Goal: Task Accomplishment & Management: Use online tool/utility

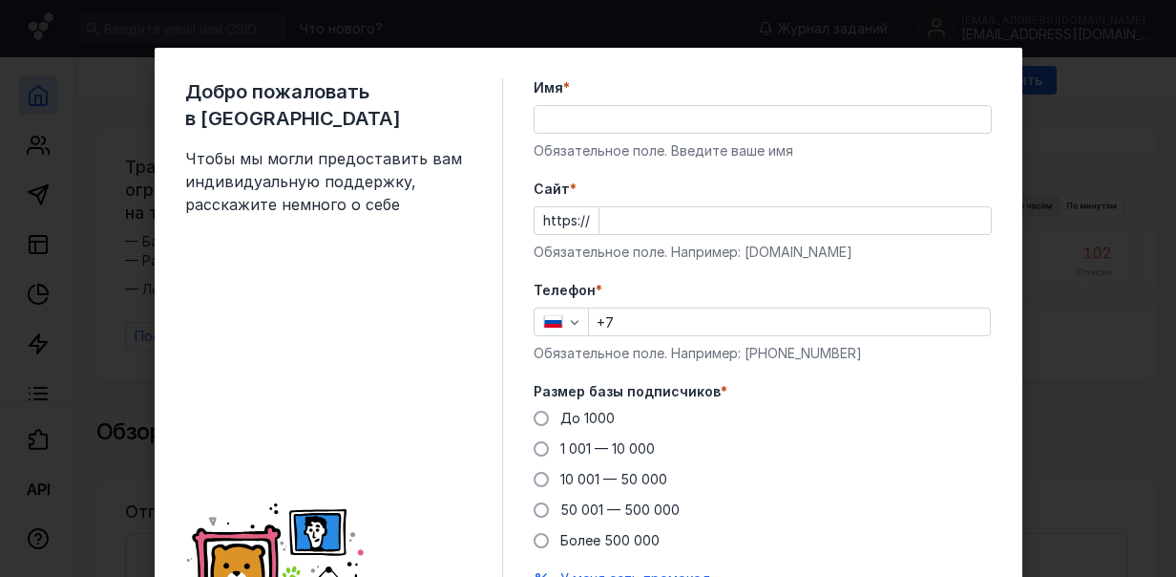
click at [645, 124] on input "Имя *" at bounding box center [763, 119] width 456 height 27
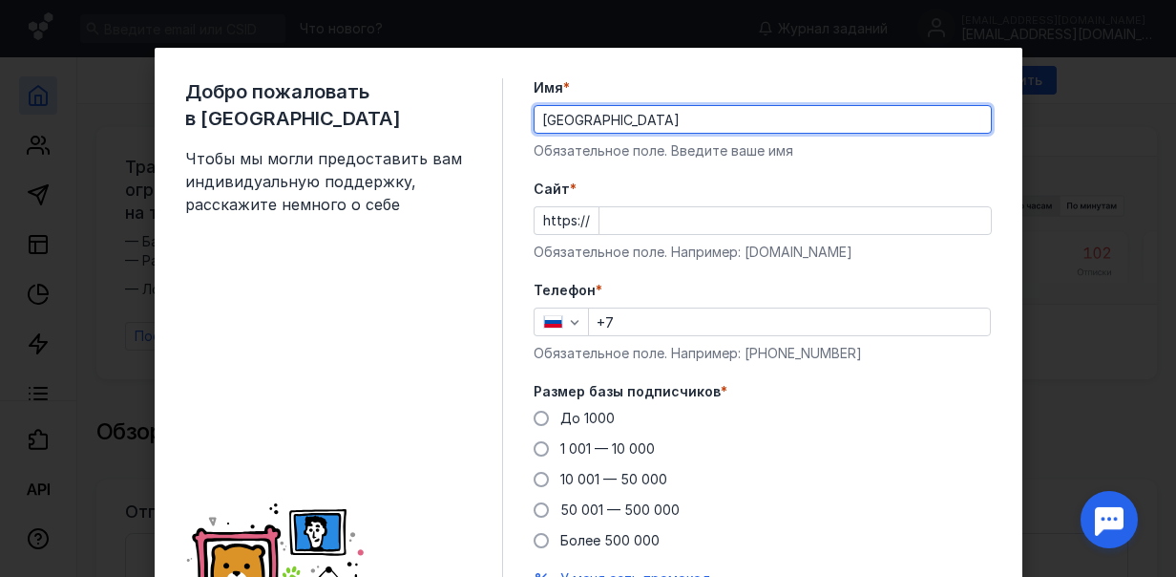
type input "[GEOGRAPHIC_DATA]"
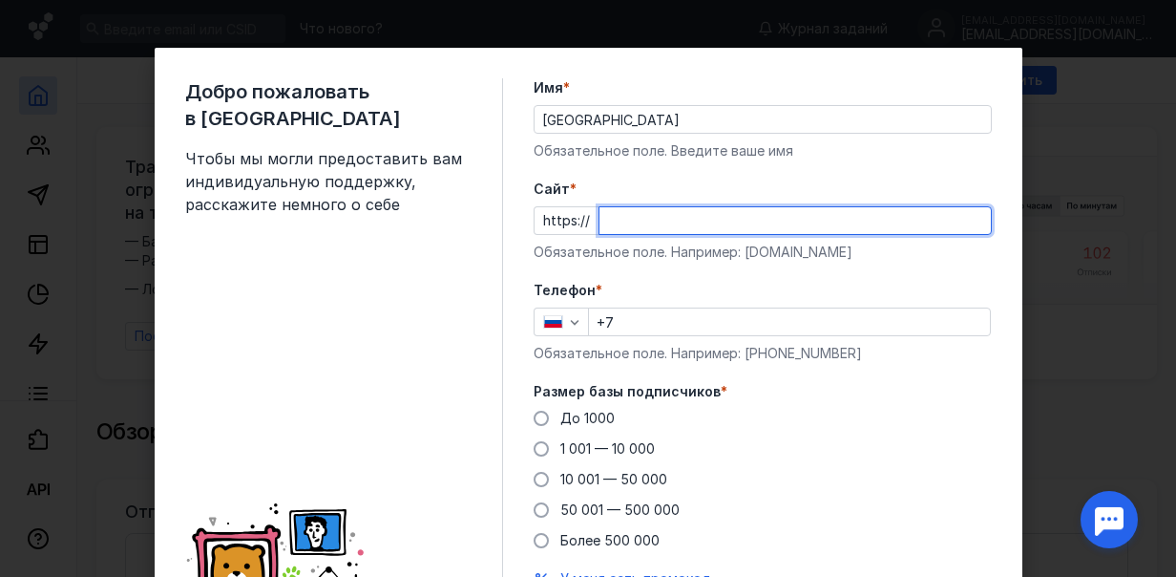
click at [624, 224] on input "Cайт *" at bounding box center [795, 220] width 391 height 27
click at [600, 222] on input "[DOMAIN_NAME]" at bounding box center [795, 220] width 391 height 27
type input "[DOMAIN_NAME]"
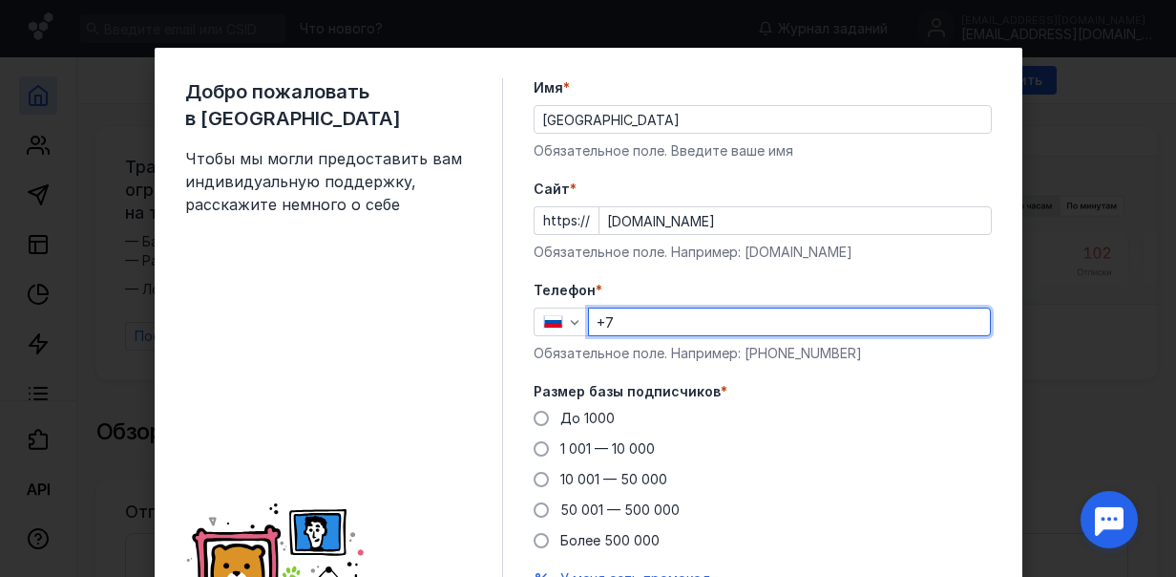
click at [645, 325] on input "+7" at bounding box center [789, 321] width 401 height 27
type input "[PHONE_NUMBER]"
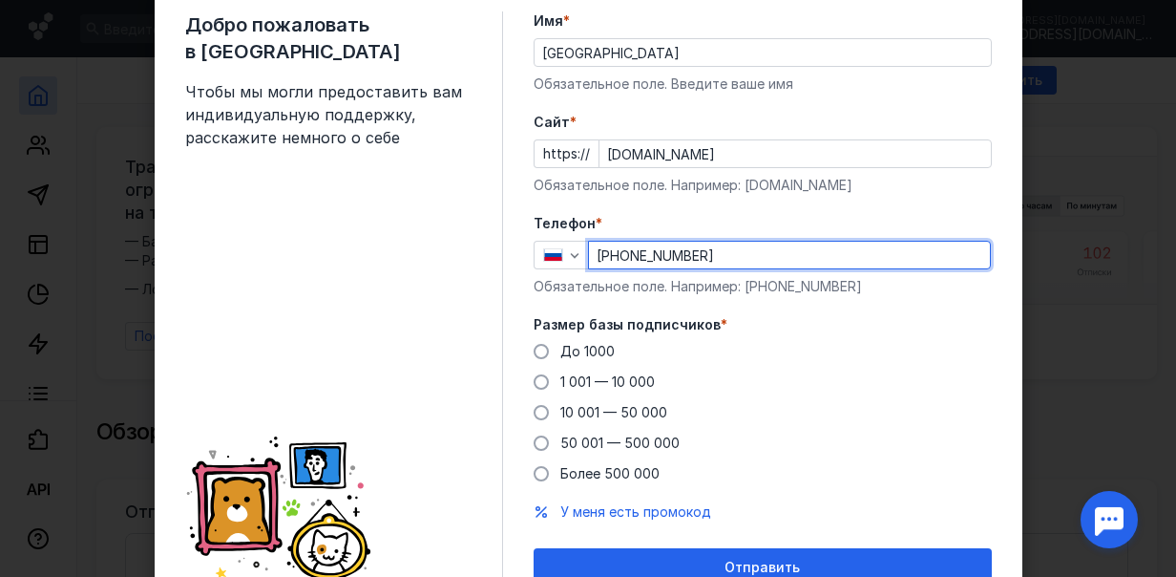
scroll to position [155, 0]
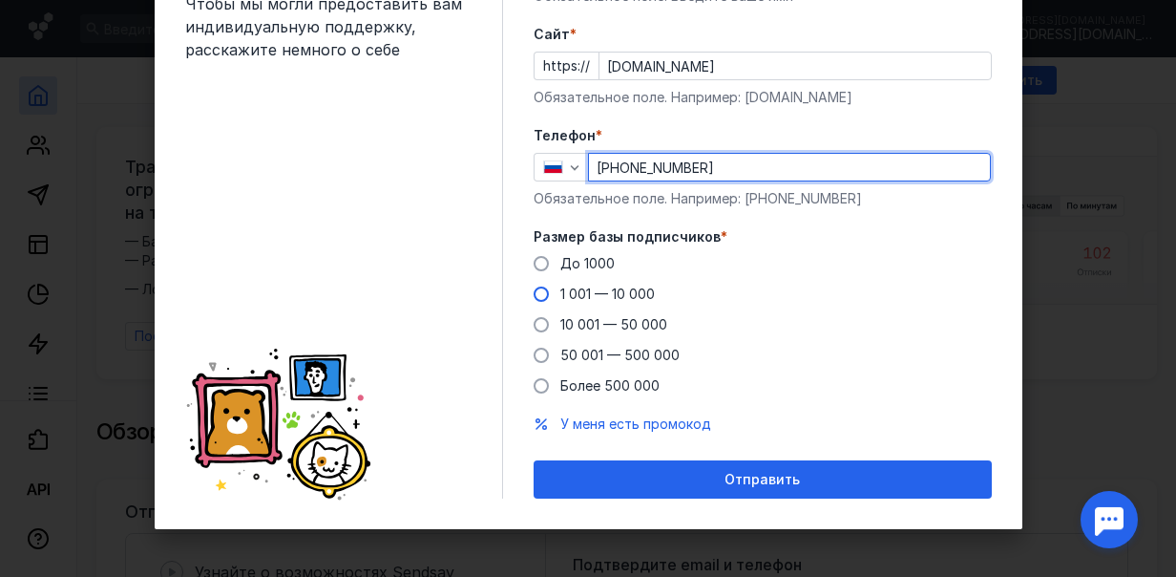
click at [534, 293] on span at bounding box center [541, 293] width 15 height 15
click at [0, 0] on input "1 001 — 10 000" at bounding box center [0, 0] width 0 height 0
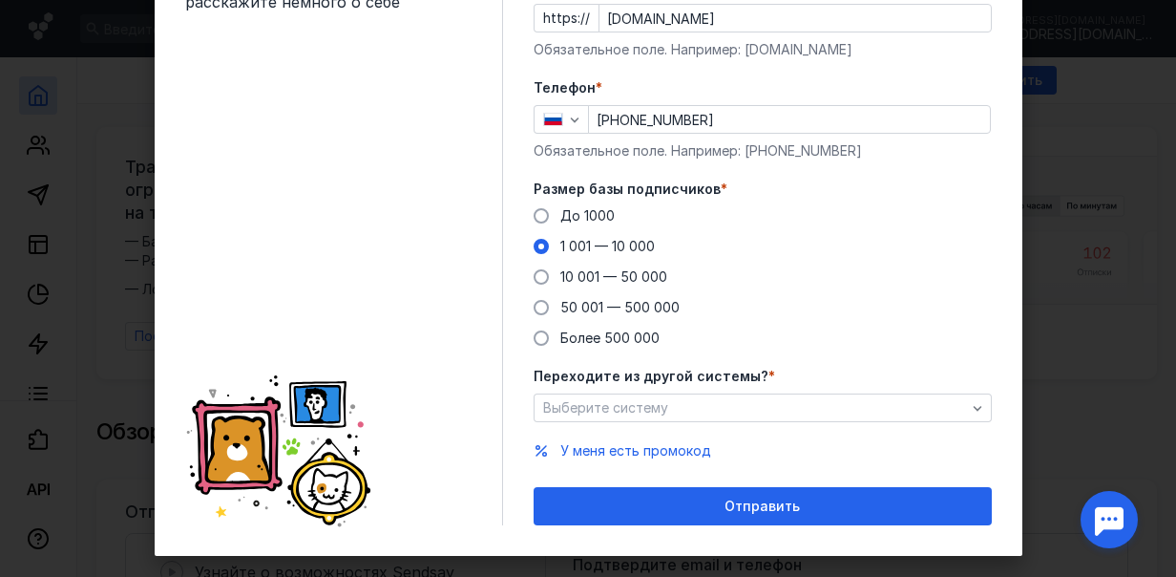
scroll to position [229, 0]
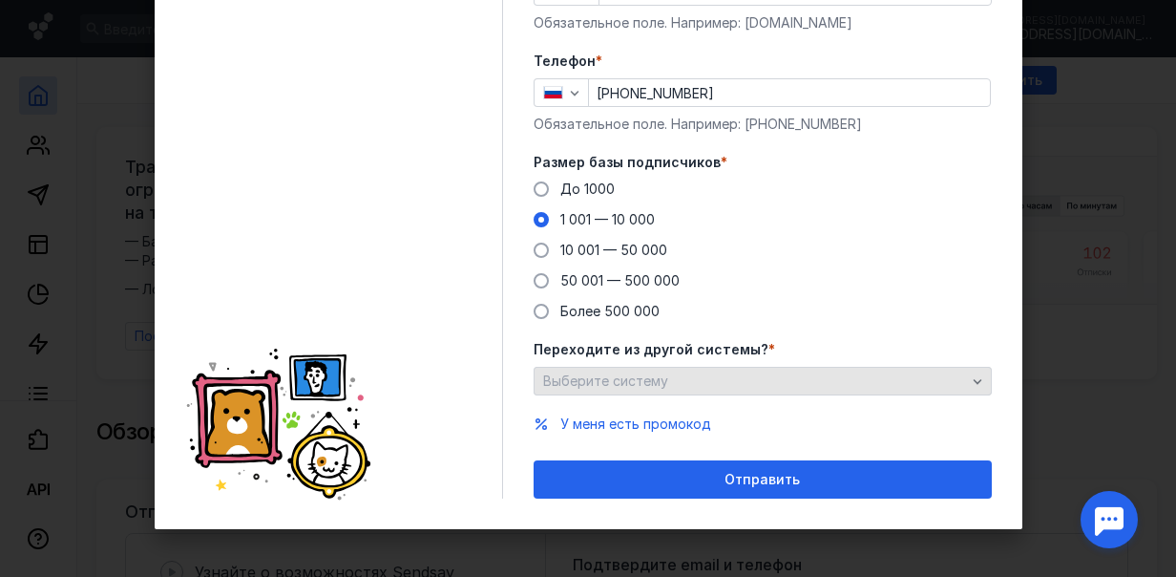
click at [970, 380] on icon "button" at bounding box center [977, 380] width 15 height 15
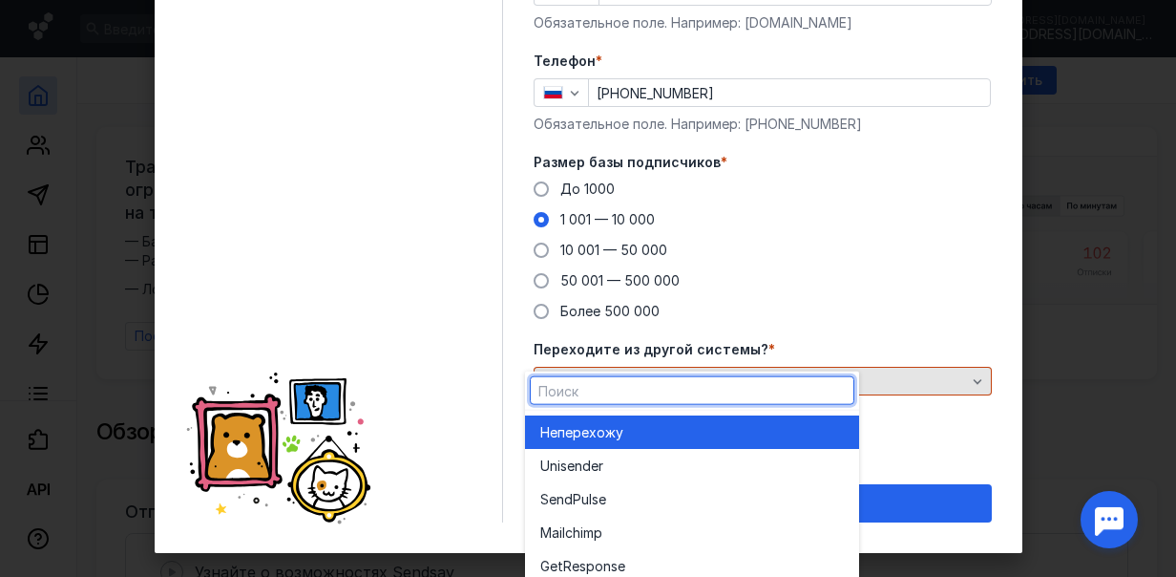
click at [968, 381] on div "Переходите из другой системы? * Выберите систему Необходимо заполнить поле" at bounding box center [763, 379] width 458 height 79
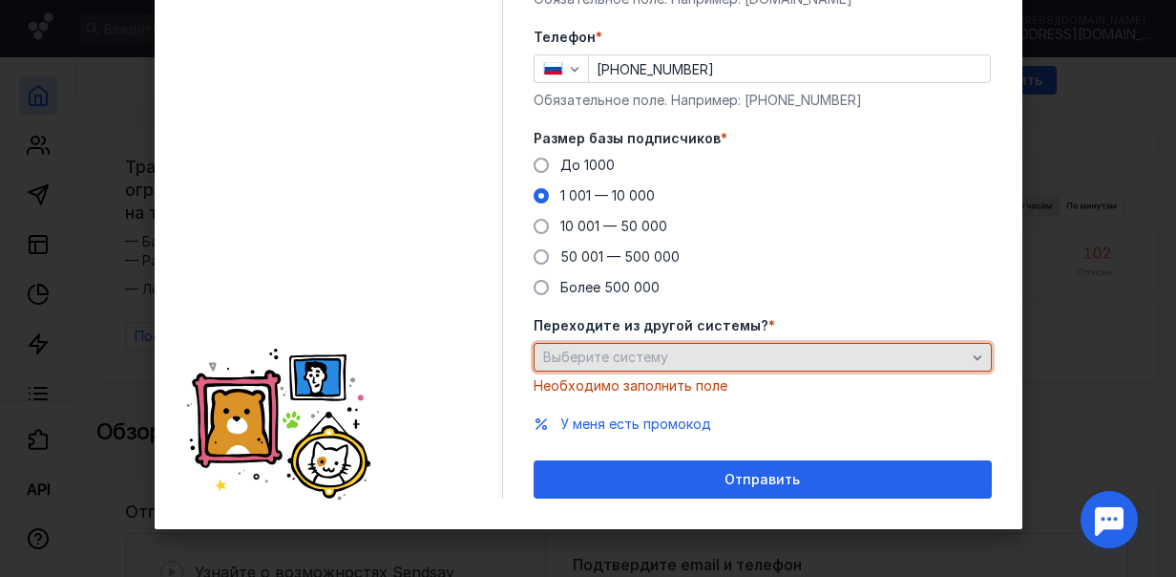
click at [815, 361] on div "Выберите систему" at bounding box center [755, 357] width 433 height 16
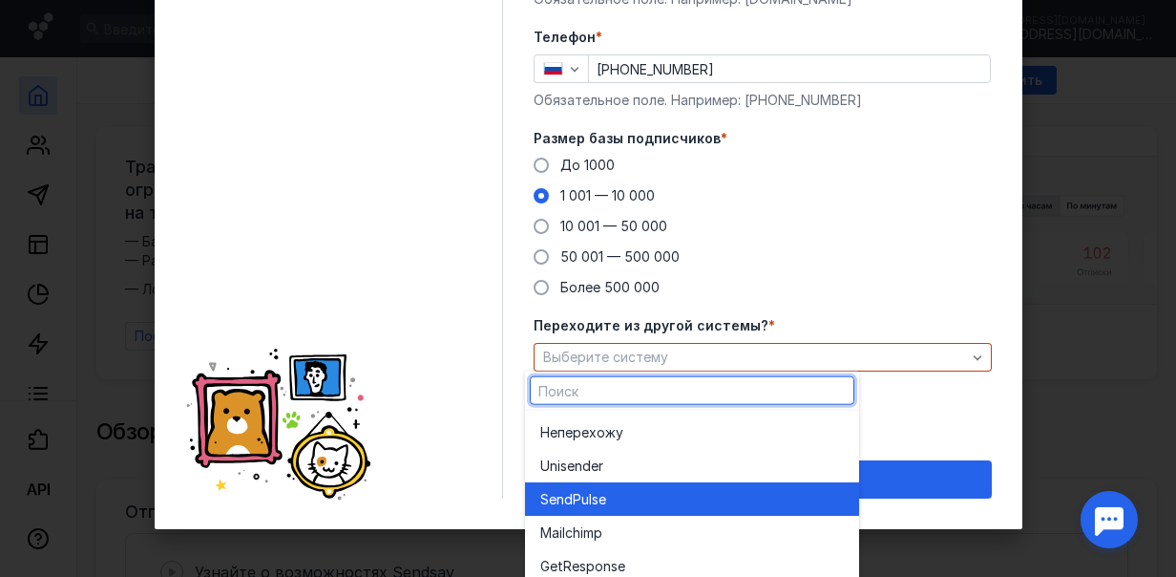
click at [608, 500] on div "SendPuls e" at bounding box center [692, 498] width 304 height 19
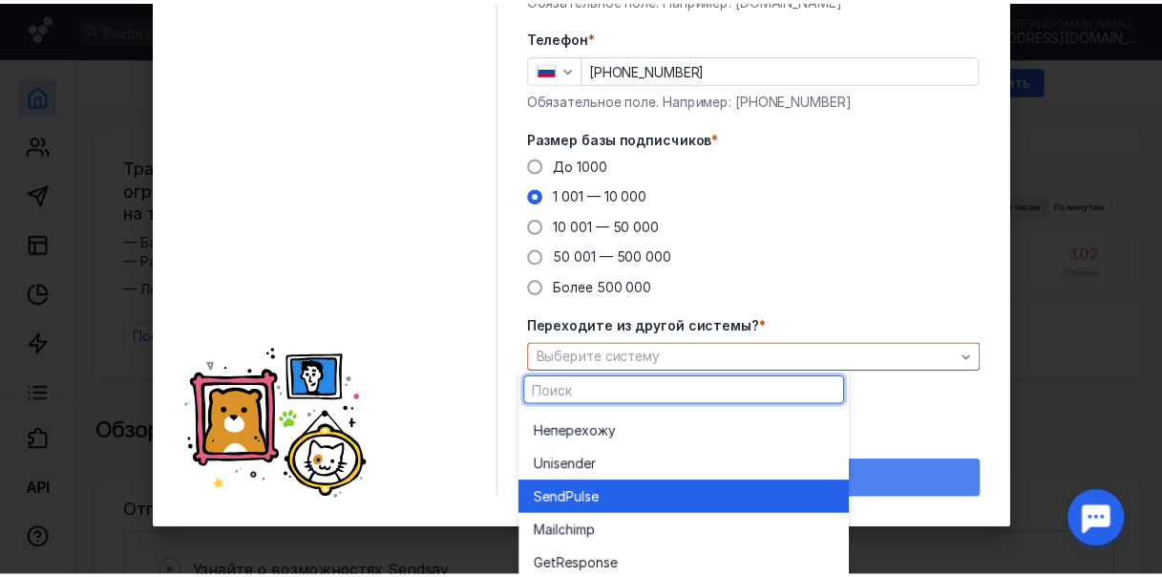
scroll to position [229, 0]
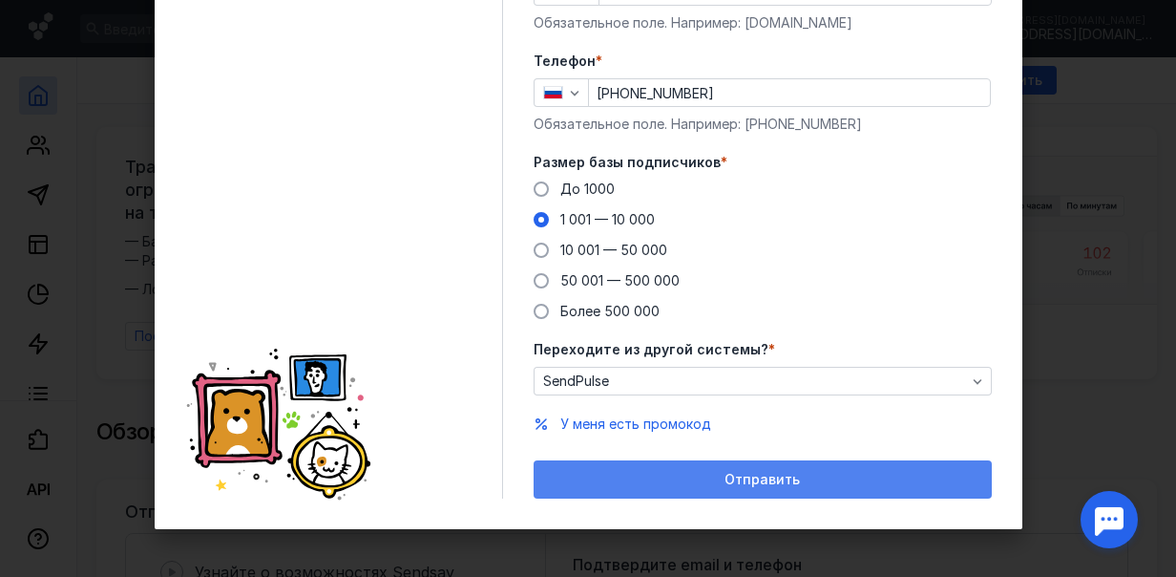
click at [797, 479] on div "Отправить" at bounding box center [762, 480] width 439 height 16
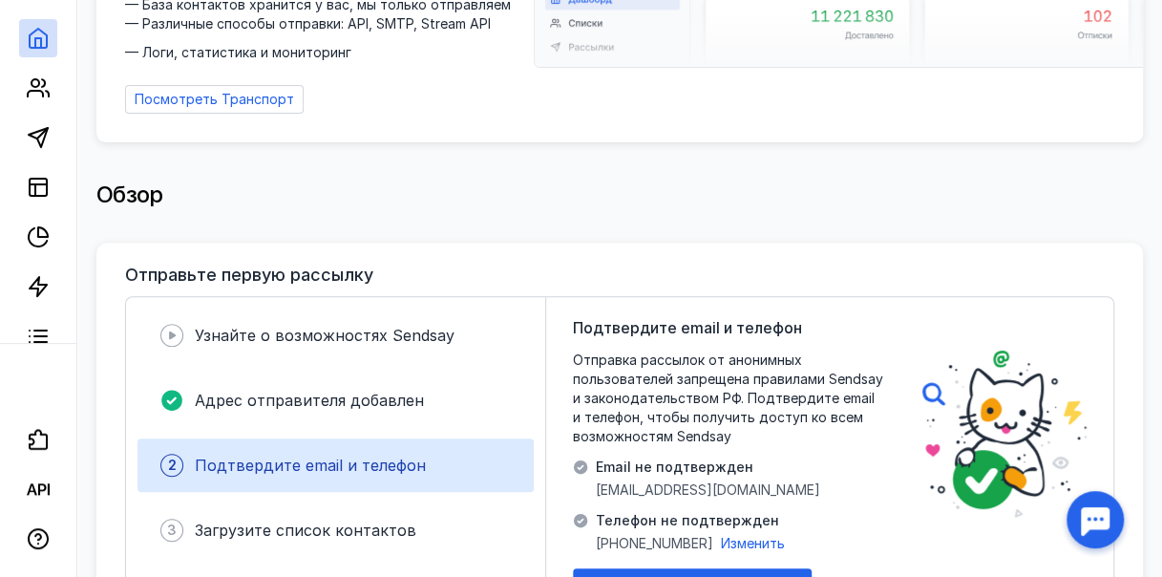
scroll to position [286, 0]
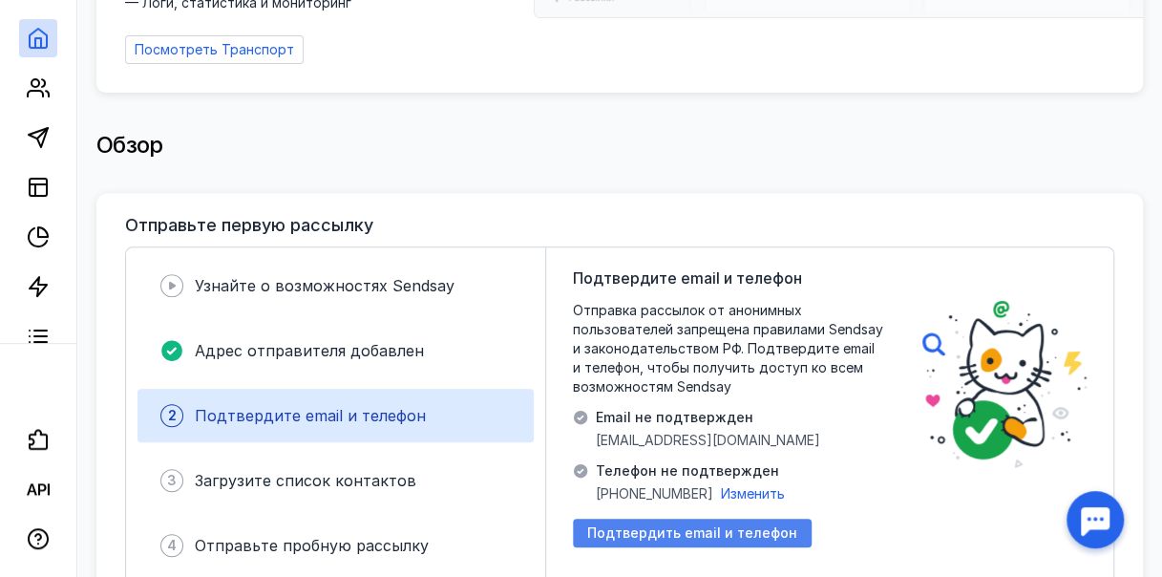
click at [697, 526] on span "Подтвердить email и телефон" at bounding box center [692, 533] width 210 height 16
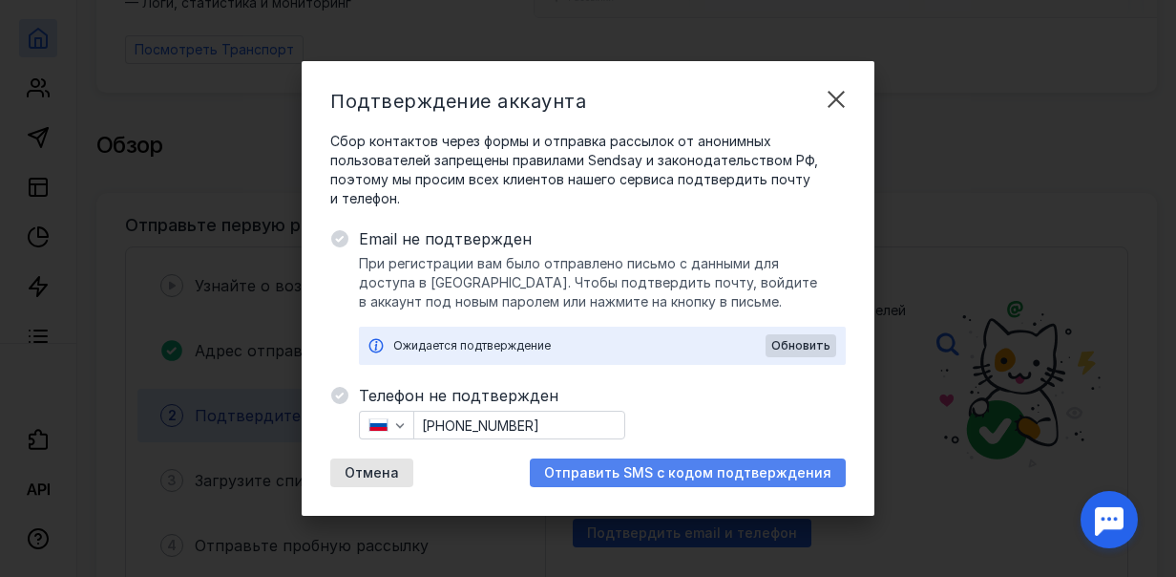
click at [655, 476] on span "Отправить SMS с кодом подтверждения" at bounding box center [687, 473] width 287 height 16
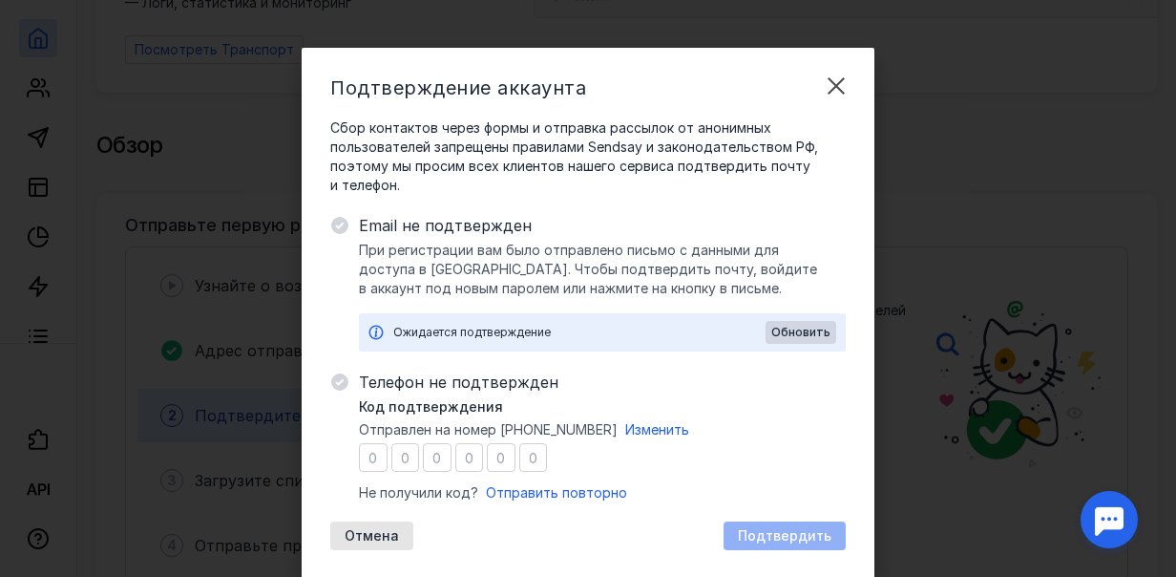
type input "0"
type input "2"
type input "0"
type input "6"
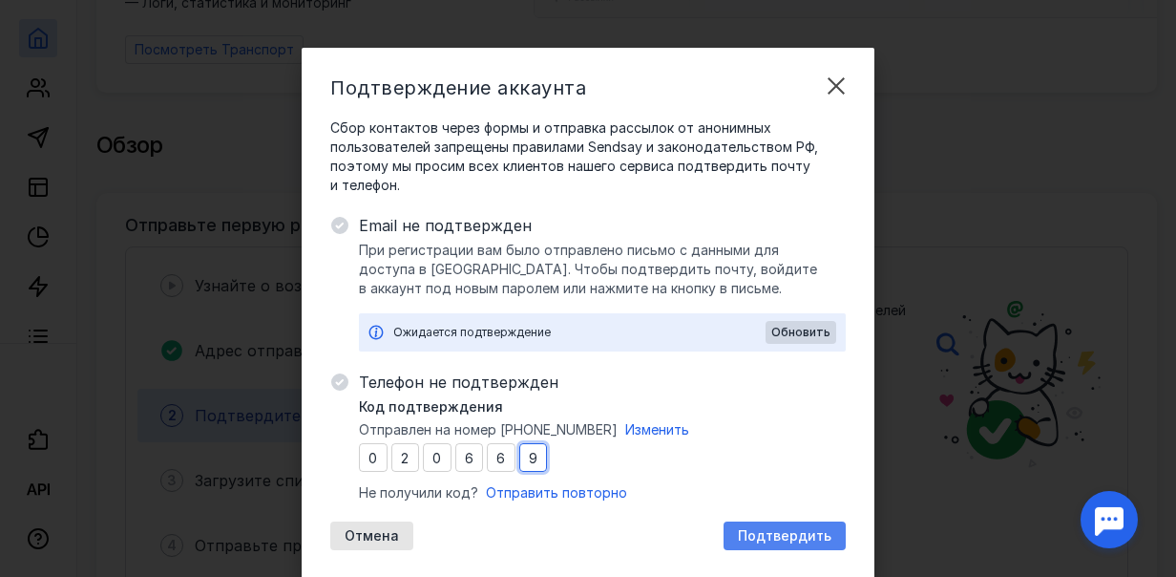
type input "9"
click at [767, 537] on span "Подтвердить" at bounding box center [785, 536] width 94 height 16
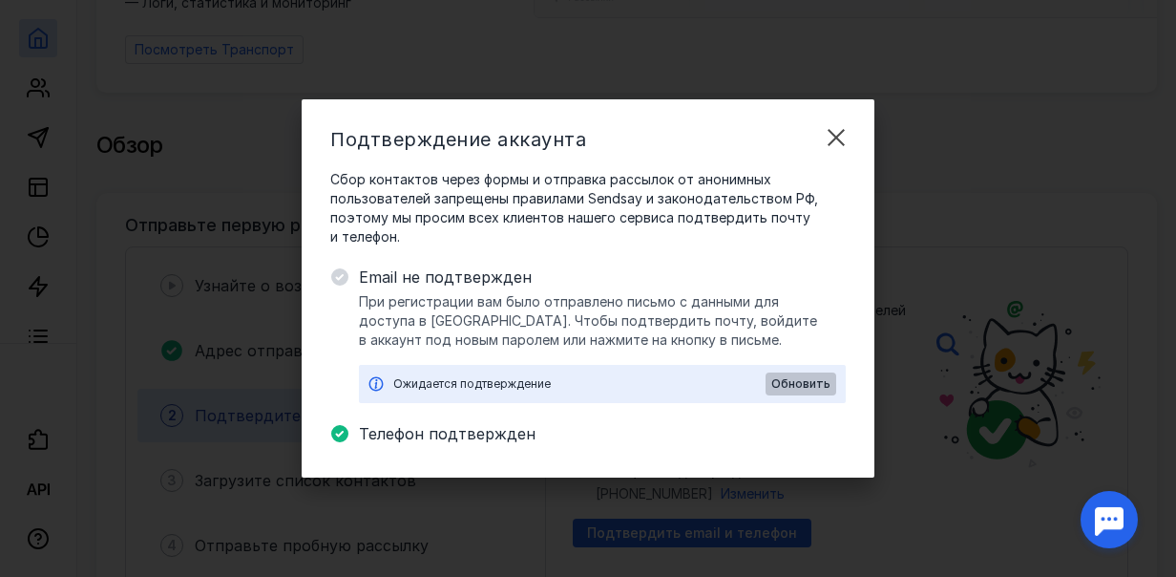
click at [800, 387] on span "Обновить" at bounding box center [801, 383] width 59 height 13
click at [815, 386] on span "Обновить" at bounding box center [801, 383] width 59 height 13
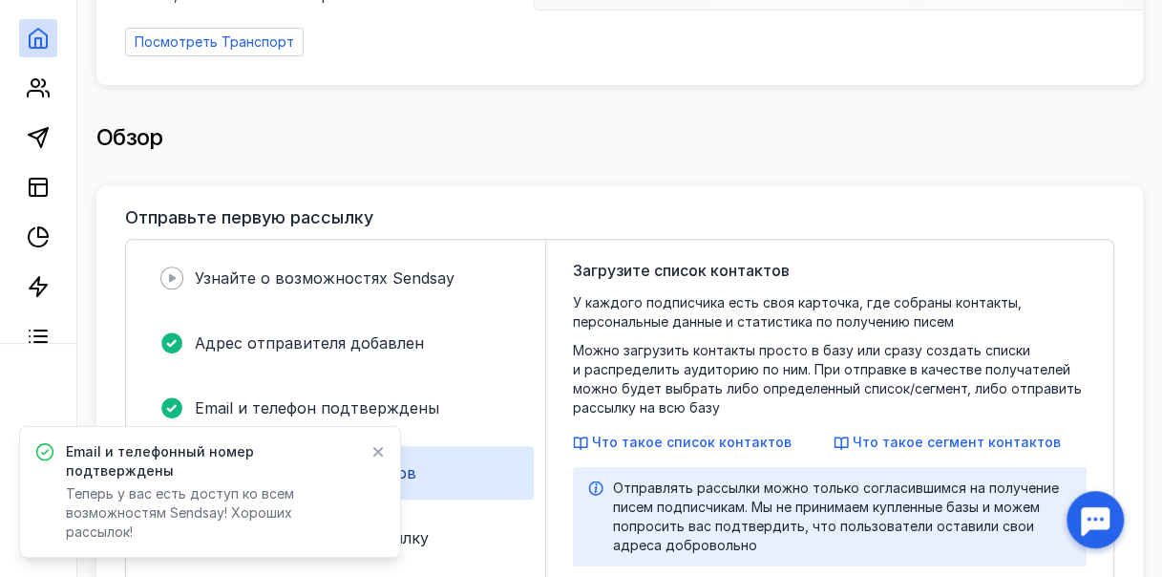
click at [377, 459] on icon at bounding box center [377, 451] width 13 height 15
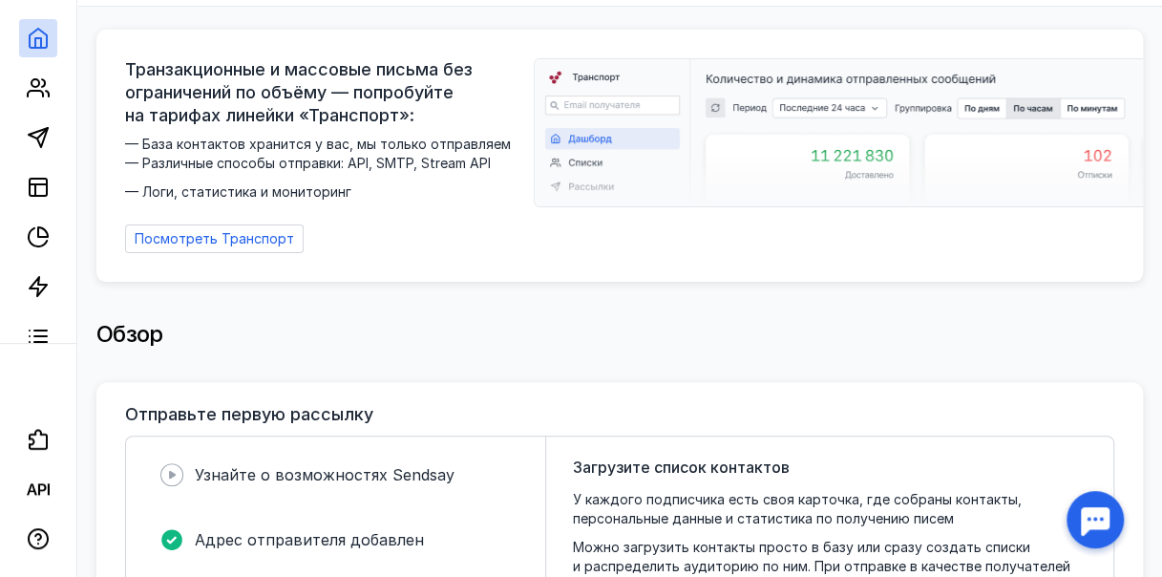
scroll to position [0, 0]
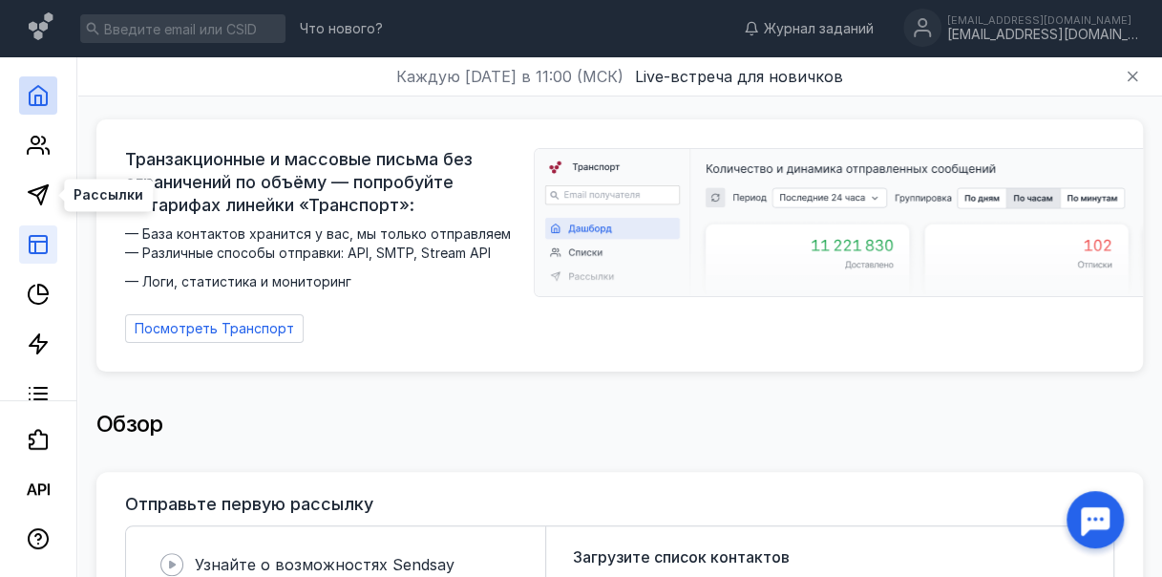
click at [37, 195] on icon at bounding box center [38, 194] width 23 height 23
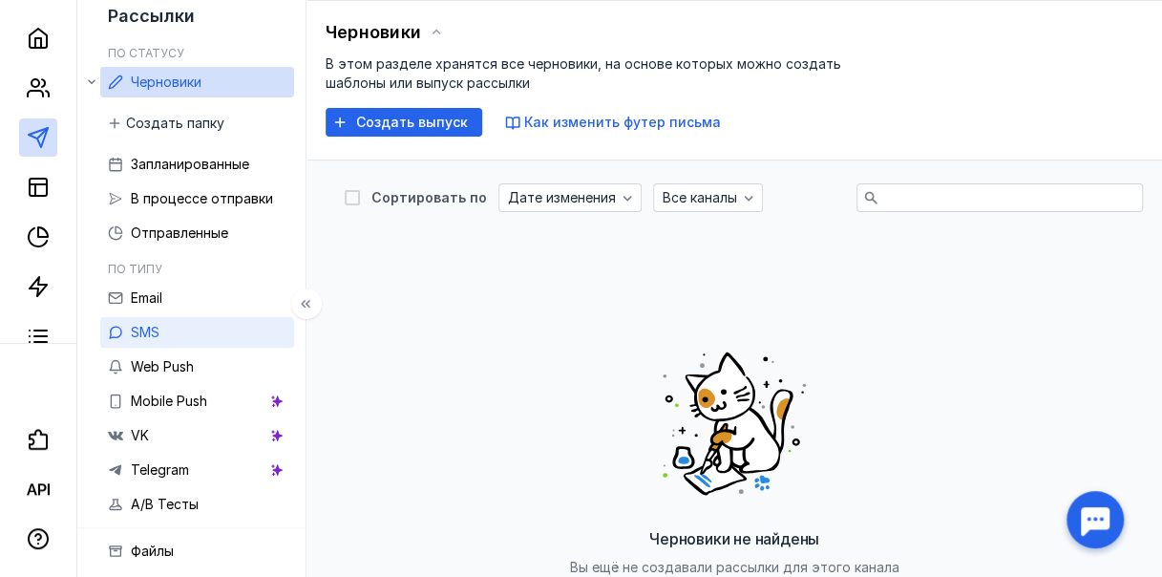
scroll to position [19, 0]
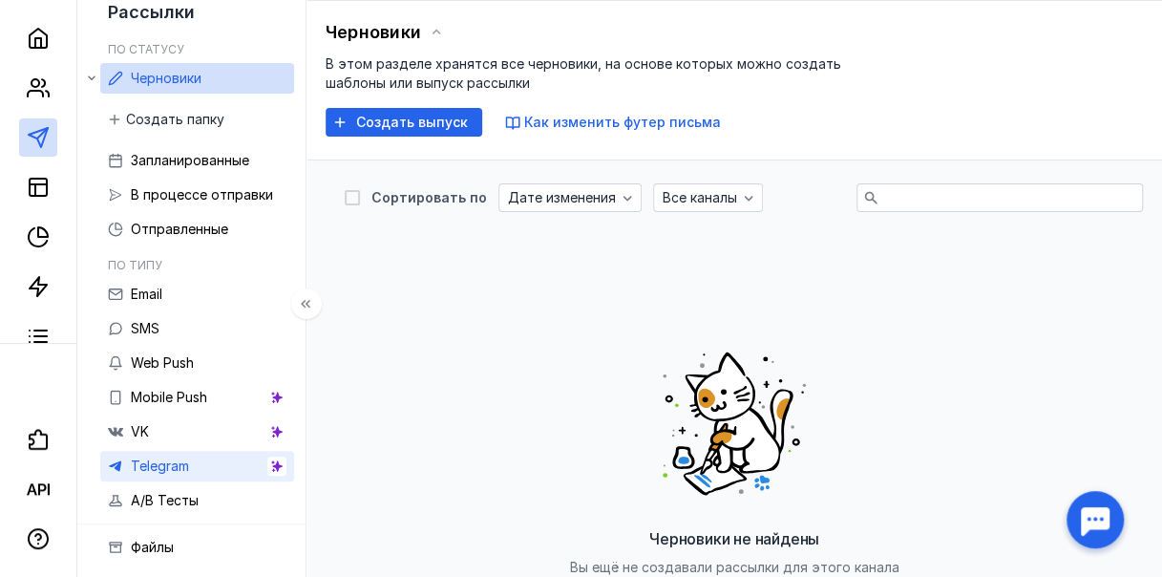
click at [238, 466] on link "Telegram" at bounding box center [197, 466] width 194 height 31
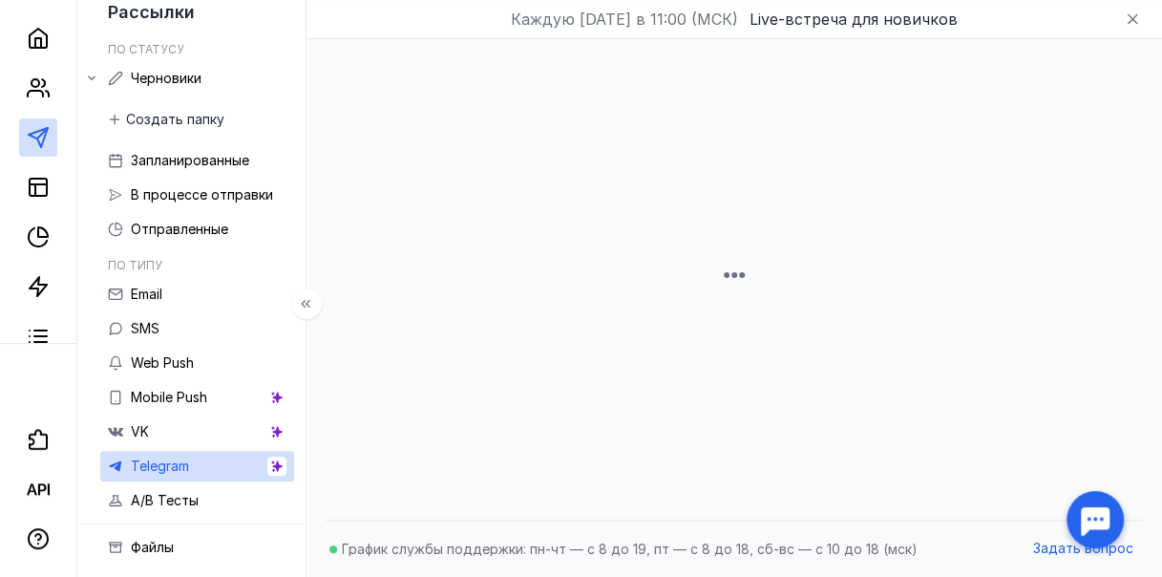
scroll to position [63, 0]
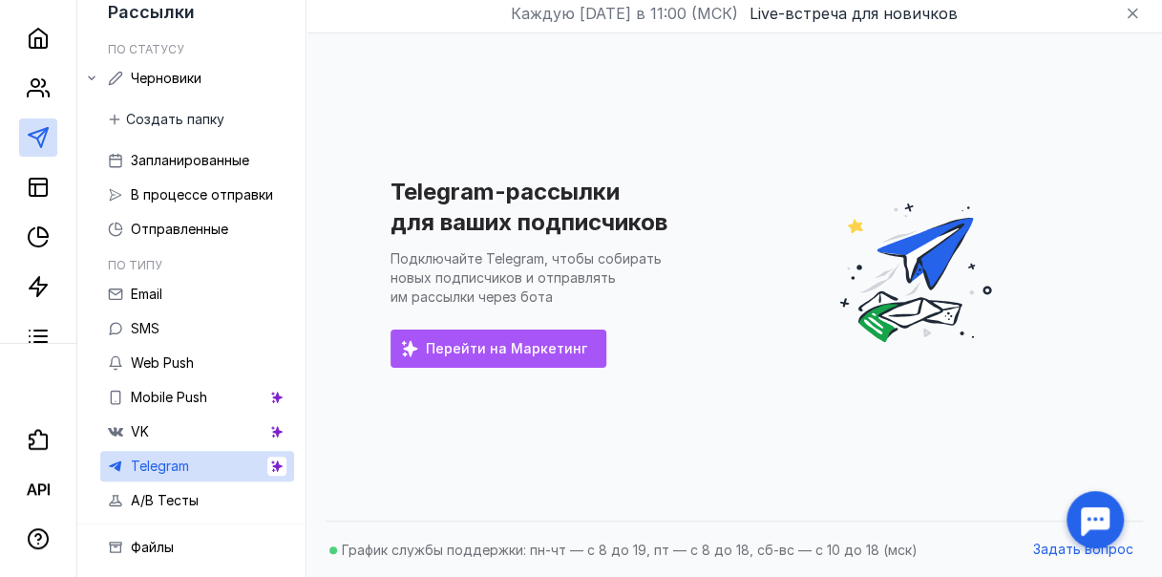
click at [550, 351] on span "Перейти на Маркетинг" at bounding box center [506, 349] width 161 height 16
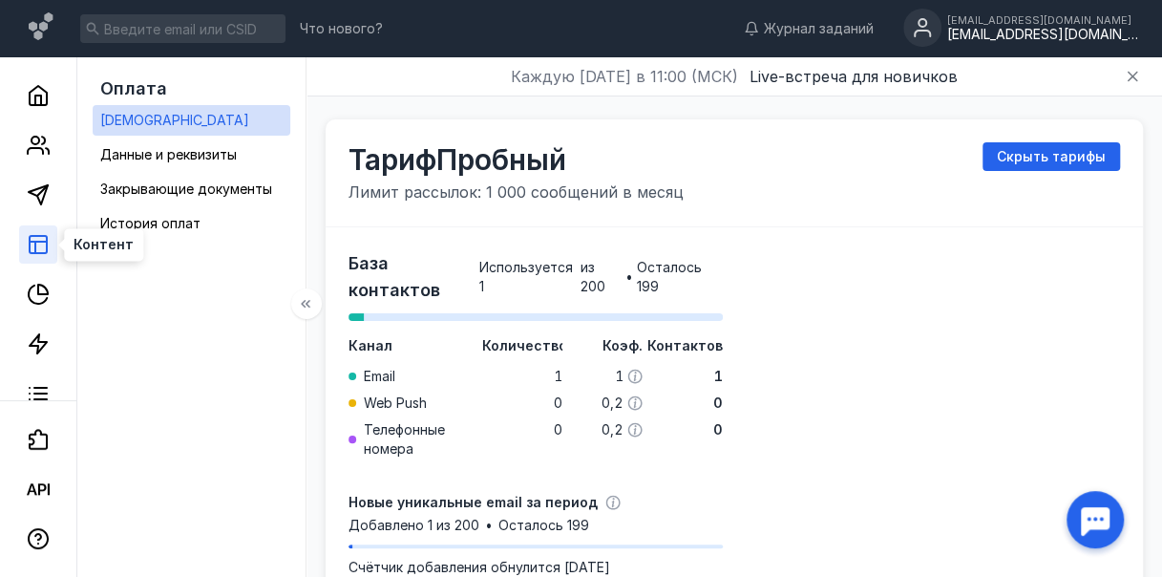
click at [43, 239] on icon at bounding box center [38, 244] width 23 height 23
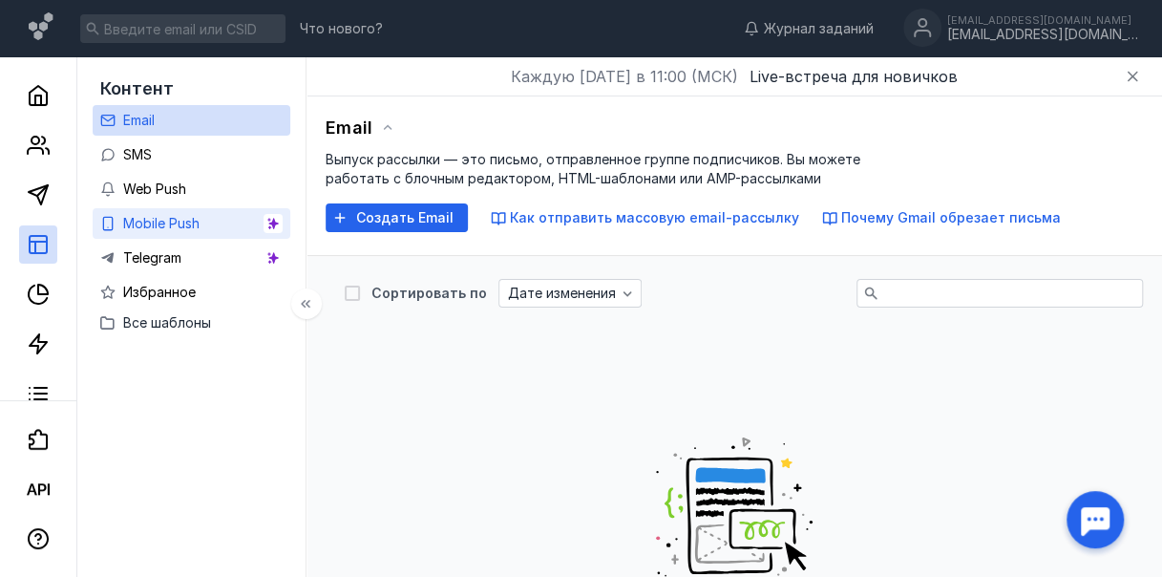
click at [200, 222] on span "Mobile Push" at bounding box center [161, 223] width 76 height 16
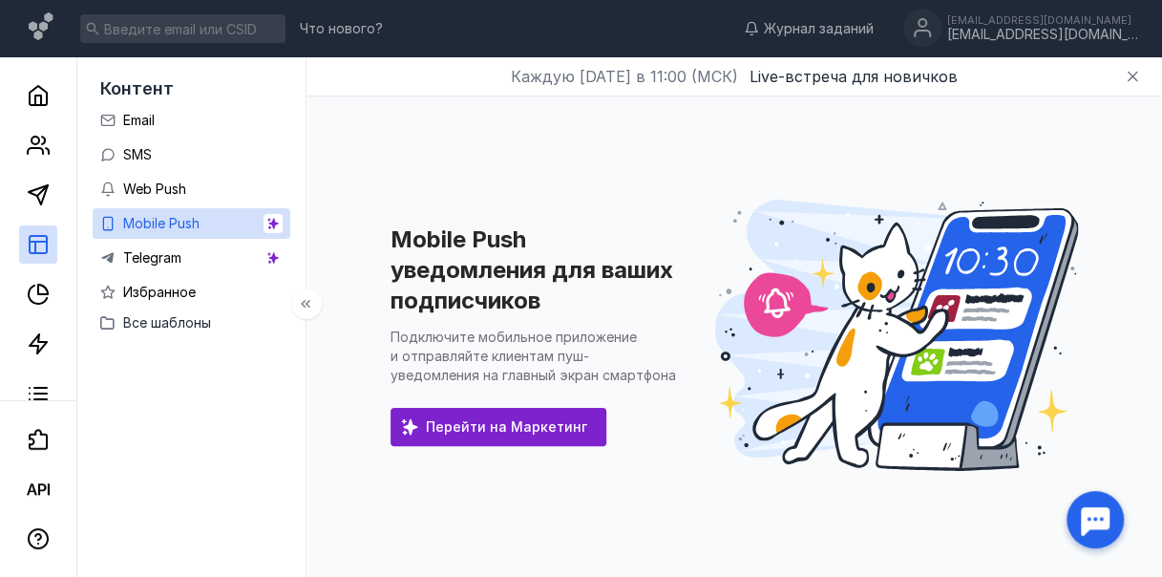
scroll to position [63, 0]
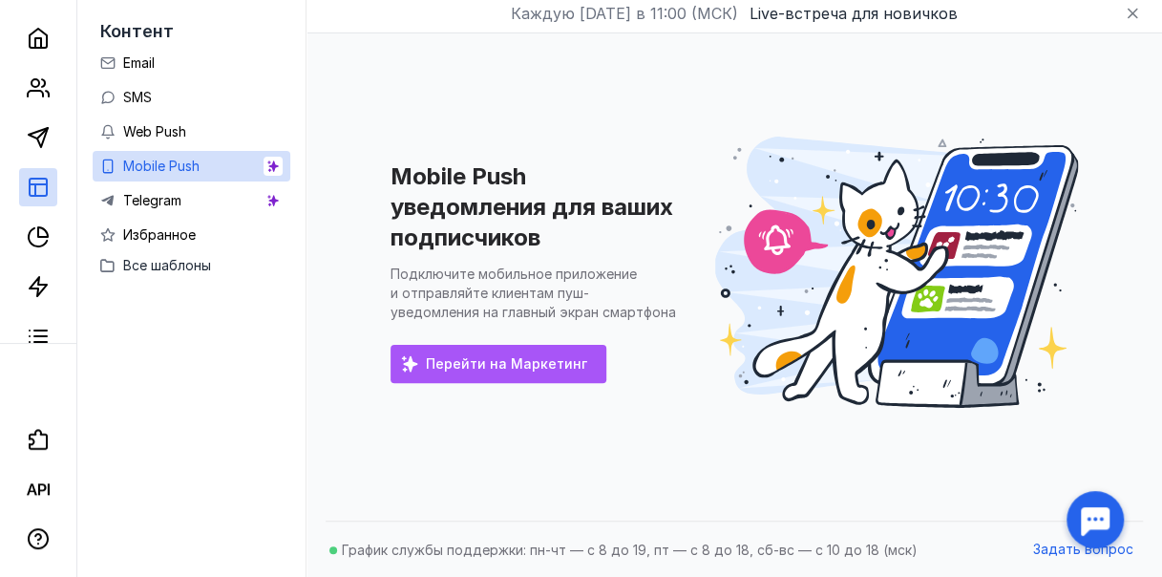
click at [533, 373] on div "Перейти на Маркетинг" at bounding box center [499, 364] width 216 height 38
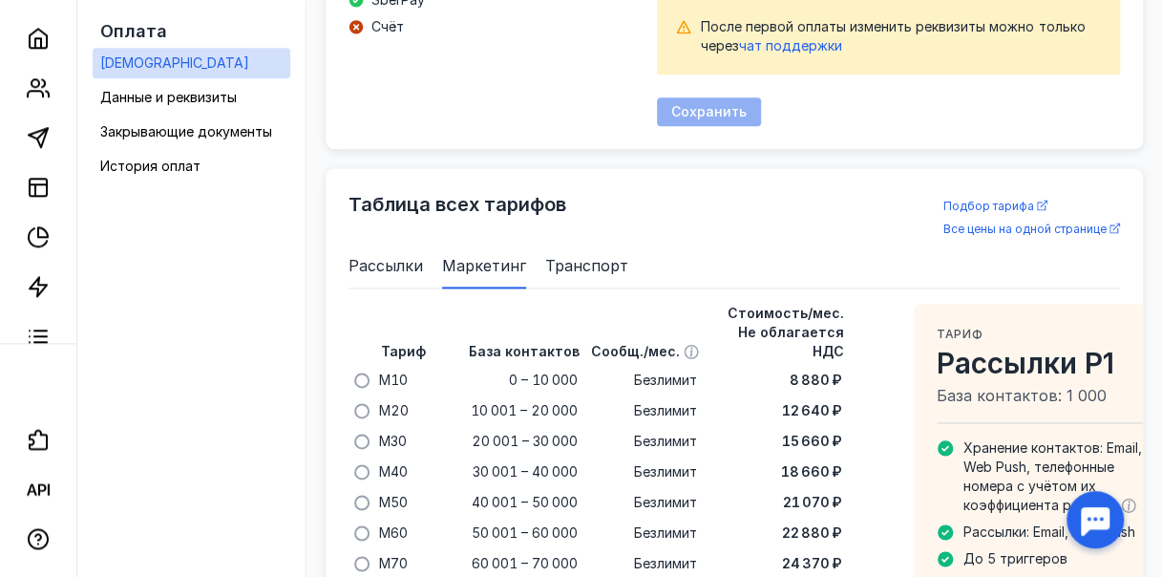
scroll to position [1326, 0]
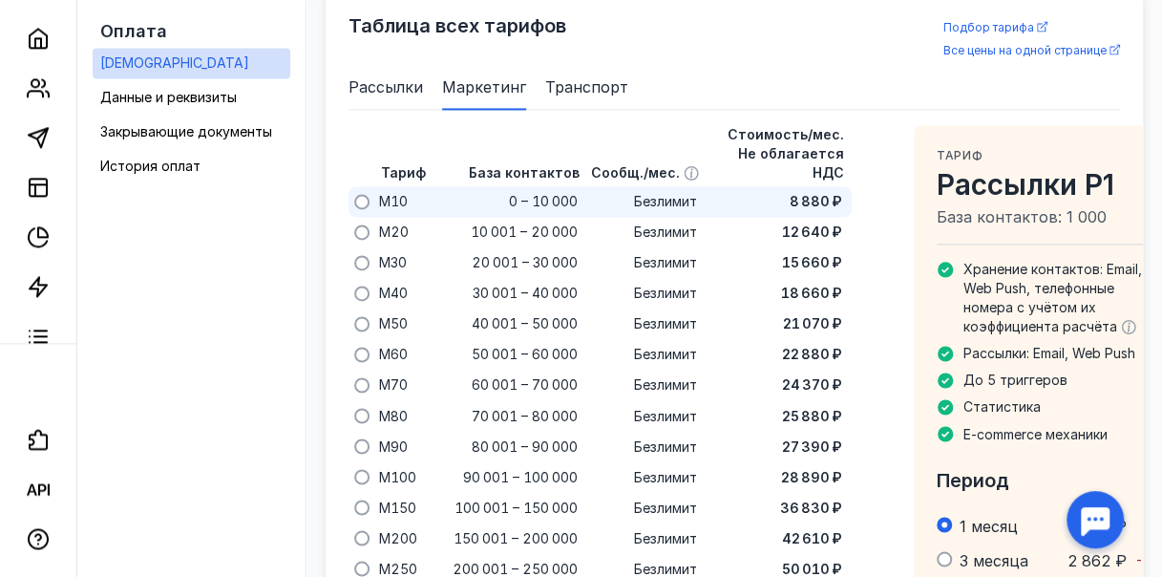
click at [370, 209] on span at bounding box center [361, 201] width 15 height 15
click at [0, 0] on input "radio" at bounding box center [0, 0] width 0 height 0
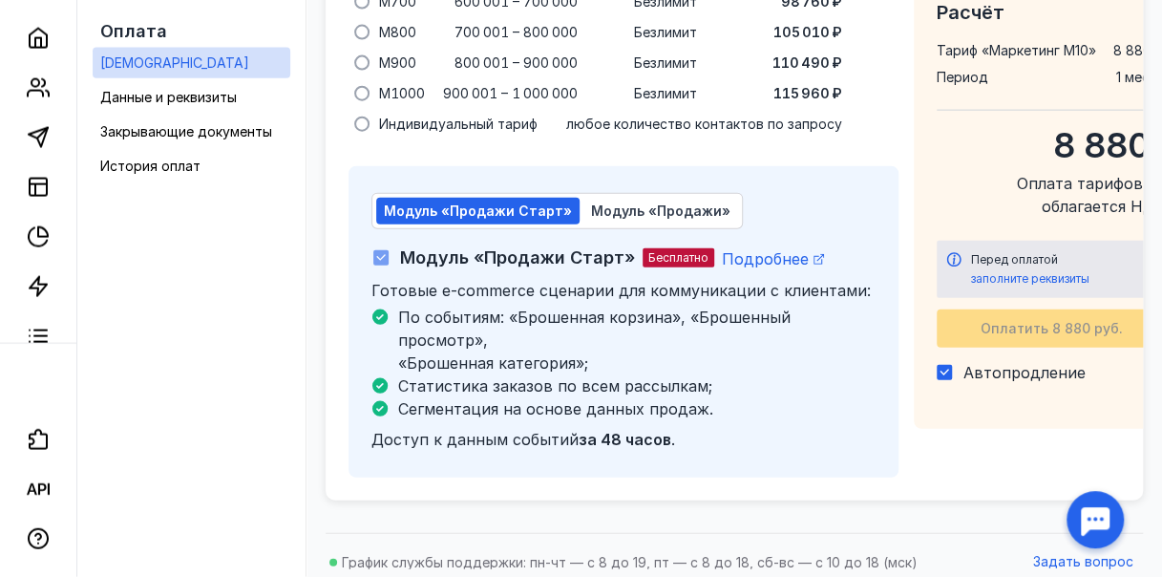
scroll to position [2114, 0]
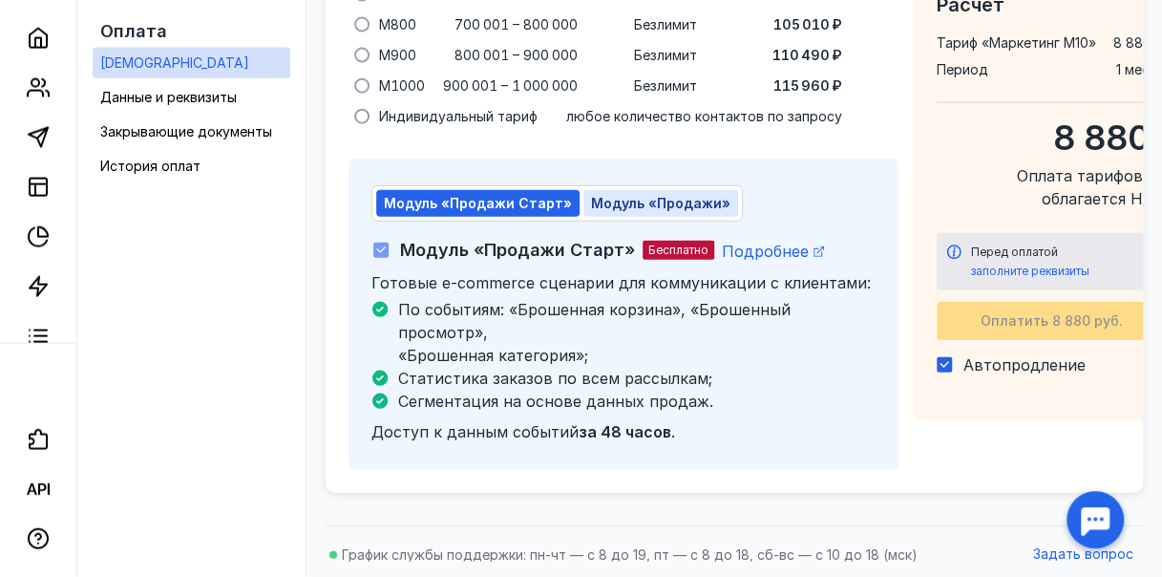
click at [682, 211] on span "Модуль «Продажи»" at bounding box center [660, 203] width 139 height 16
checkbox input "false"
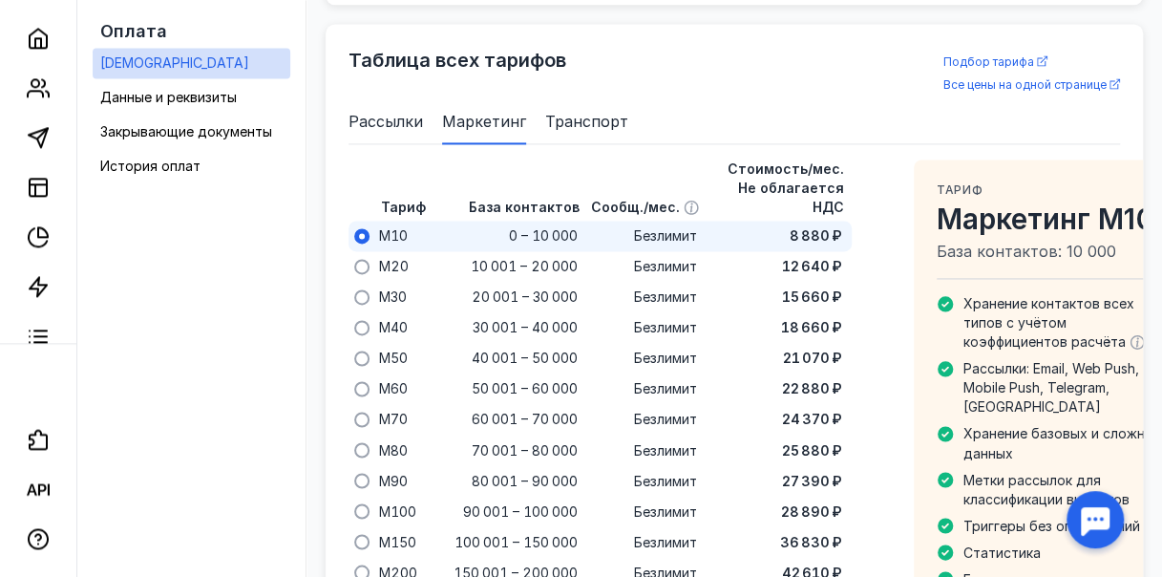
scroll to position [919, 0]
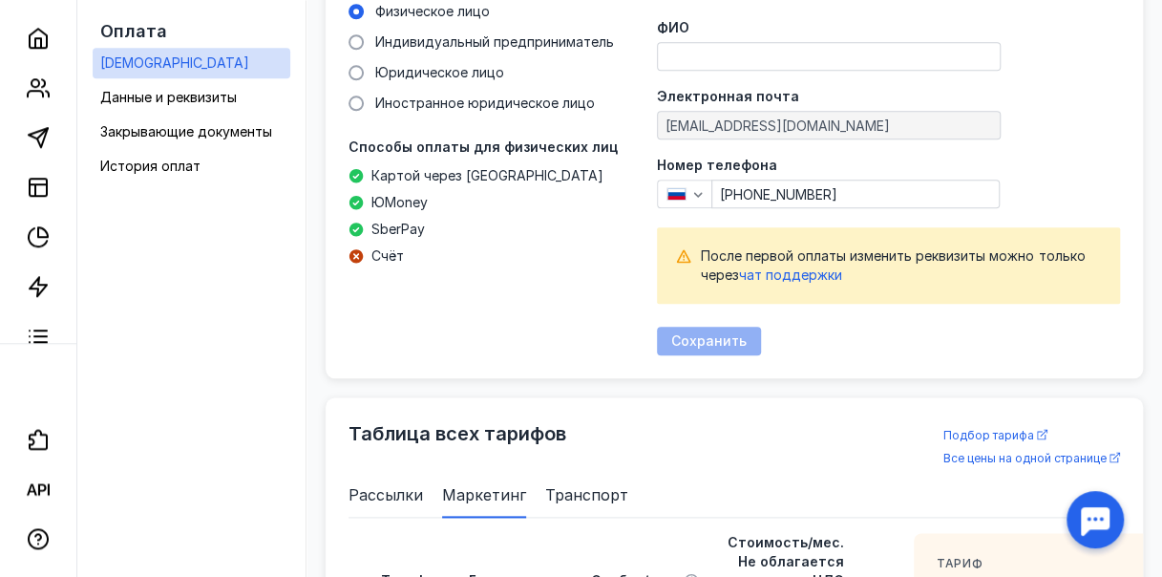
click at [364, 80] on span at bounding box center [356, 72] width 15 height 15
click at [0, 0] on input "Юридическое лицо" at bounding box center [0, 0] width 0 height 0
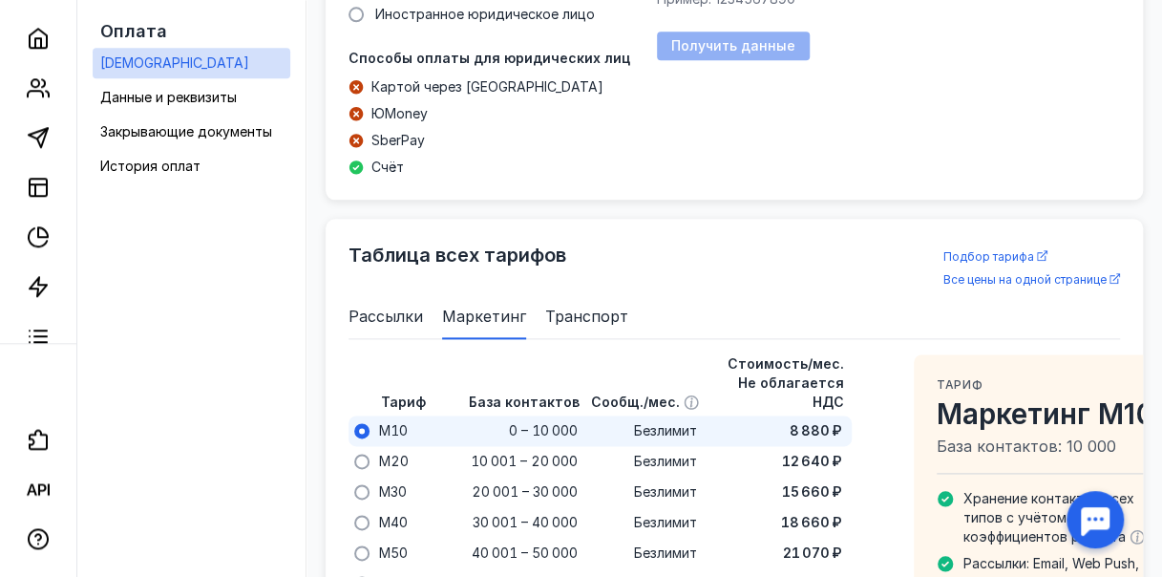
scroll to position [1110, 0]
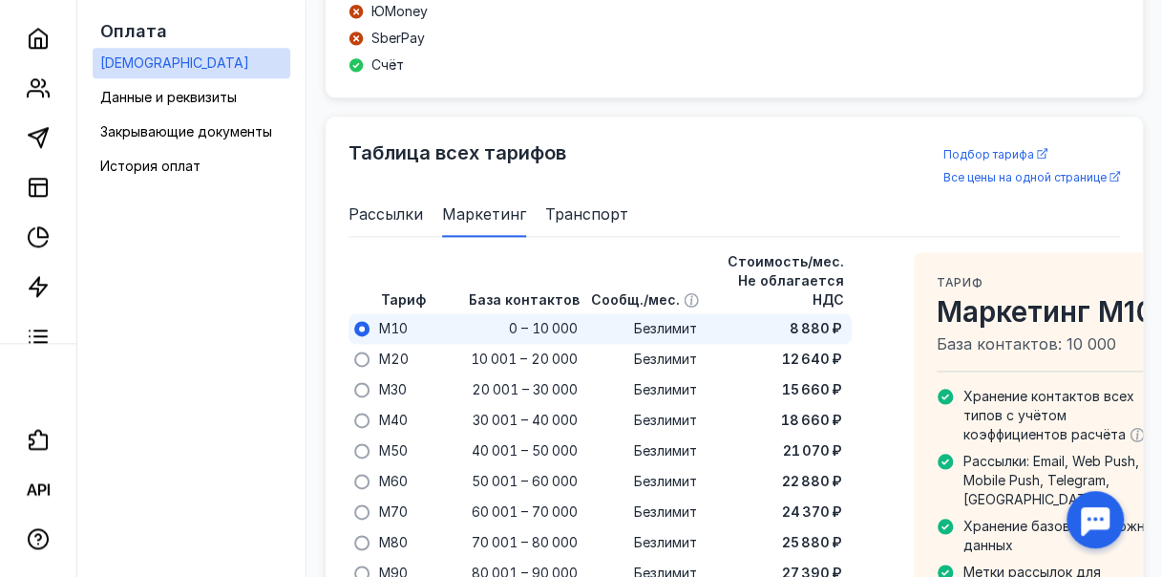
click at [599, 225] on span "Транспорт" at bounding box center [586, 213] width 83 height 23
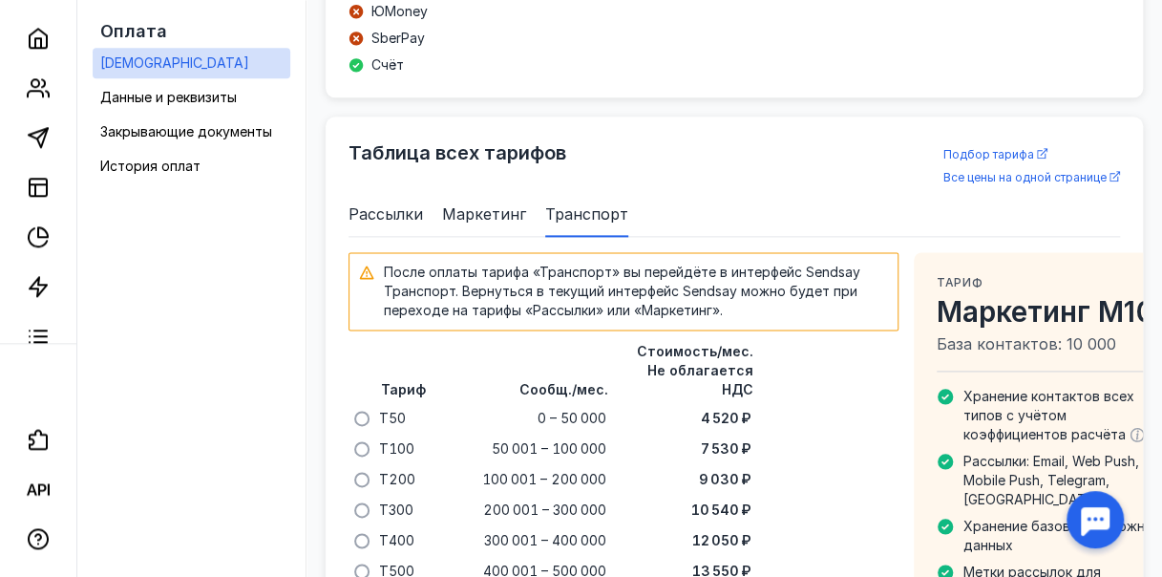
click at [408, 225] on span "Рассылки" at bounding box center [386, 213] width 74 height 23
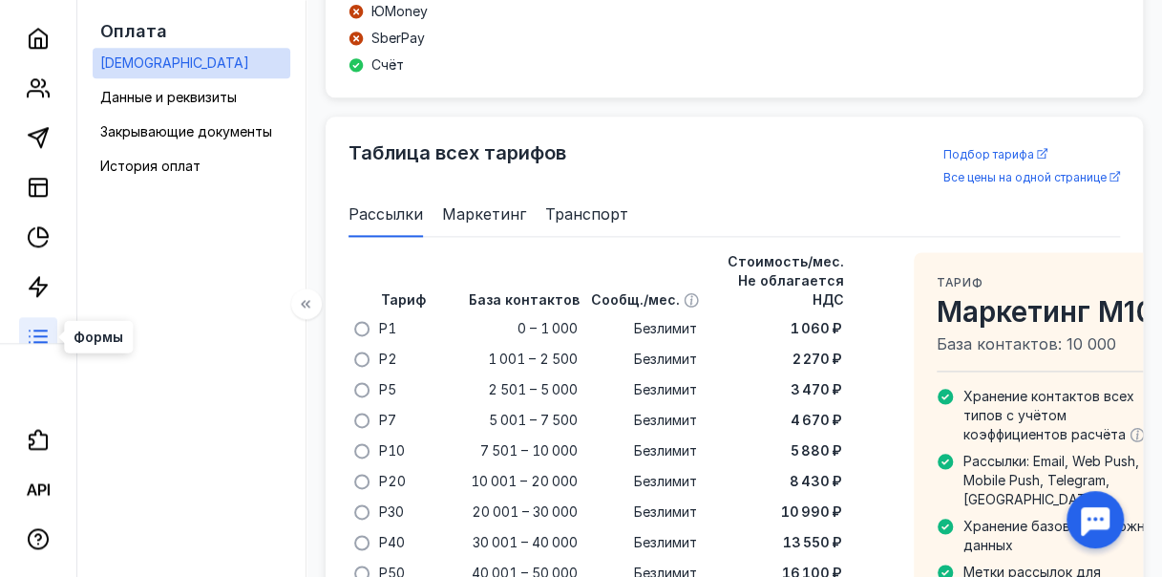
click at [44, 336] on icon at bounding box center [38, 336] width 23 height 23
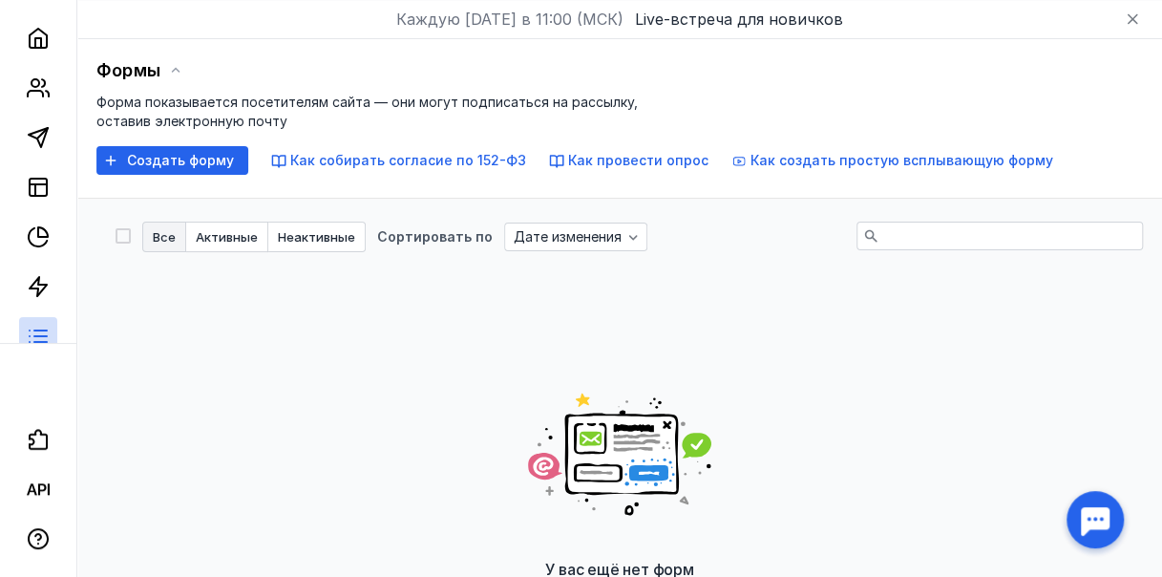
scroll to position [352, 0]
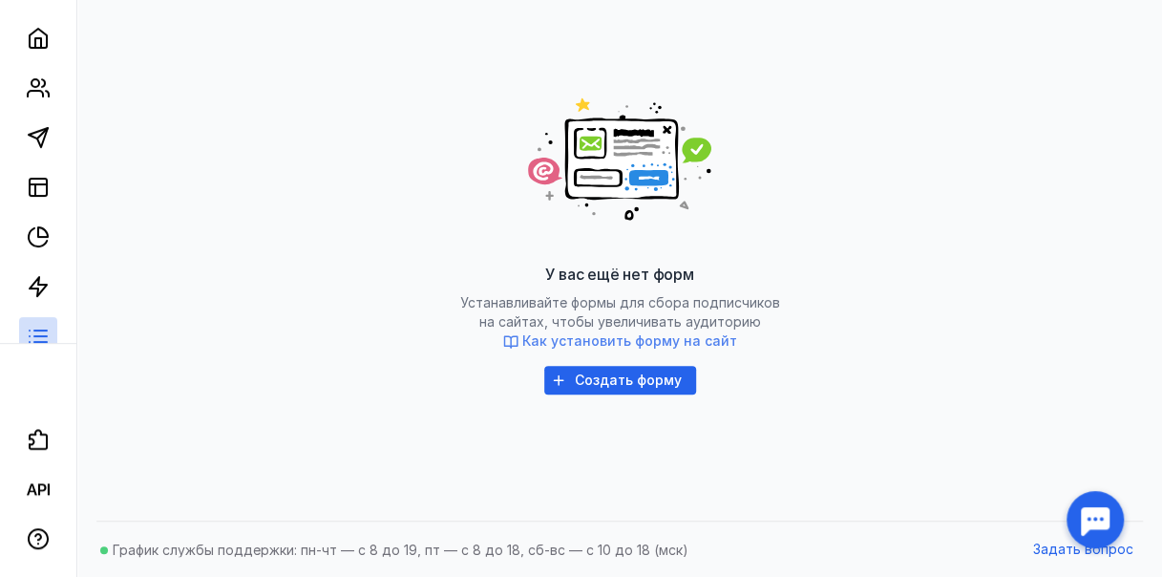
click at [659, 338] on span "Как установить форму на сайт" at bounding box center [629, 340] width 215 height 16
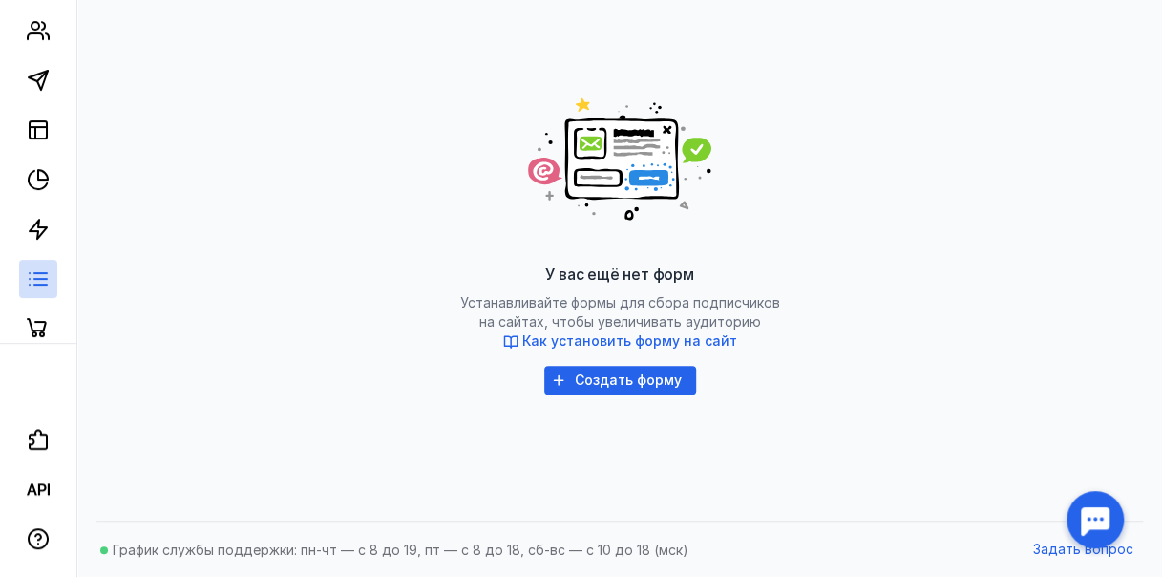
scroll to position [58, 0]
click at [36, 324] on icon at bounding box center [38, 327] width 23 height 23
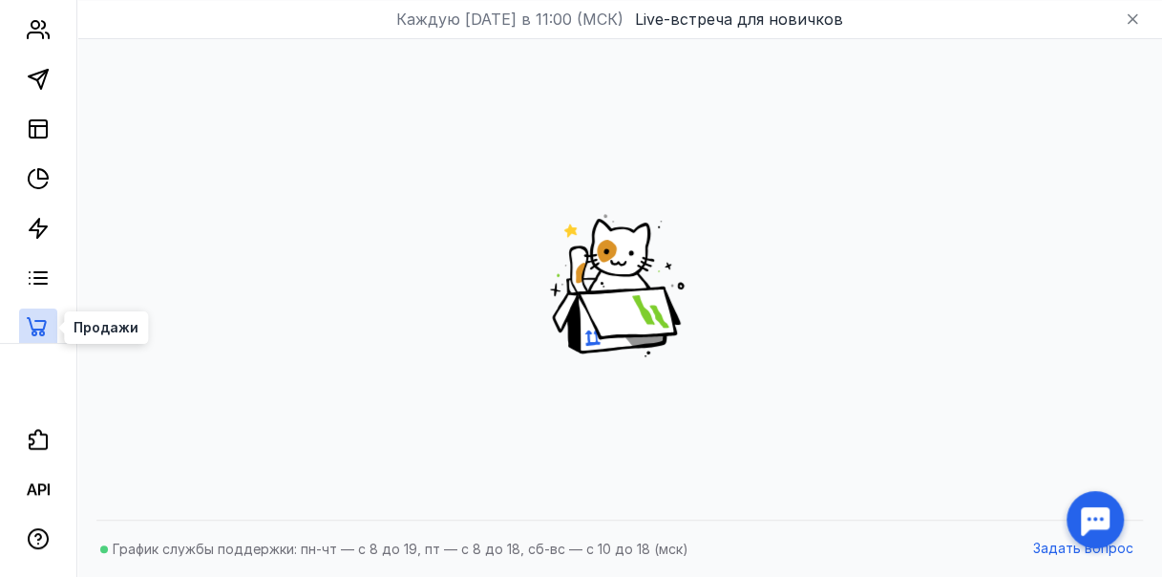
scroll to position [109, 0]
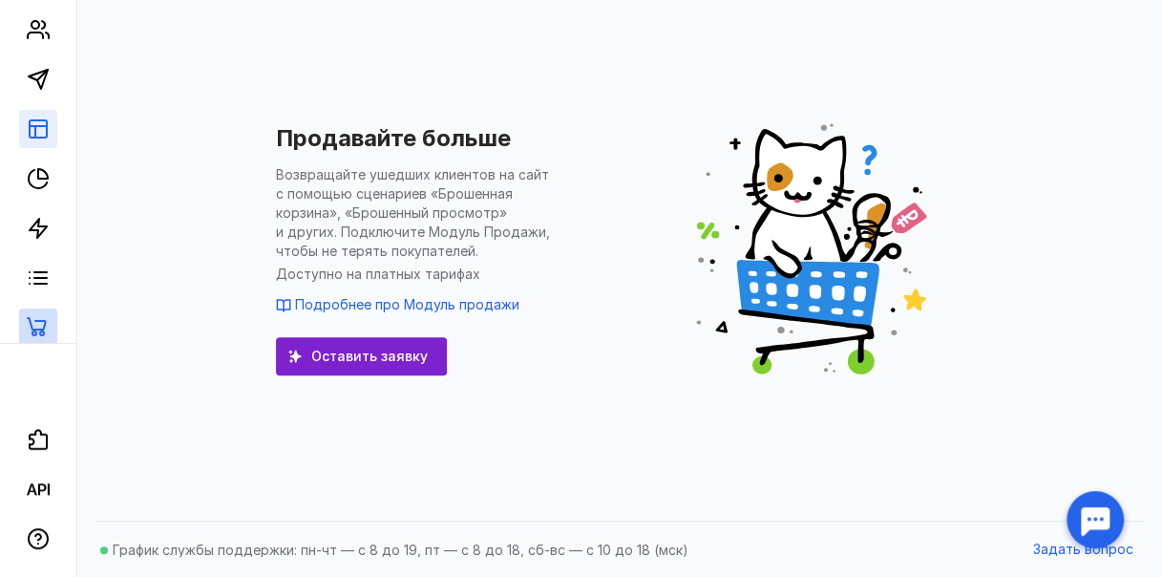
click at [47, 141] on link at bounding box center [38, 129] width 38 height 38
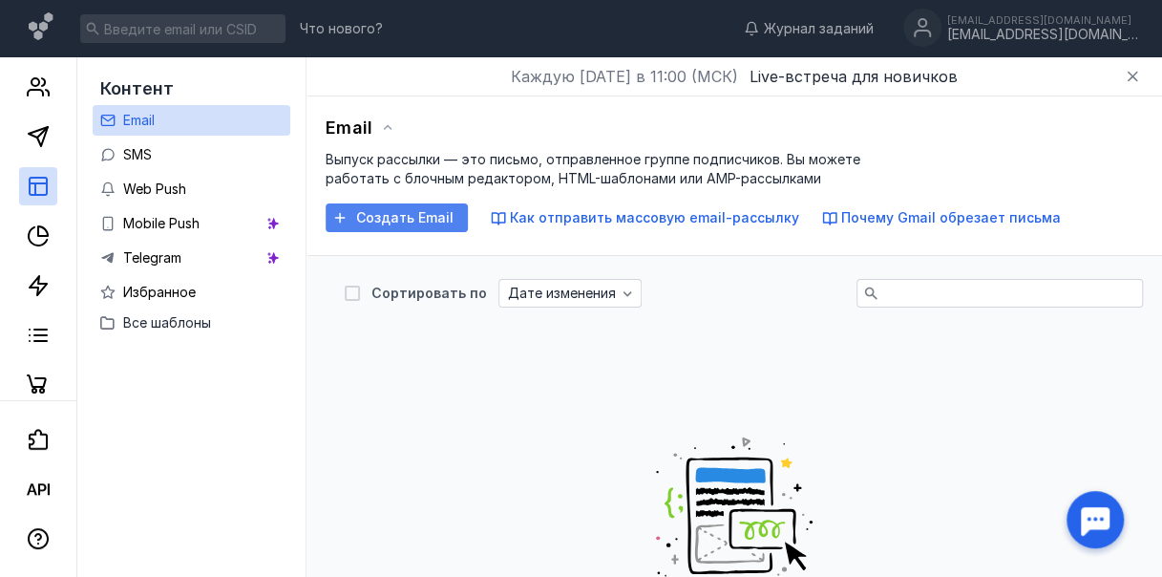
click at [403, 222] on span "Создать Email" at bounding box center [404, 218] width 97 height 16
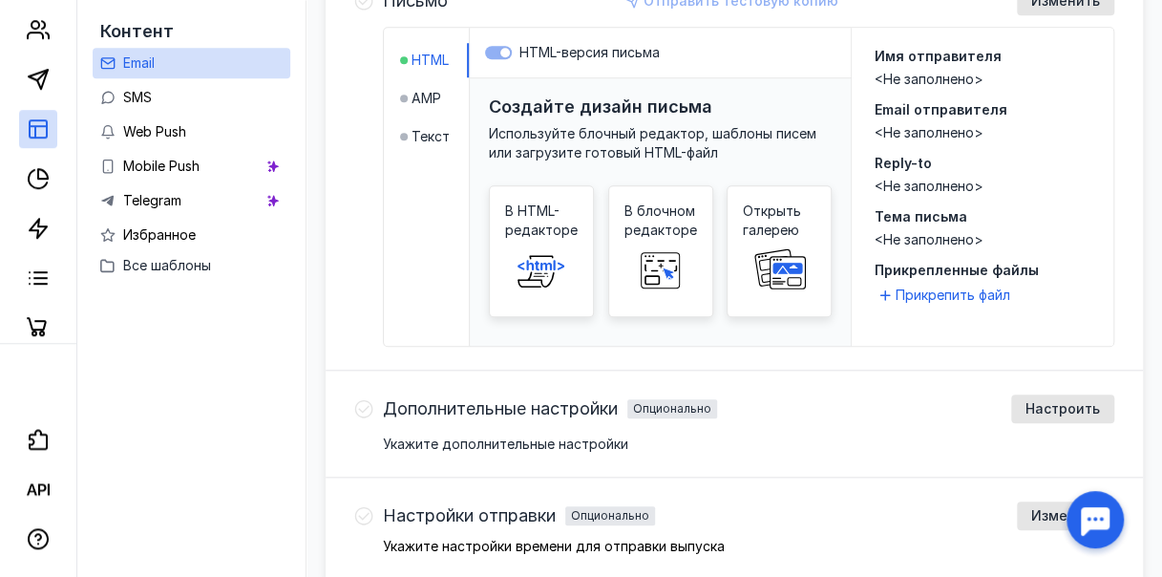
scroll to position [836, 0]
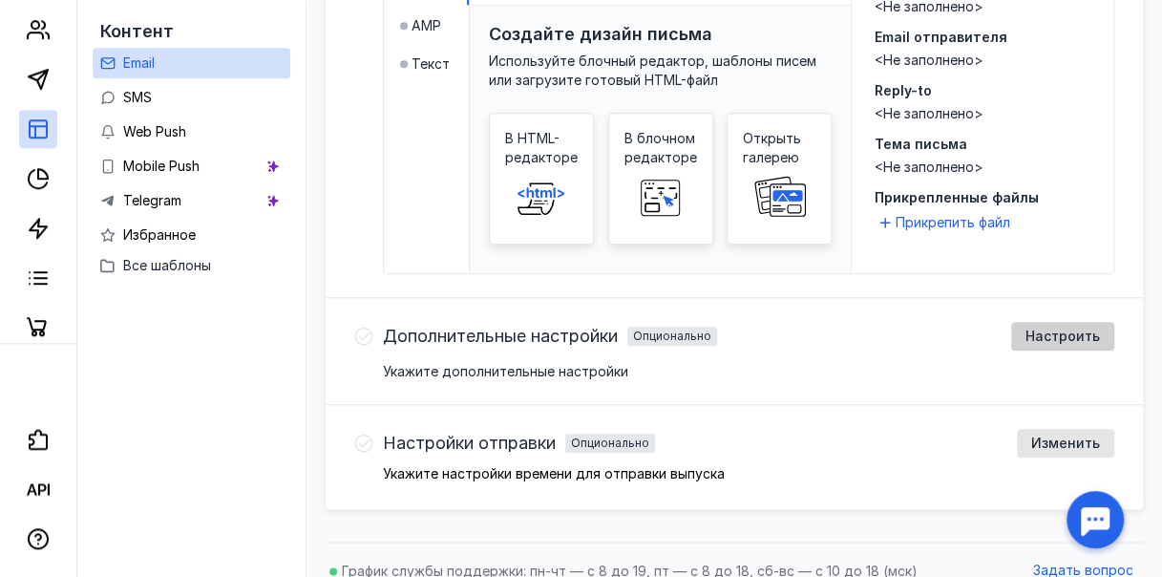
click at [1083, 328] on span "Настроить" at bounding box center [1063, 336] width 74 height 16
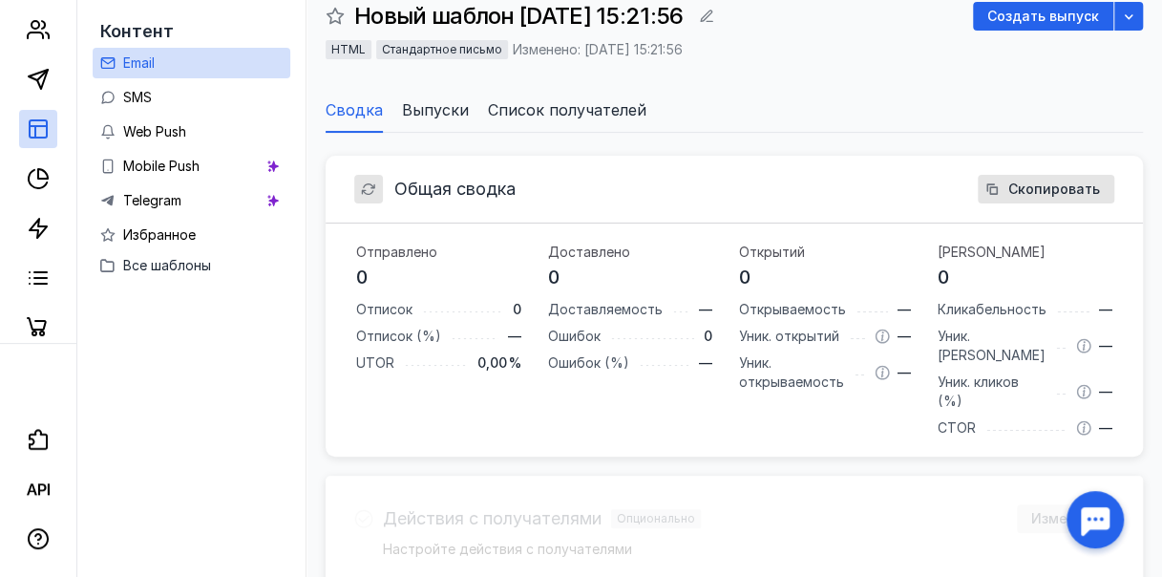
scroll to position [0, 0]
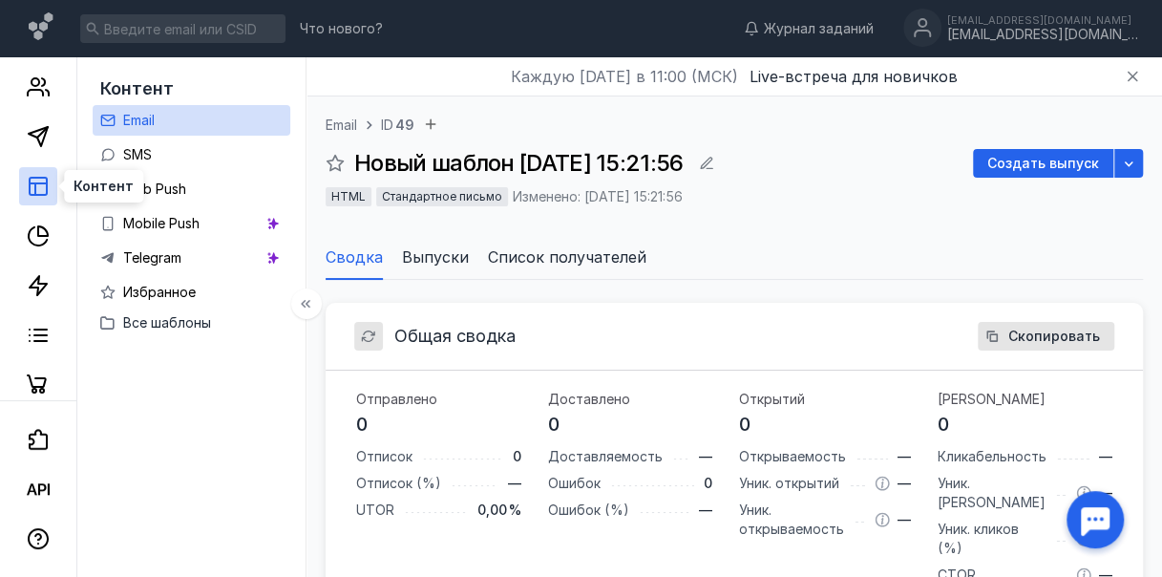
click at [46, 189] on rect at bounding box center [38, 186] width 17 height 17
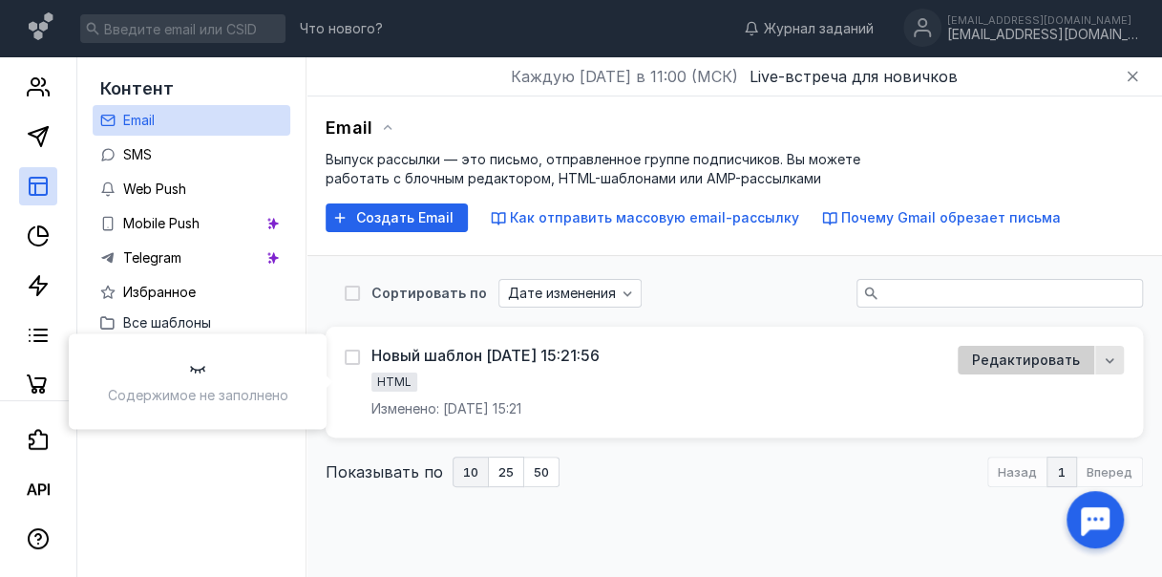
click at [1003, 356] on span "Редактировать" at bounding box center [1026, 360] width 108 height 16
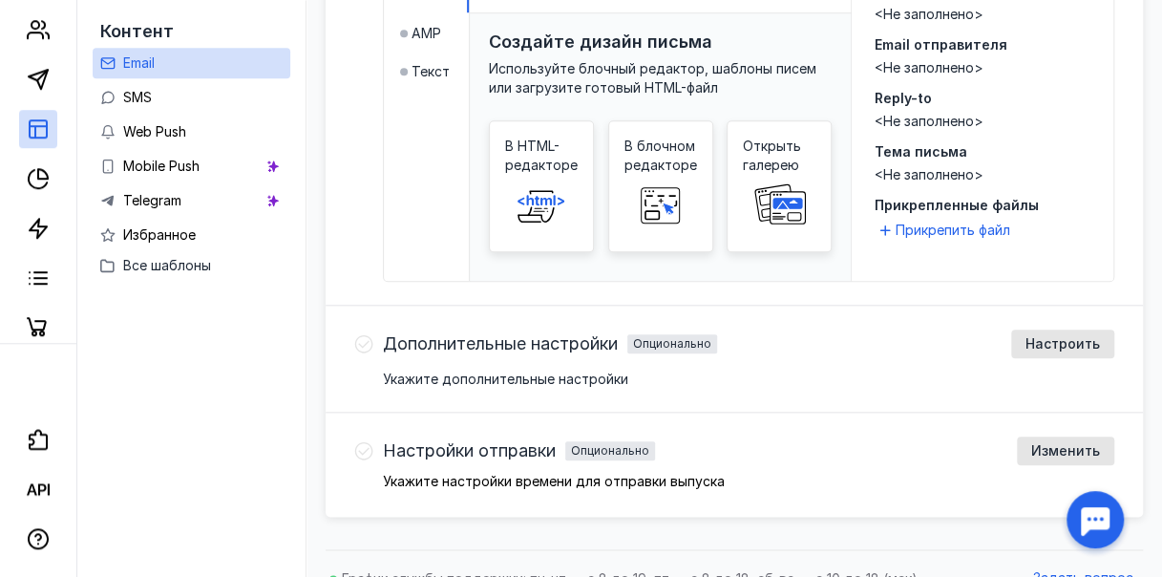
scroll to position [836, 0]
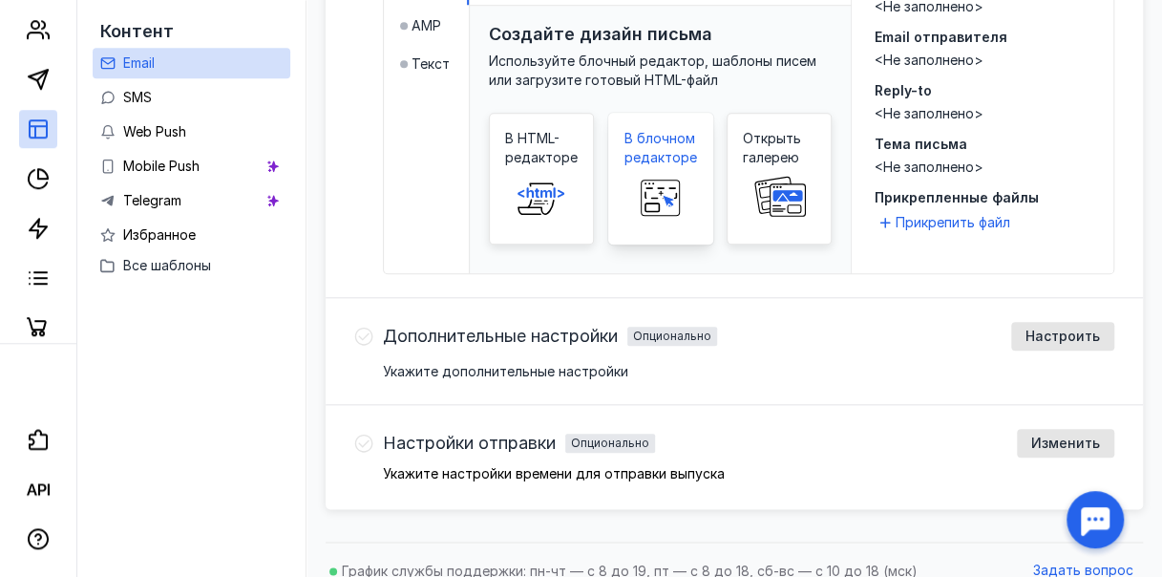
click at [683, 132] on span "В блочном редакторе" at bounding box center [660, 148] width 73 height 38
click at [556, 167] on span at bounding box center [541, 197] width 61 height 61
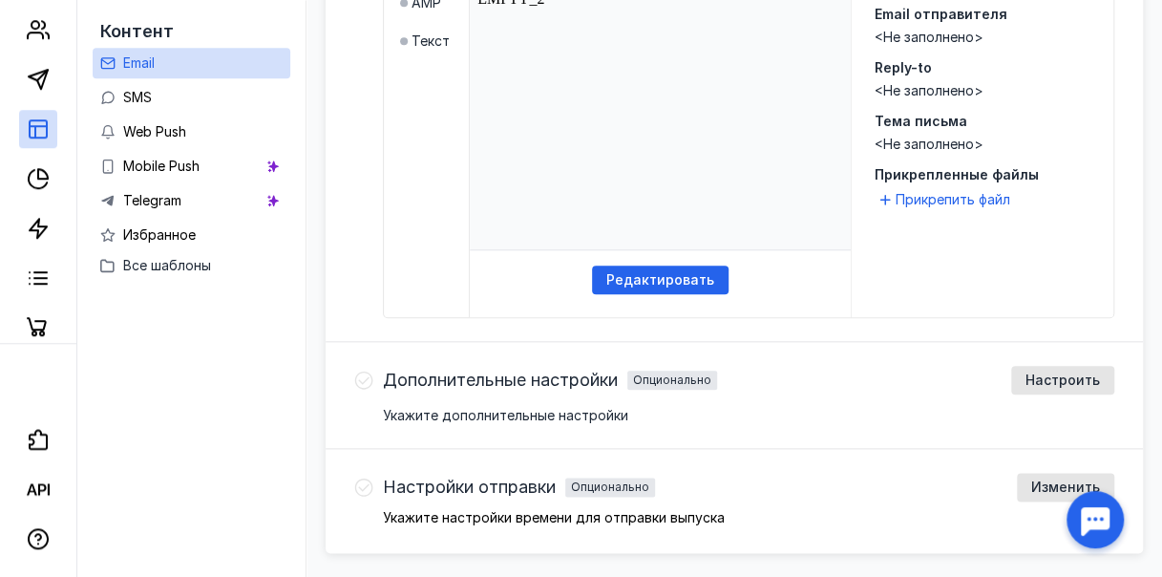
scroll to position [573, 0]
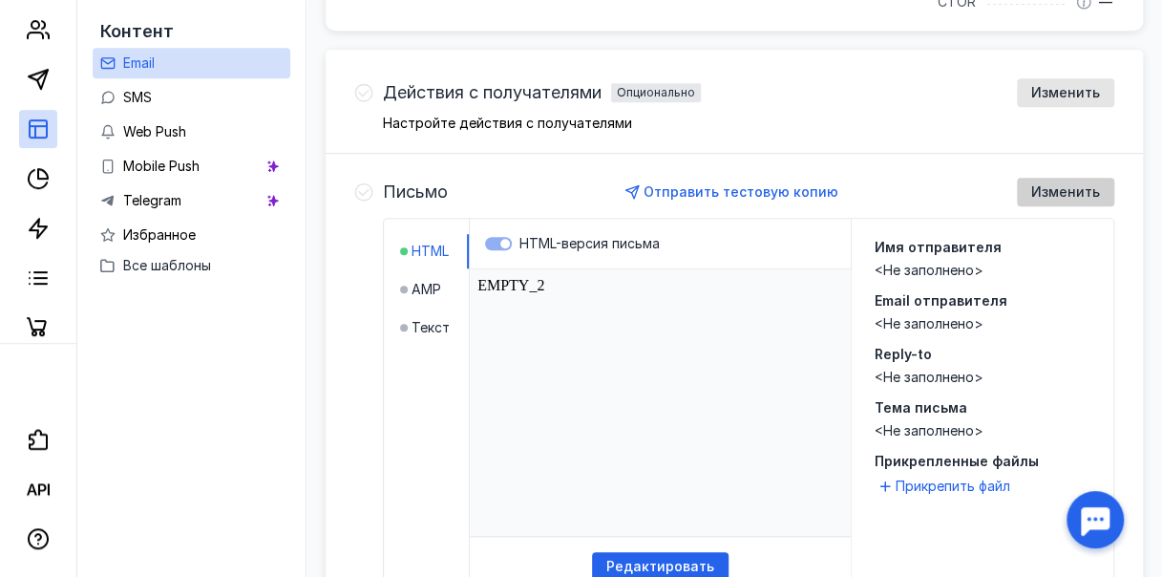
click at [1058, 185] on div "Изменить" at bounding box center [1065, 192] width 97 height 29
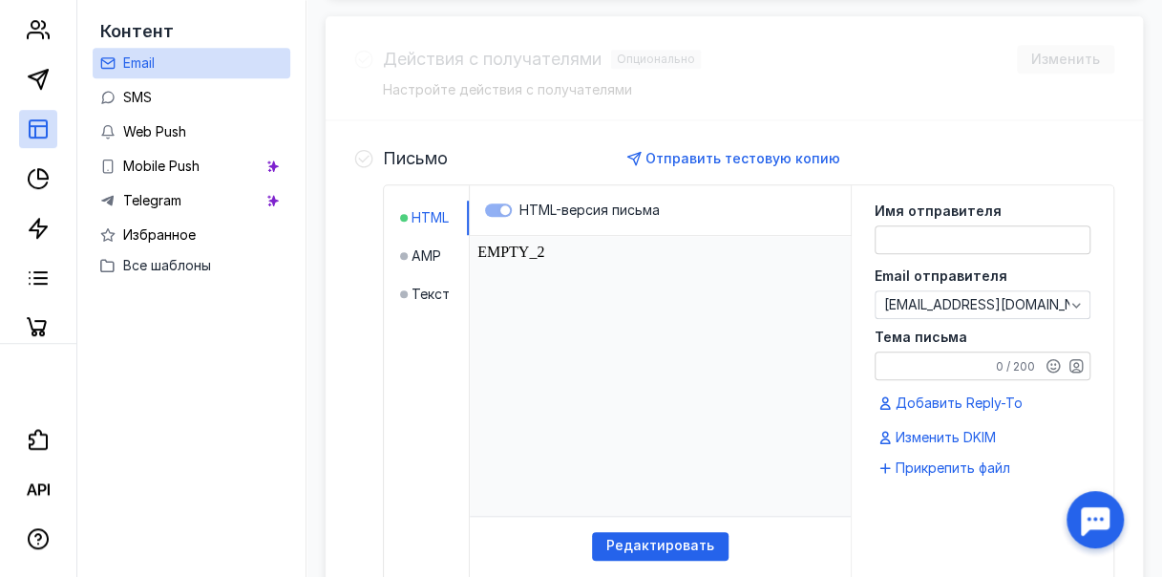
scroll to position [610, 0]
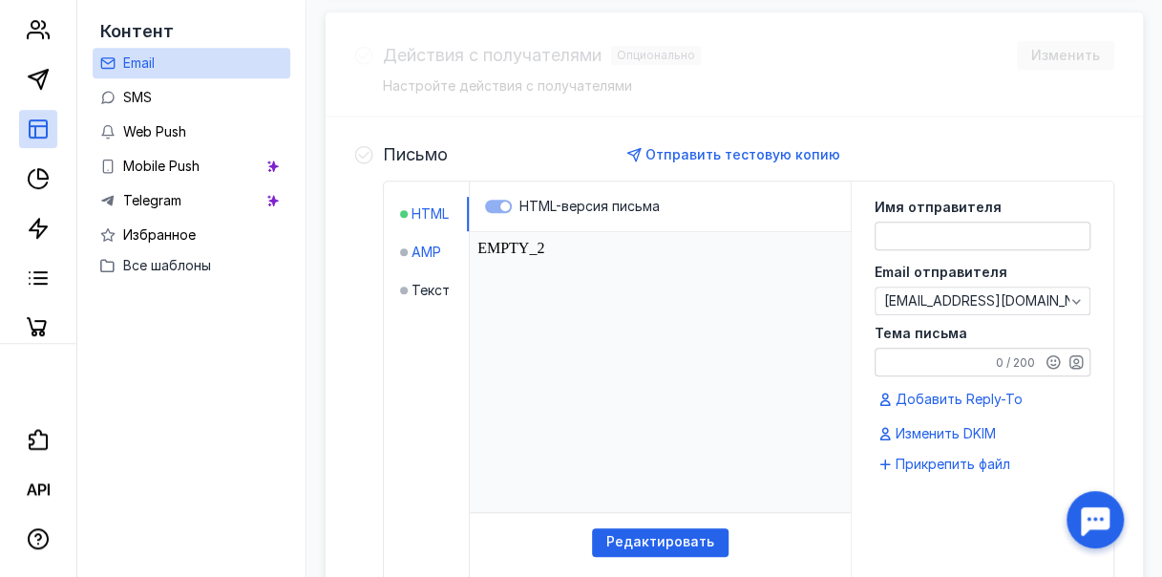
click at [432, 243] on span "AMP" at bounding box center [427, 252] width 30 height 19
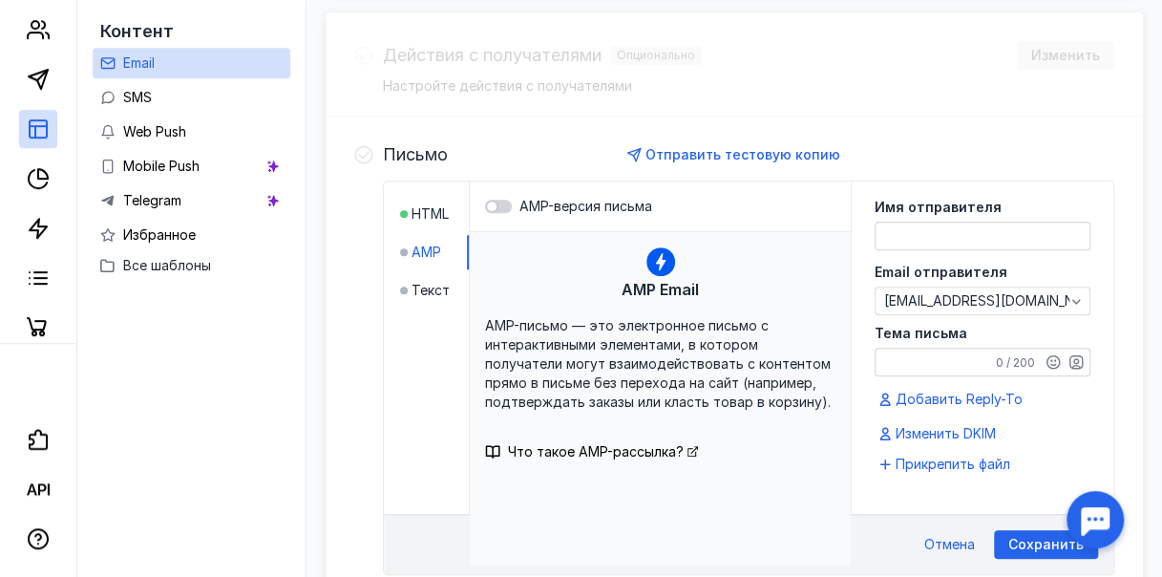
click at [445, 282] on li "Текст" at bounding box center [434, 290] width 69 height 34
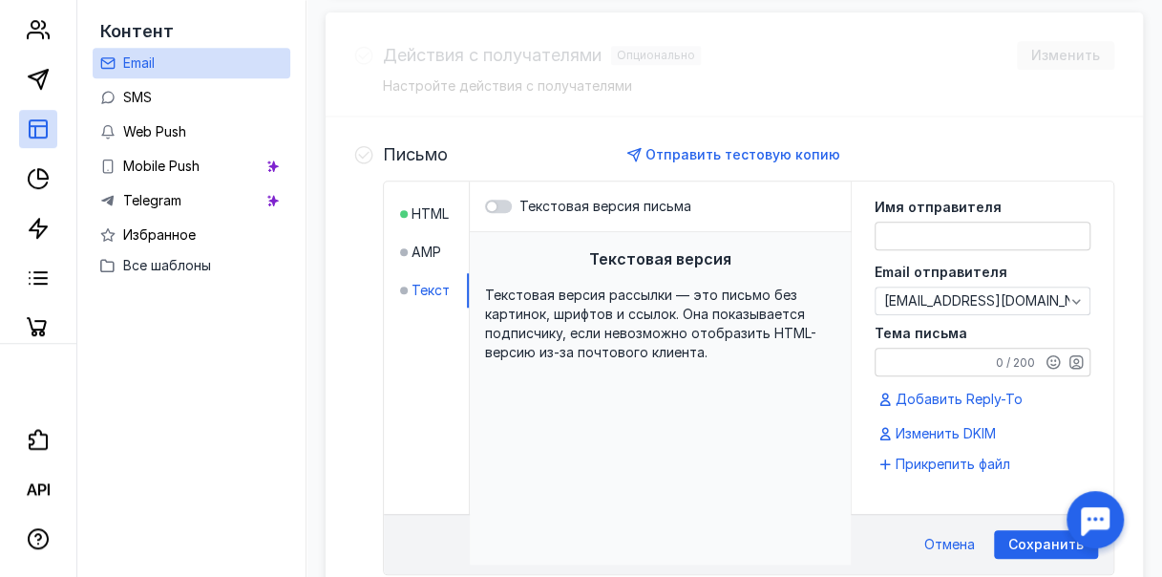
click at [664, 286] on span "Текстовая версия рассылки — это письмо без картинок, шрифтов и ссылок. Она пока…" at bounding box center [650, 323] width 331 height 74
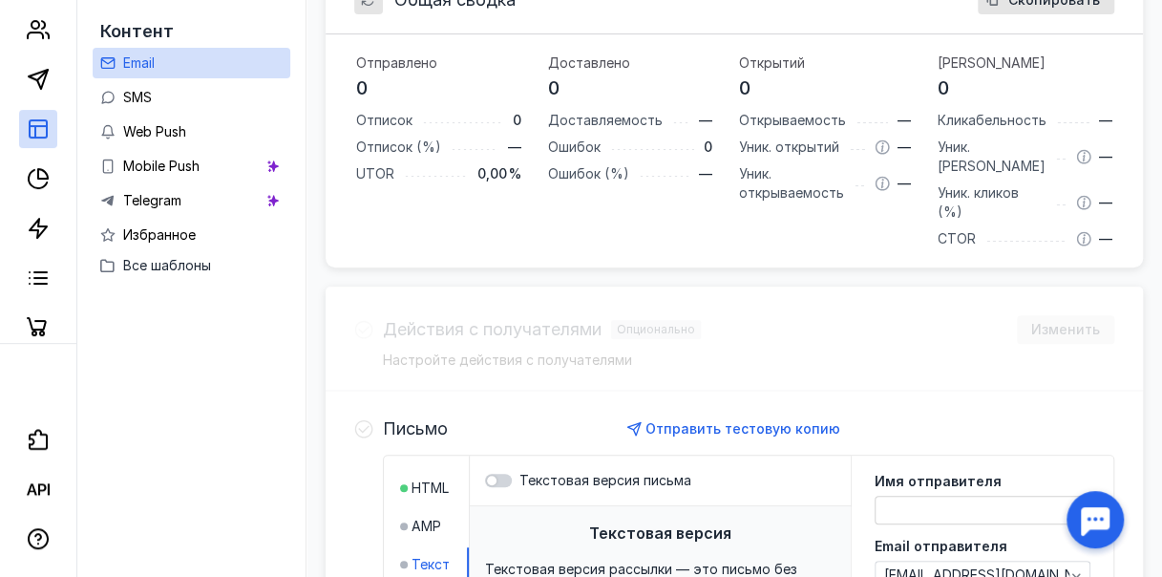
scroll to position [133, 0]
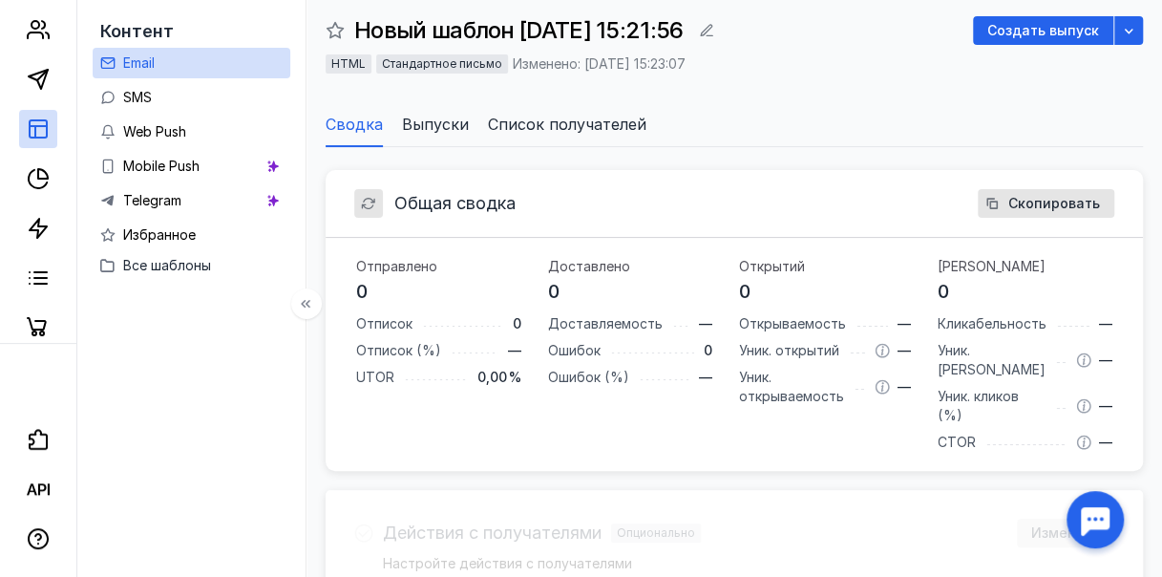
scroll to position [50, 0]
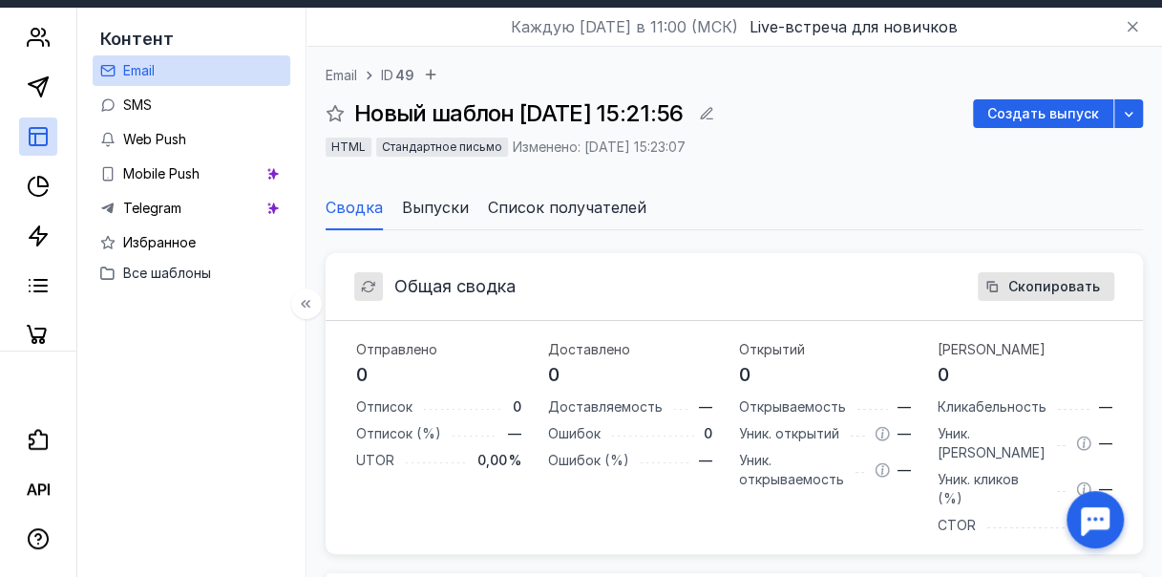
scroll to position [836, 0]
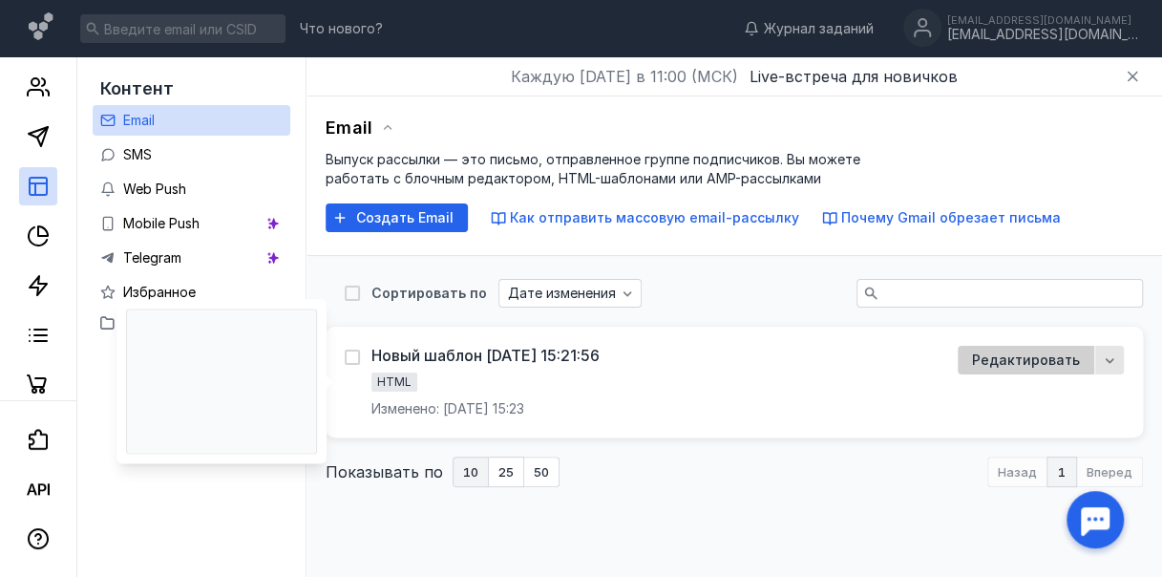
click at [1014, 365] on span "Редактировать" at bounding box center [1026, 360] width 108 height 16
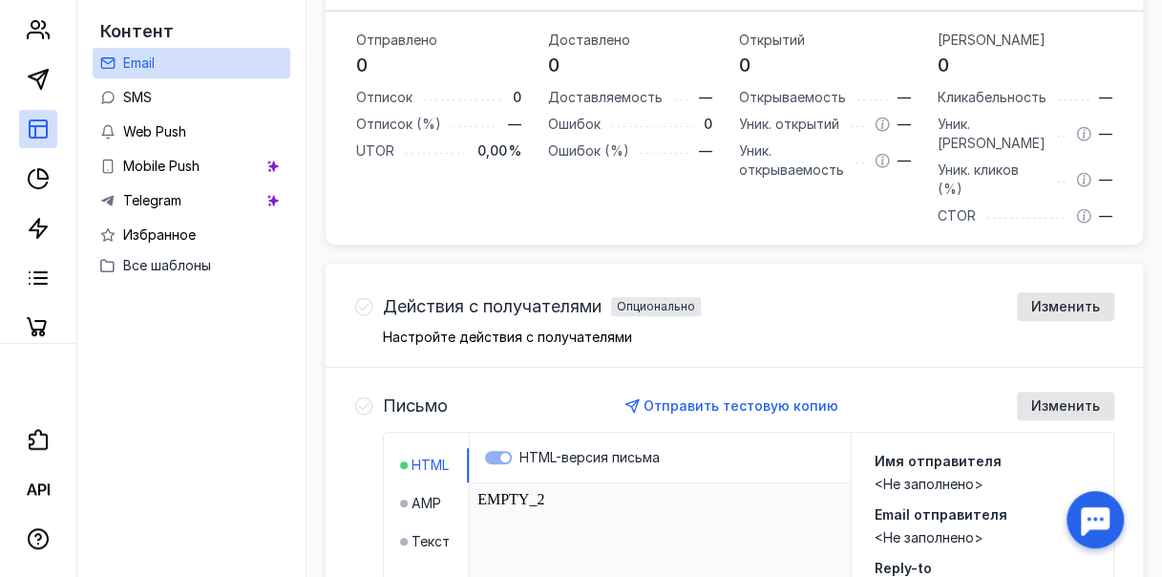
scroll to position [477, 0]
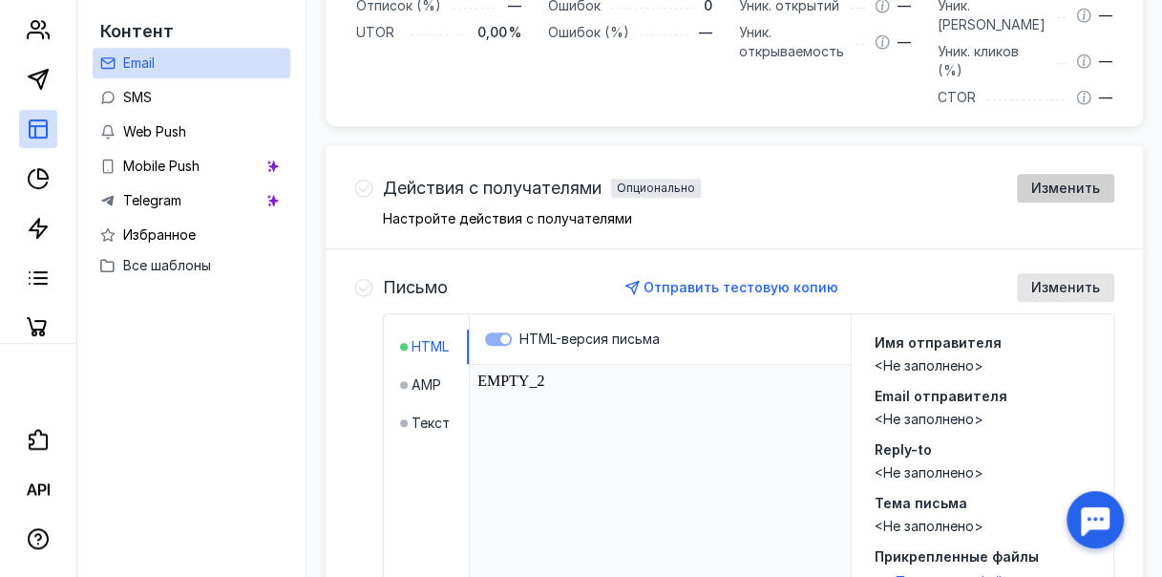
click at [1067, 180] on span "Изменить" at bounding box center [1065, 188] width 69 height 16
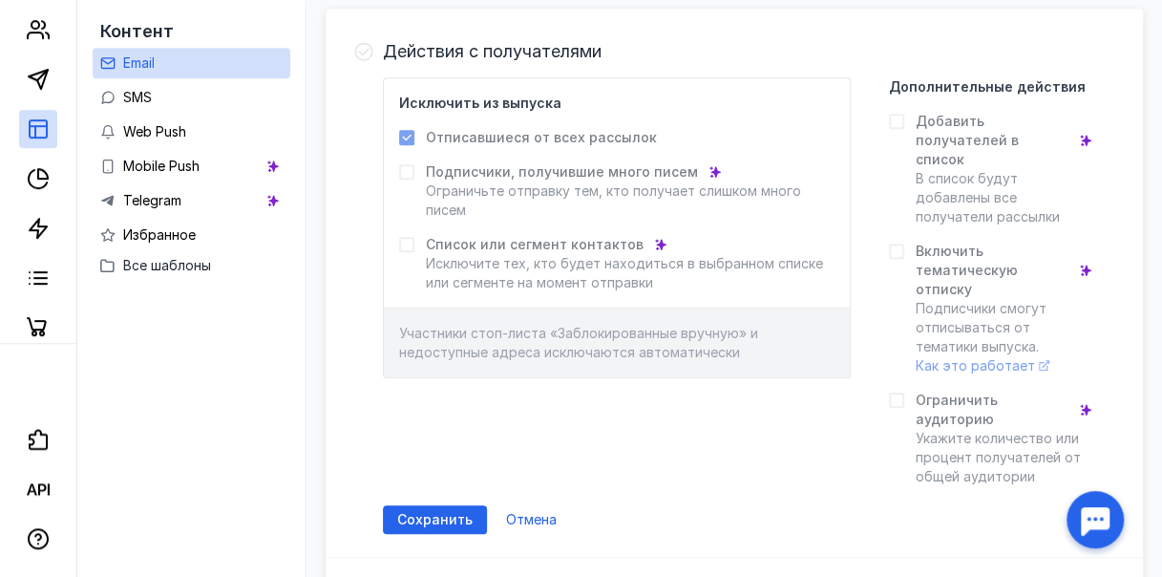
scroll to position [298, 0]
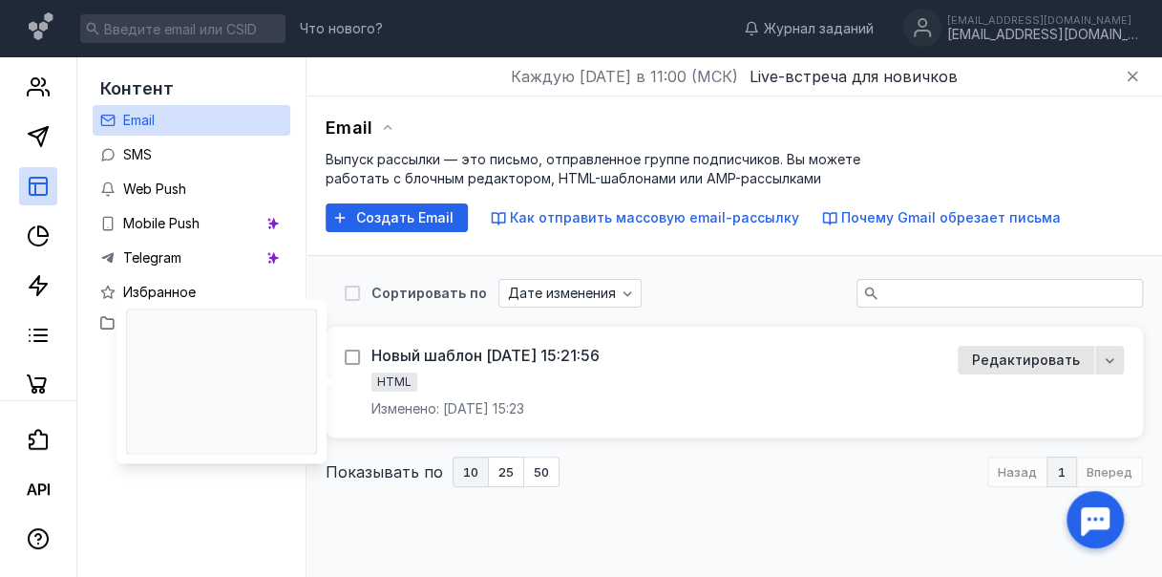
click at [359, 359] on icon at bounding box center [352, 356] width 13 height 13
click at [357, 359] on input "checkbox" at bounding box center [351, 354] width 12 height 12
checkbox input "true"
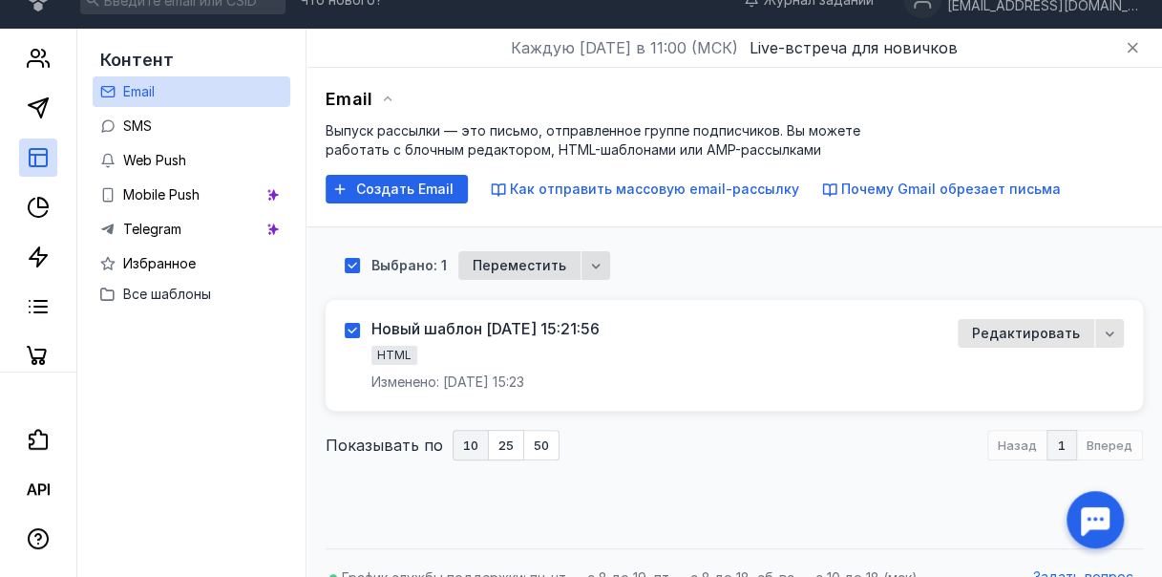
scroll to position [57, 0]
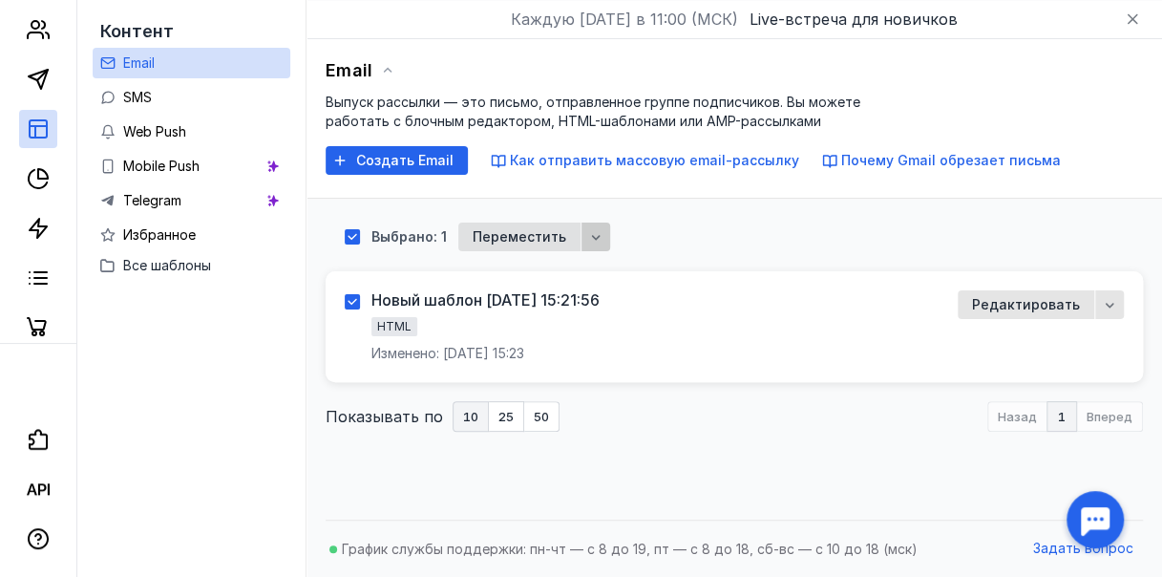
click at [599, 235] on icon "button" at bounding box center [595, 236] width 15 height 15
click at [628, 275] on span "Удал" at bounding box center [619, 272] width 33 height 19
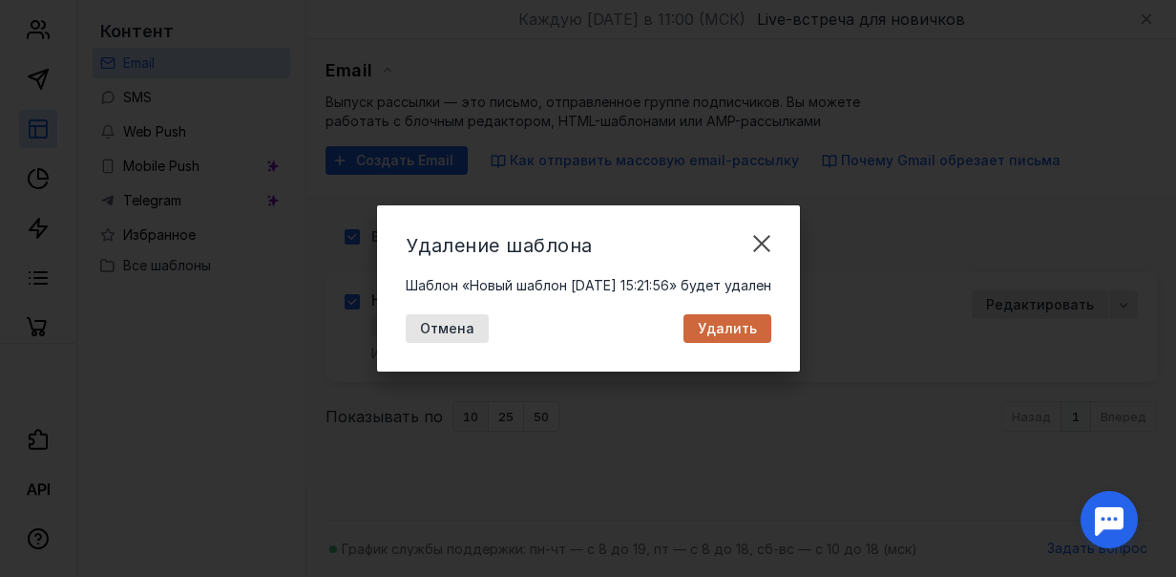
click at [757, 328] on span "Удалить" at bounding box center [727, 329] width 59 height 16
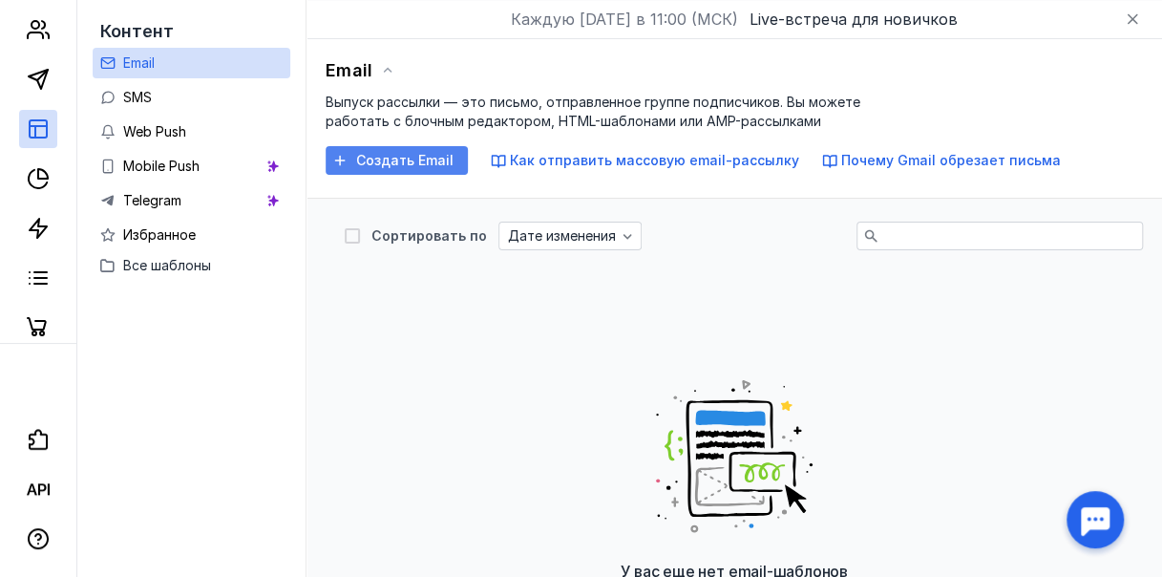
click at [425, 159] on span "Создать Email" at bounding box center [404, 161] width 97 height 16
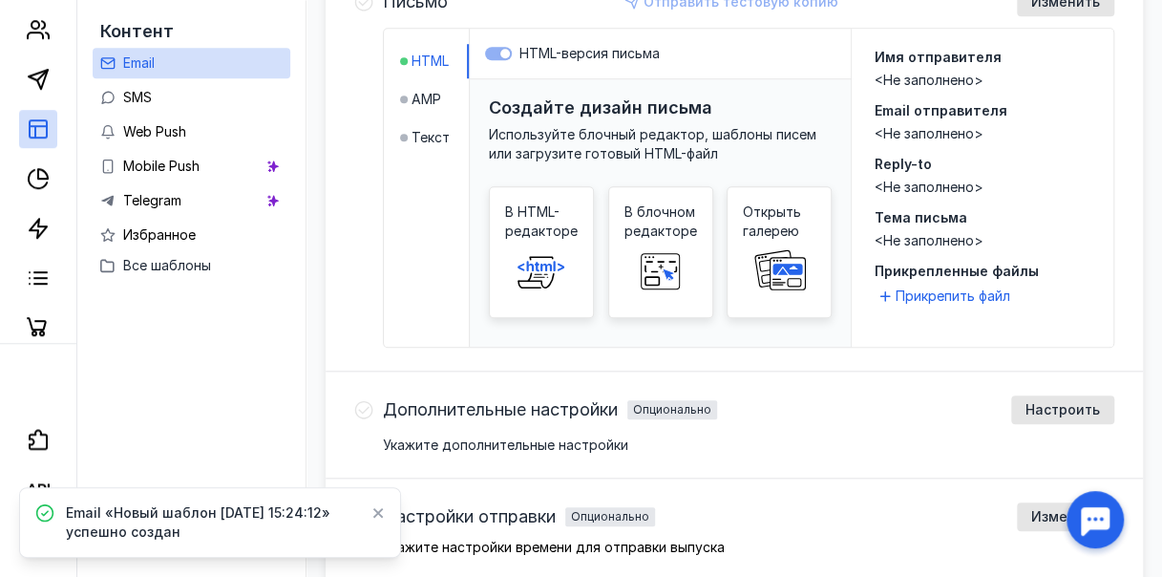
scroll to position [764, 0]
click at [691, 251] on rect at bounding box center [660, 270] width 61 height 38
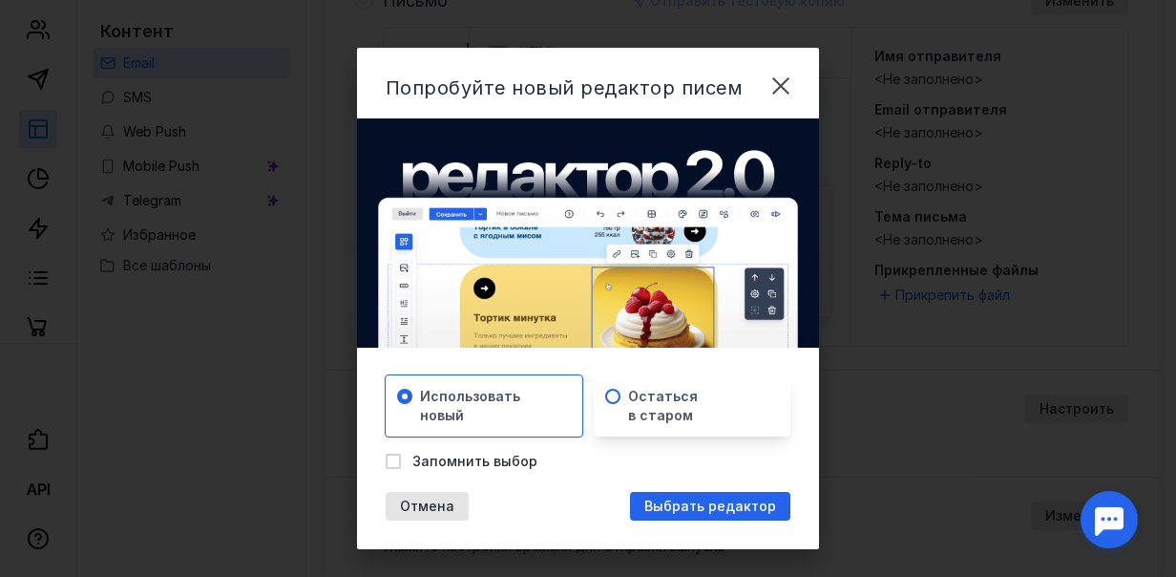
click at [670, 393] on span "Остаться в старом" at bounding box center [663, 406] width 70 height 38
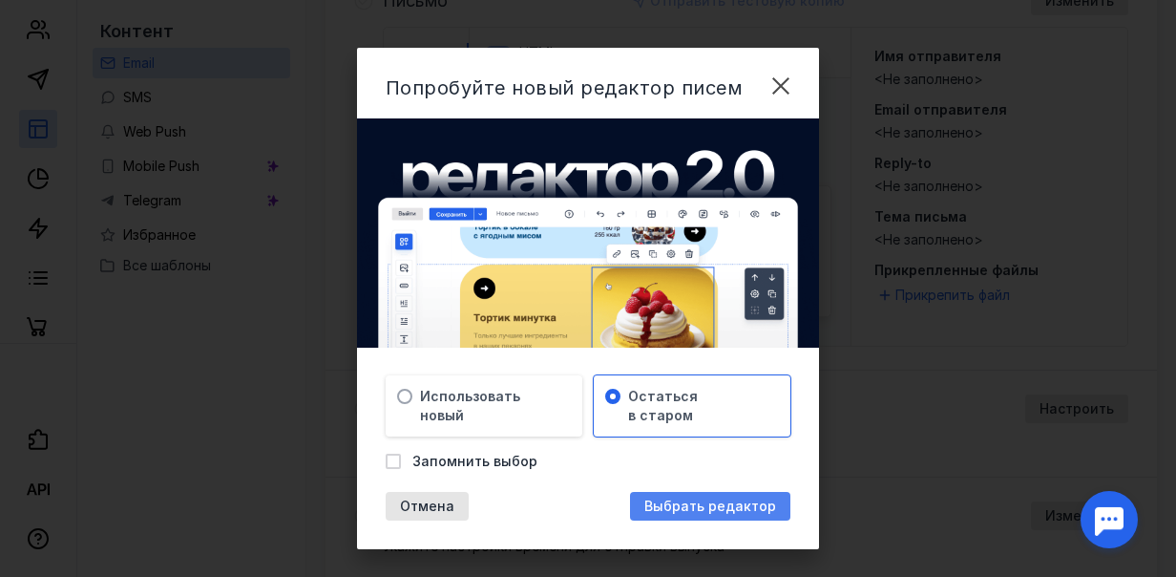
click at [693, 506] on span "Выбрать редактор" at bounding box center [711, 506] width 132 height 16
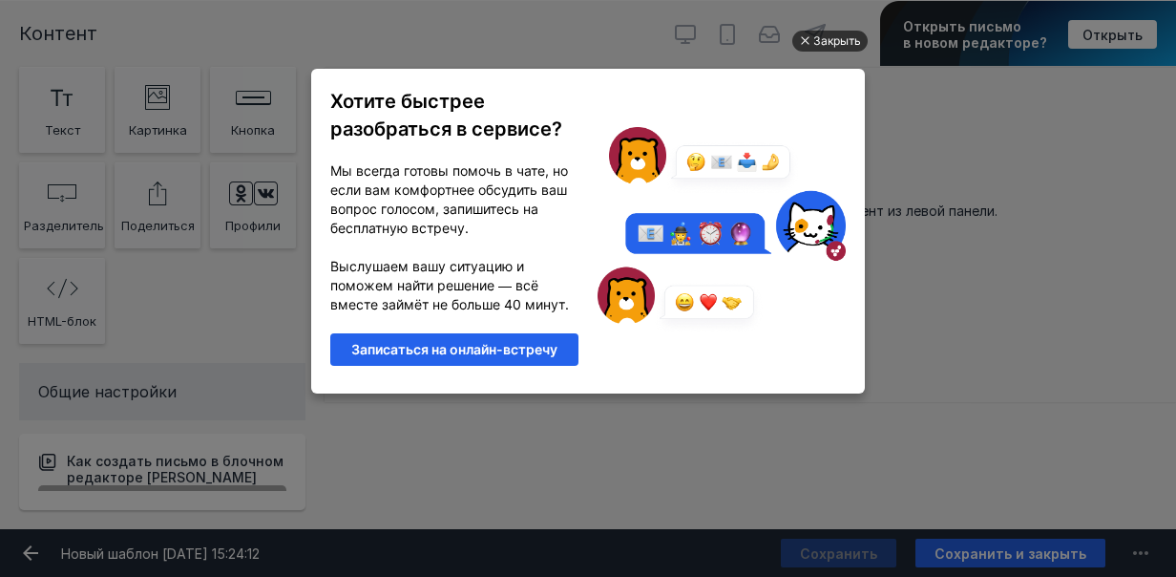
click at [841, 42] on div "Закрыть" at bounding box center [838, 41] width 48 height 21
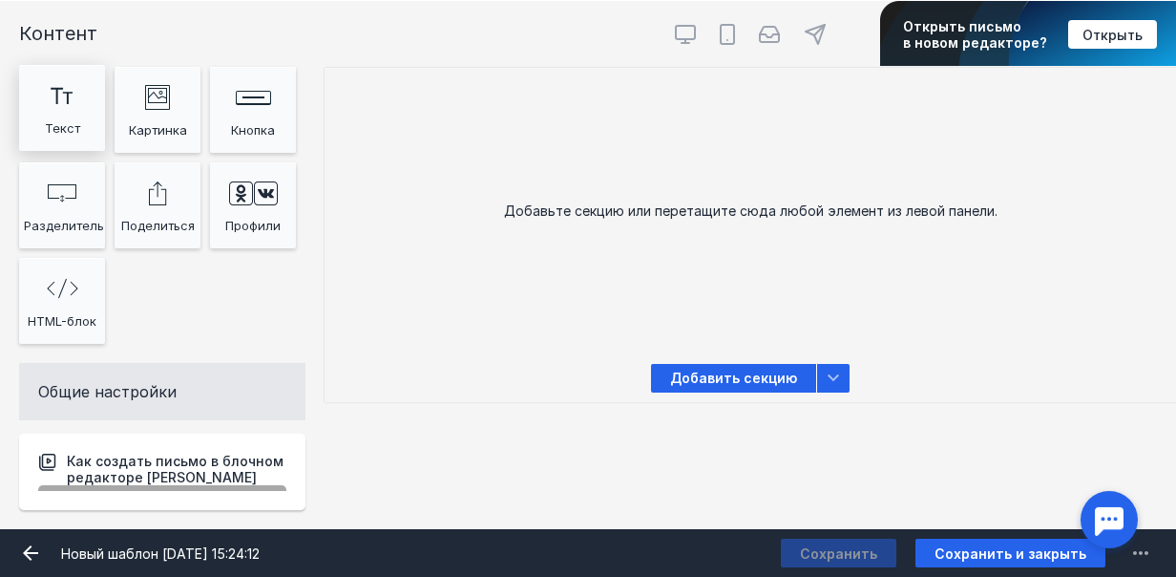
click at [66, 122] on div "Текст" at bounding box center [62, 128] width 76 height 29
click at [69, 128] on div "Текст" at bounding box center [62, 128] width 76 height 29
click at [724, 40] on icon at bounding box center [727, 34] width 23 height 23
click at [719, 23] on input "radio" at bounding box center [713, 17] width 12 height 12
radio input "true"
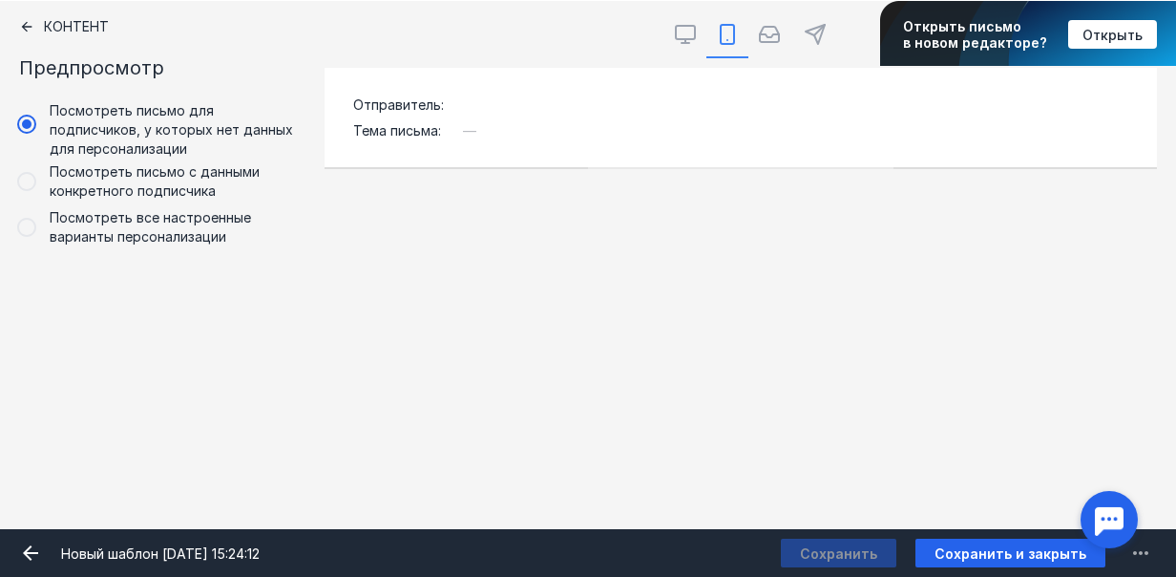
click at [477, 128] on div "—" at bounding box center [786, 126] width 685 height 26
click at [465, 128] on span "—" at bounding box center [469, 130] width 13 height 16
click at [463, 126] on span "—" at bounding box center [469, 130] width 13 height 16
click at [31, 228] on icon at bounding box center [26, 227] width 23 height 23
click at [16, 217] on input "Посмотреть все настроенные варианты персонализации" at bounding box center [10, 210] width 12 height 12
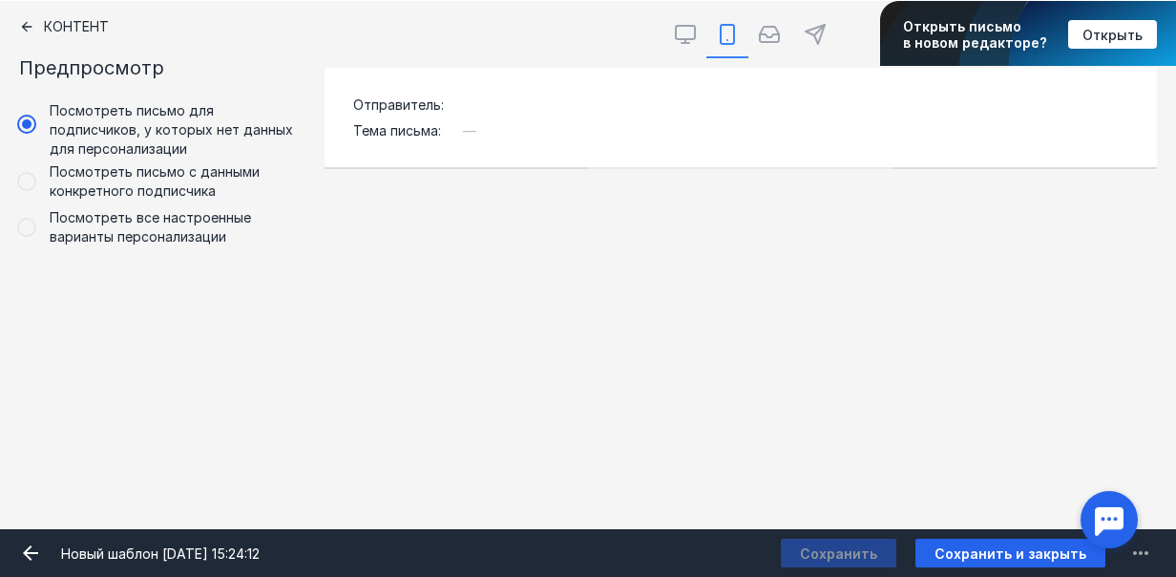
radio input "true"
click at [405, 143] on div "Отправитель Тема письма —" at bounding box center [741, 117] width 833 height 99
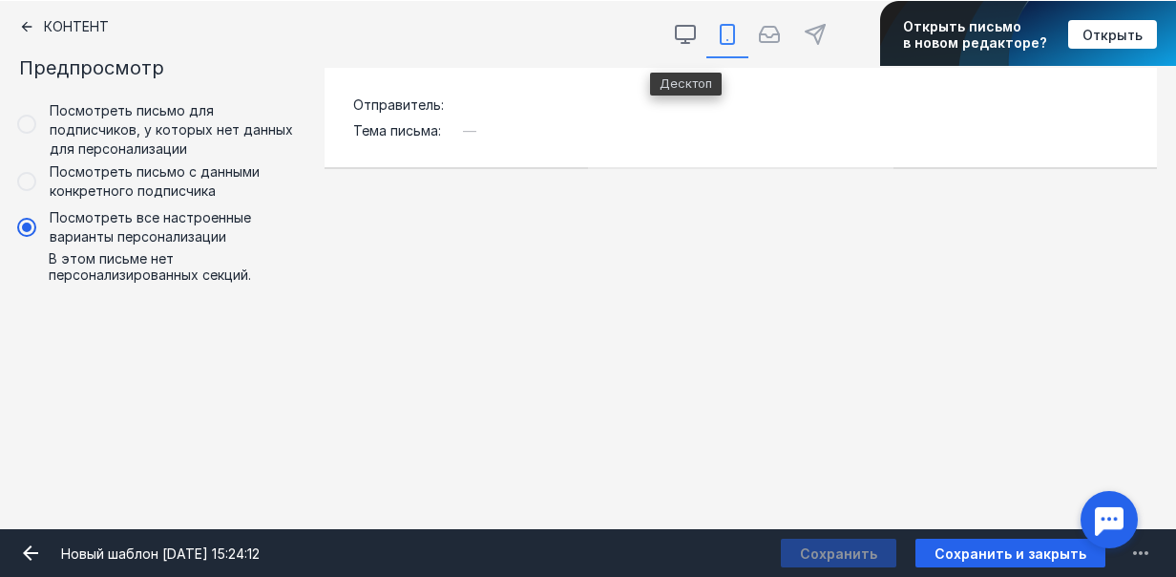
click at [684, 32] on icon at bounding box center [685, 34] width 23 height 23
click at [677, 23] on input "radio" at bounding box center [671, 17] width 12 height 12
radio input "true"
click at [727, 35] on icon at bounding box center [727, 34] width 23 height 23
click at [719, 23] on input "radio" at bounding box center [713, 17] width 12 height 12
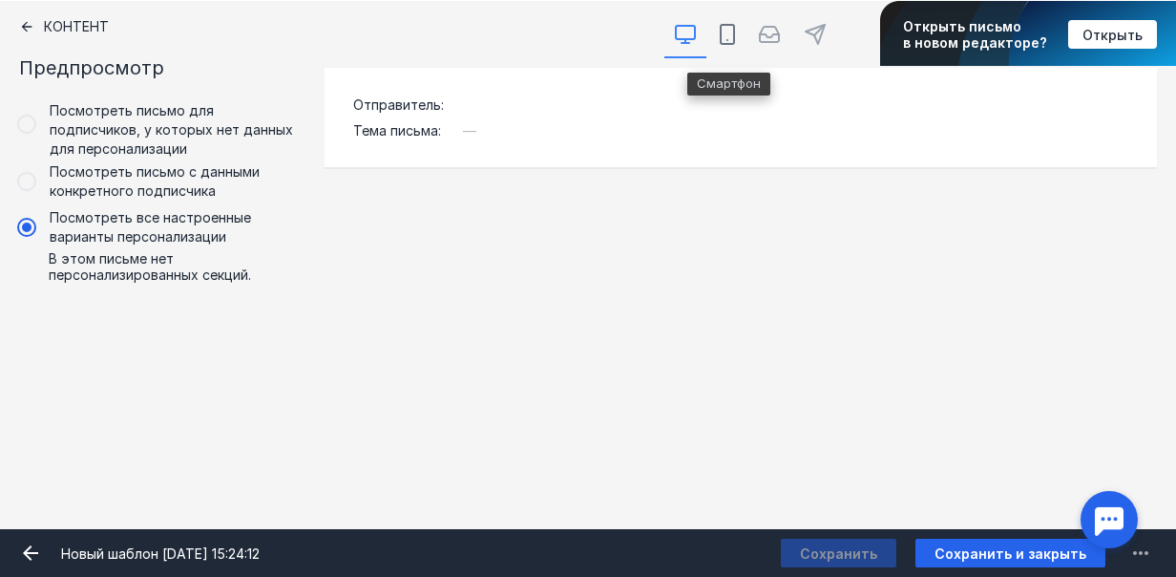
radio input "true"
click at [26, 21] on icon at bounding box center [26, 26] width 15 height 15
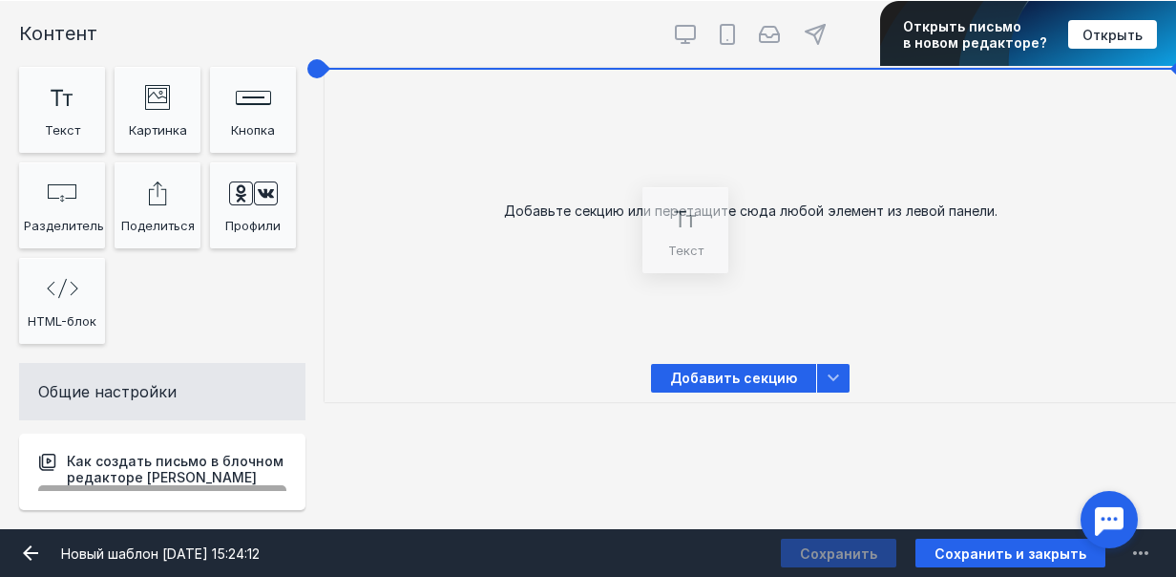
drag, startPoint x: 62, startPoint y: 120, endPoint x: 686, endPoint y: 244, distance: 635.7
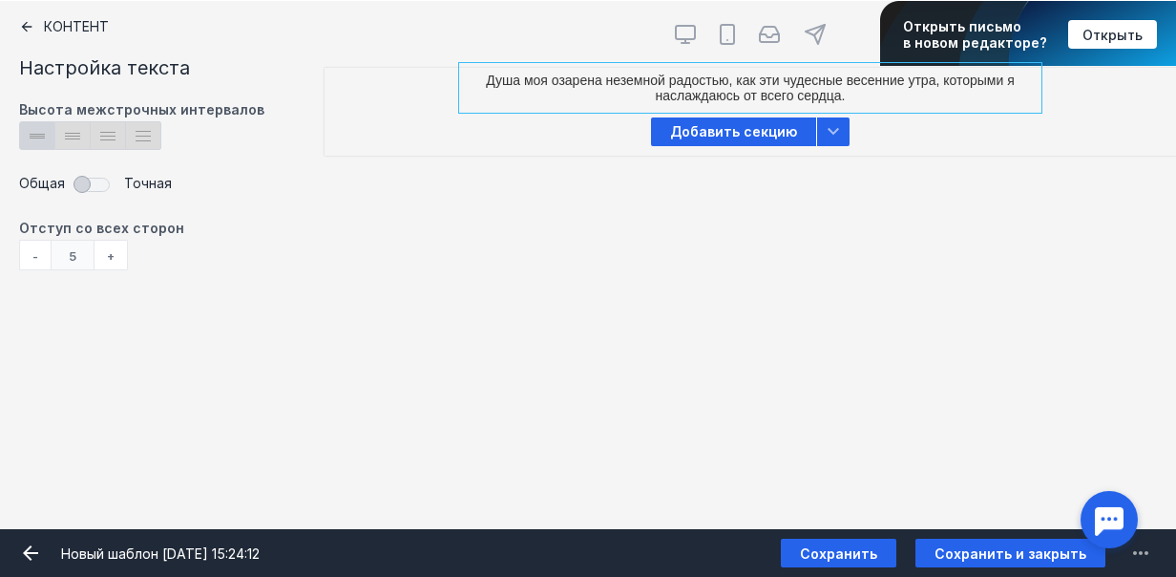
click at [938, 189] on div "Контент Тт Copy Created with Sketch. Текст image Created with Sketch. Картинка …" at bounding box center [588, 265] width 1176 height 528
click at [709, 80] on div at bounding box center [750, 88] width 573 height 40
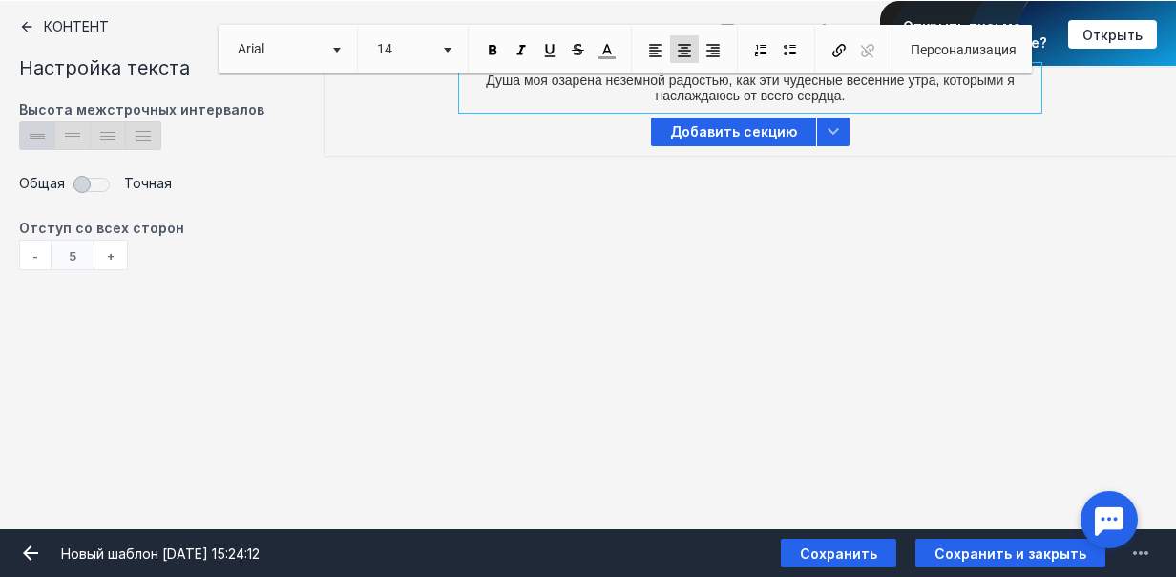
click at [709, 90] on p "Душа моя озарена неземной радостью, как эти чудесные весенние утра, которыми я …" at bounding box center [750, 88] width 563 height 31
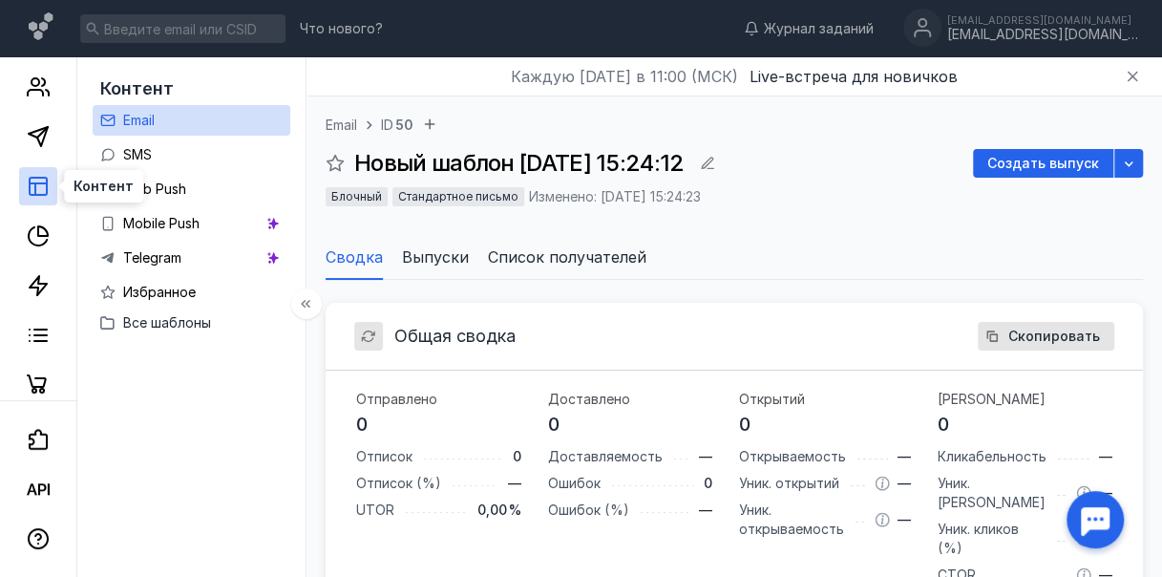
click at [32, 187] on icon at bounding box center [38, 186] width 23 height 23
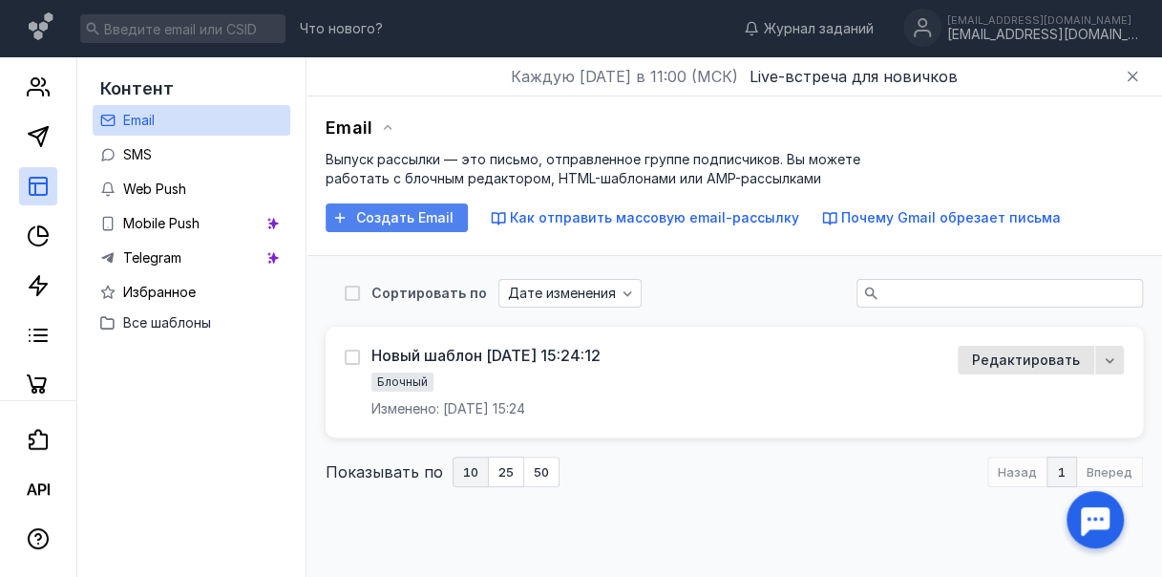
click at [418, 220] on span "Создать Email" at bounding box center [404, 218] width 97 height 16
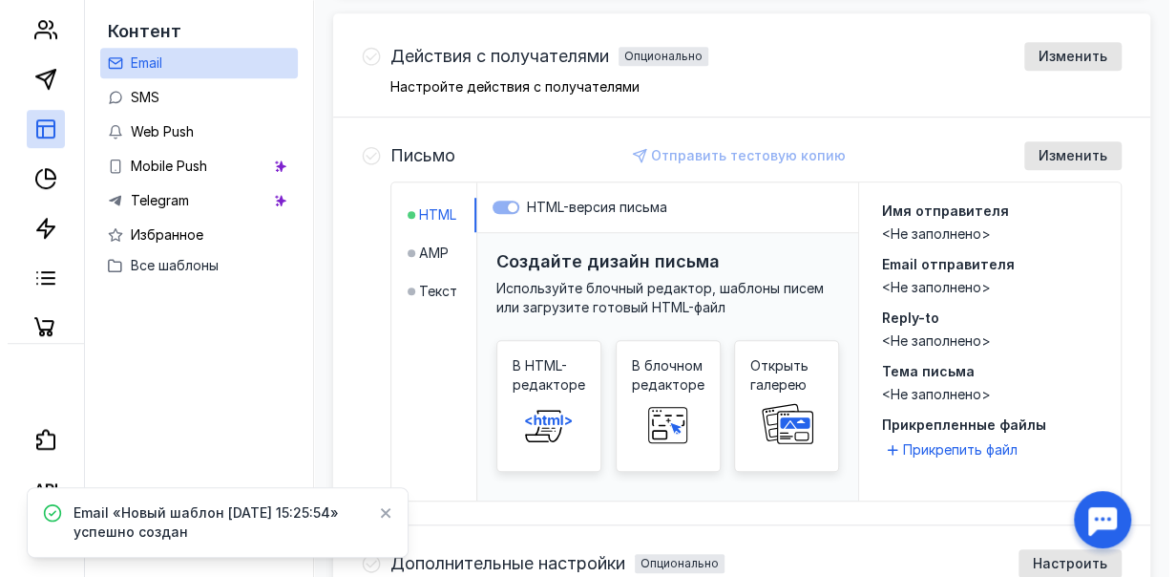
scroll to position [764, 0]
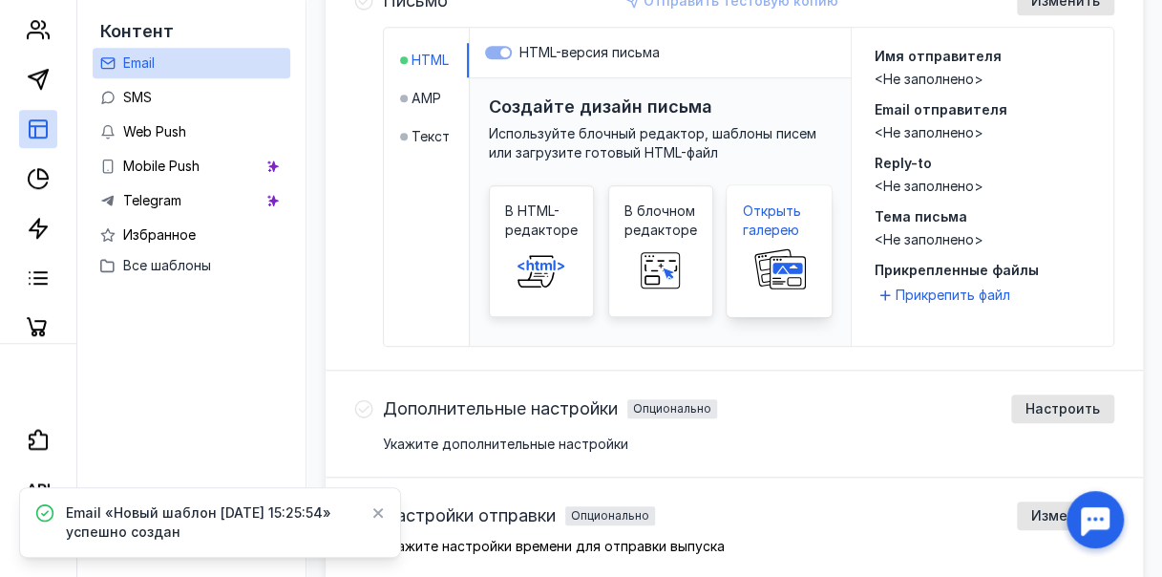
click at [790, 265] on icon at bounding box center [782, 269] width 13 height 9
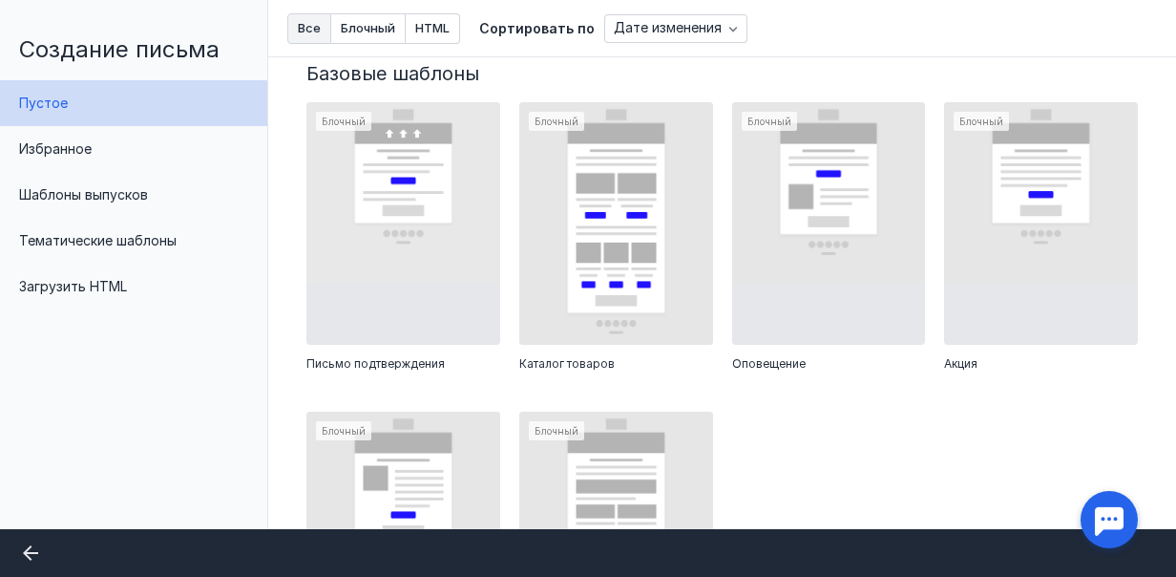
scroll to position [477, 0]
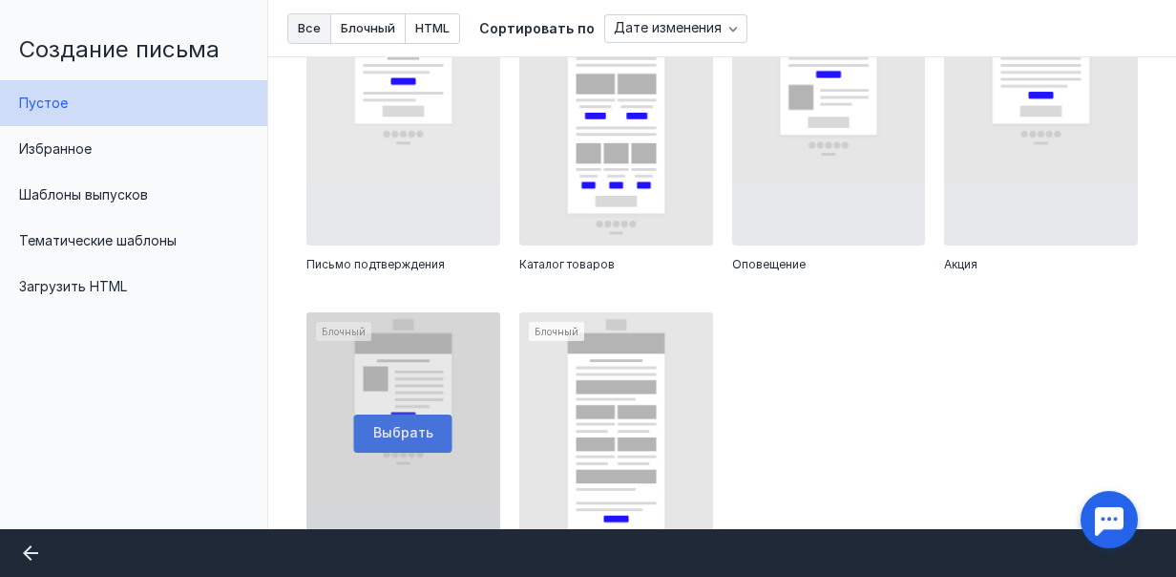
click at [405, 426] on div at bounding box center [404, 433] width 194 height 242
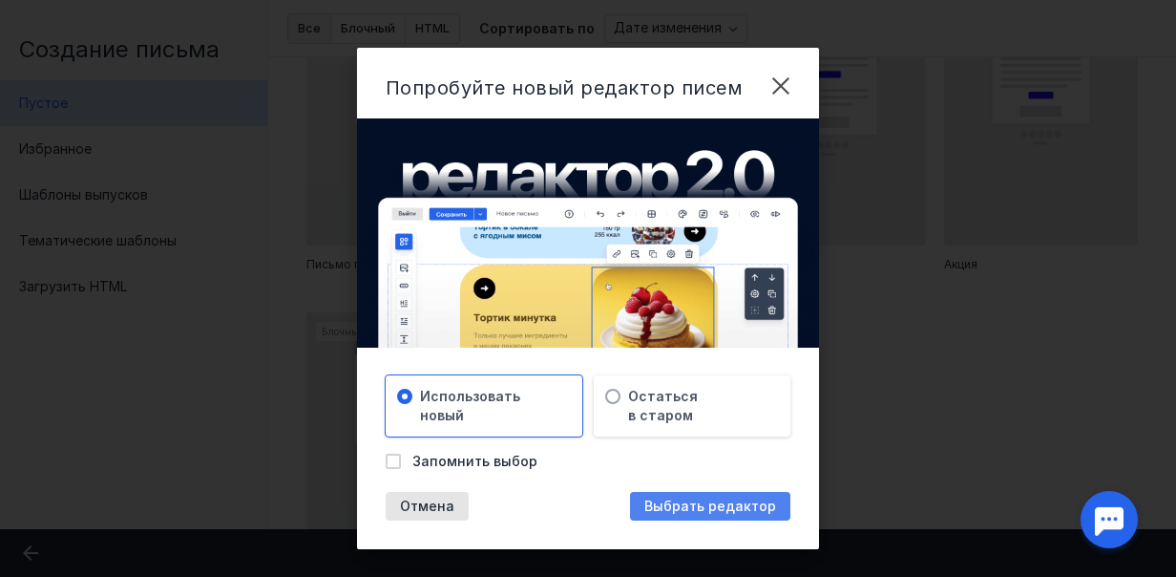
click at [710, 504] on span "Выбрать редактор" at bounding box center [711, 506] width 132 height 16
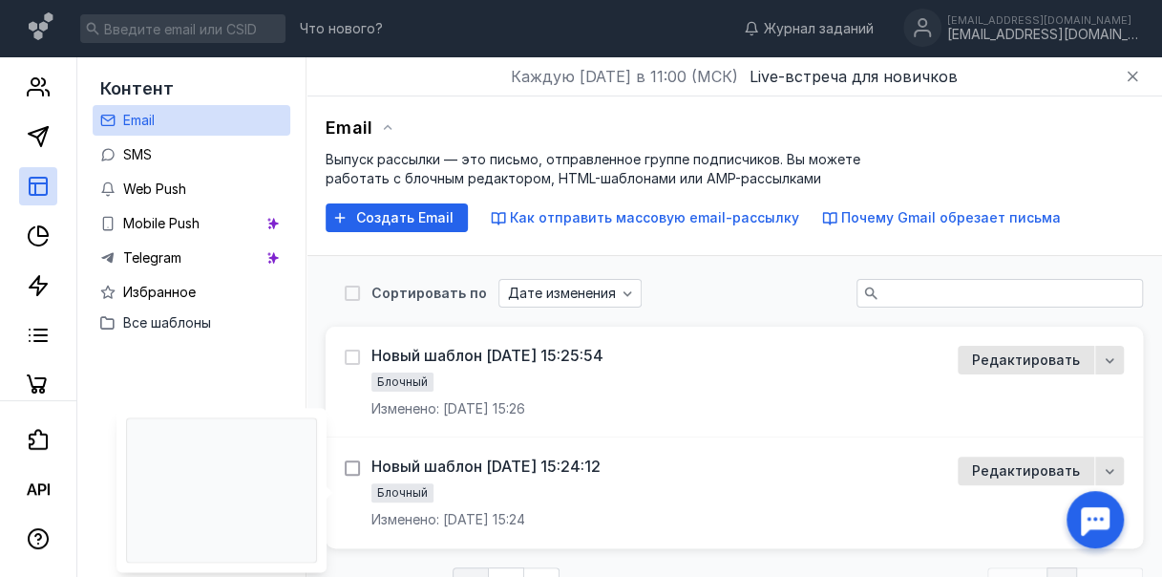
click at [359, 465] on icon at bounding box center [352, 467] width 13 height 13
click at [357, 465] on input "checkbox" at bounding box center [351, 464] width 12 height 12
checkbox input "true"
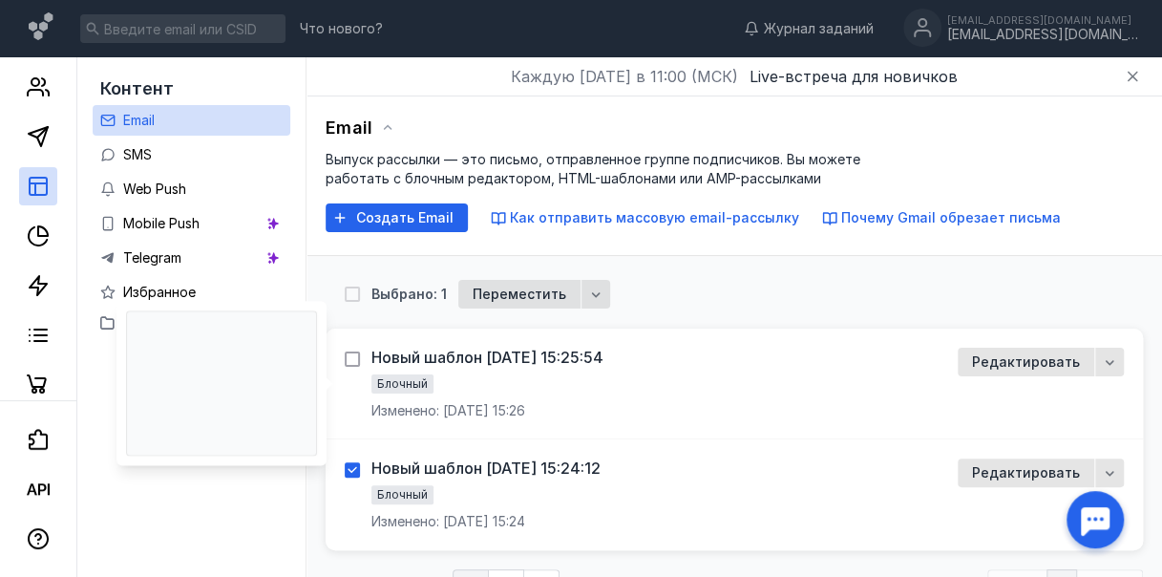
click at [359, 357] on icon at bounding box center [352, 358] width 13 height 13
click at [357, 357] on input "checkbox" at bounding box center [351, 355] width 12 height 12
checkbox input "true"
click at [606, 293] on icon "button" at bounding box center [598, 293] width 15 height 15
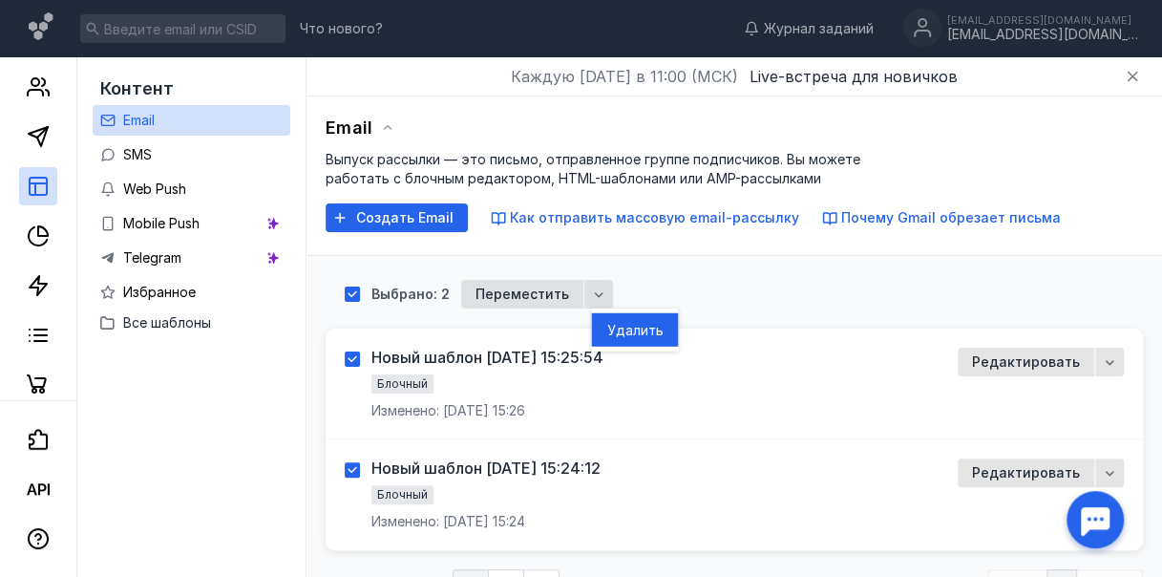
click at [661, 331] on button "Удал ить" at bounding box center [634, 329] width 87 height 33
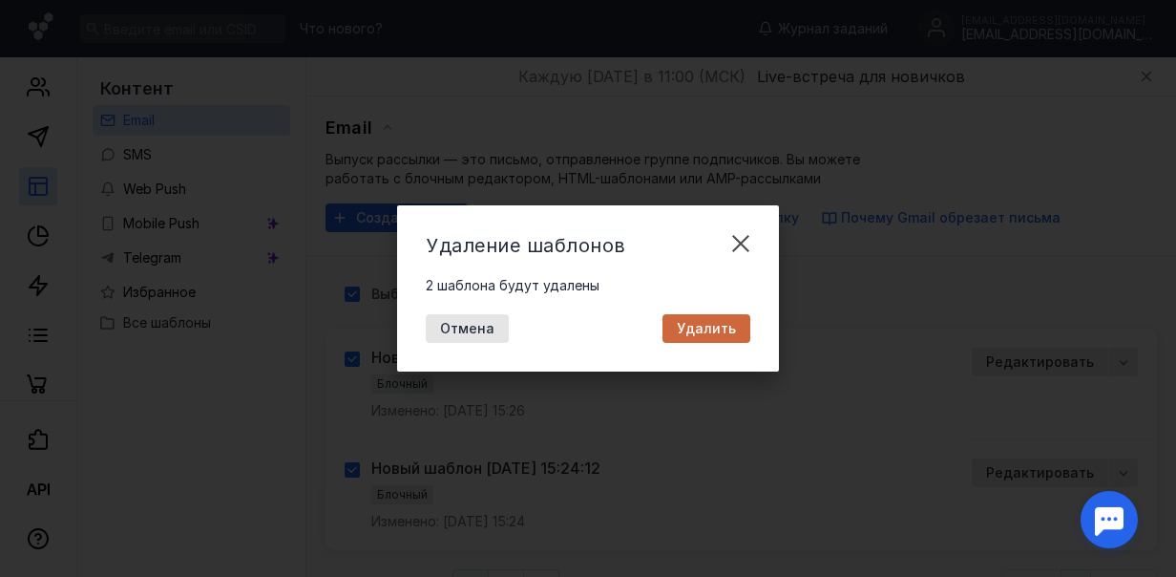
click at [708, 333] on span "Удалить" at bounding box center [706, 329] width 59 height 16
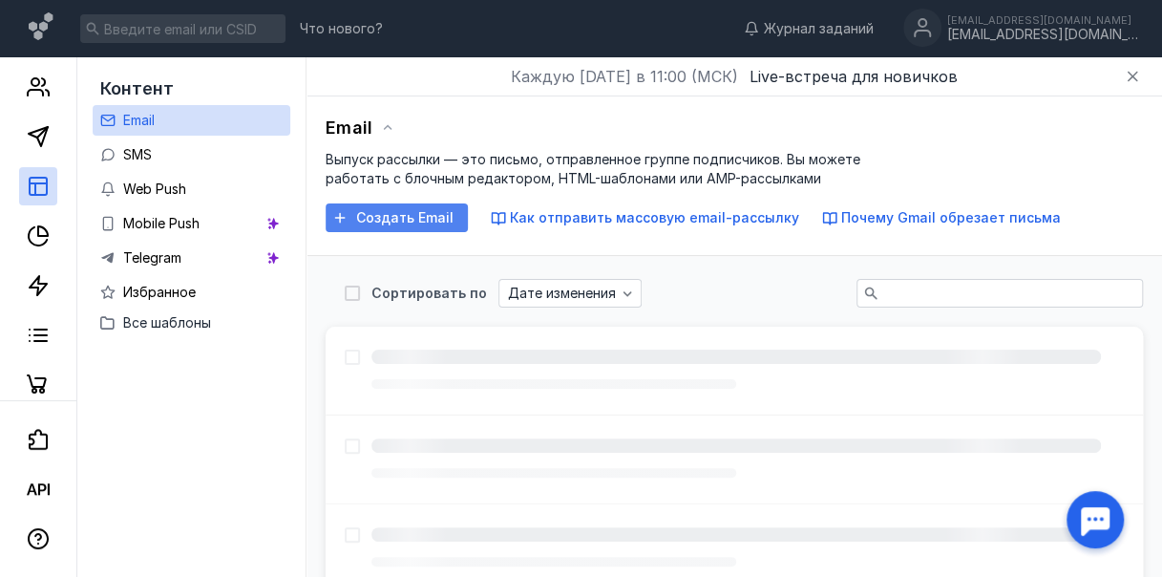
click at [419, 222] on span "Создать Email" at bounding box center [404, 218] width 97 height 16
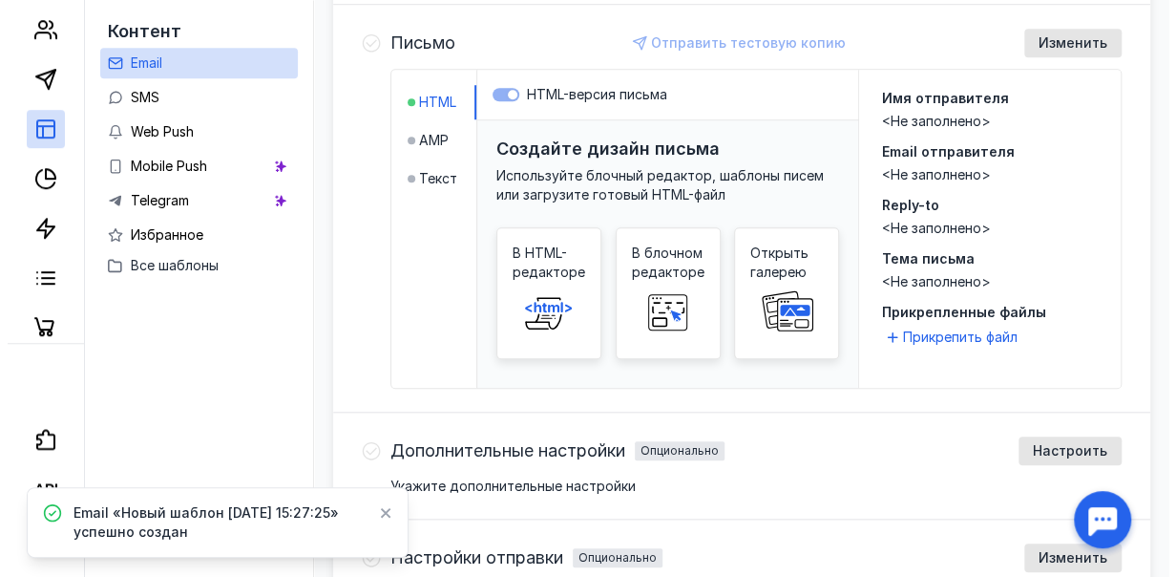
scroll to position [764, 0]
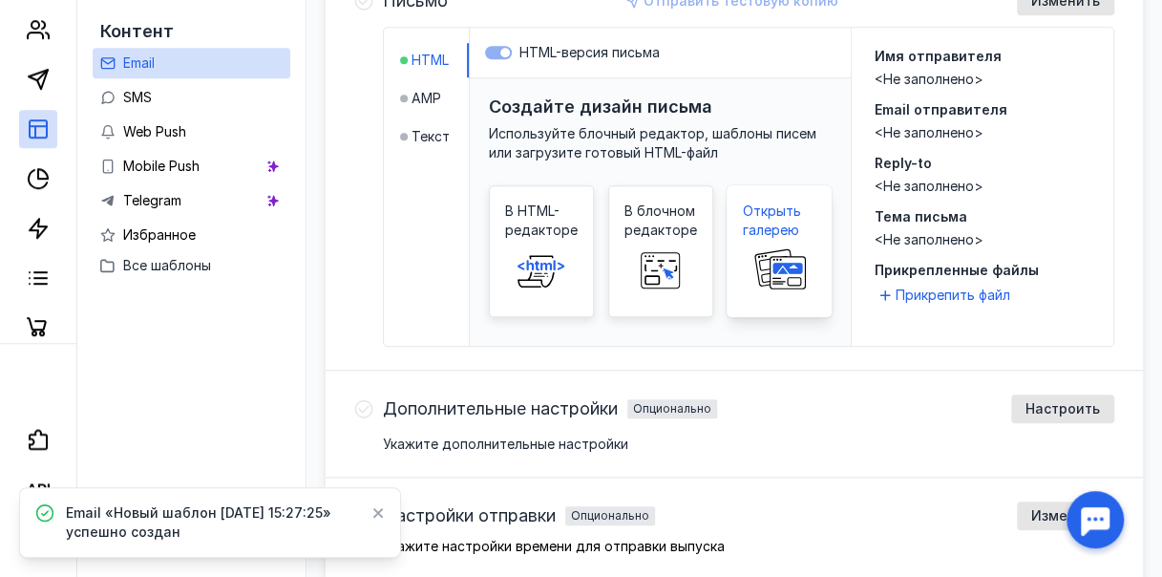
click at [798, 263] on rect at bounding box center [787, 268] width 29 height 10
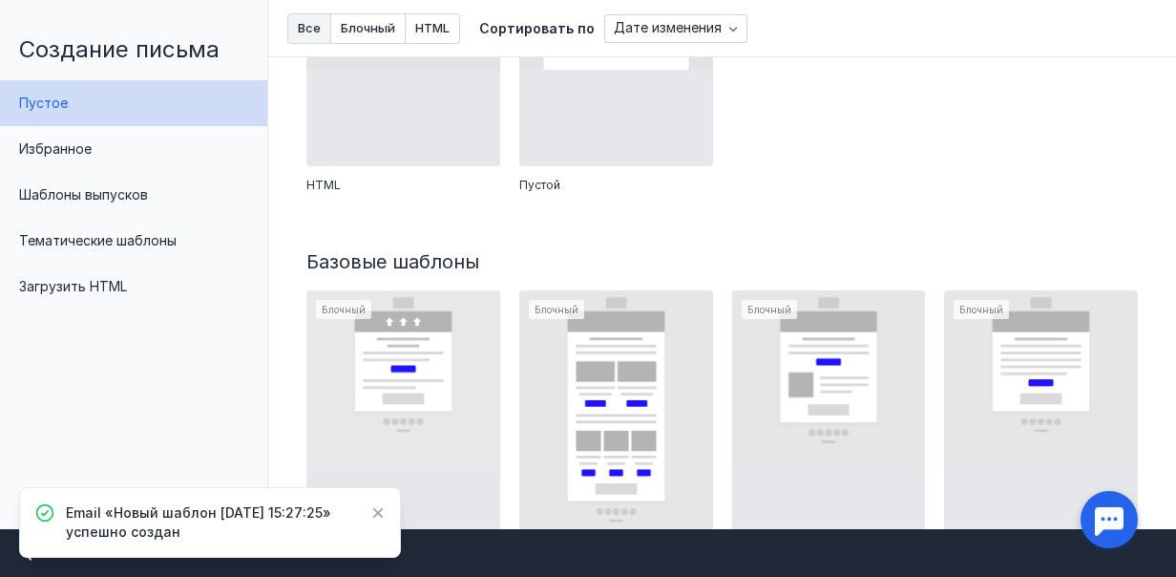
scroll to position [191, 0]
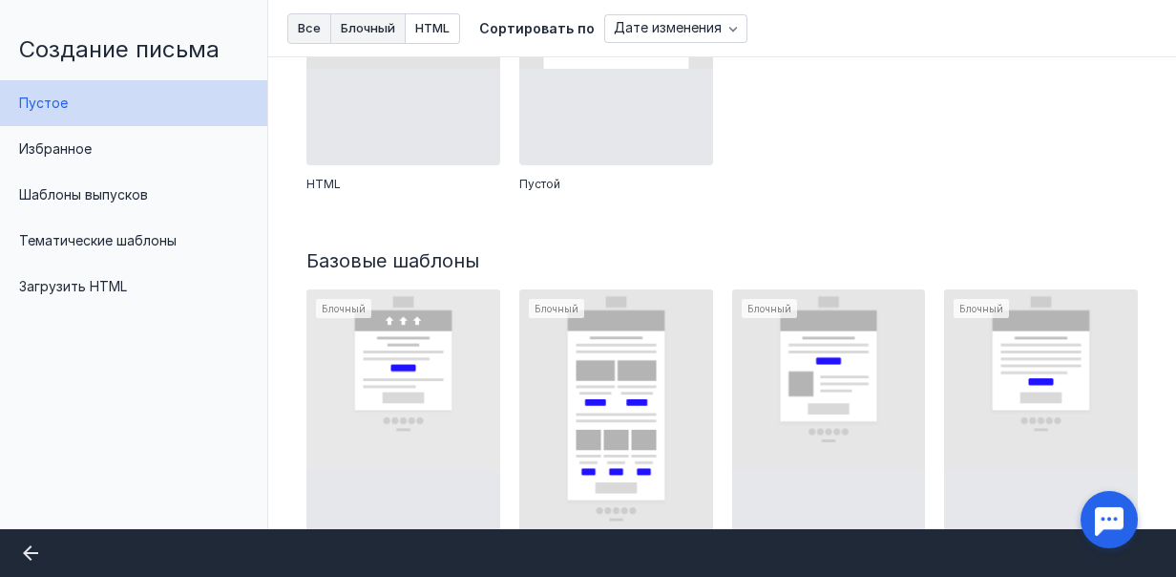
click at [370, 35] on button "Блочный" at bounding box center [368, 28] width 74 height 31
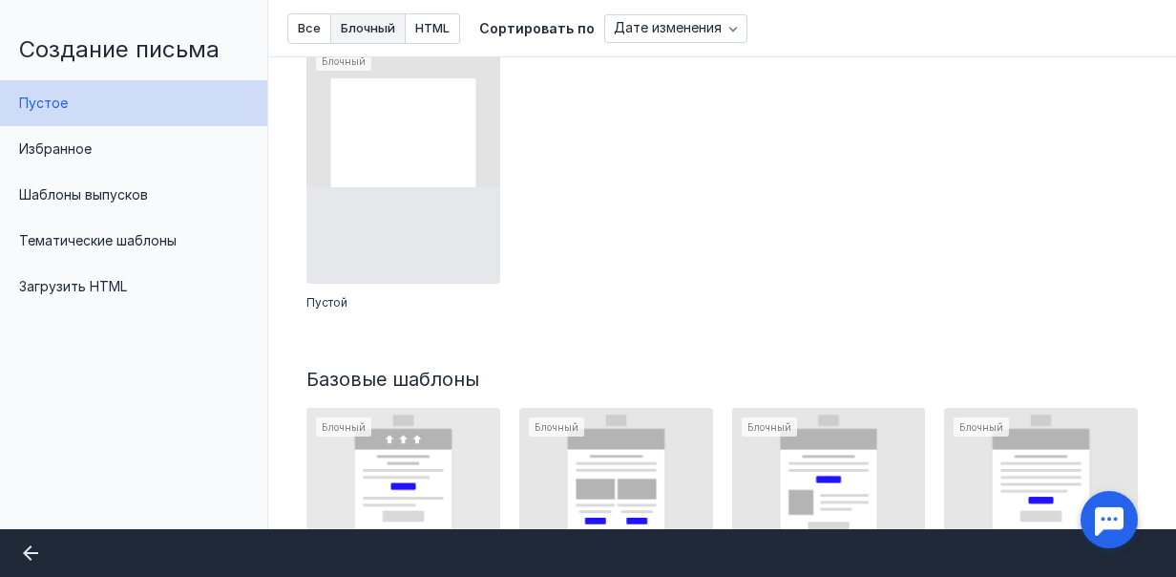
scroll to position [0, 0]
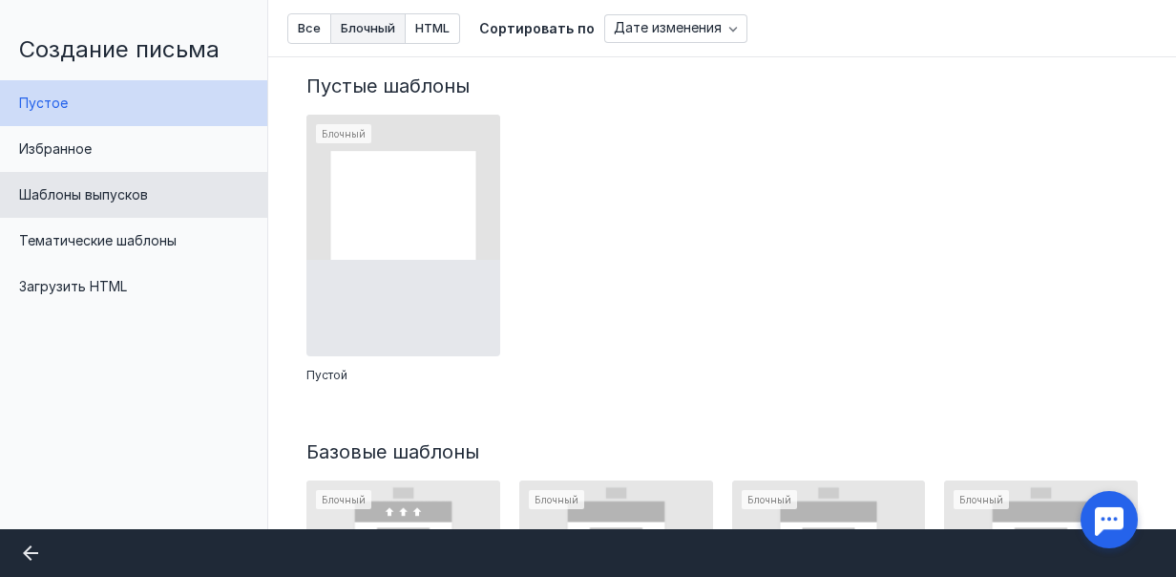
click at [109, 204] on div "Шаблоны выпусков" at bounding box center [133, 195] width 267 height 46
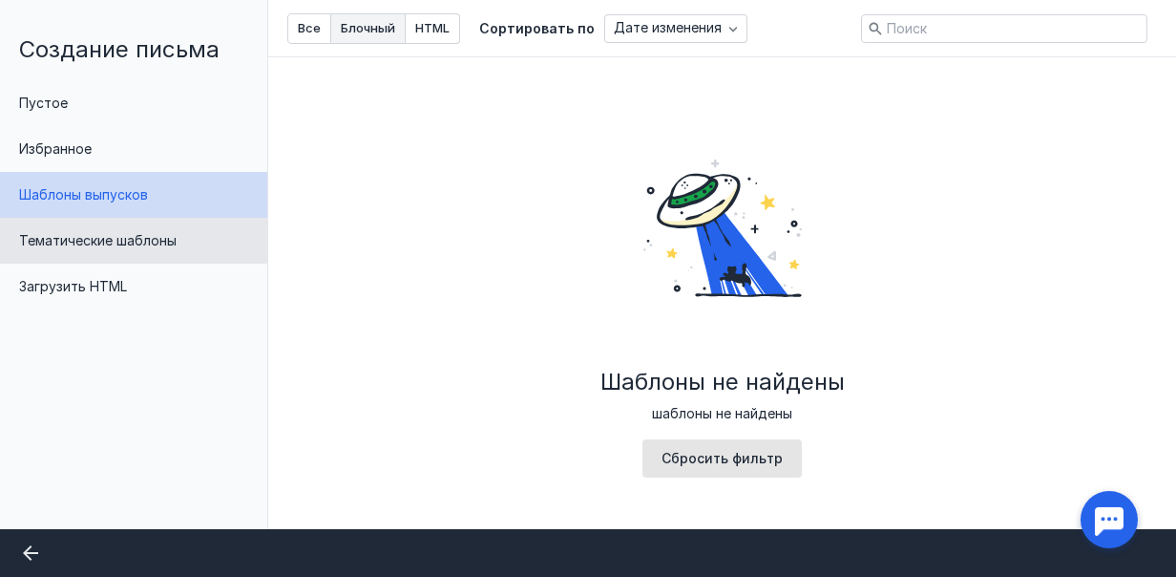
click at [95, 240] on span "Тематические шаблоны" at bounding box center [98, 240] width 158 height 16
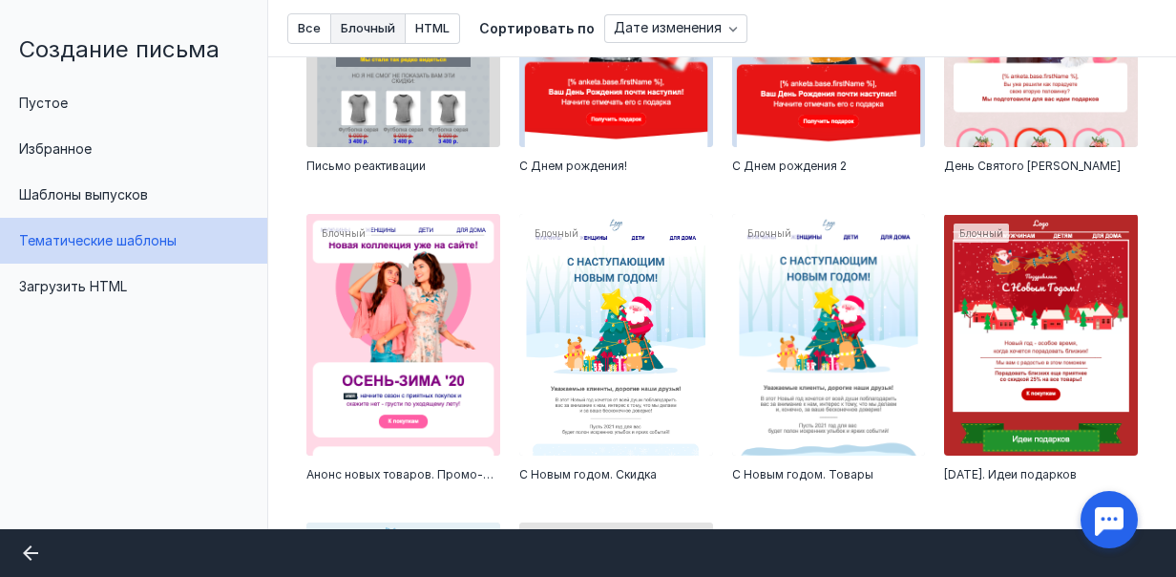
scroll to position [1734, 0]
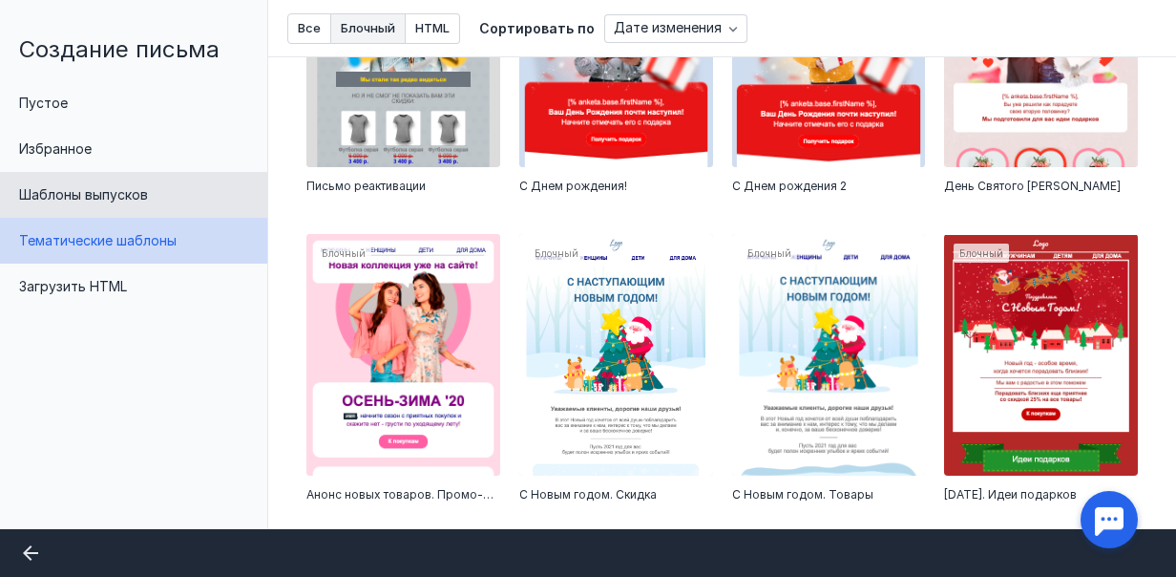
click at [77, 204] on div "Шаблоны выпусков" at bounding box center [133, 195] width 267 height 46
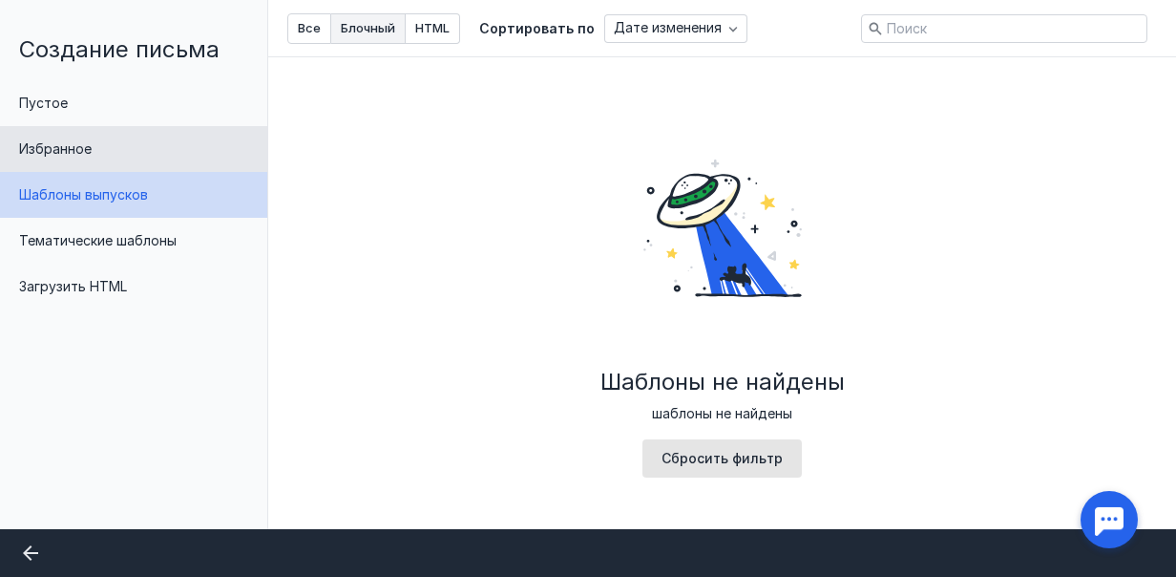
click at [73, 160] on div "Избранное" at bounding box center [133, 149] width 267 height 46
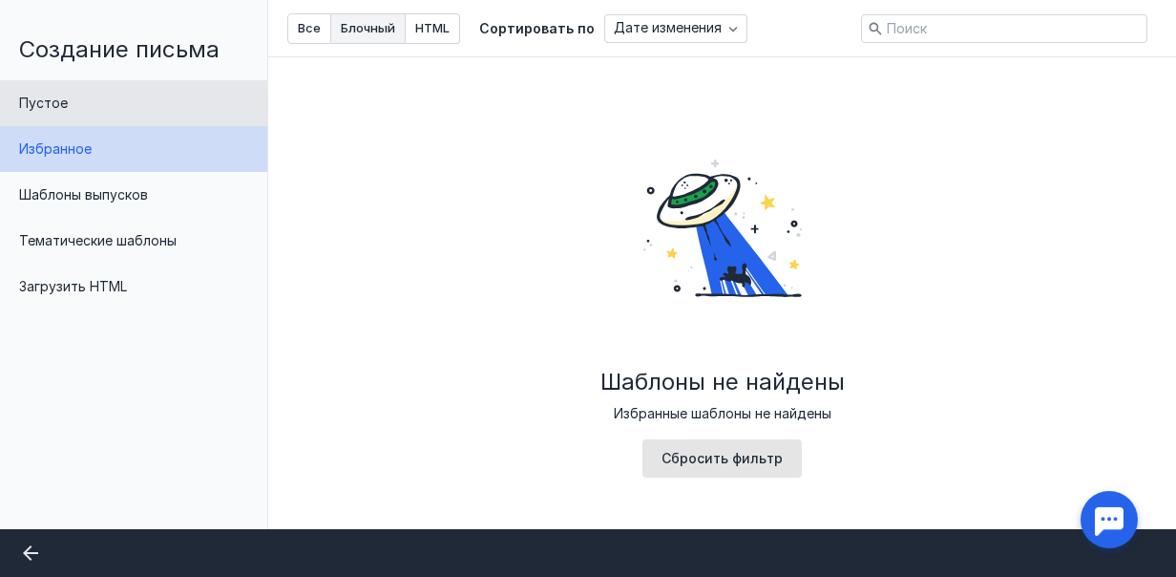
click at [58, 107] on span "Пустое" at bounding box center [43, 103] width 49 height 16
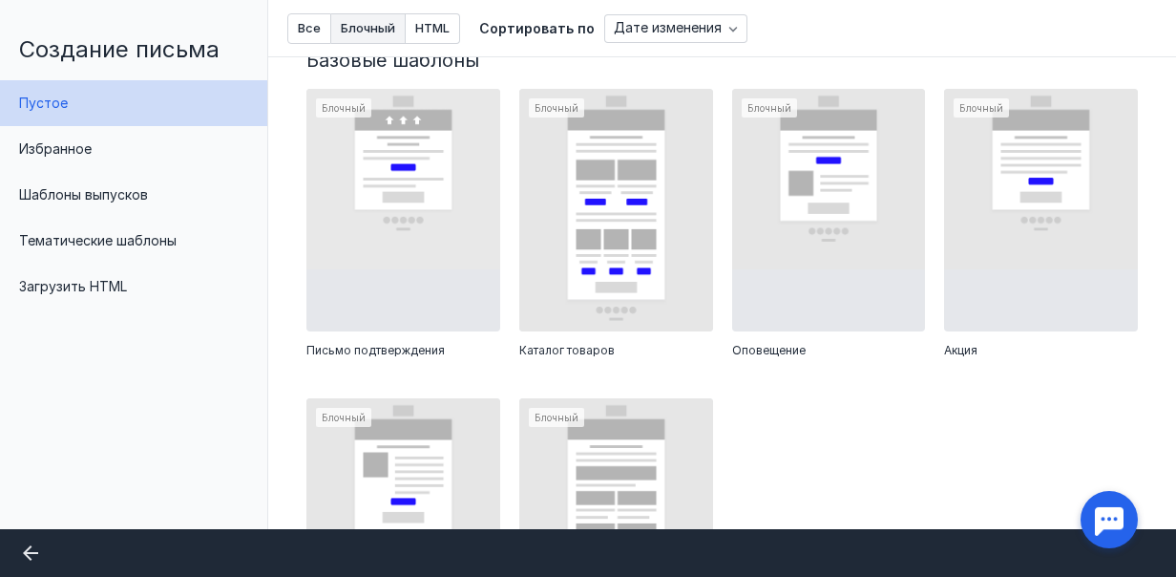
scroll to position [363, 0]
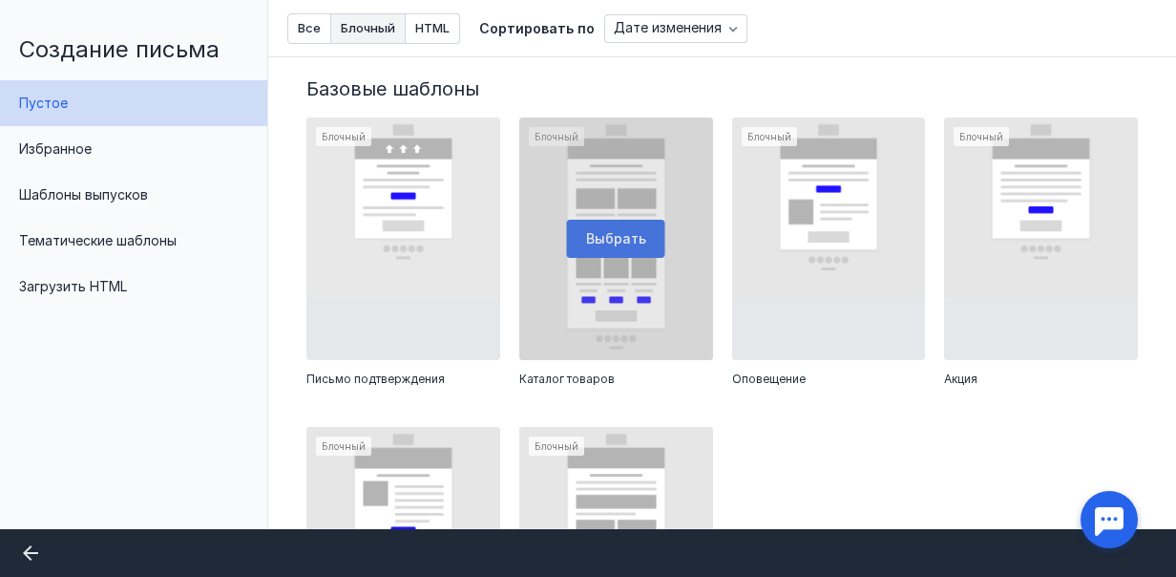
click at [599, 241] on div at bounding box center [616, 238] width 194 height 242
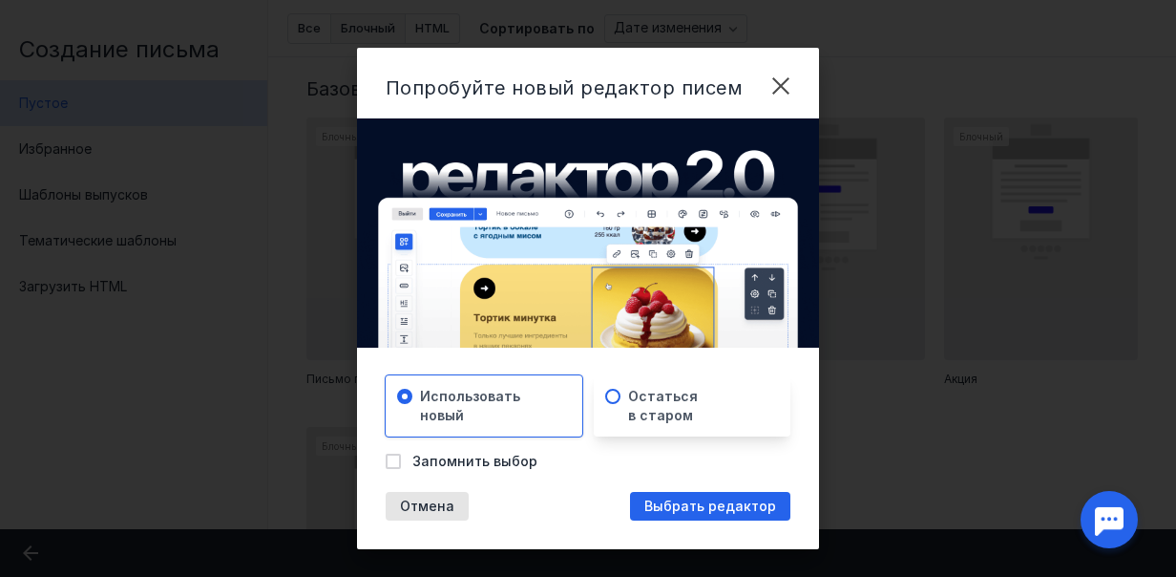
click at [605, 397] on span at bounding box center [612, 396] width 15 height 15
click at [0, 0] on input "radio" at bounding box center [0, 0] width 0 height 0
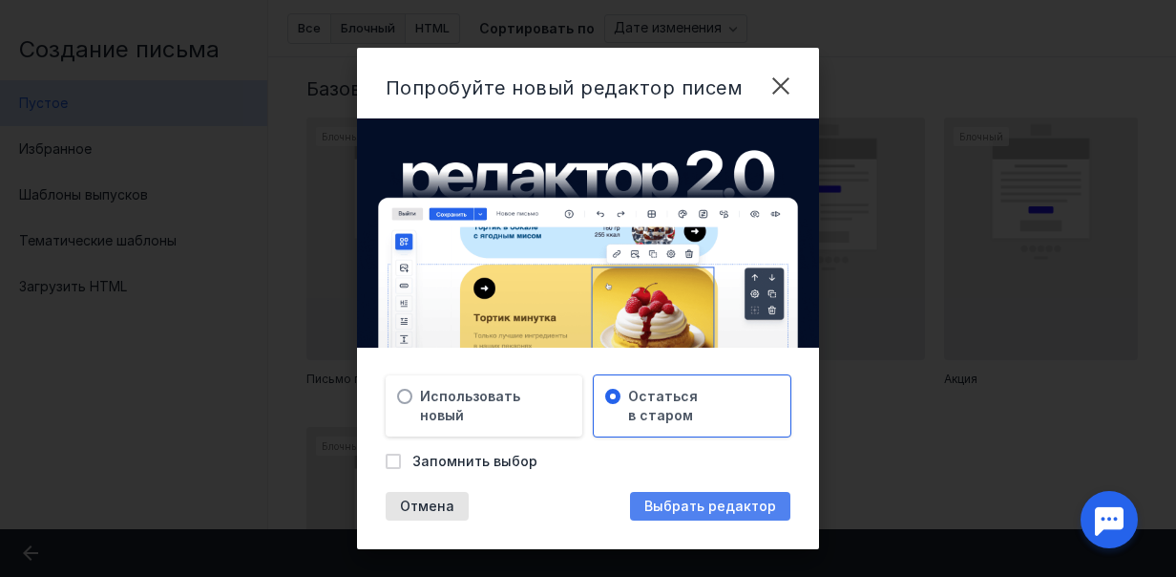
click at [674, 512] on span "Выбрать редактор" at bounding box center [711, 506] width 132 height 16
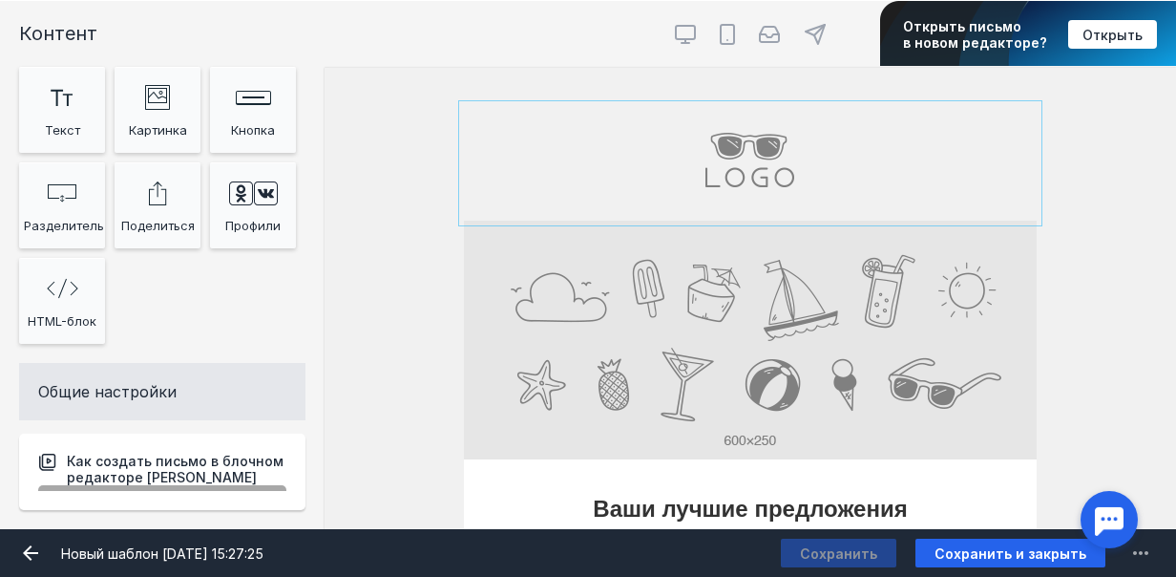
click at [708, 182] on input "file" at bounding box center [750, 163] width 573 height 115
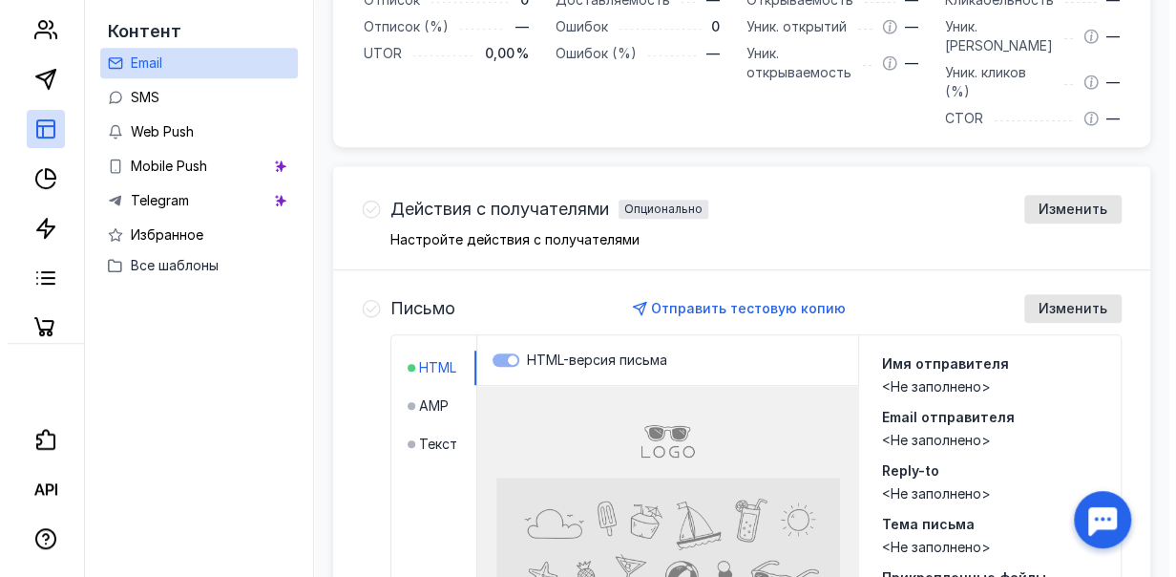
scroll to position [573, 0]
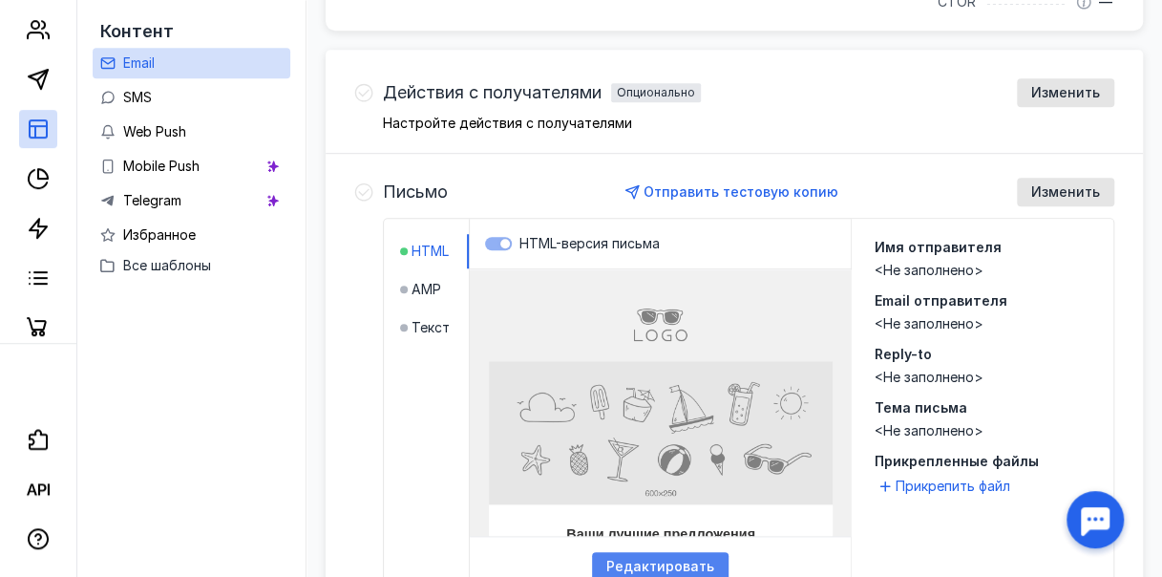
click at [703, 559] on span "Редактировать" at bounding box center [660, 567] width 108 height 16
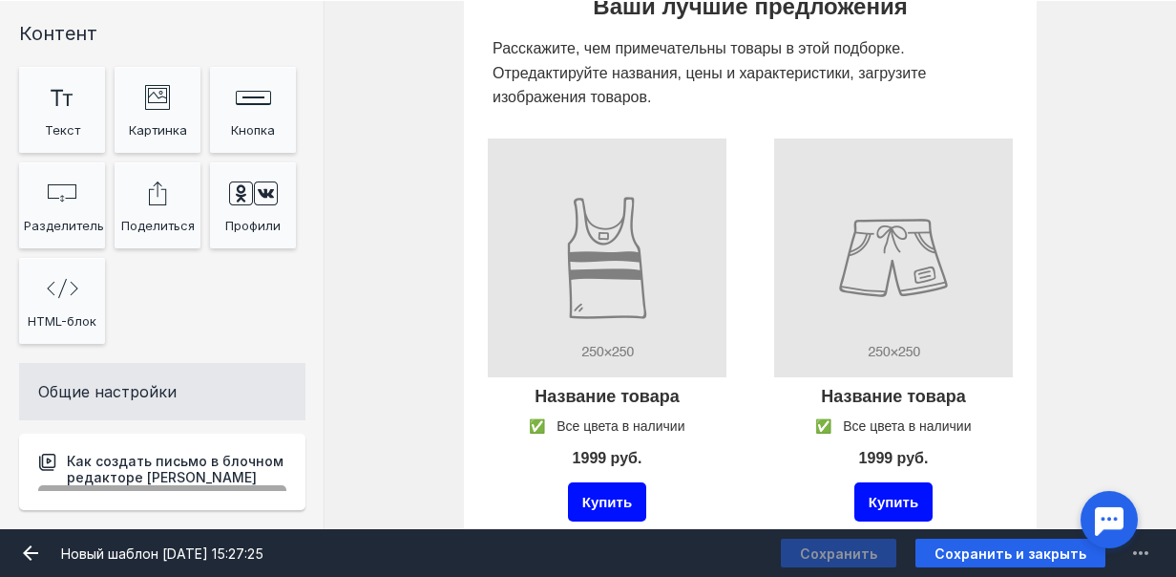
scroll to position [573, 0]
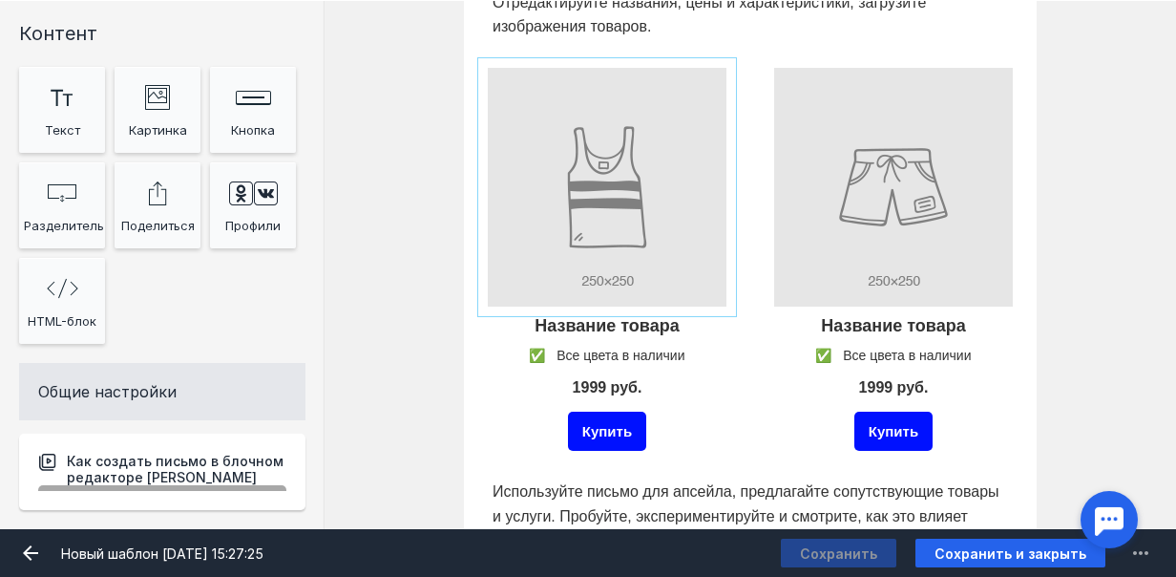
click at [626, 211] on input "Фоновое изображение" at bounding box center [607, 187] width 248 height 248
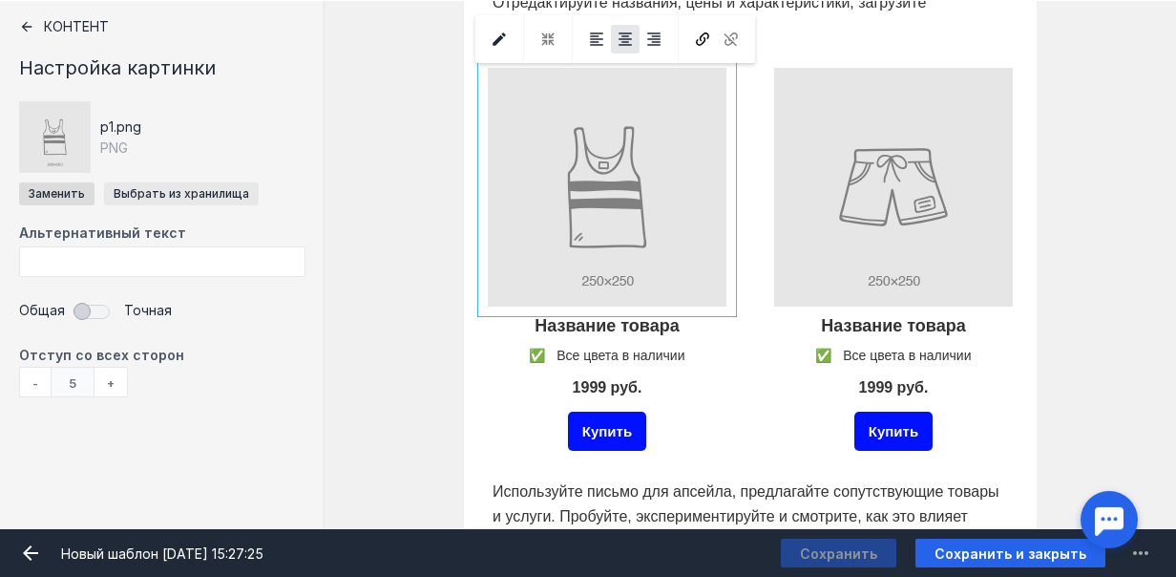
click at [189, 197] on button "Выбрать из хранилища" at bounding box center [181, 193] width 155 height 23
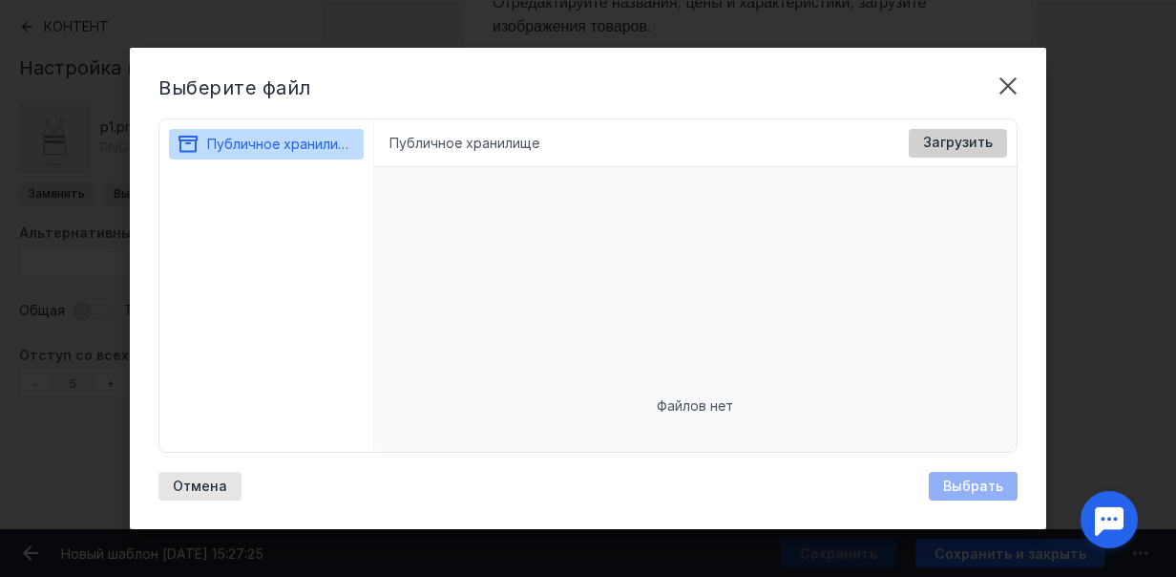
click at [938, 141] on span "Загрузить" at bounding box center [958, 143] width 70 height 16
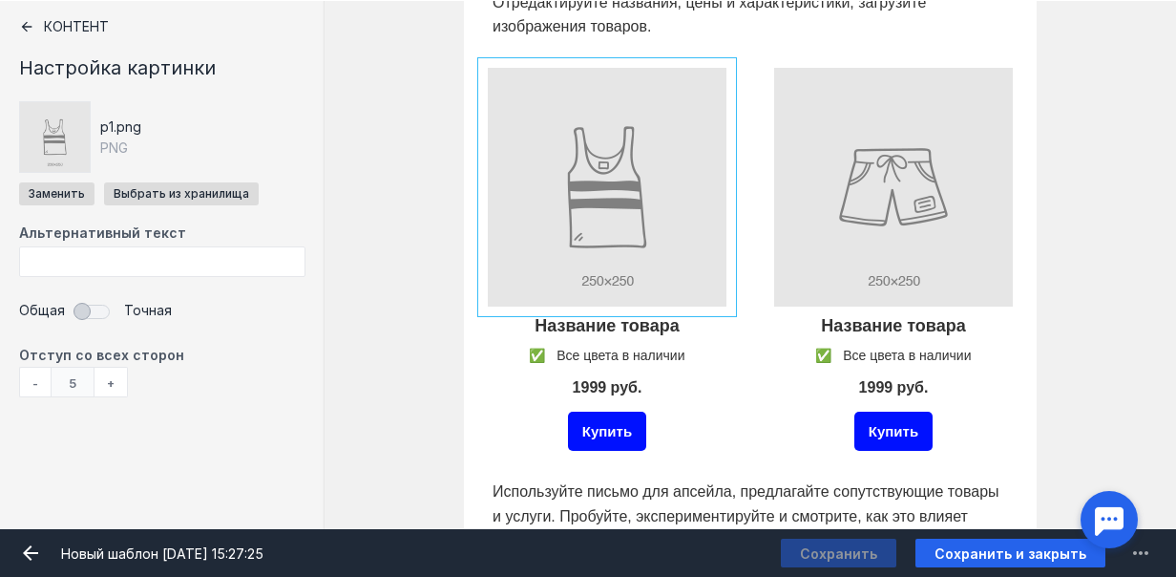
click at [631, 222] on input "Фоновое изображение" at bounding box center [607, 187] width 248 height 248
click at [703, 43] on icon at bounding box center [702, 38] width 13 height 13
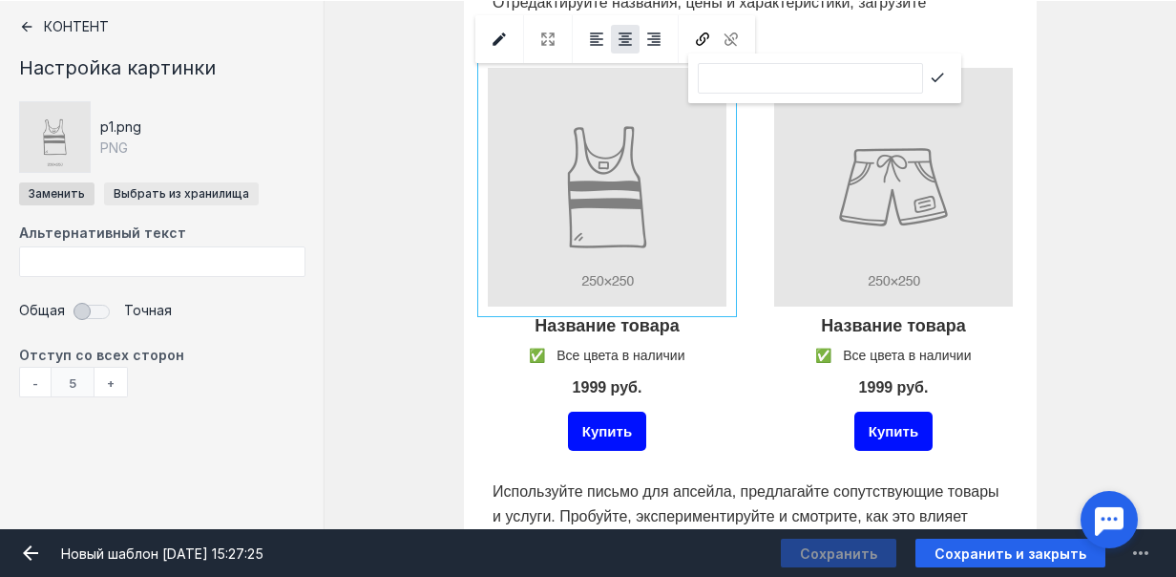
click at [161, 182] on button "Выбрать из хранилища" at bounding box center [181, 193] width 155 height 23
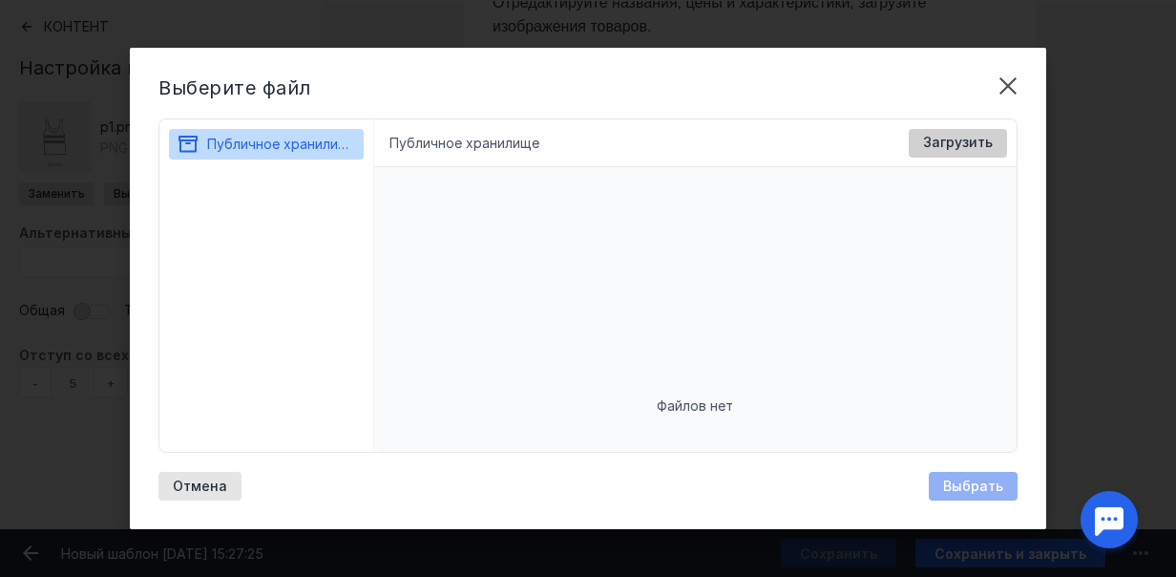
click at [976, 151] on div "Загрузить" at bounding box center [958, 143] width 98 height 29
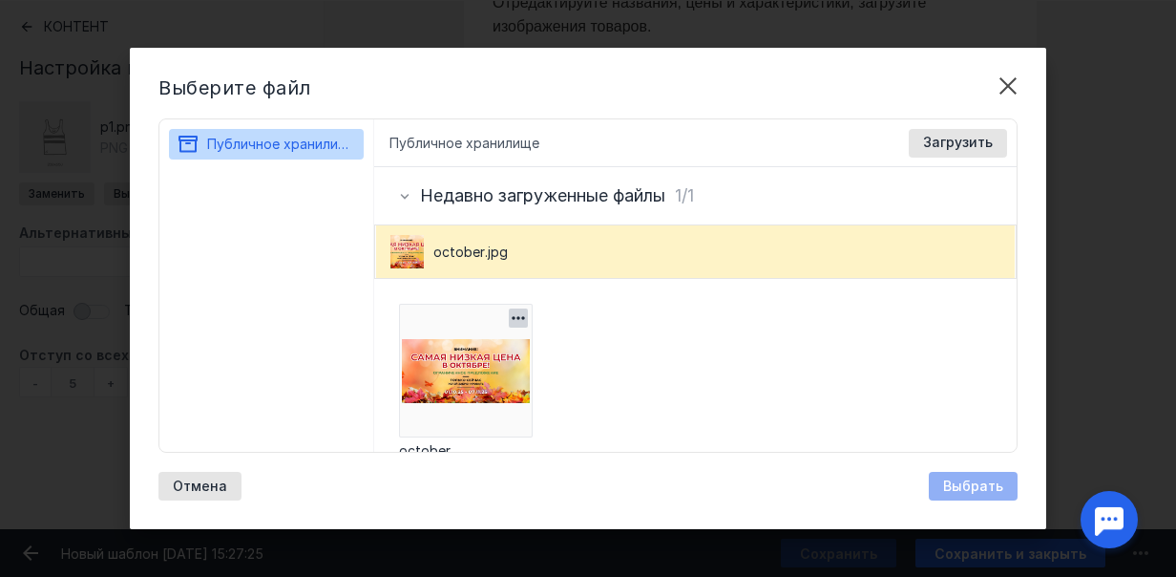
click at [490, 363] on img at bounding box center [466, 371] width 134 height 134
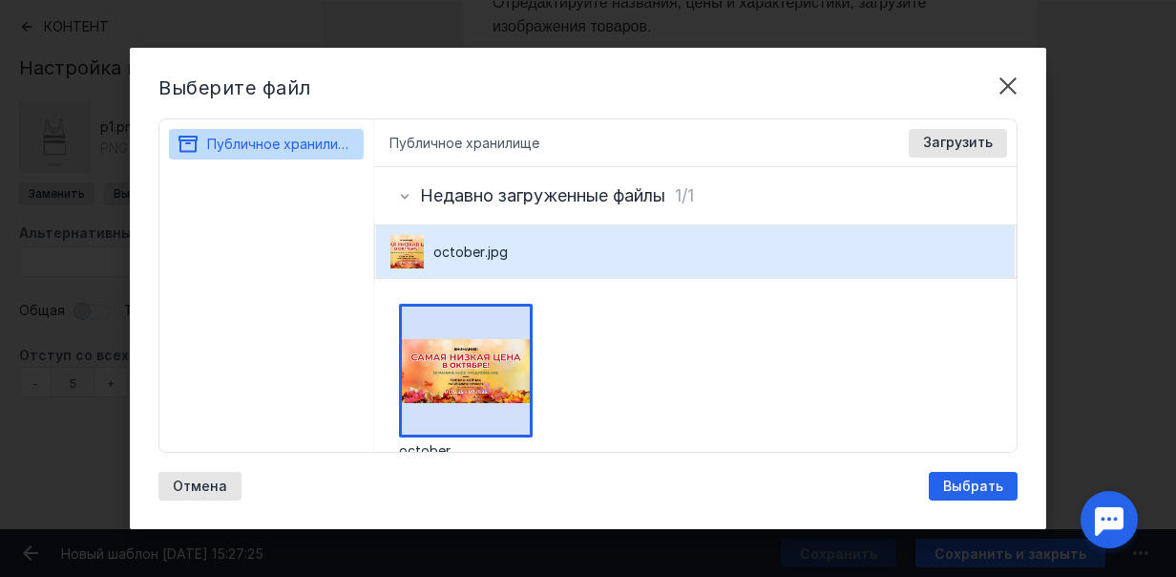
click at [973, 485] on span "Выбрать" at bounding box center [973, 486] width 60 height 16
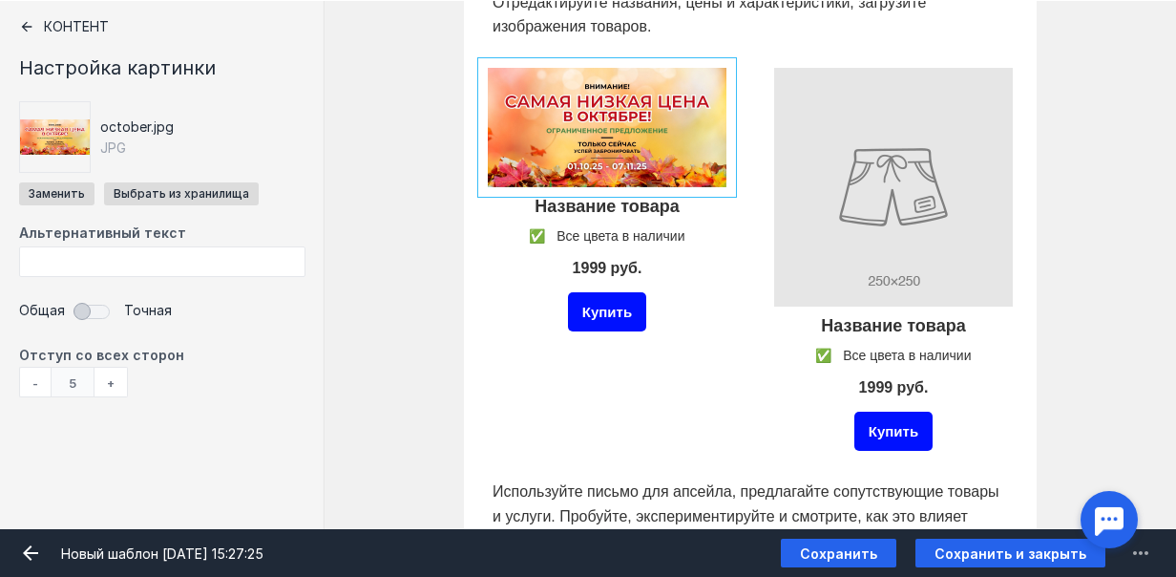
click at [603, 212] on div at bounding box center [607, 207] width 248 height 31
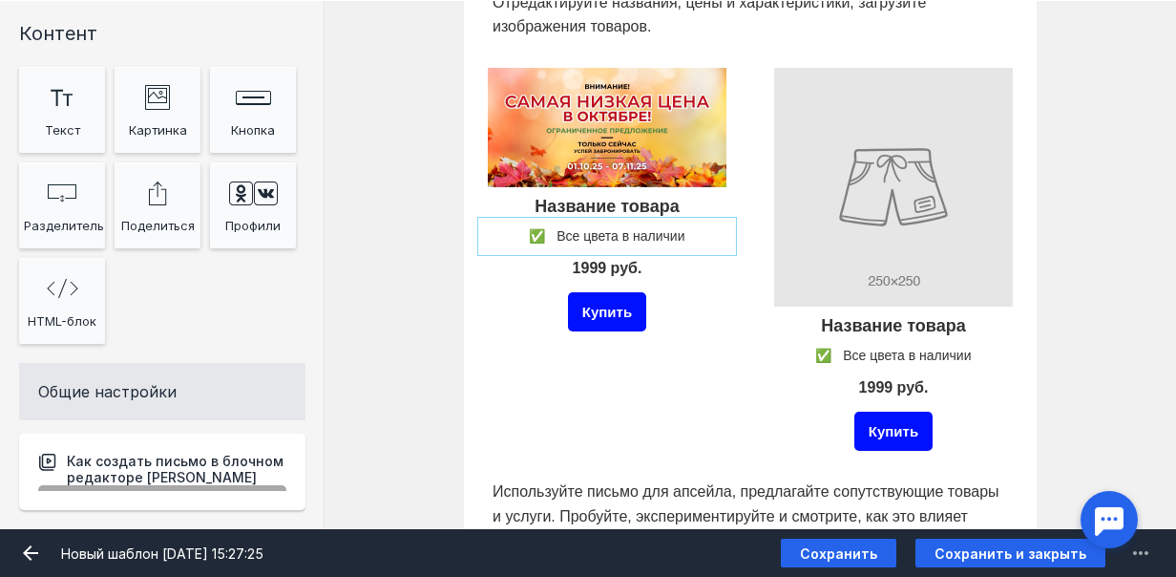
click at [605, 236] on div at bounding box center [607, 236] width 248 height 29
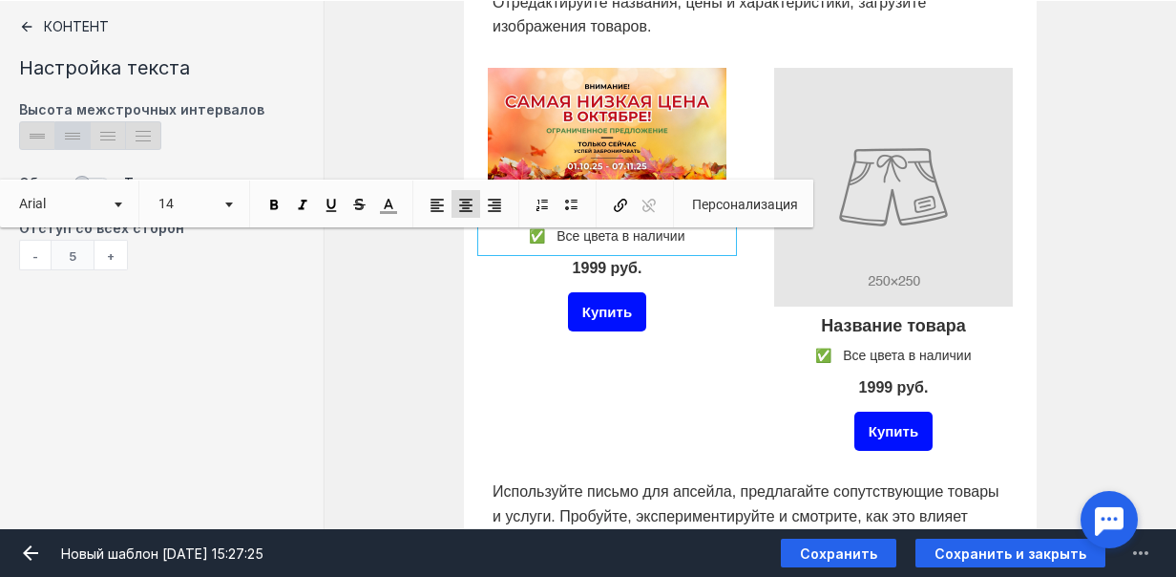
click at [1113, 304] on div "Название товара ✅ Все цвета в наличии 1999 руб. Купить" at bounding box center [751, 259] width 852 height 431
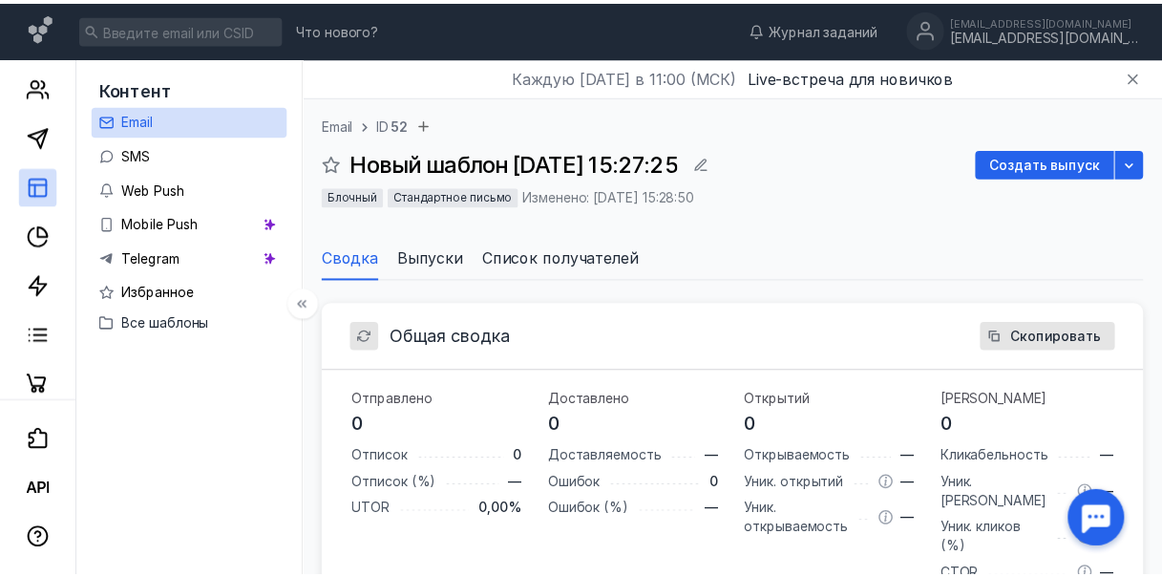
scroll to position [573, 0]
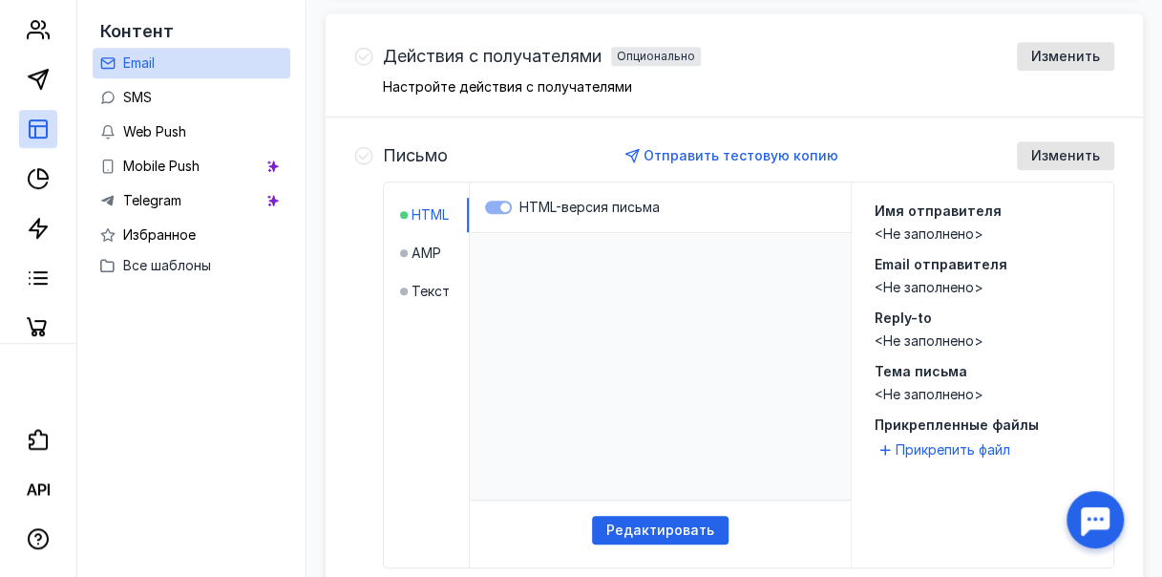
scroll to position [903, 0]
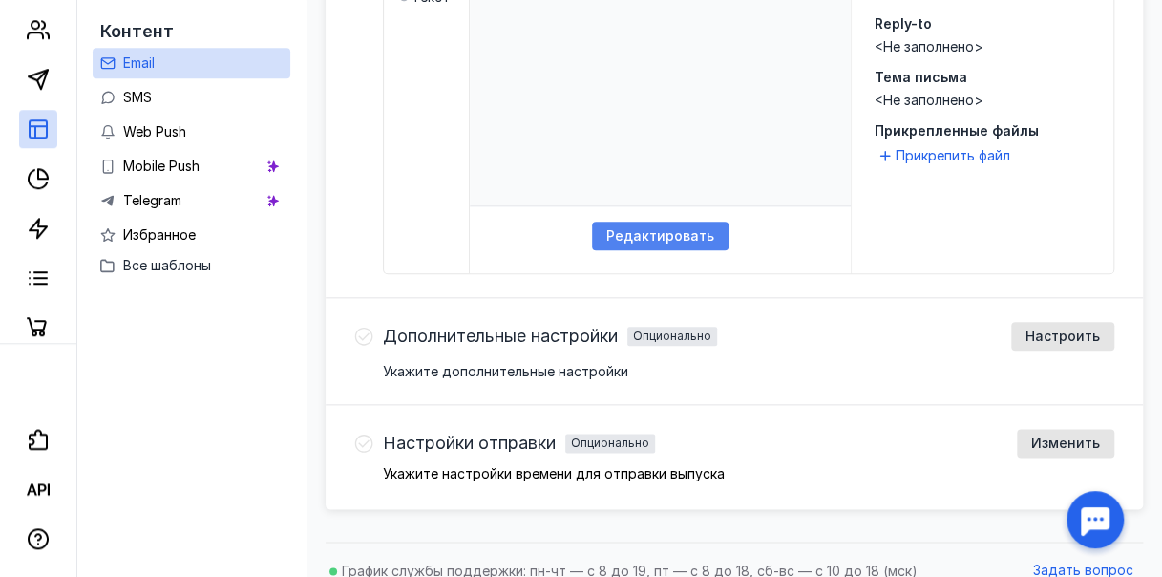
click at [678, 224] on div "Редактировать" at bounding box center [660, 236] width 137 height 29
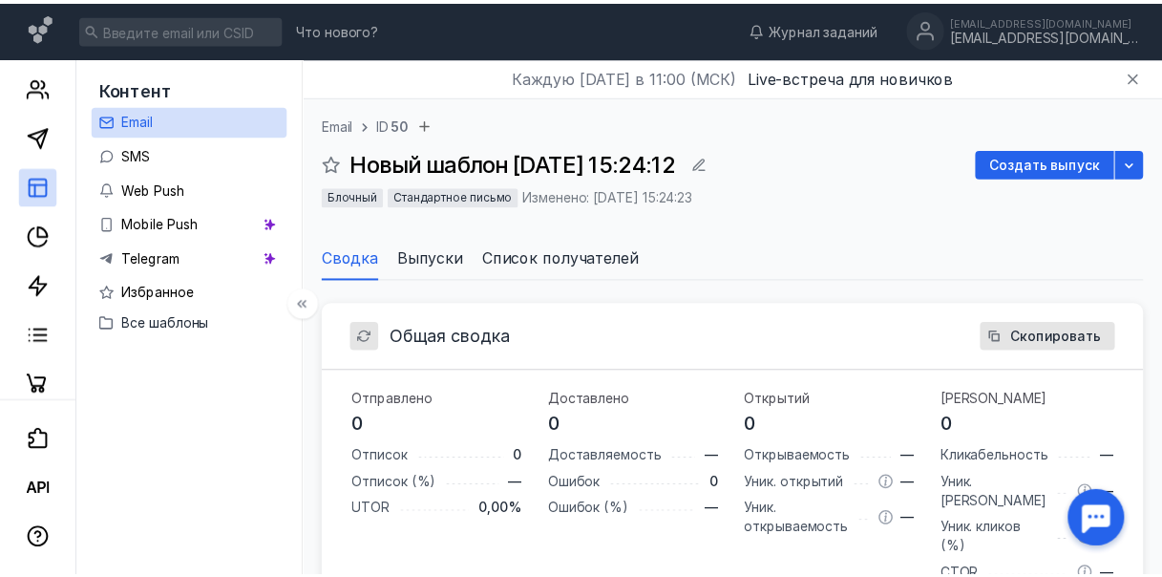
scroll to position [903, 0]
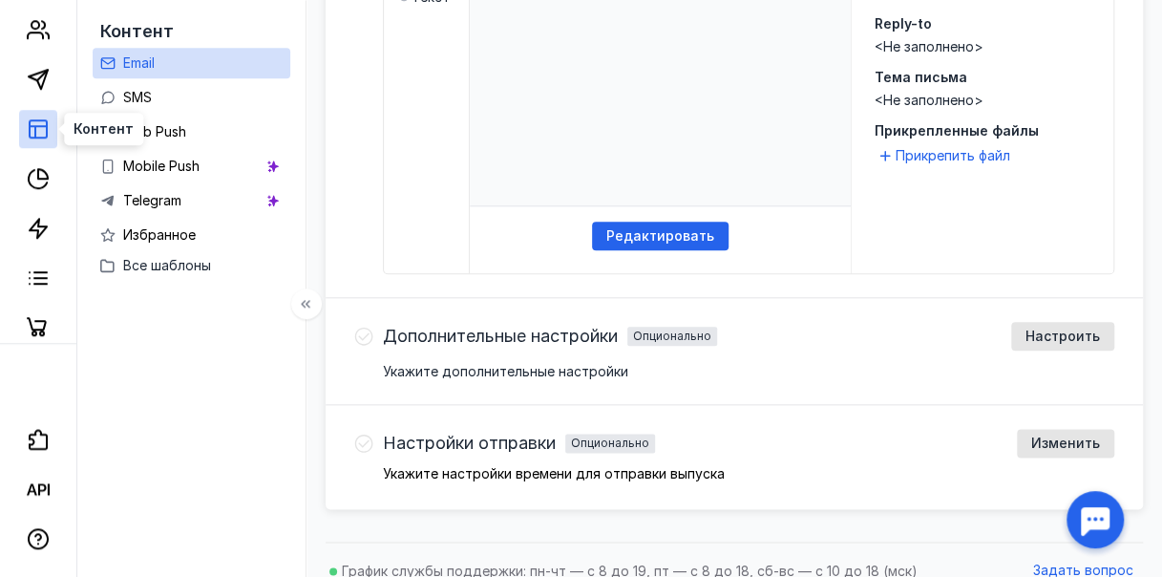
click at [41, 132] on icon at bounding box center [38, 128] width 23 height 23
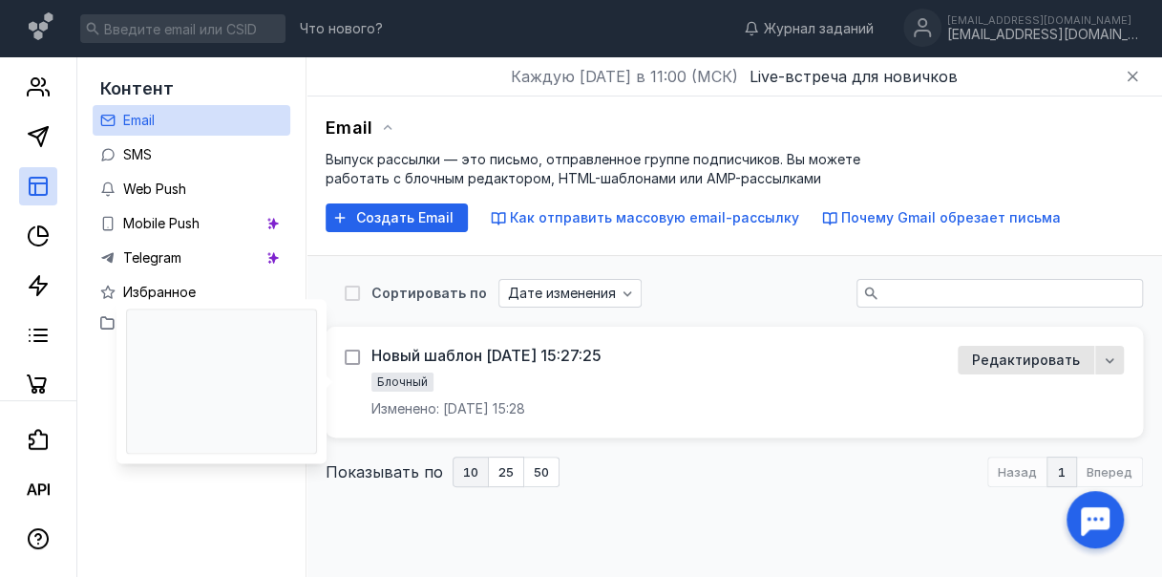
click at [359, 355] on icon at bounding box center [352, 356] width 13 height 13
click at [357, 355] on input "checkbox" at bounding box center [351, 354] width 12 height 12
checkbox input "true"
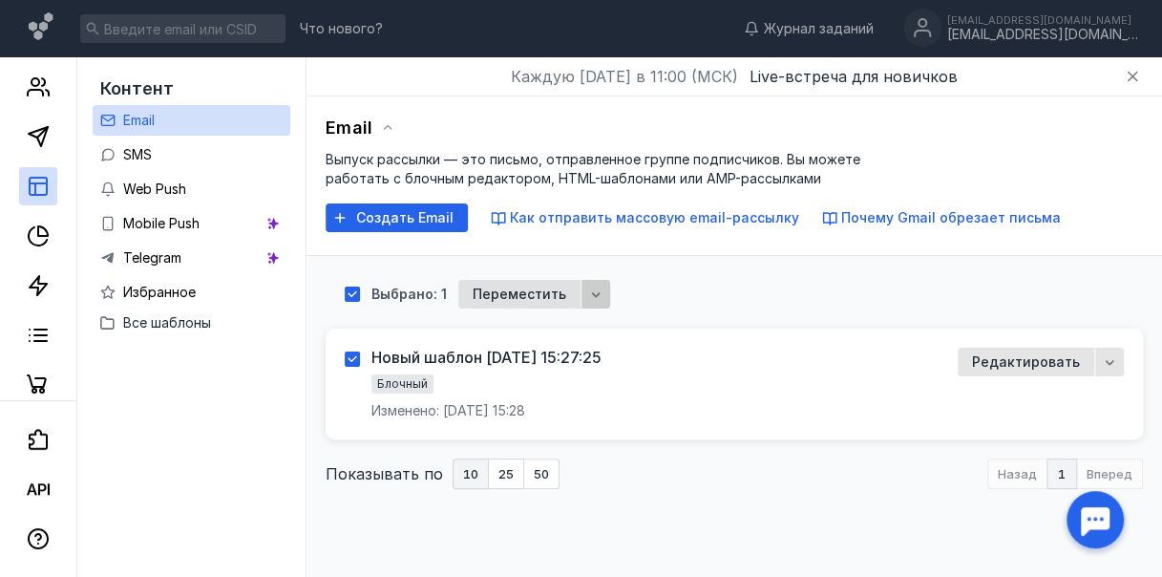
click at [601, 294] on icon "button" at bounding box center [596, 294] width 9 height 5
click at [638, 332] on span "ить" at bounding box center [648, 329] width 23 height 19
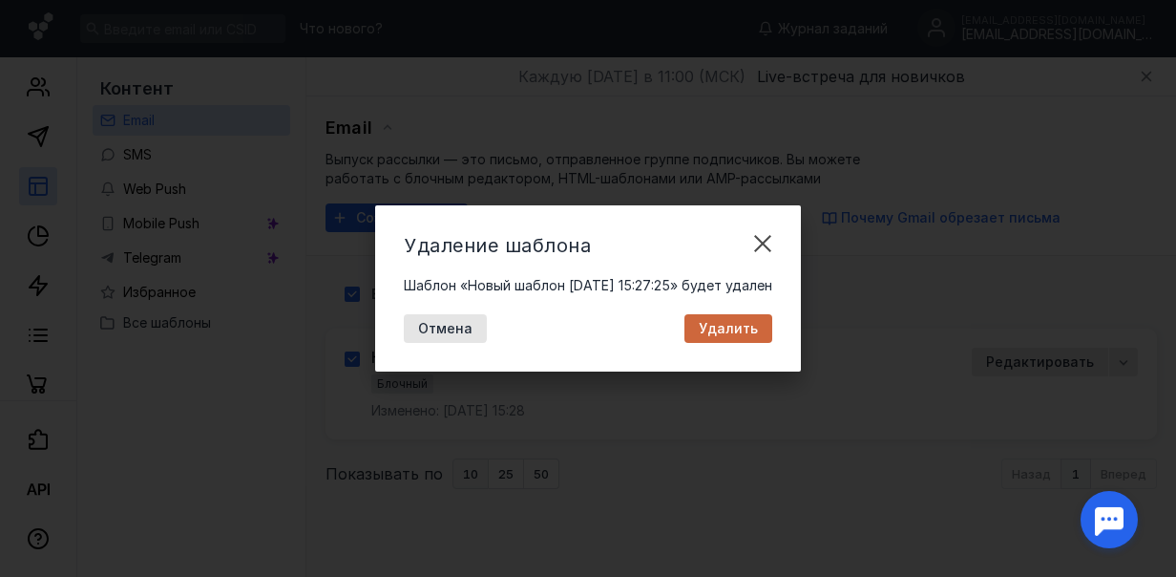
click at [746, 330] on span "Удалить" at bounding box center [728, 329] width 59 height 16
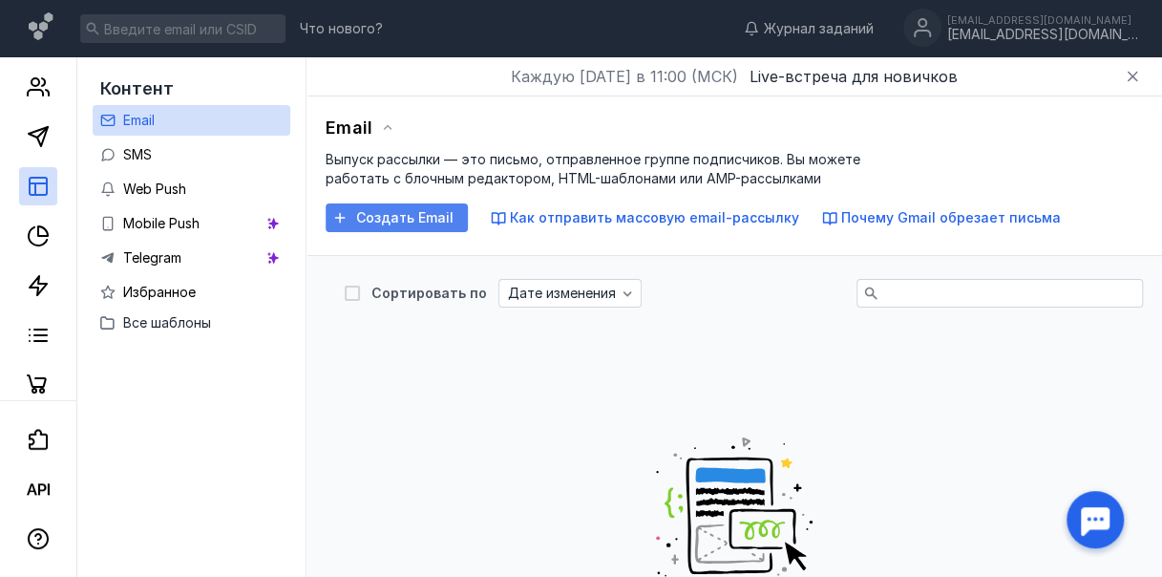
click at [430, 216] on span "Создать Email" at bounding box center [404, 218] width 97 height 16
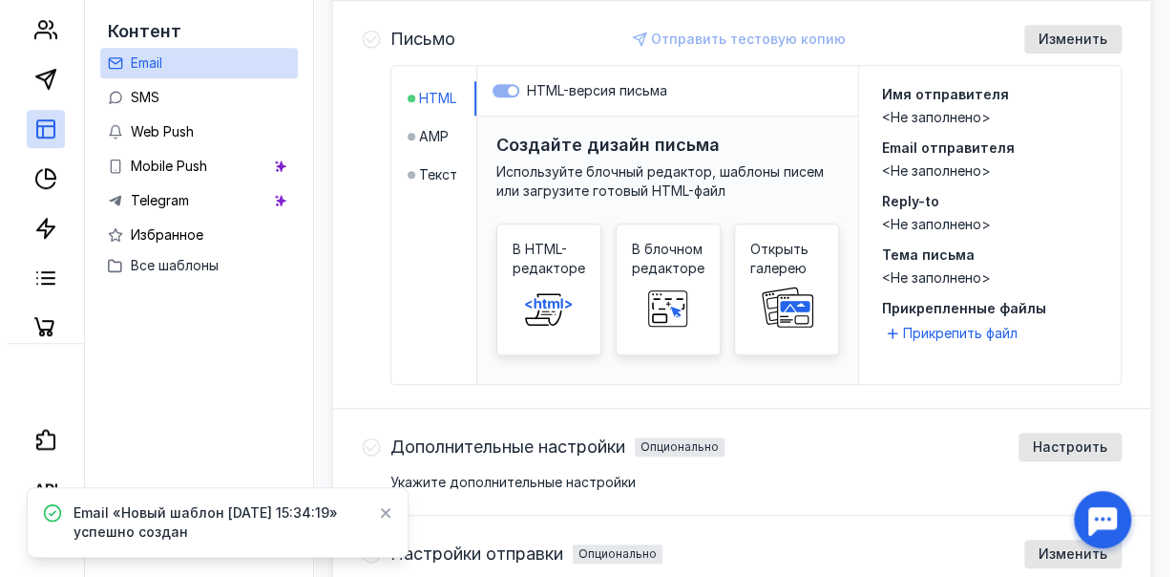
scroll to position [764, 0]
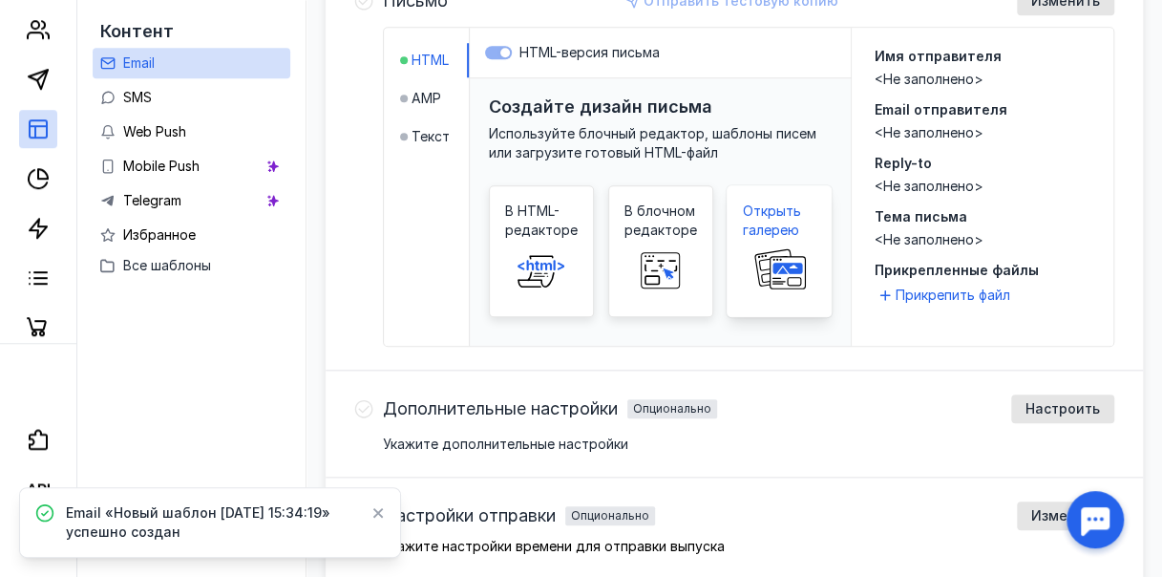
click at [793, 256] on rect at bounding box center [788, 272] width 35 height 32
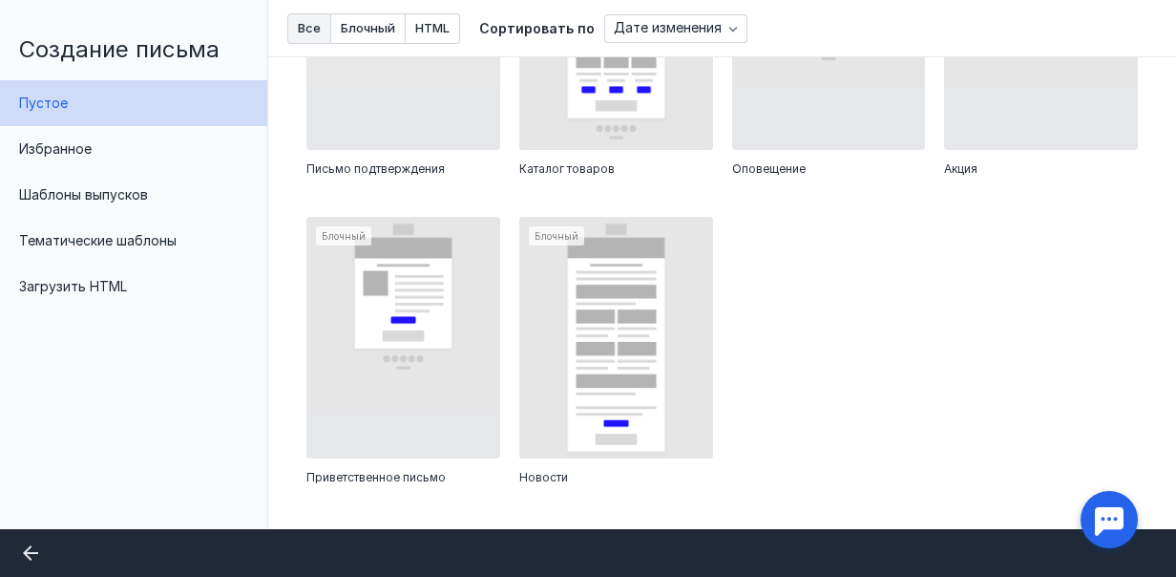
scroll to position [382, 0]
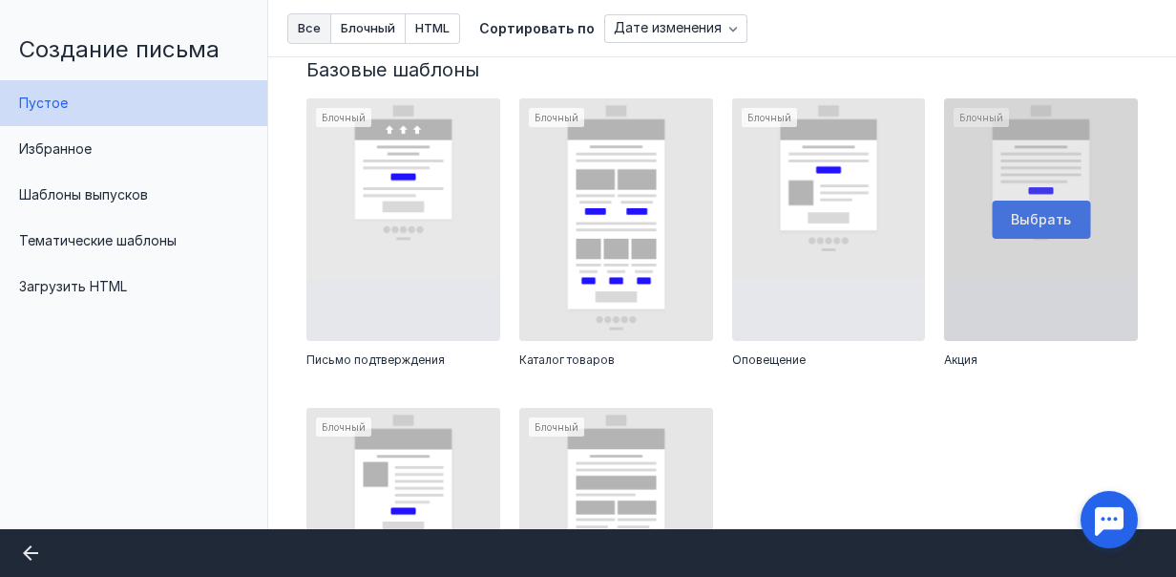
click at [1043, 214] on div at bounding box center [1041, 219] width 194 height 242
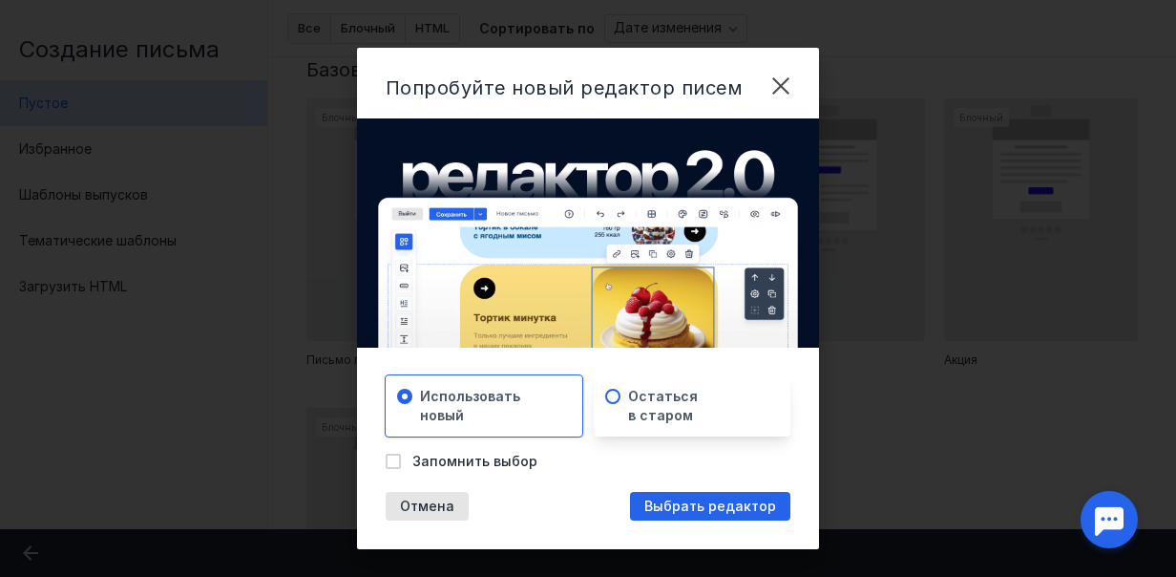
click at [678, 413] on span "Остаться в старом" at bounding box center [663, 406] width 70 height 38
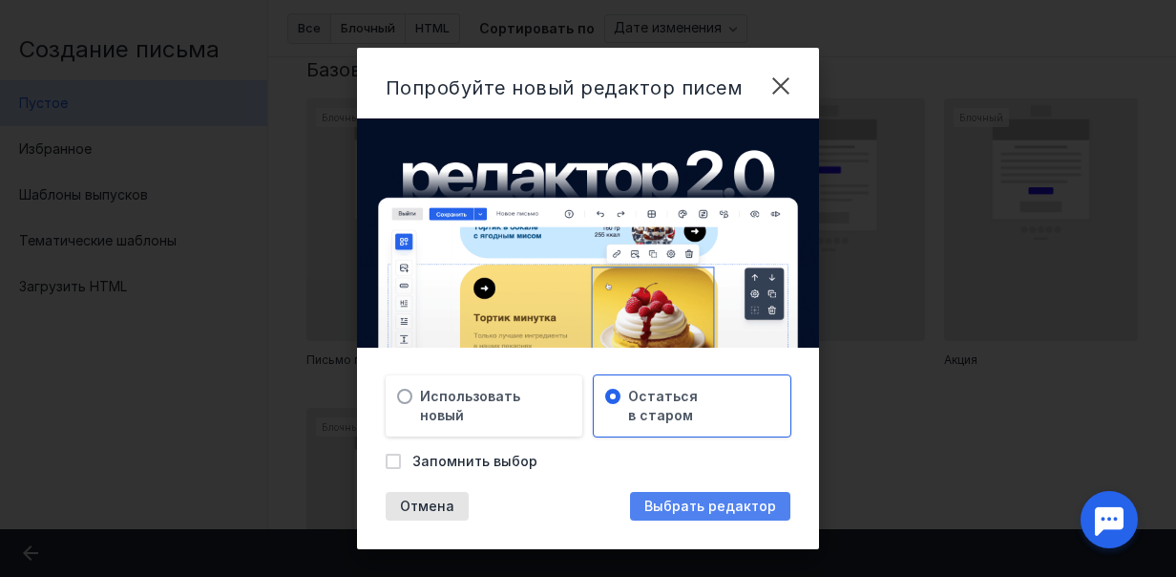
click at [735, 506] on span "Выбрать редактор" at bounding box center [711, 506] width 132 height 16
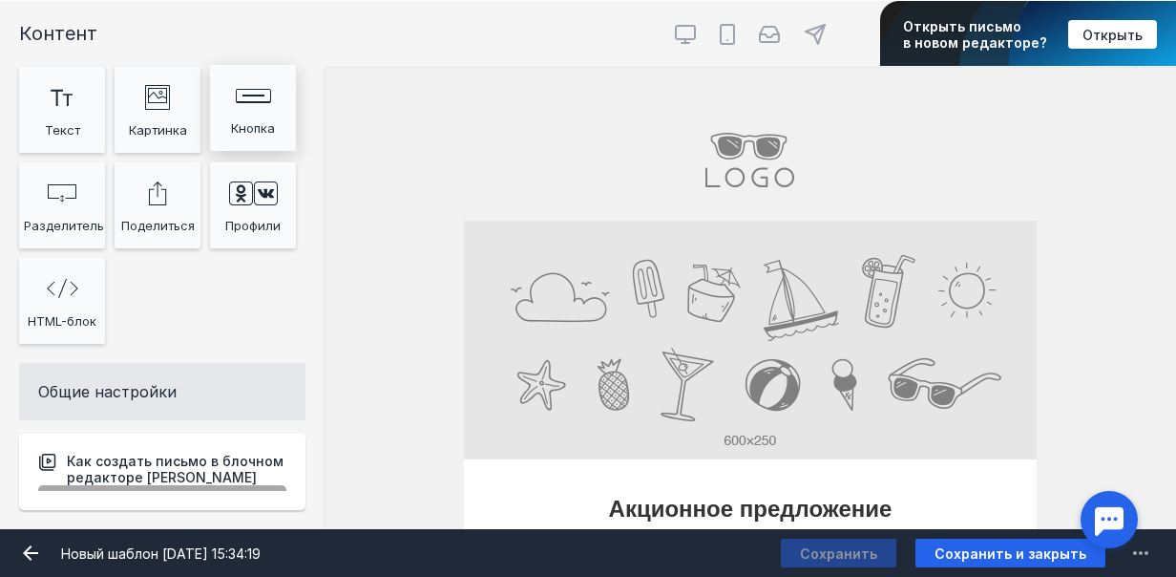
click at [269, 124] on div "Кнопка" at bounding box center [253, 128] width 76 height 29
click at [250, 98] on icon "Rectangle 623 Created with Sketch." at bounding box center [253, 96] width 35 height 14
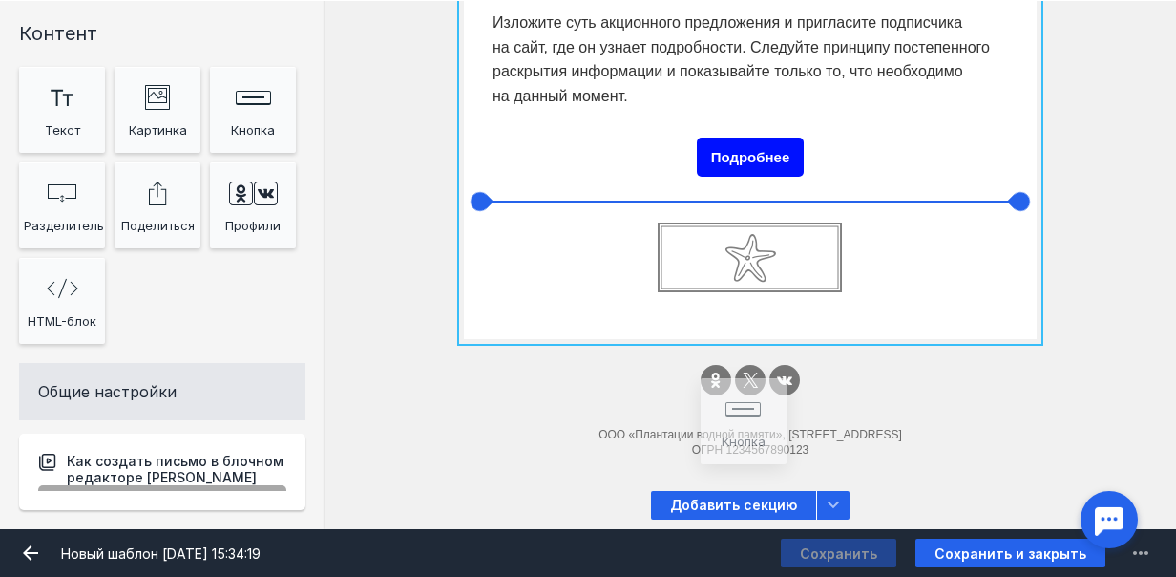
scroll to position [528, 0]
drag, startPoint x: 251, startPoint y: 103, endPoint x: 540, endPoint y: 245, distance: 322.4
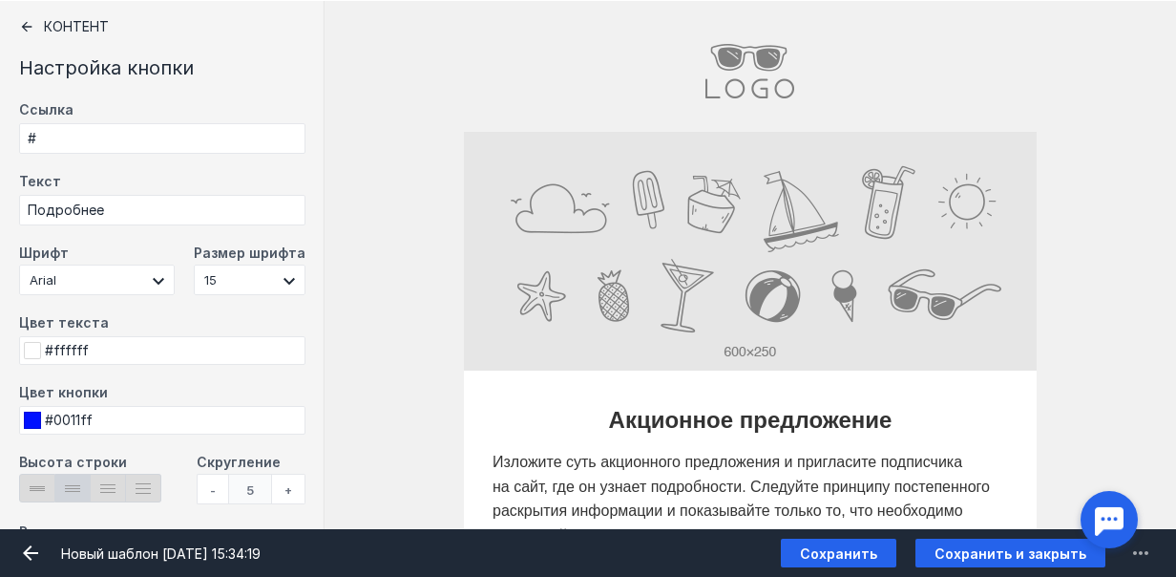
scroll to position [0, 0]
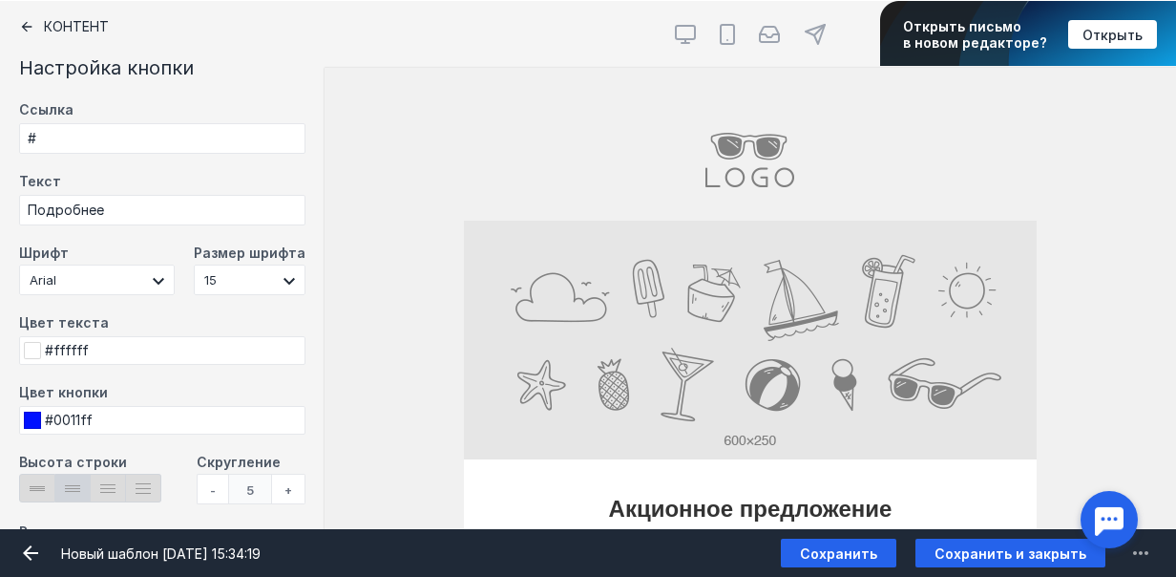
click at [21, 29] on icon at bounding box center [26, 26] width 15 height 15
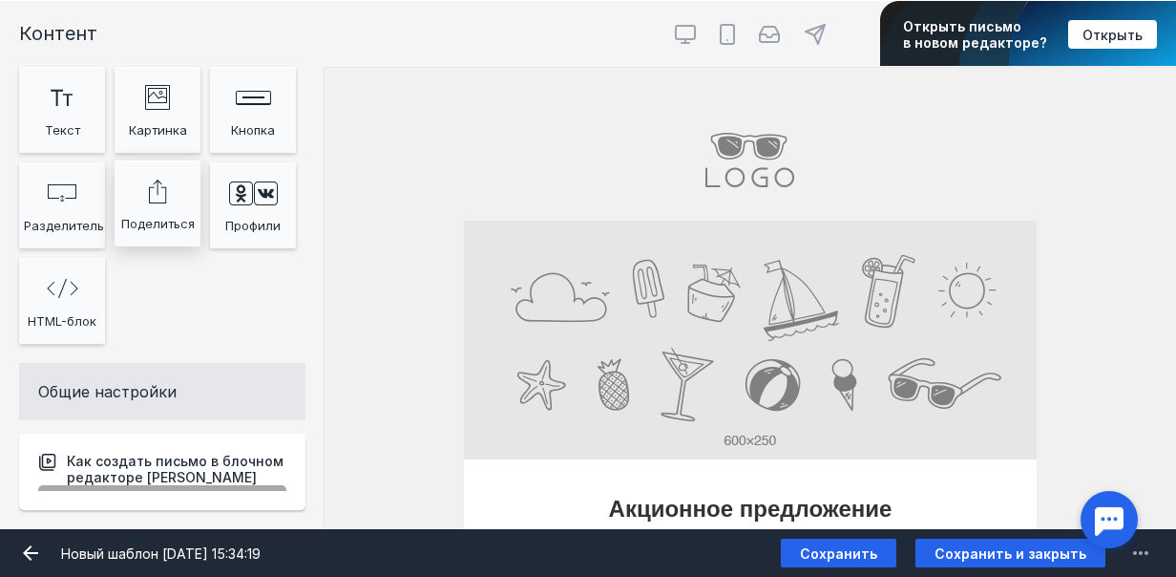
click at [172, 225] on div "Поделиться" at bounding box center [157, 223] width 76 height 29
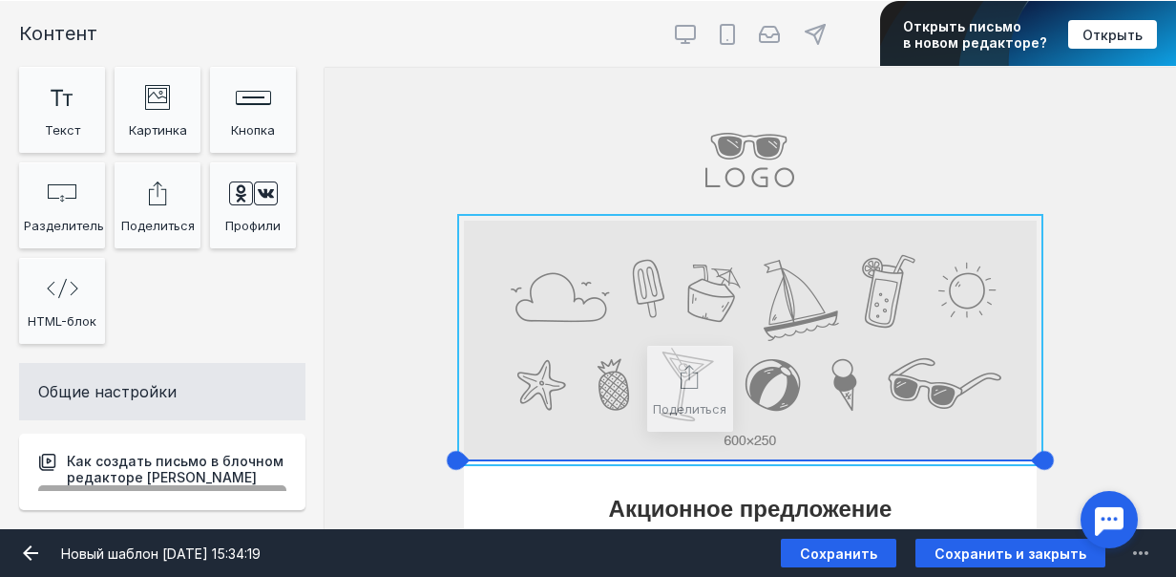
drag, startPoint x: 162, startPoint y: 207, endPoint x: 693, endPoint y: 407, distance: 567.2
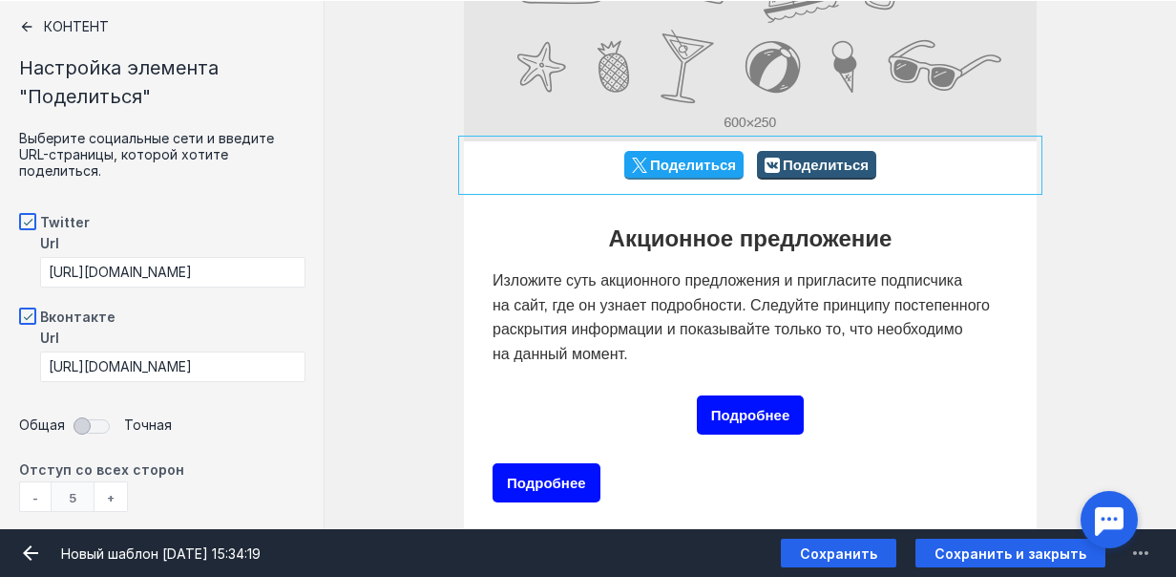
scroll to position [382, 0]
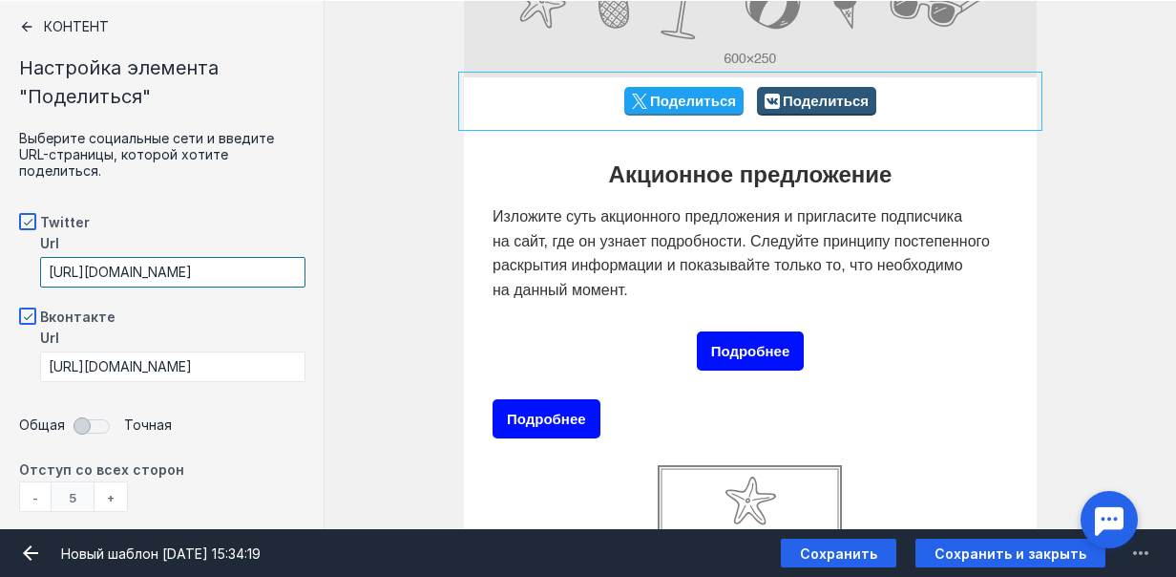
click at [220, 257] on input "[URL][DOMAIN_NAME]" at bounding box center [172, 272] width 265 height 31
click at [31, 213] on span at bounding box center [27, 221] width 17 height 17
click at [31, 212] on input "Twitter" at bounding box center [25, 218] width 12 height 12
checkbox input "false"
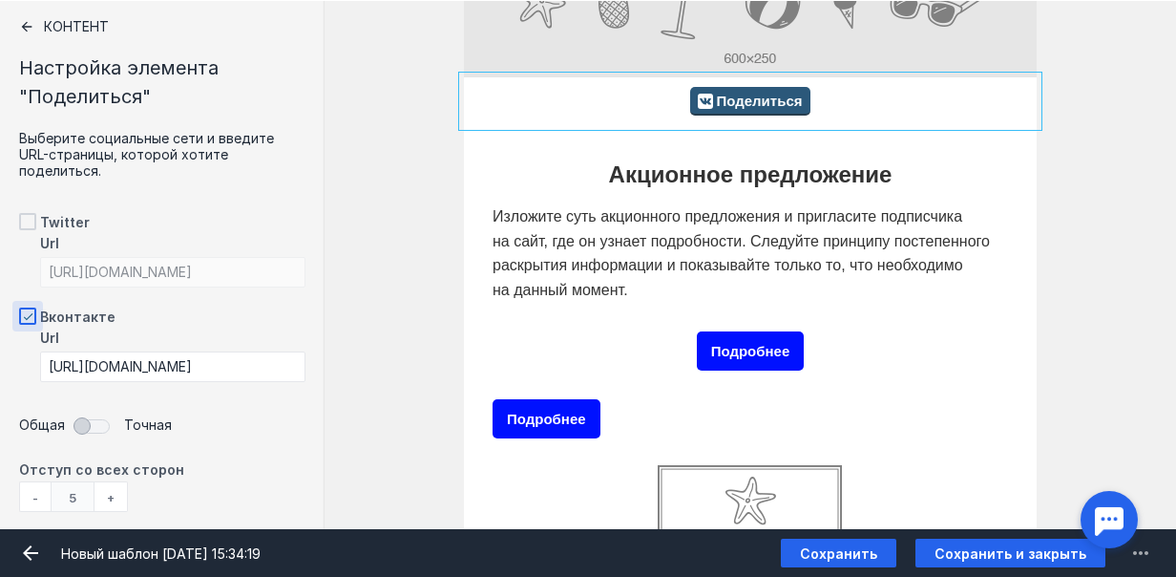
click at [25, 307] on span at bounding box center [27, 315] width 17 height 17
click at [25, 307] on input "Вконтакте" at bounding box center [25, 313] width 12 height 12
checkbox input "false"
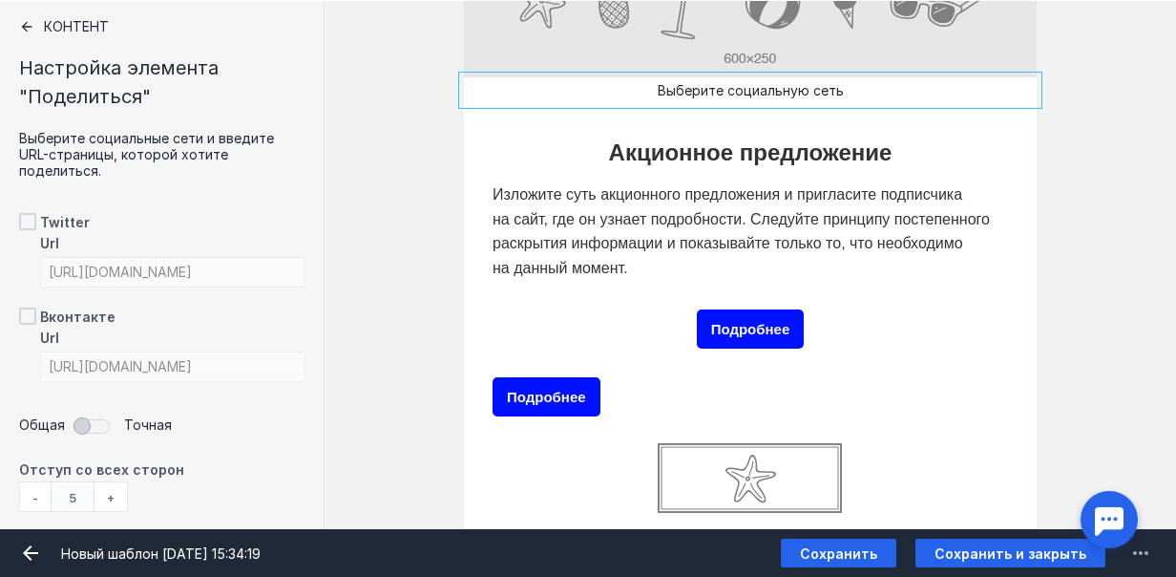
click at [26, 29] on icon at bounding box center [26, 26] width 15 height 15
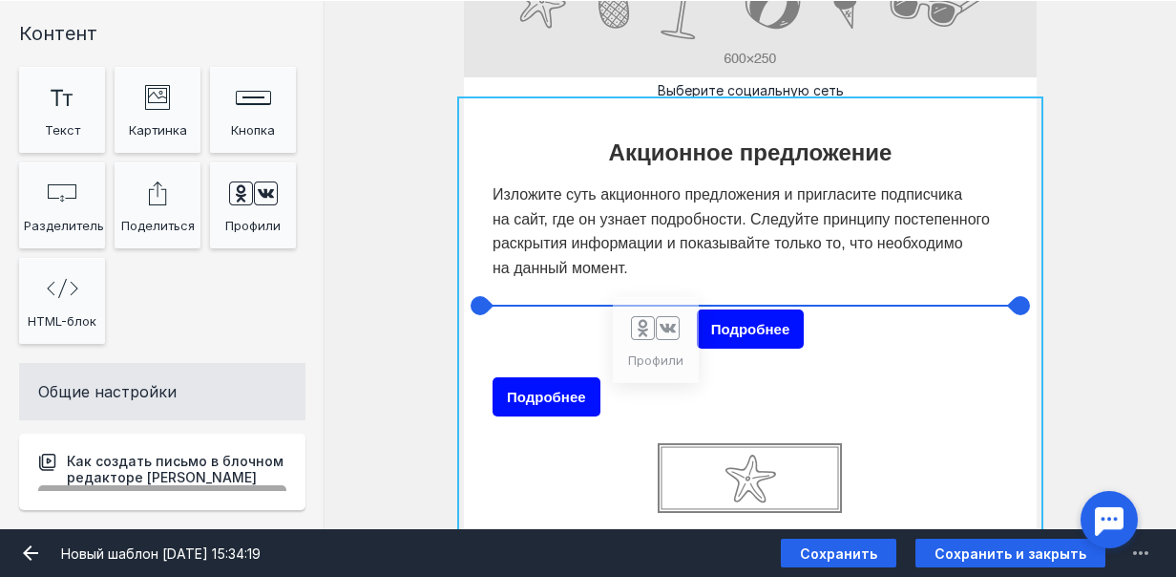
drag, startPoint x: 243, startPoint y: 202, endPoint x: 637, endPoint y: 339, distance: 417.3
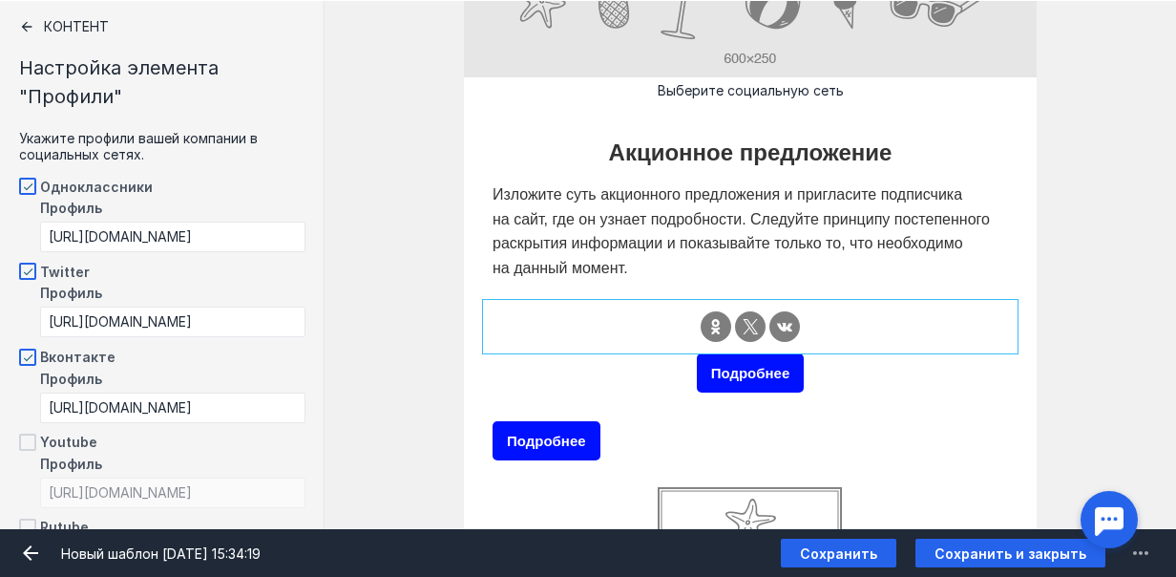
click at [739, 328] on div at bounding box center [750, 327] width 525 height 44
click at [773, 330] on div at bounding box center [750, 327] width 525 height 44
click at [999, 345] on div at bounding box center [750, 327] width 525 height 44
click at [992, 325] on div at bounding box center [750, 327] width 525 height 44
drag, startPoint x: 857, startPoint y: 353, endPoint x: 847, endPoint y: 348, distance: 12.0
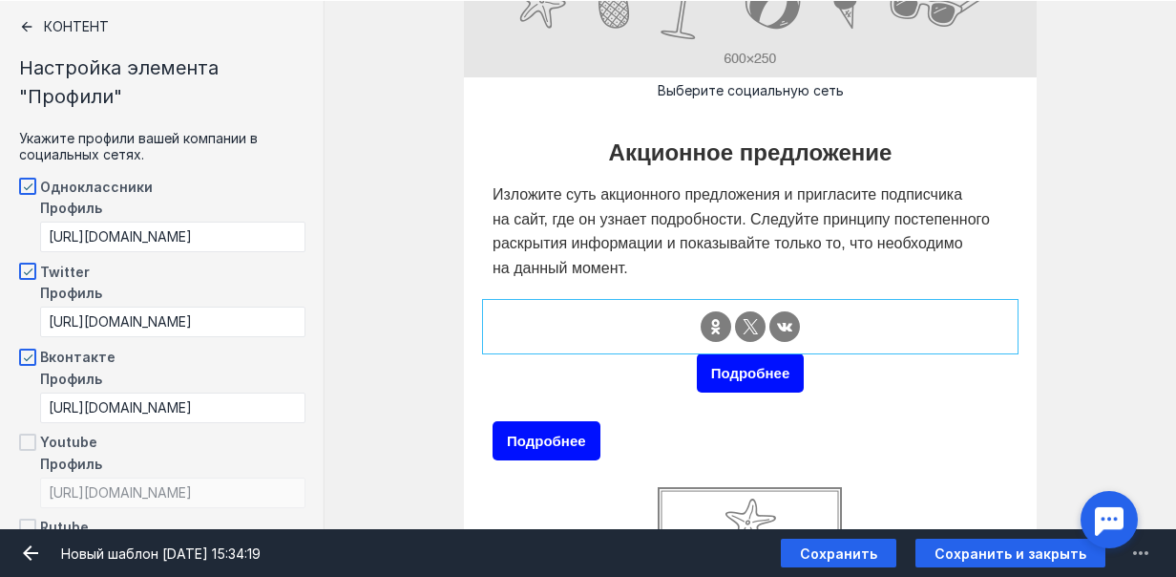
click at [857, 353] on div "Подробнее" at bounding box center [750, 373] width 525 height 49
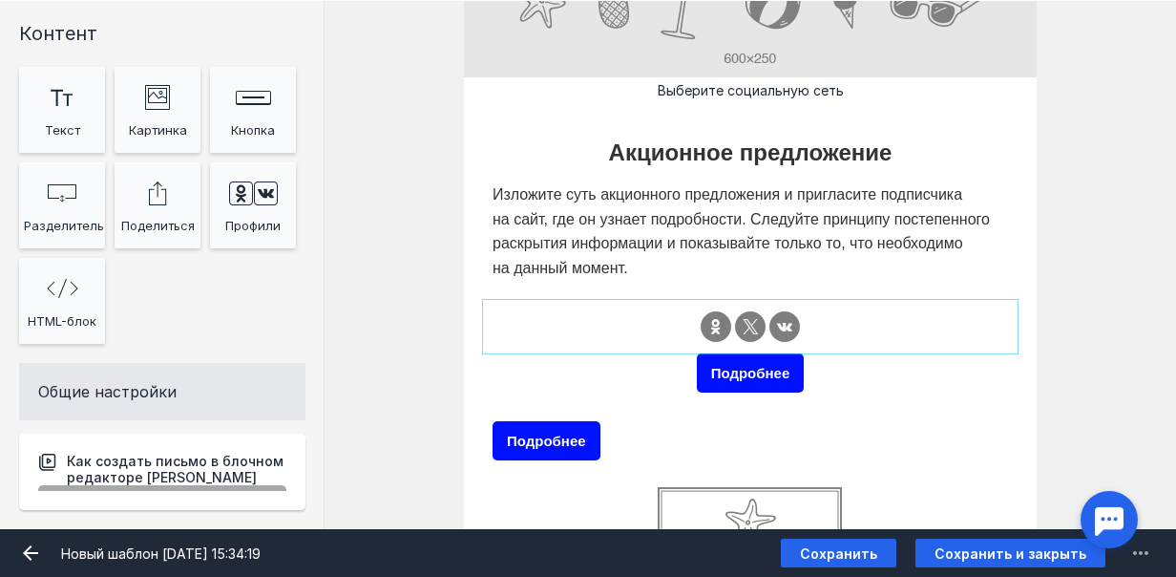
click at [615, 325] on div at bounding box center [750, 327] width 525 height 44
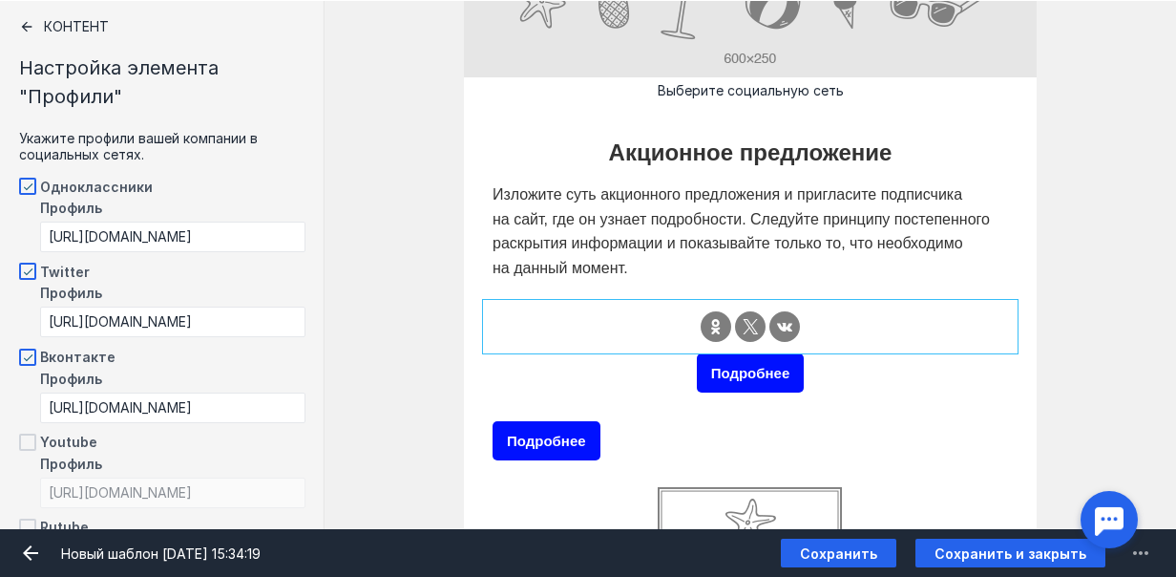
click at [615, 325] on div at bounding box center [750, 327] width 525 height 44
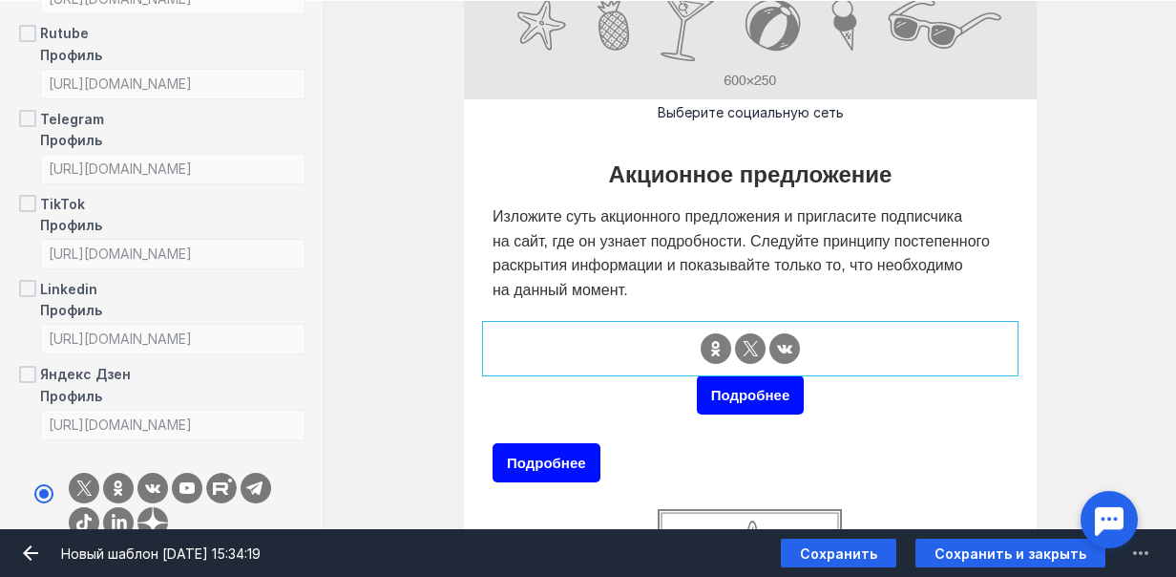
scroll to position [191, 0]
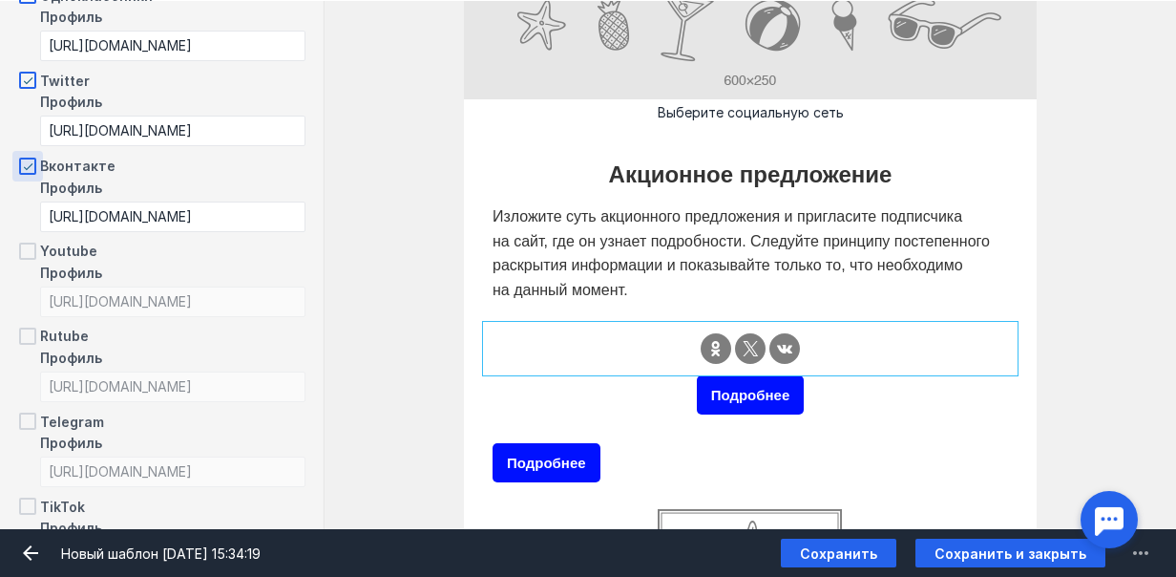
click at [35, 164] on span at bounding box center [27, 166] width 17 height 17
click at [32, 164] on input "Вконтакте" at bounding box center [25, 162] width 12 height 12
checkbox input "false"
click at [32, 74] on span at bounding box center [27, 80] width 17 height 17
click at [32, 74] on input "Twitter" at bounding box center [25, 77] width 12 height 12
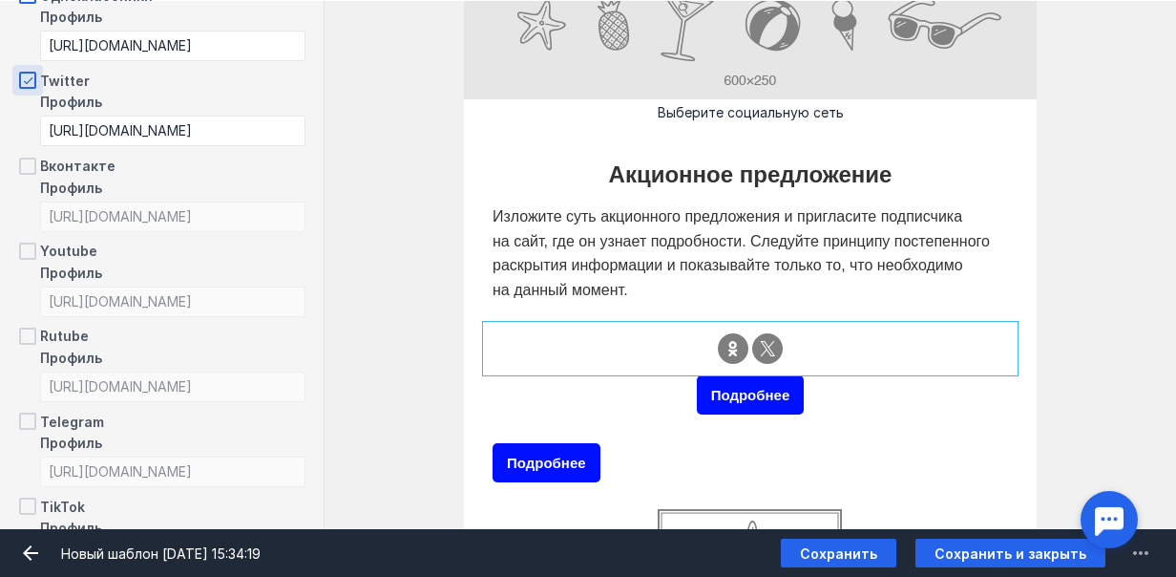
checkbox input "false"
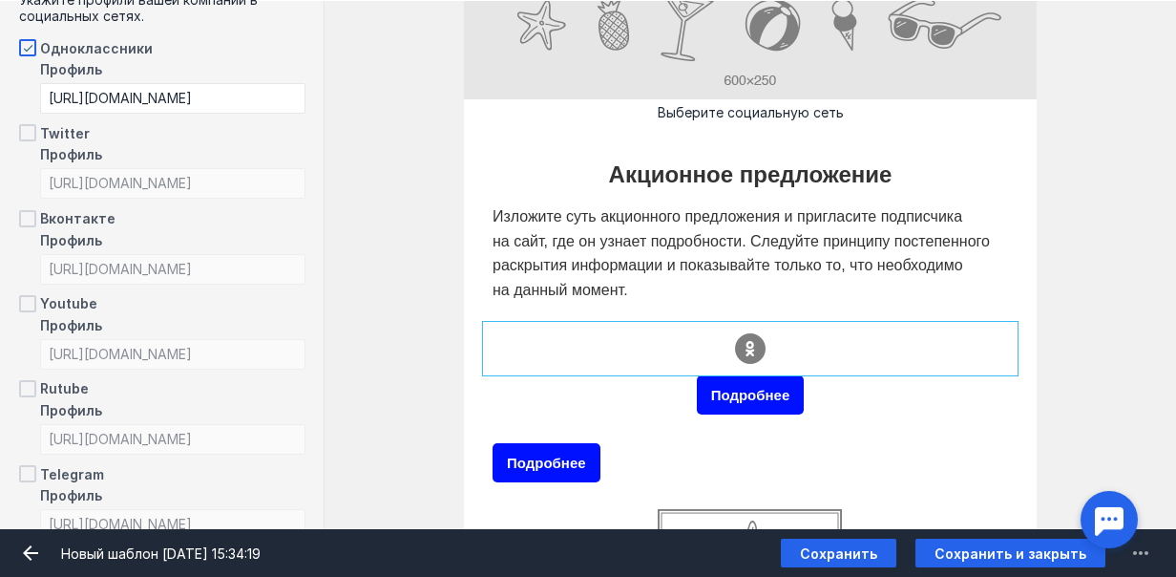
scroll to position [95, 0]
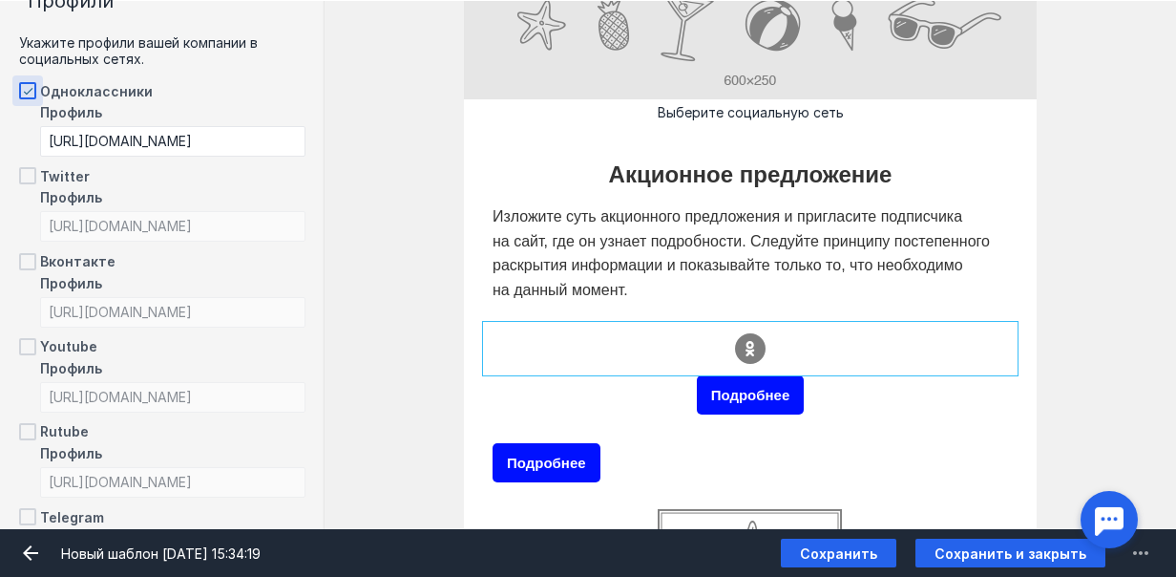
click at [35, 89] on span at bounding box center [27, 90] width 17 height 17
click at [32, 89] on input "Одноклассники" at bounding box center [25, 87] width 12 height 12
checkbox input "false"
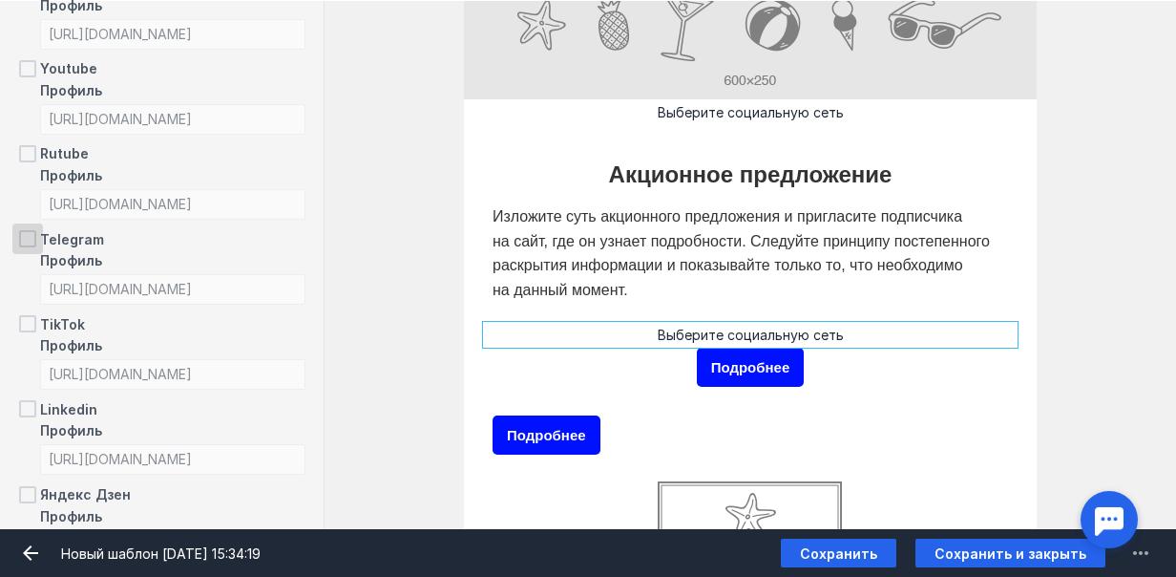
scroll to position [382, 0]
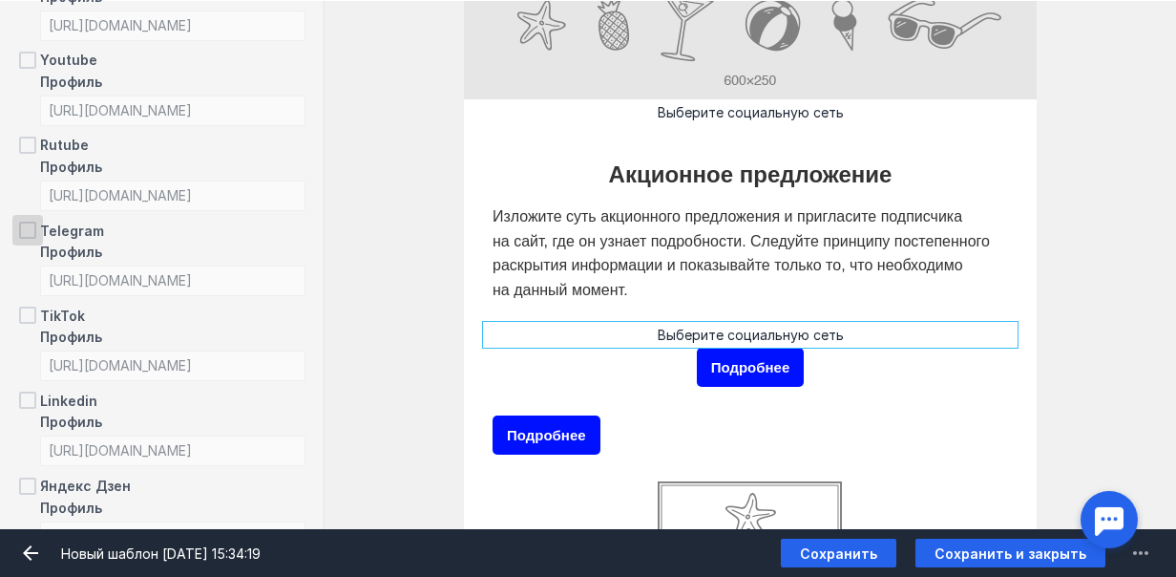
click at [30, 222] on span at bounding box center [27, 230] width 17 height 17
click at [30, 222] on input "Telegram" at bounding box center [25, 227] width 12 height 12
checkbox input "true"
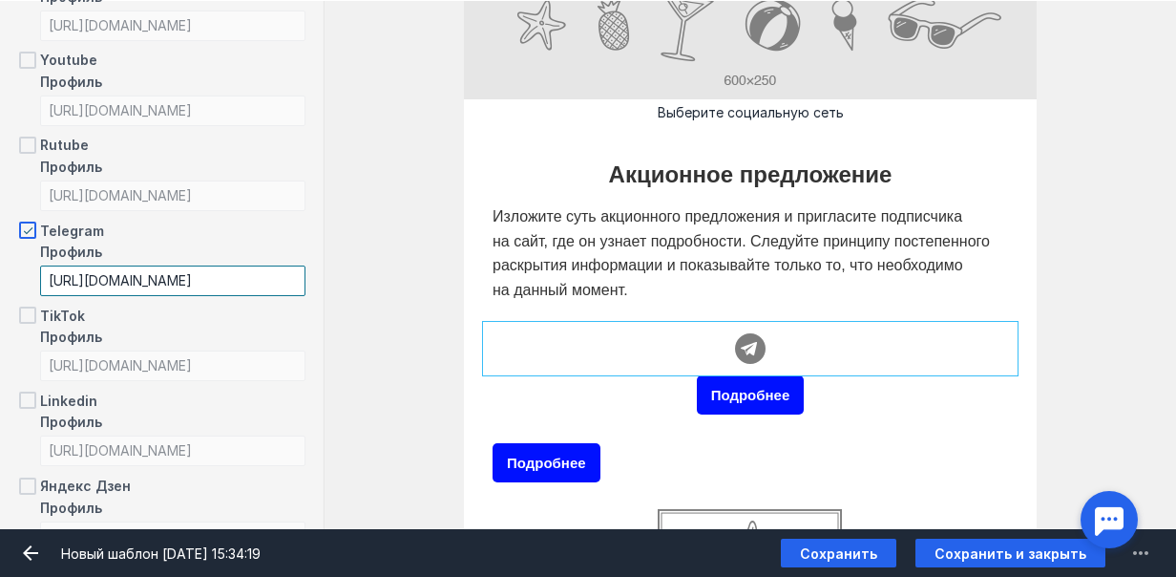
click at [154, 277] on input "[URL][DOMAIN_NAME]" at bounding box center [172, 280] width 265 height 31
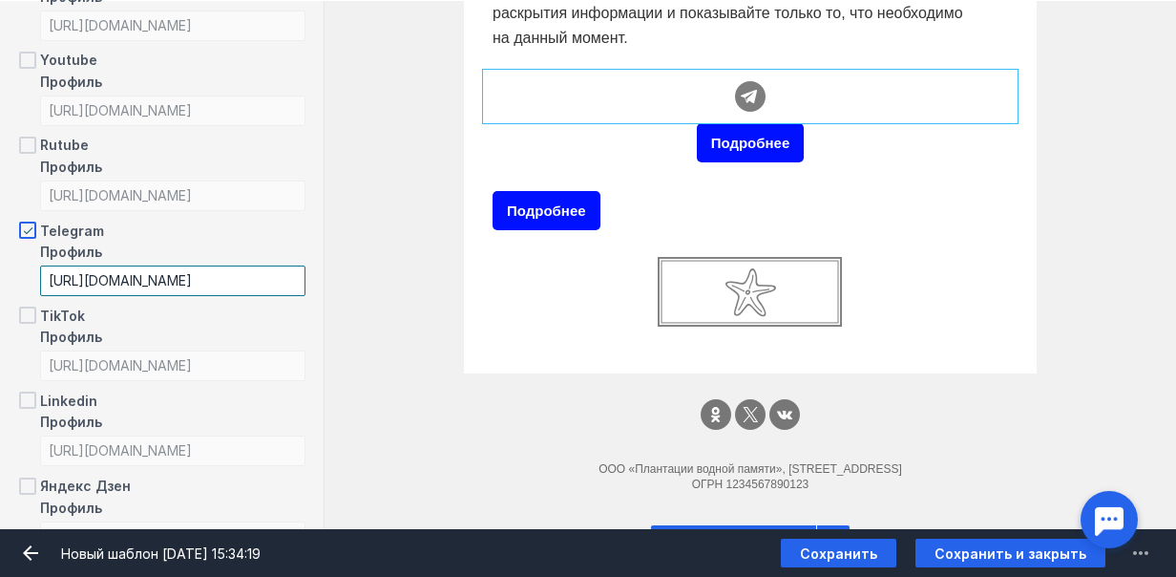
scroll to position [646, 0]
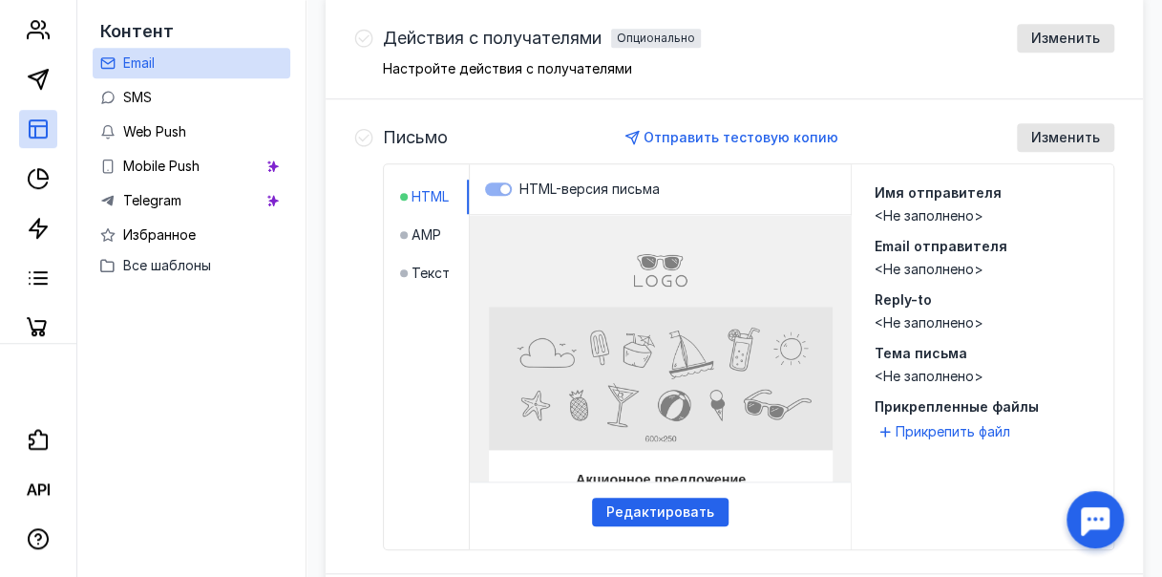
scroll to position [903, 0]
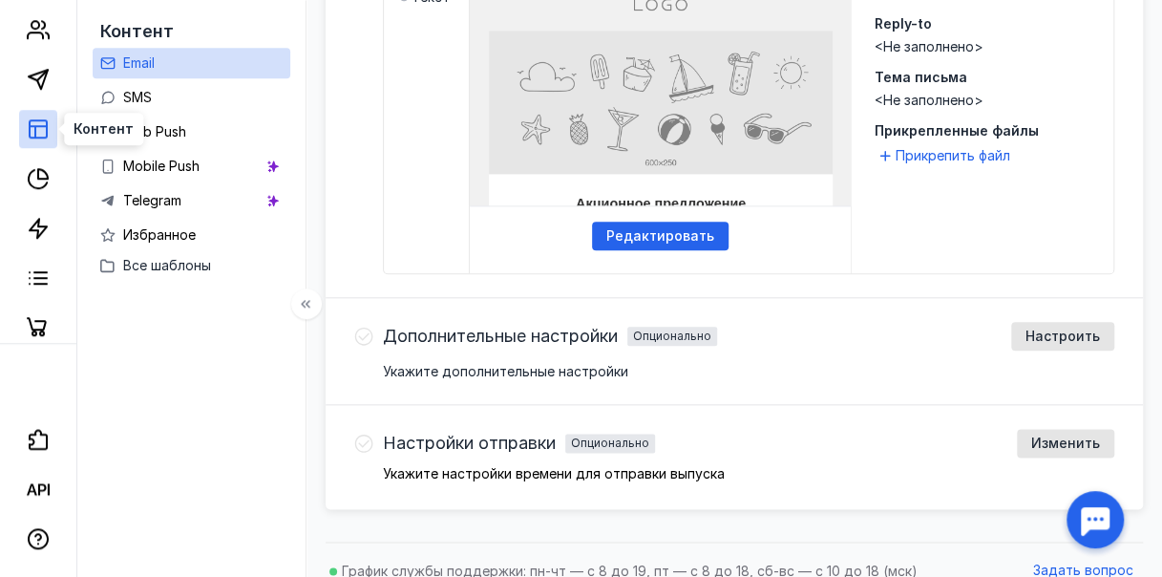
click at [32, 133] on icon at bounding box center [38, 128] width 23 height 23
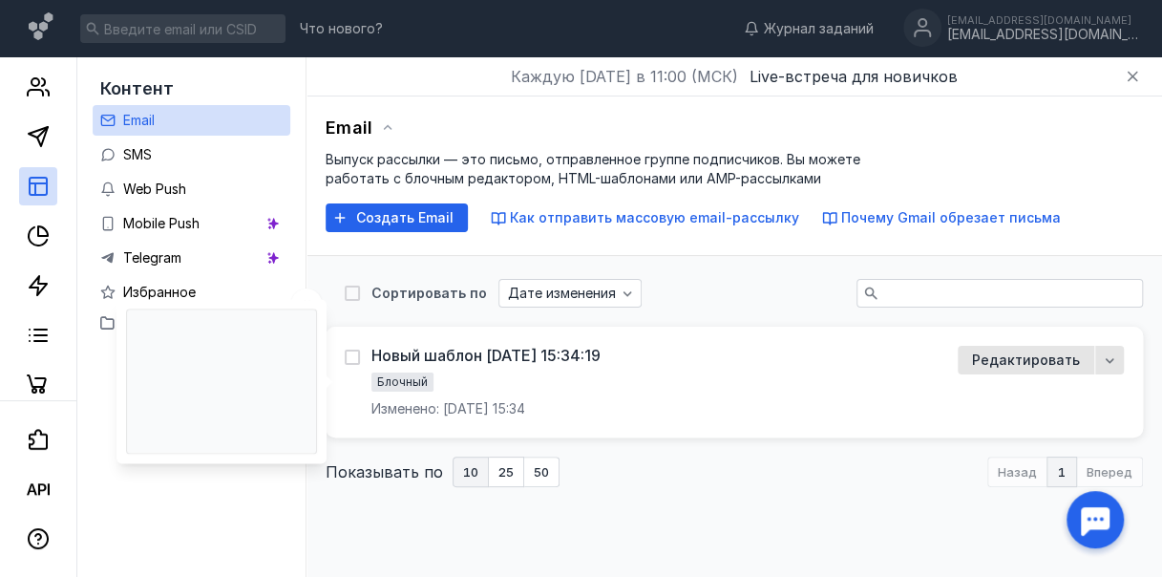
click at [376, 353] on div "Новый шаблон [DATE] 15:34:19 Блочный Изменено: [DATE] 15:34" at bounding box center [473, 382] width 256 height 73
click at [1047, 369] on div "Редактировать" at bounding box center [1026, 360] width 137 height 29
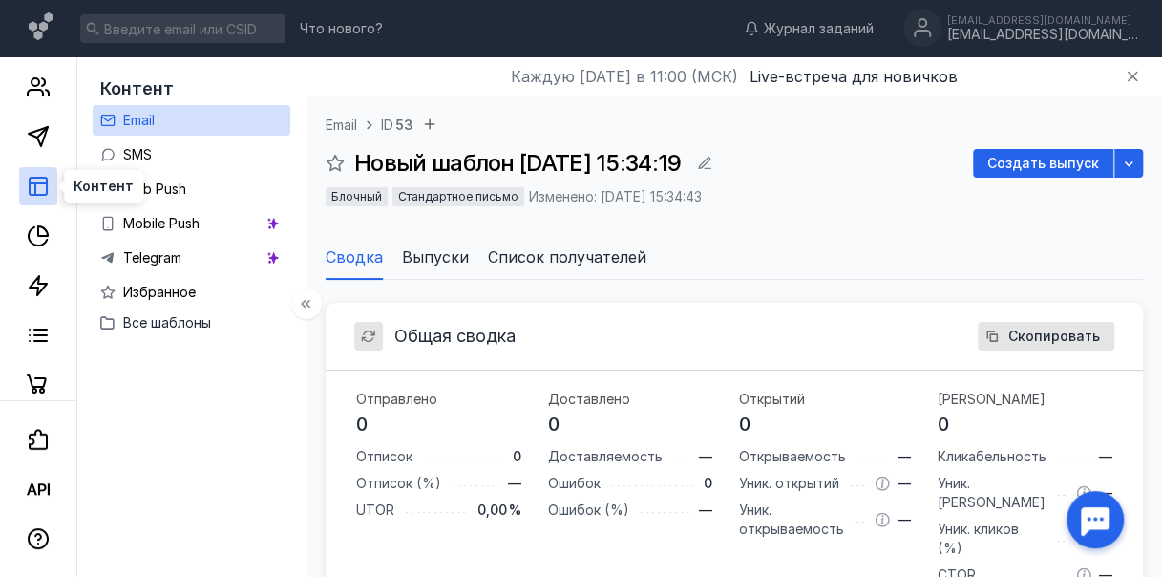
click at [41, 191] on icon at bounding box center [38, 186] width 23 height 23
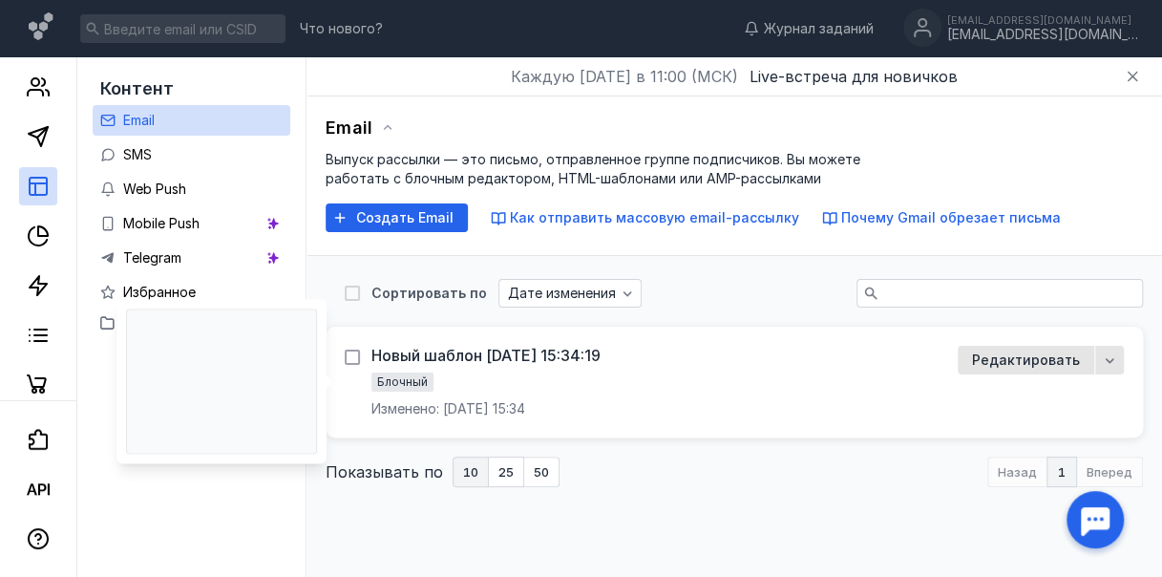
click at [356, 354] on icon at bounding box center [352, 357] width 9 height 7
click at [357, 353] on input "checkbox" at bounding box center [351, 354] width 12 height 12
checkbox input "true"
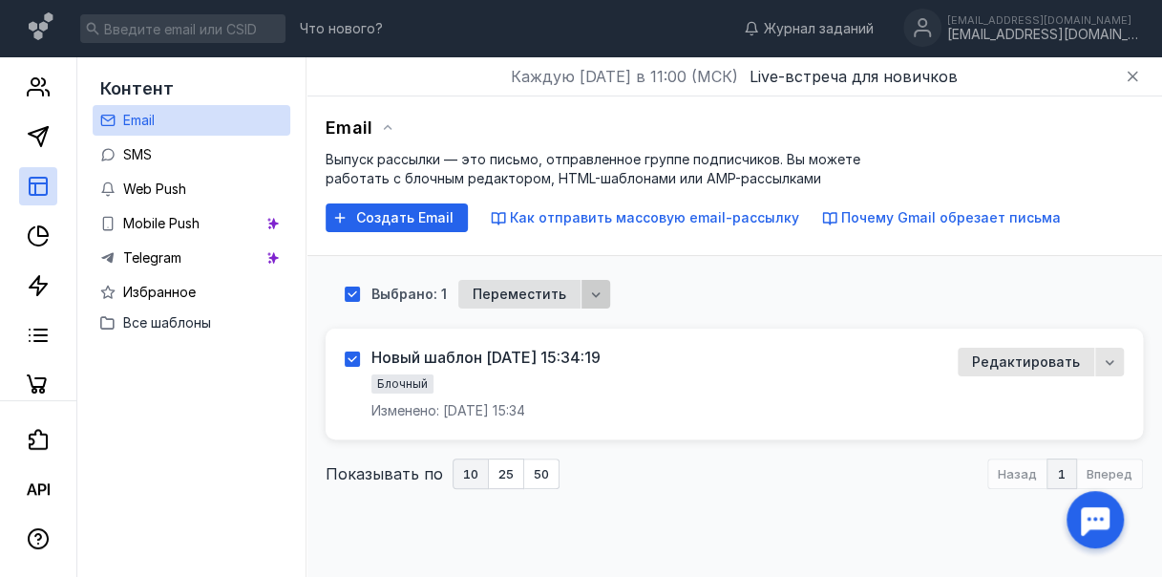
click at [603, 290] on icon "button" at bounding box center [595, 293] width 15 height 15
click at [603, 286] on icon "button" at bounding box center [595, 293] width 15 height 15
click at [603, 288] on icon "button" at bounding box center [595, 293] width 15 height 15
click at [623, 333] on span "Удал" at bounding box center [619, 329] width 33 height 19
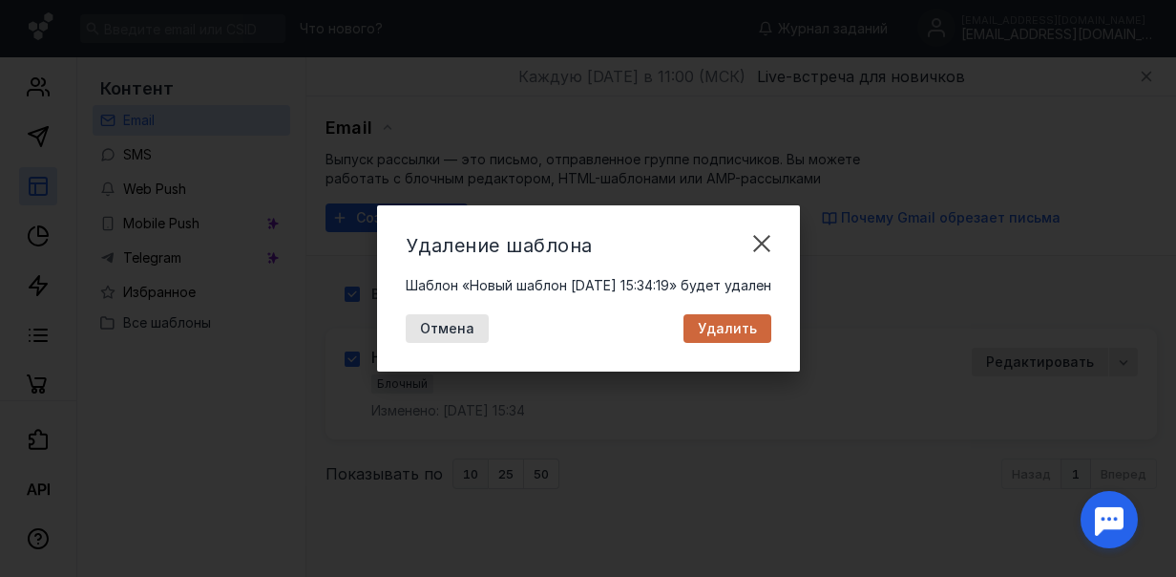
click at [733, 329] on span "Удалить" at bounding box center [727, 329] width 59 height 16
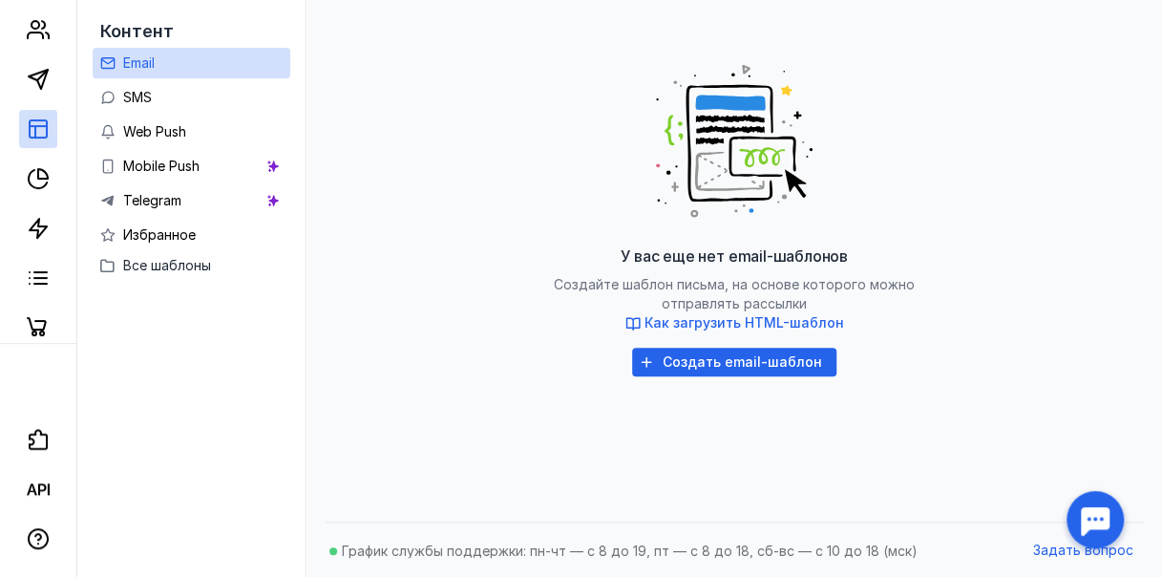
scroll to position [373, 0]
click at [728, 372] on div "Создать email-шаблон" at bounding box center [734, 361] width 204 height 29
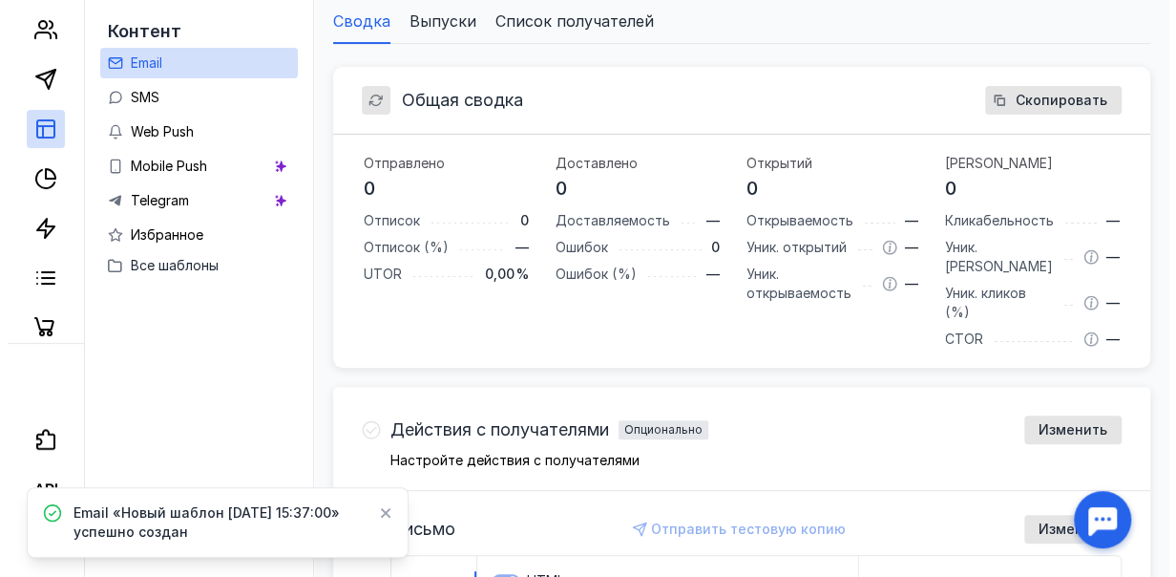
scroll to position [573, 0]
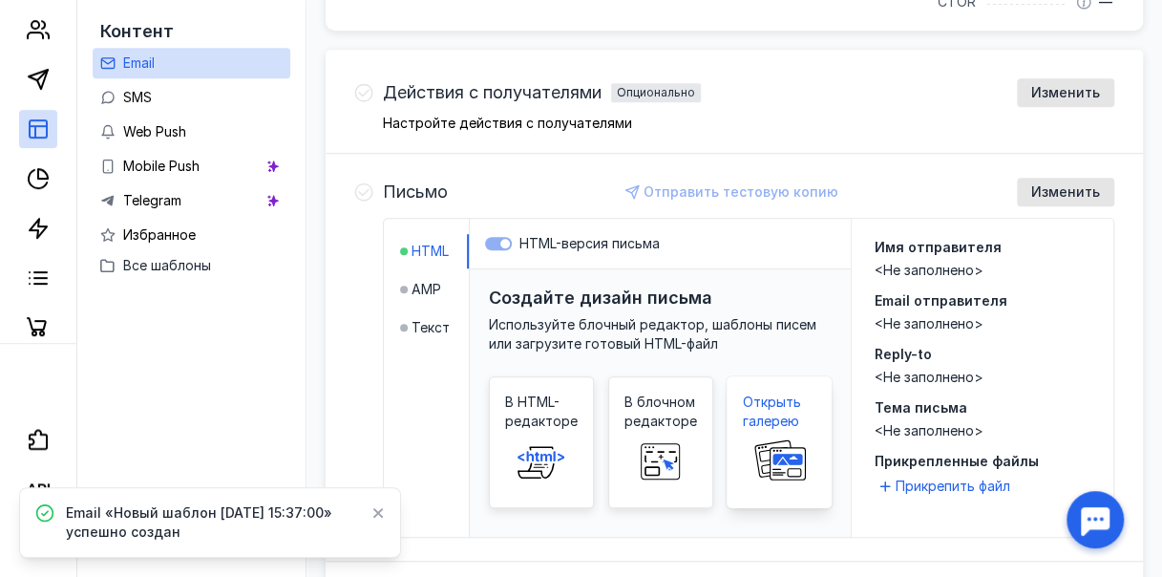
click at [790, 454] on rect at bounding box center [787, 459] width 29 height 10
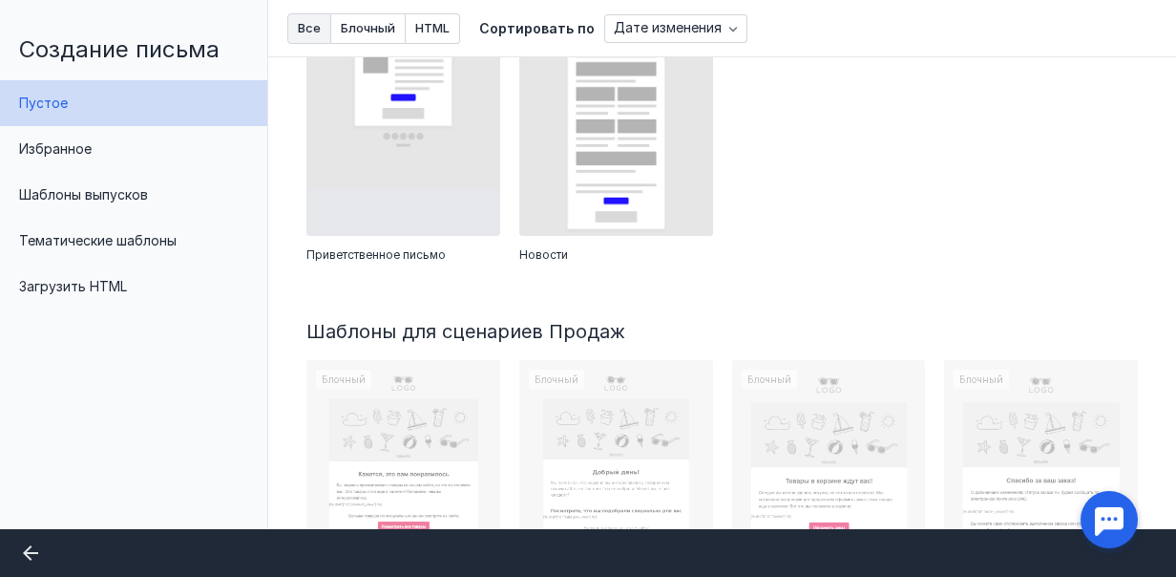
scroll to position [668, 0]
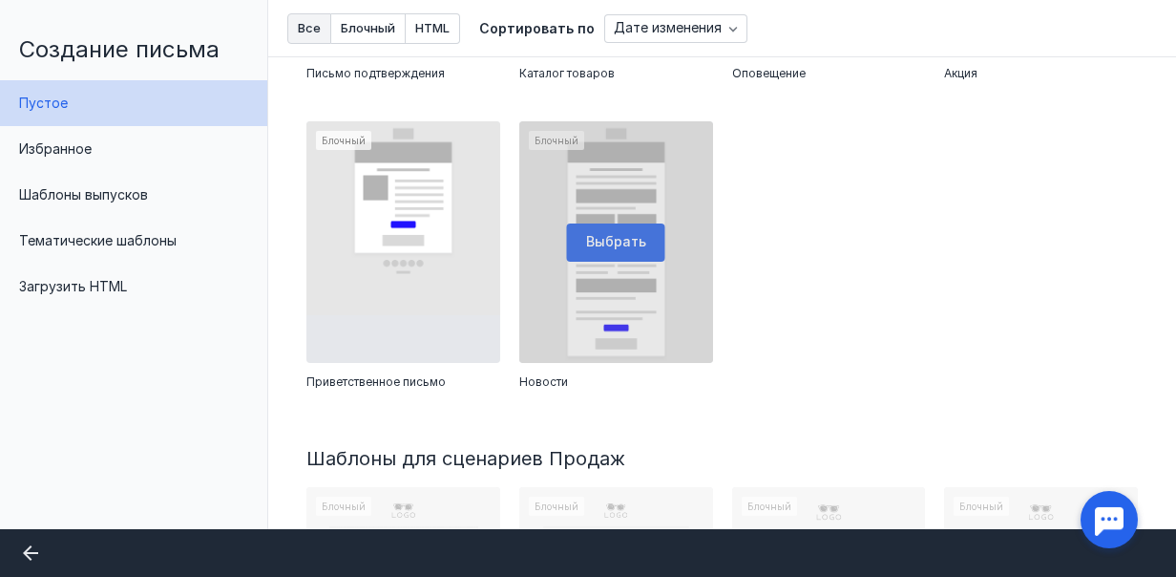
click at [631, 275] on div at bounding box center [616, 242] width 194 height 242
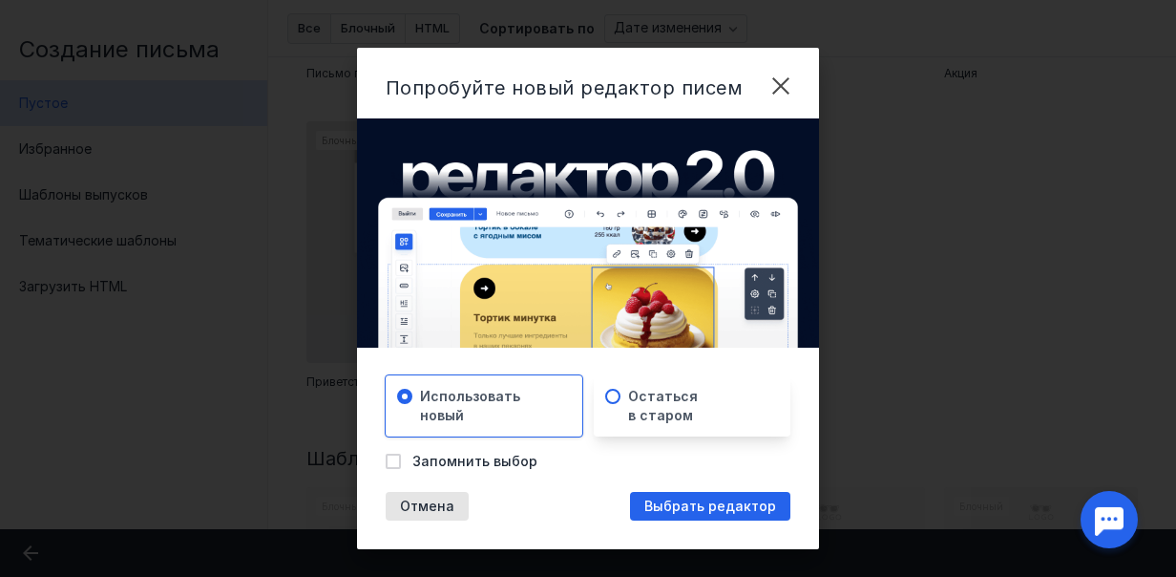
click at [653, 422] on span "Остаться в старом" at bounding box center [663, 406] width 70 height 38
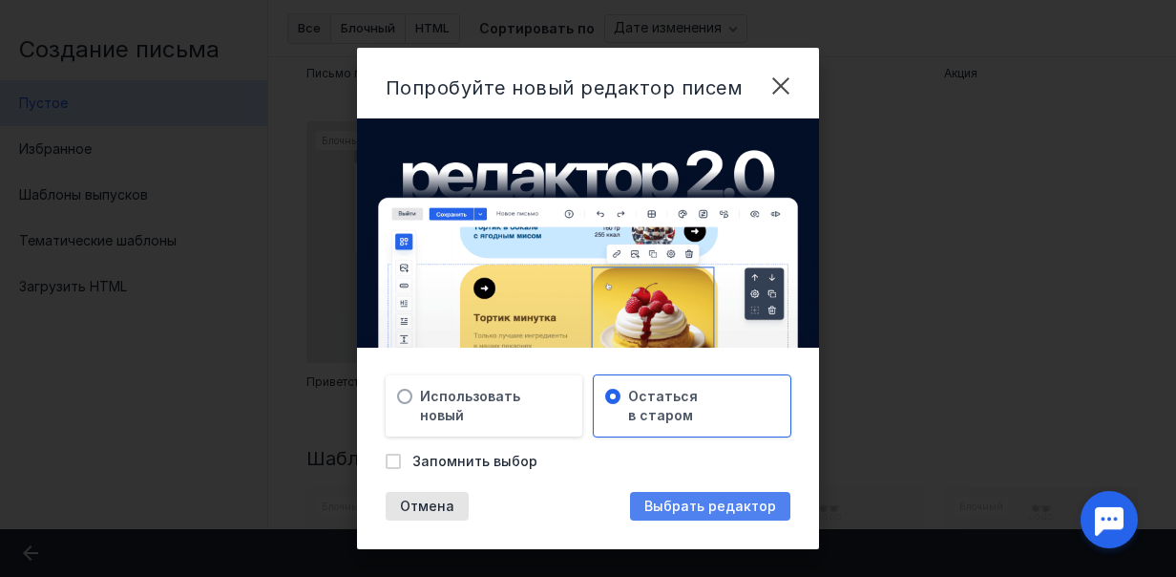
click at [698, 512] on span "Выбрать редактор" at bounding box center [711, 506] width 132 height 16
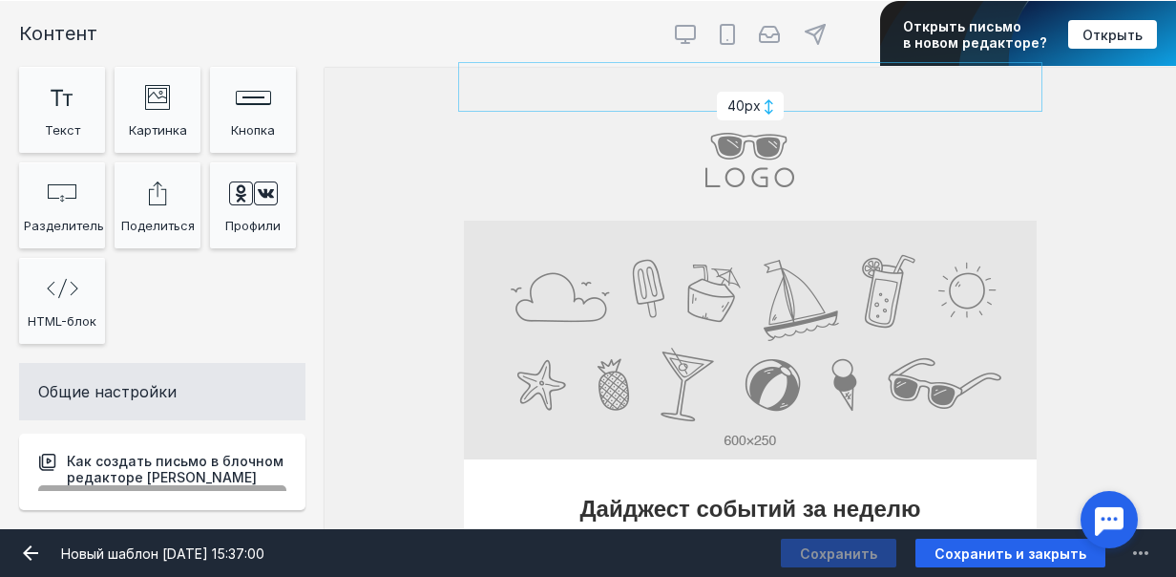
click at [790, 97] on div at bounding box center [750, 87] width 573 height 38
click at [793, 90] on div at bounding box center [750, 87] width 573 height 38
click at [575, 94] on div at bounding box center [750, 87] width 573 height 38
click at [868, 118] on input "file" at bounding box center [750, 163] width 573 height 115
click at [783, 83] on div at bounding box center [750, 87] width 573 height 38
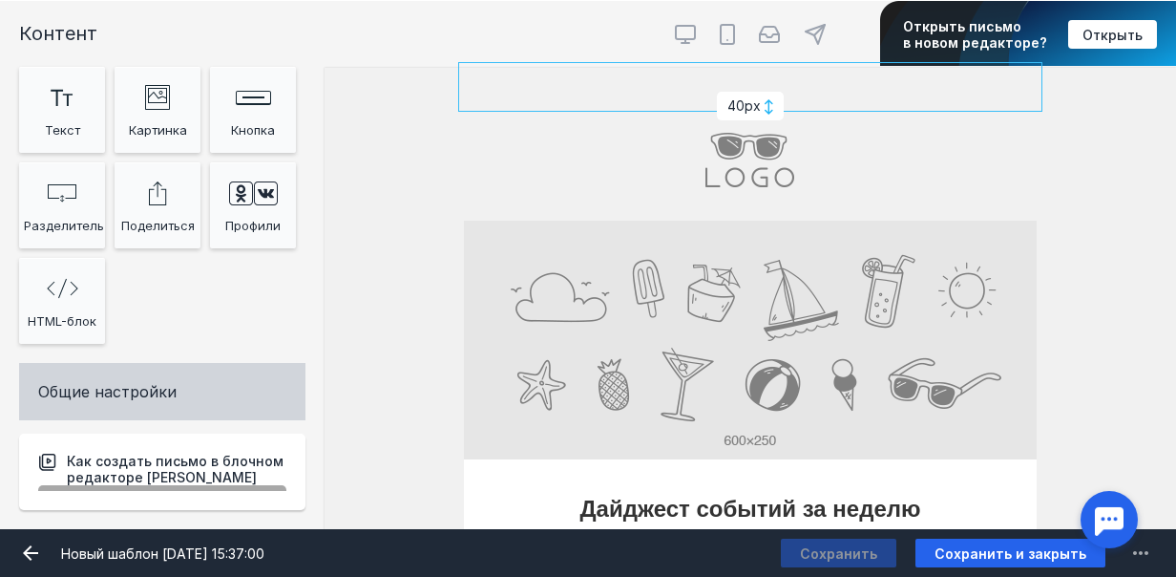
click at [222, 403] on div "Общие настройки" at bounding box center [162, 391] width 286 height 57
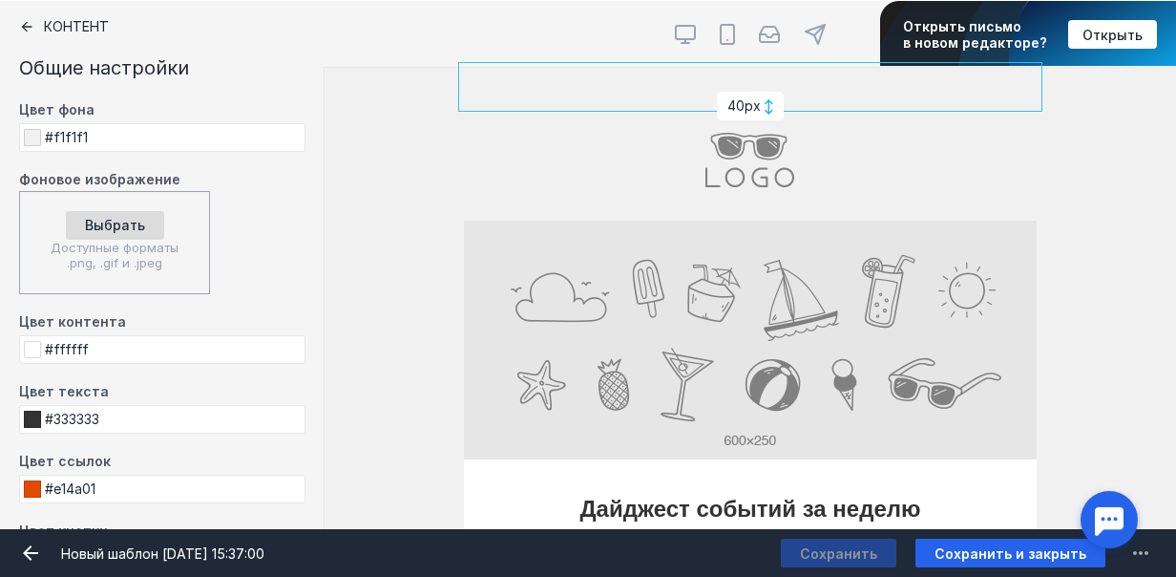
click at [508, 91] on div at bounding box center [750, 87] width 573 height 38
click at [994, 132] on input "Фоновое изображение" at bounding box center [750, 163] width 573 height 115
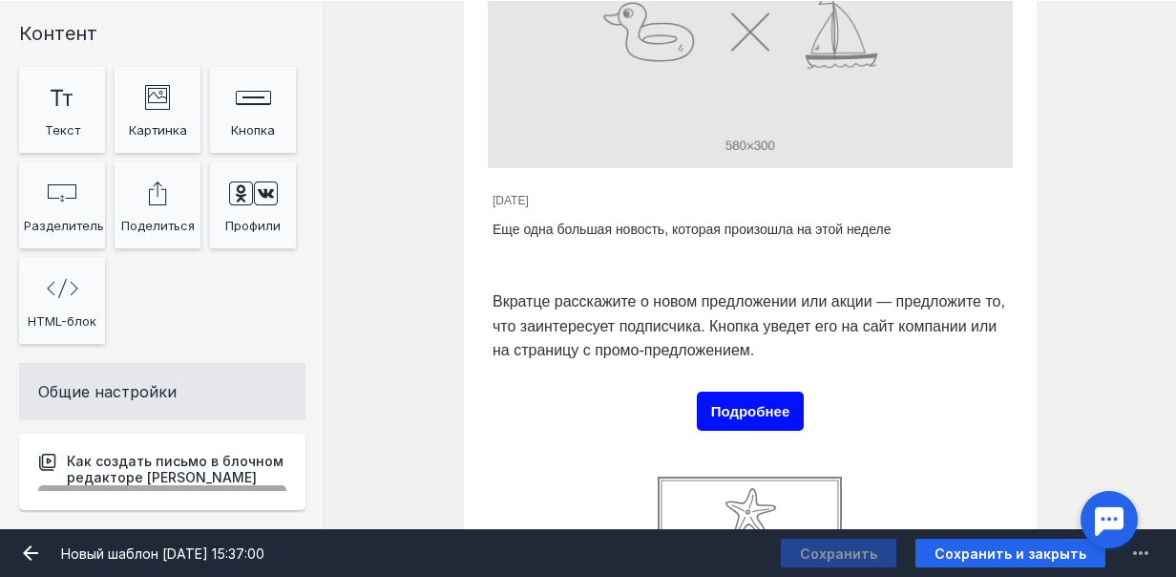
scroll to position [1856, 0]
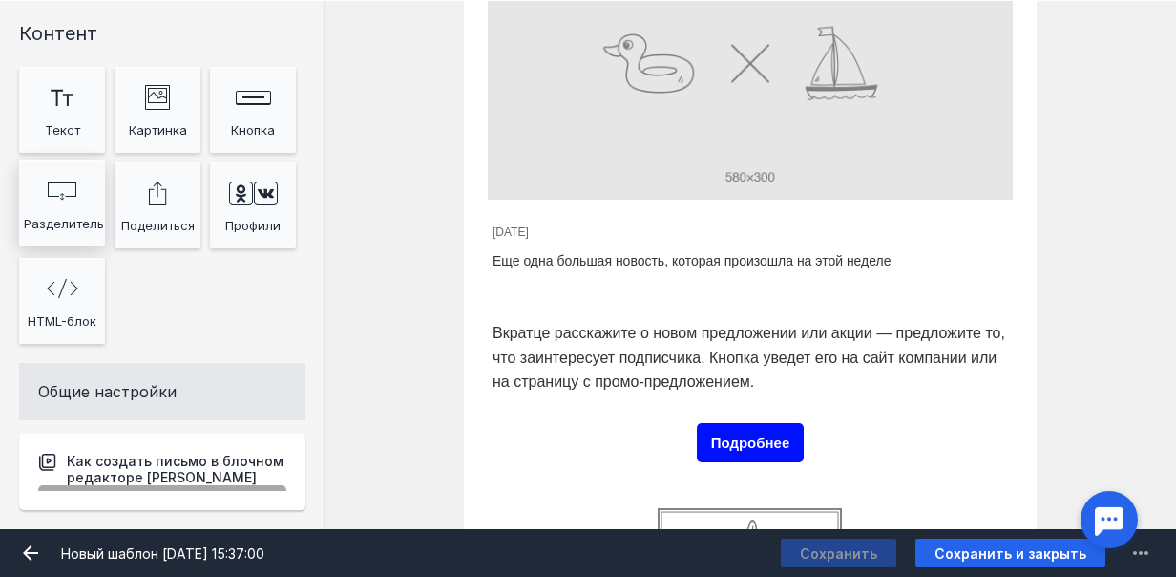
click at [68, 214] on div "Разделитель" at bounding box center [62, 223] width 76 height 29
drag, startPoint x: 680, startPoint y: 144, endPoint x: 707, endPoint y: 194, distance: 56.4
click at [680, 143] on input "file" at bounding box center [750, 62] width 525 height 271
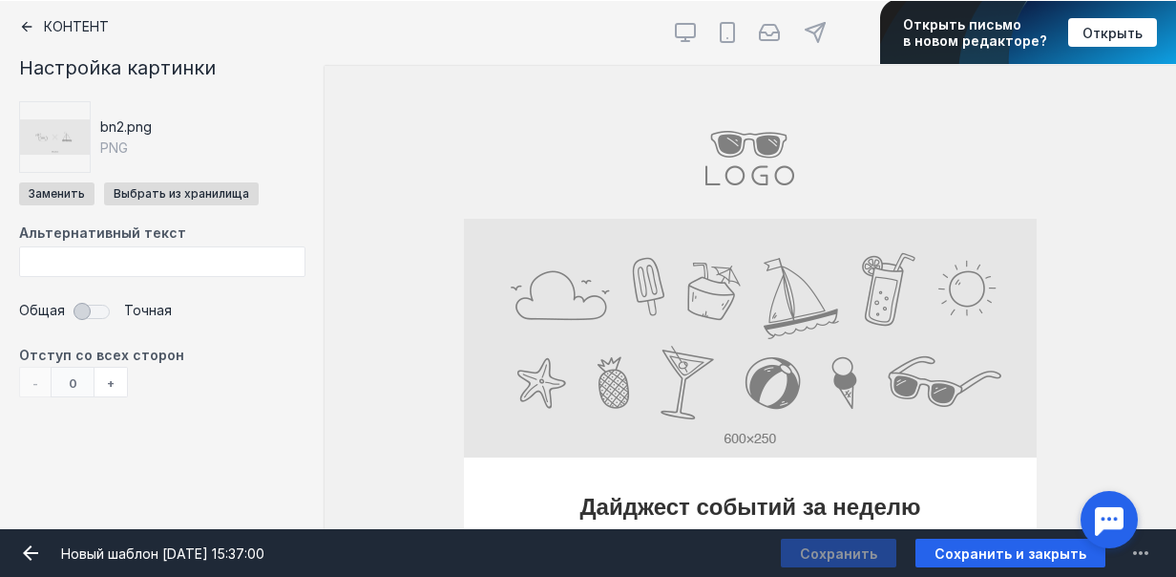
scroll to position [0, 0]
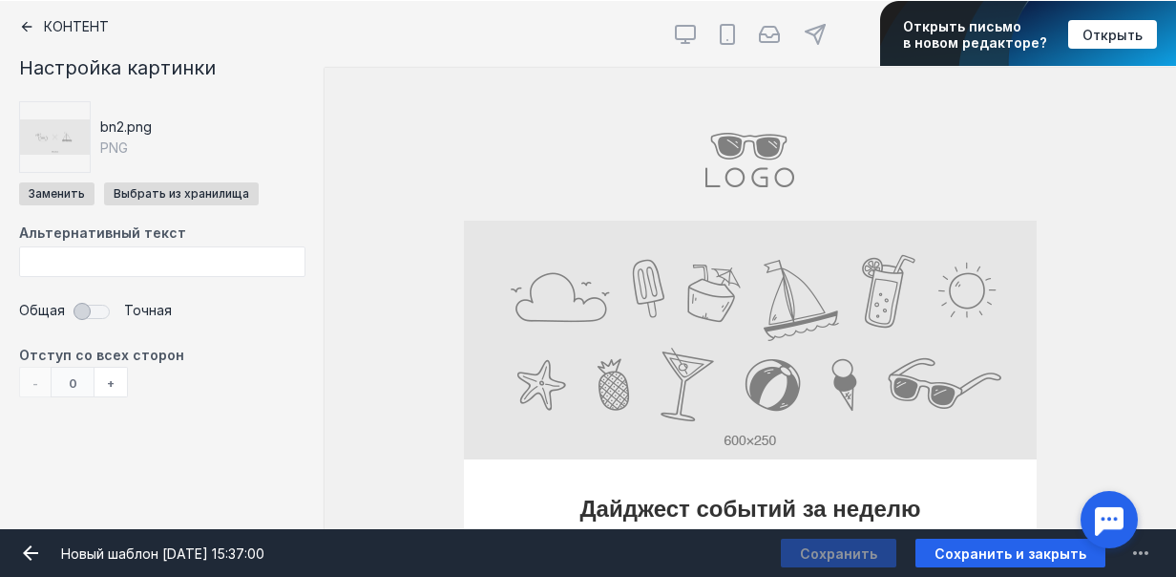
click at [750, 180] on input "Фоновое изображение" at bounding box center [750, 163] width 573 height 115
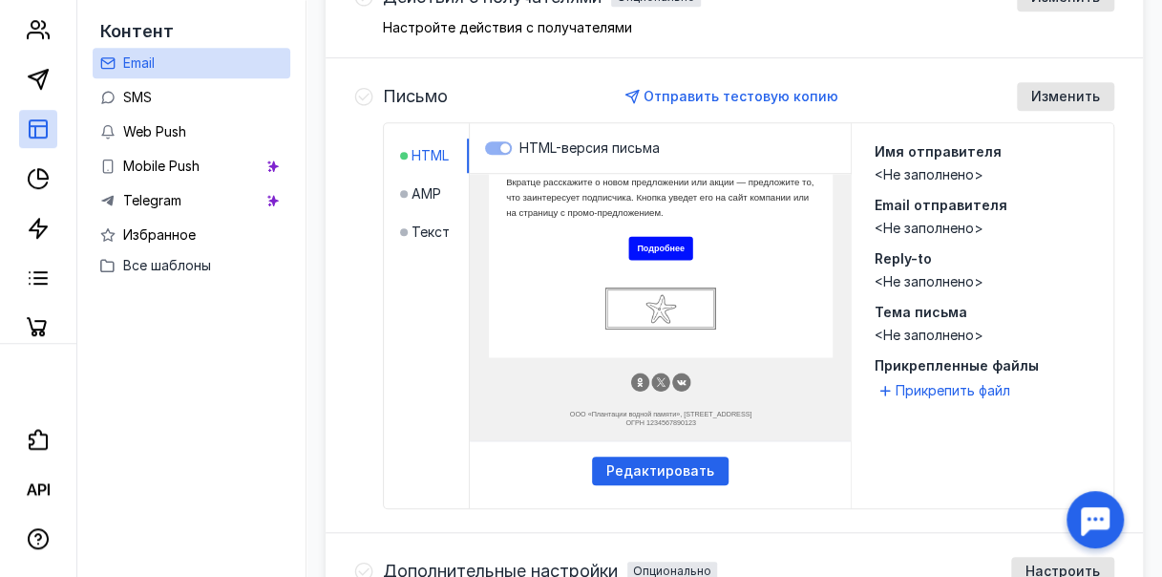
scroll to position [903, 0]
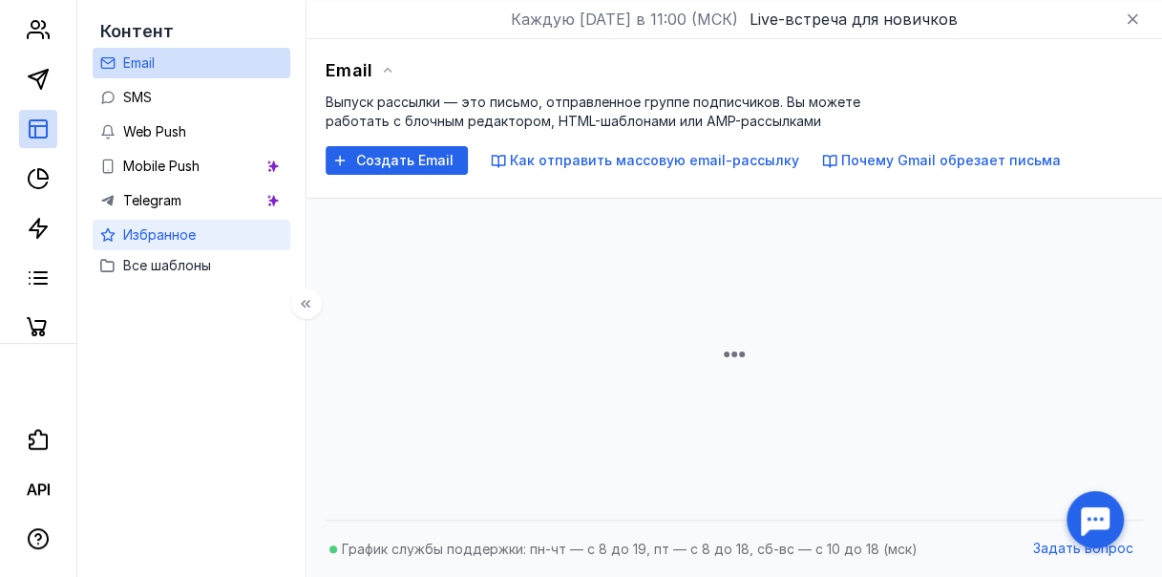
scroll to position [57, 0]
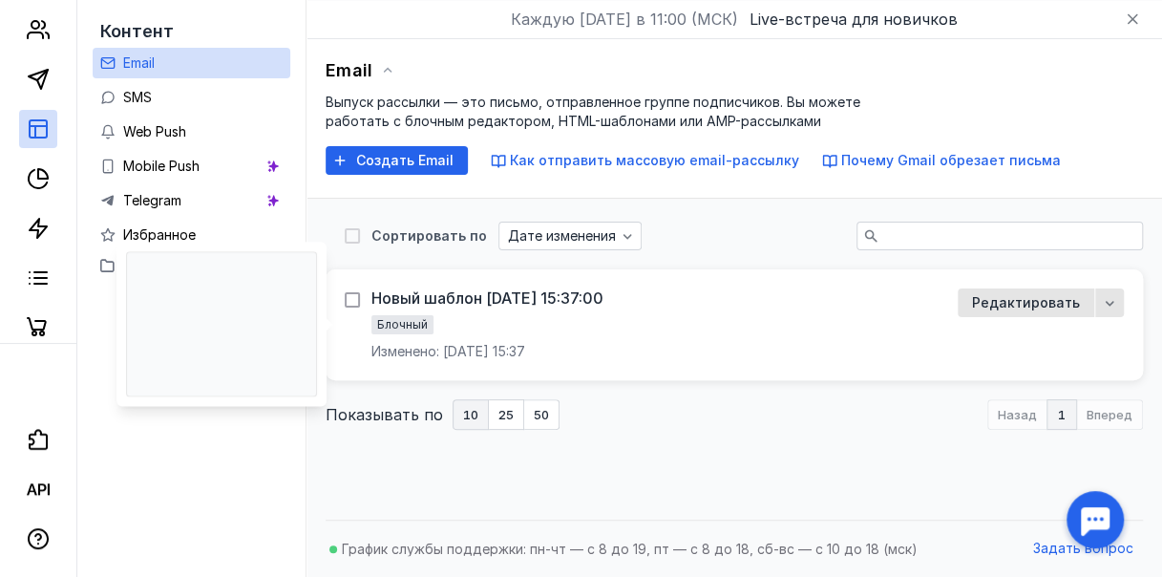
click at [359, 300] on icon at bounding box center [352, 299] width 13 height 13
click at [357, 300] on input "checkbox" at bounding box center [351, 296] width 12 height 12
checkbox input "true"
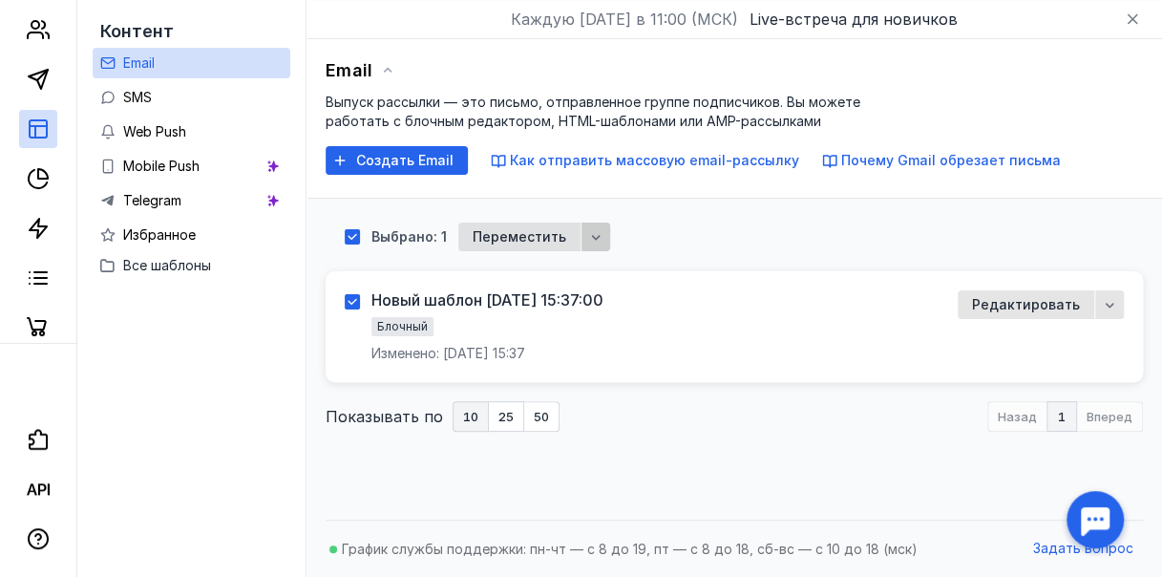
click at [601, 239] on icon "button" at bounding box center [595, 236] width 15 height 15
click at [628, 275] on span "Удал" at bounding box center [619, 272] width 33 height 19
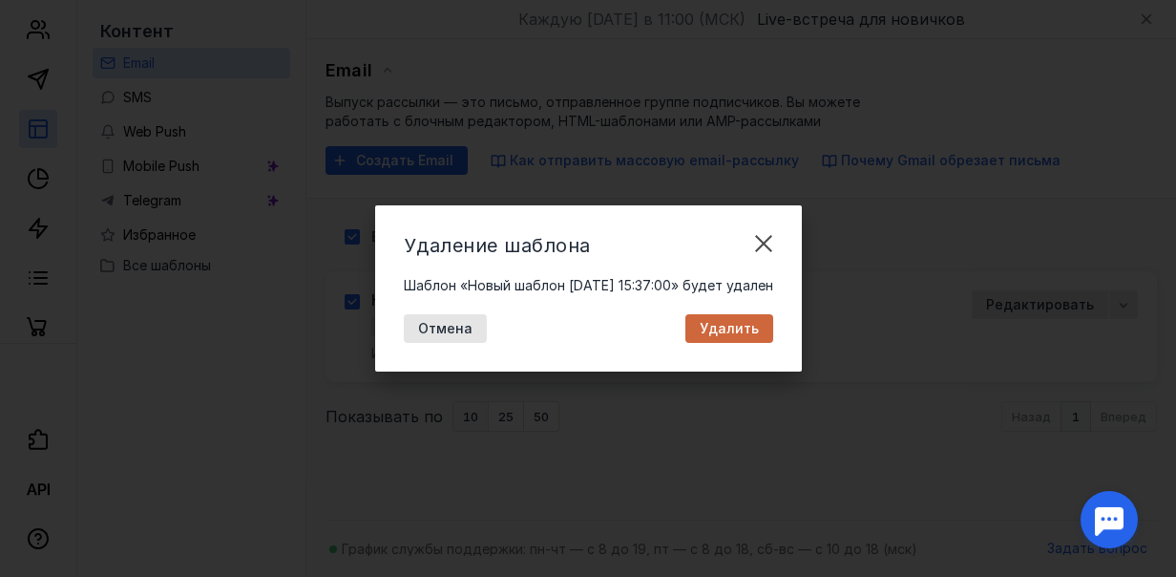
click at [729, 332] on span "Удалить" at bounding box center [729, 329] width 59 height 16
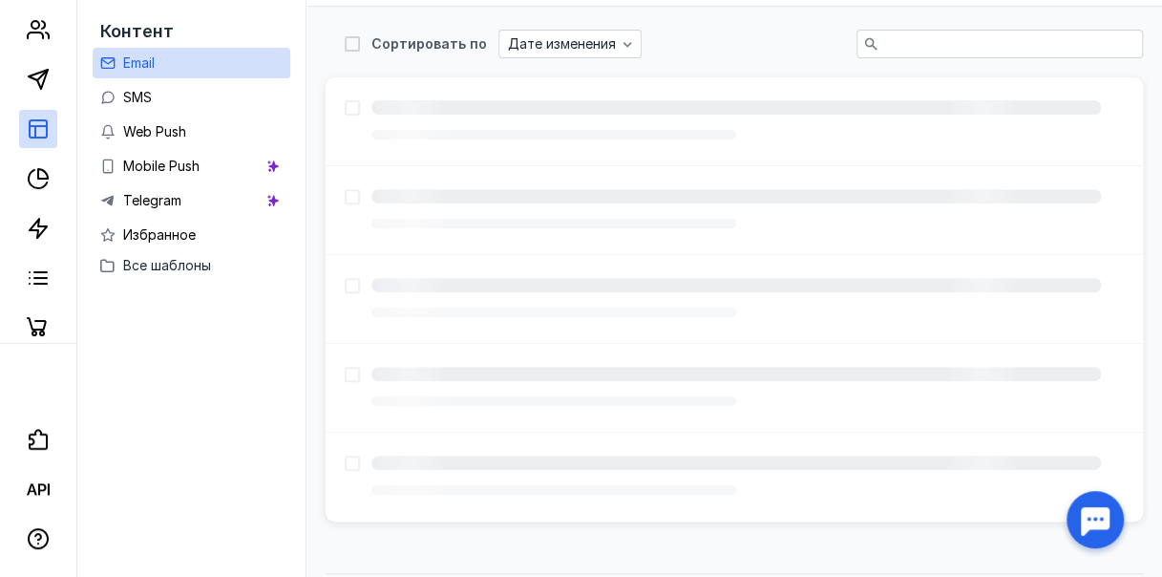
scroll to position [302, 0]
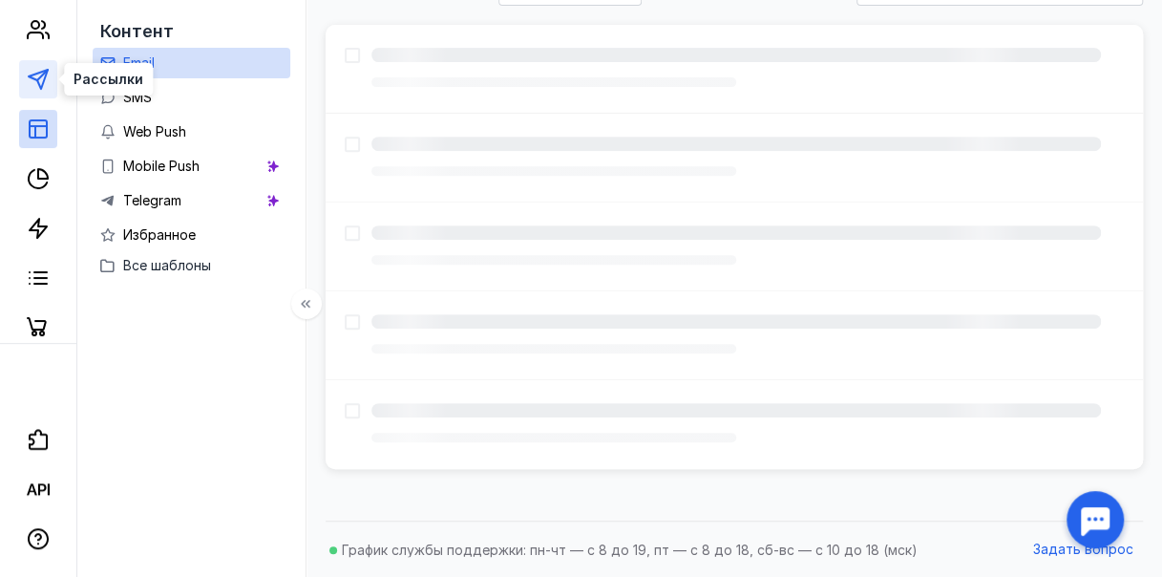
click at [47, 79] on icon at bounding box center [38, 79] width 23 height 23
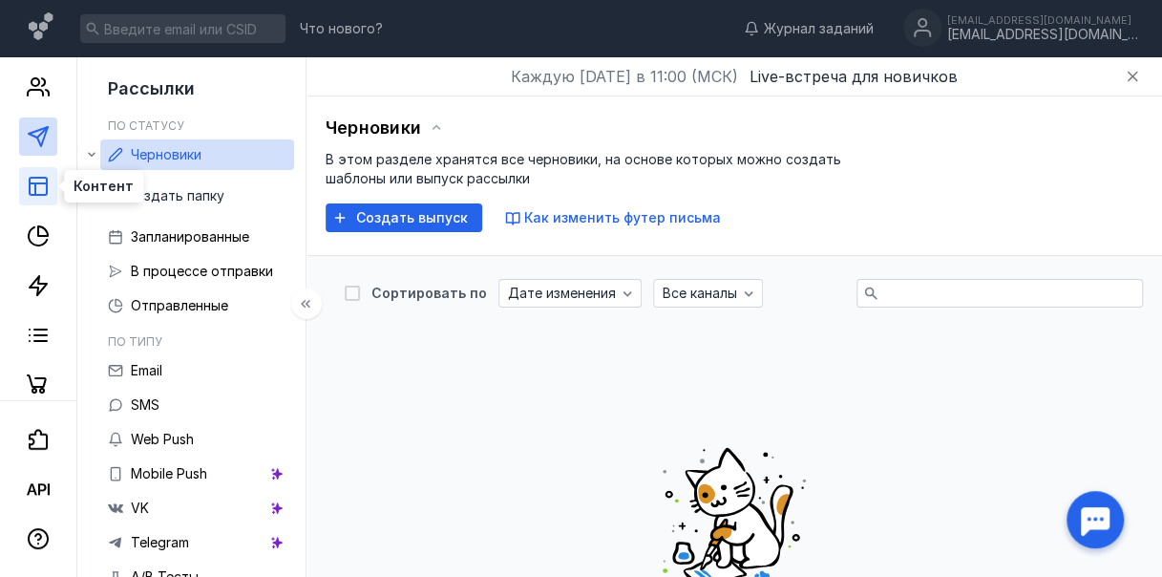
click at [46, 192] on rect at bounding box center [38, 186] width 17 height 17
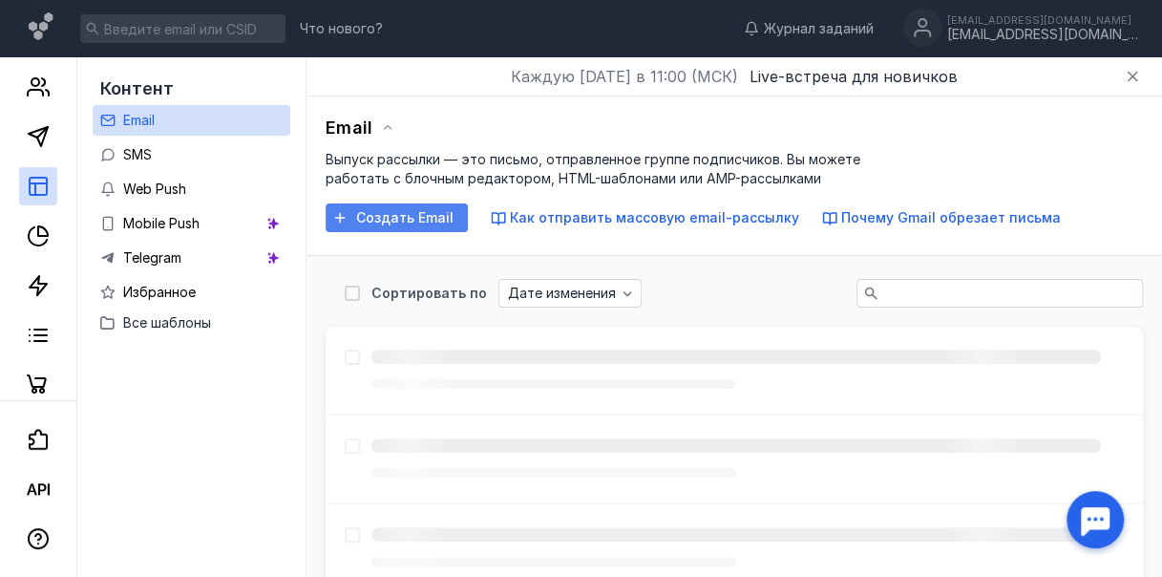
click at [420, 218] on span "Создать Email" at bounding box center [404, 218] width 97 height 16
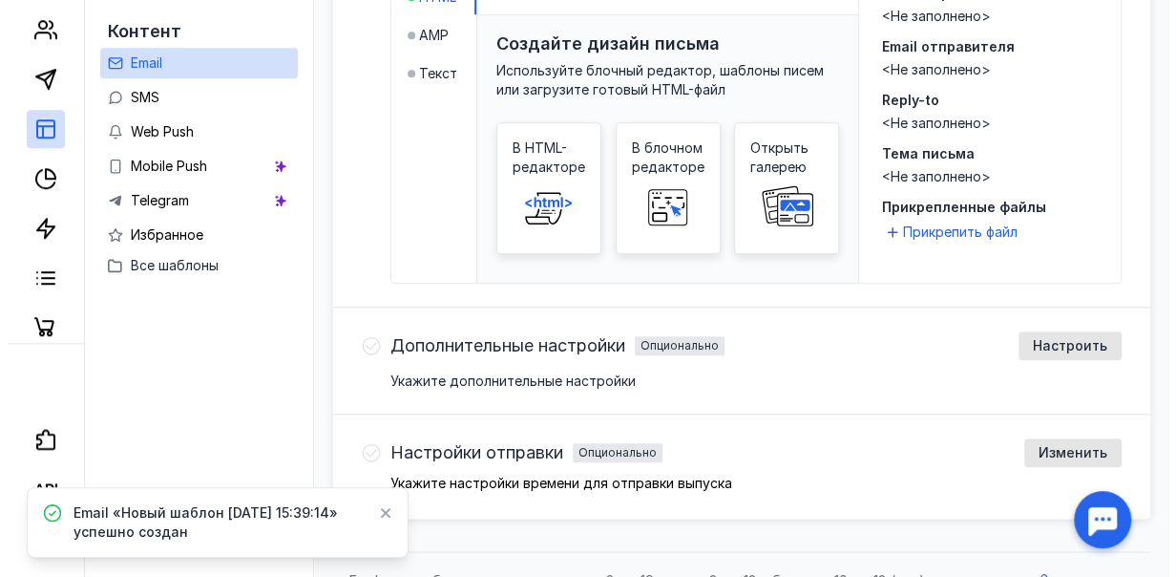
scroll to position [836, 0]
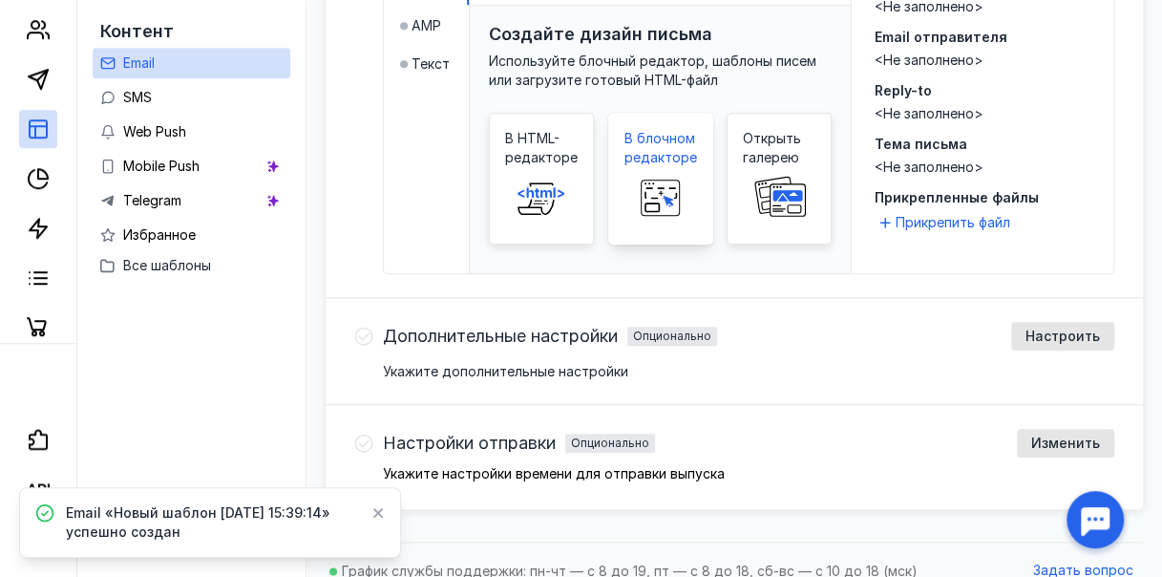
click at [673, 188] on rect at bounding box center [660, 193] width 31 height 10
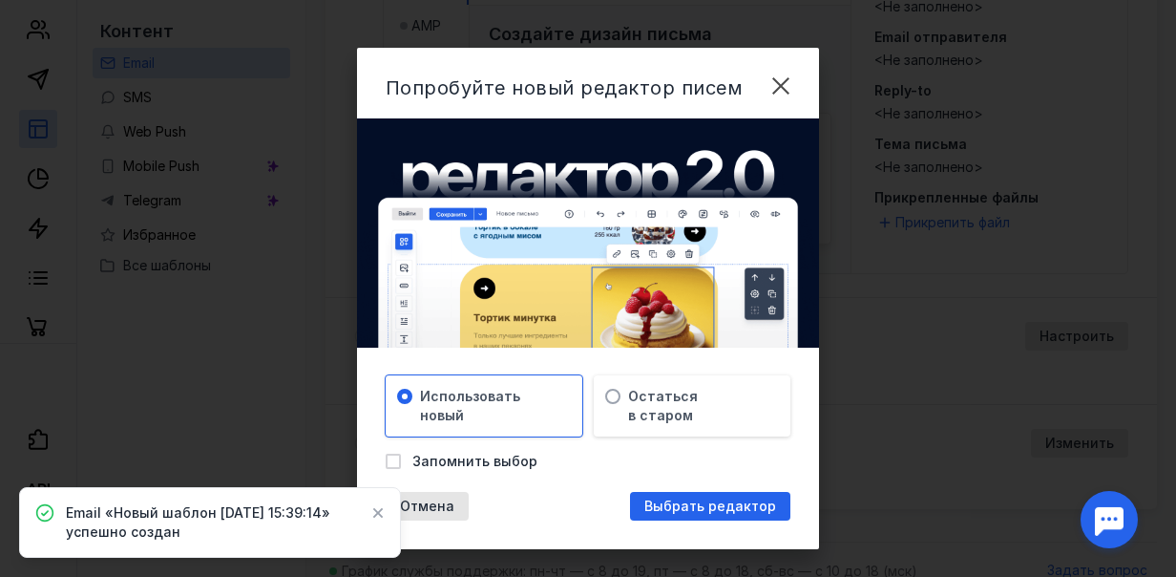
click at [691, 509] on span "Выбрать редактор" at bounding box center [711, 506] width 132 height 16
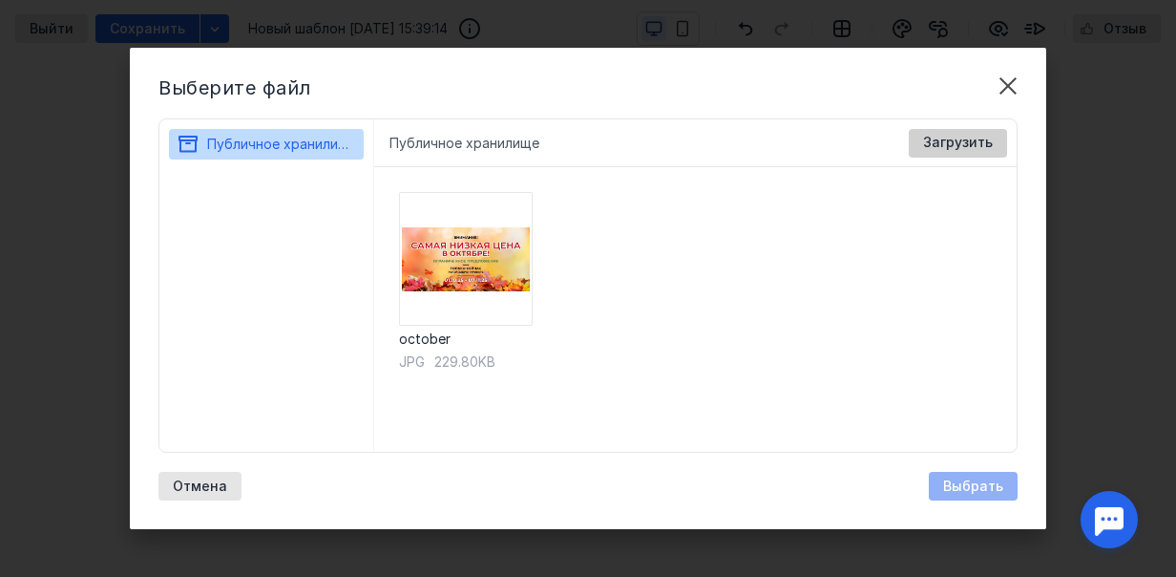
click at [959, 145] on span "Загрузить" at bounding box center [958, 143] width 70 height 16
click at [978, 144] on span "Загрузить" at bounding box center [958, 143] width 70 height 16
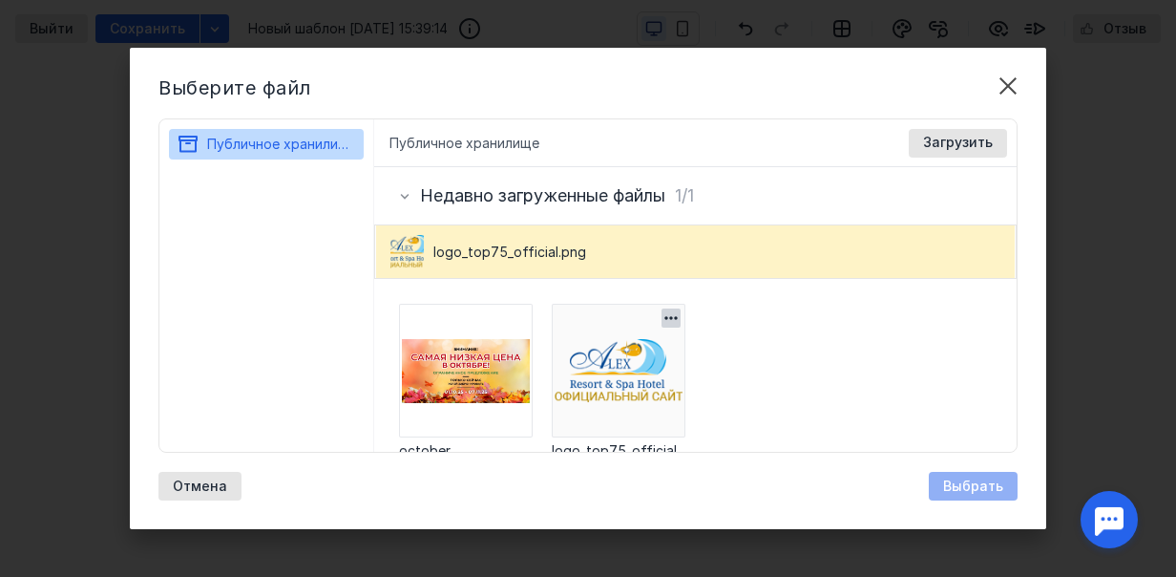
click at [652, 367] on img at bounding box center [619, 371] width 134 height 134
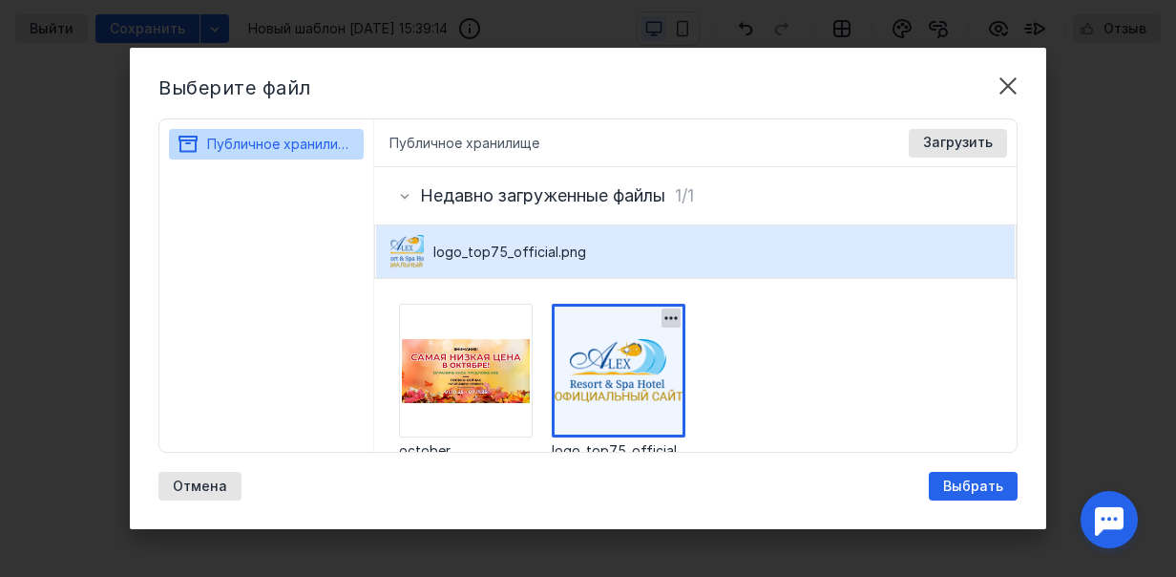
click at [652, 368] on img at bounding box center [619, 371] width 134 height 134
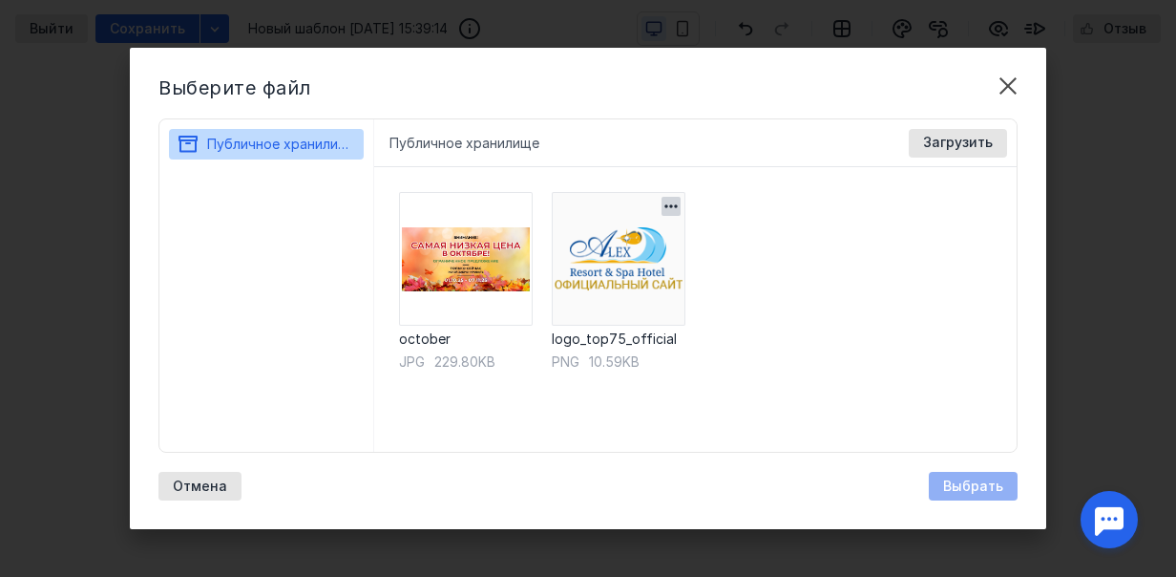
click at [628, 270] on img at bounding box center [619, 259] width 134 height 134
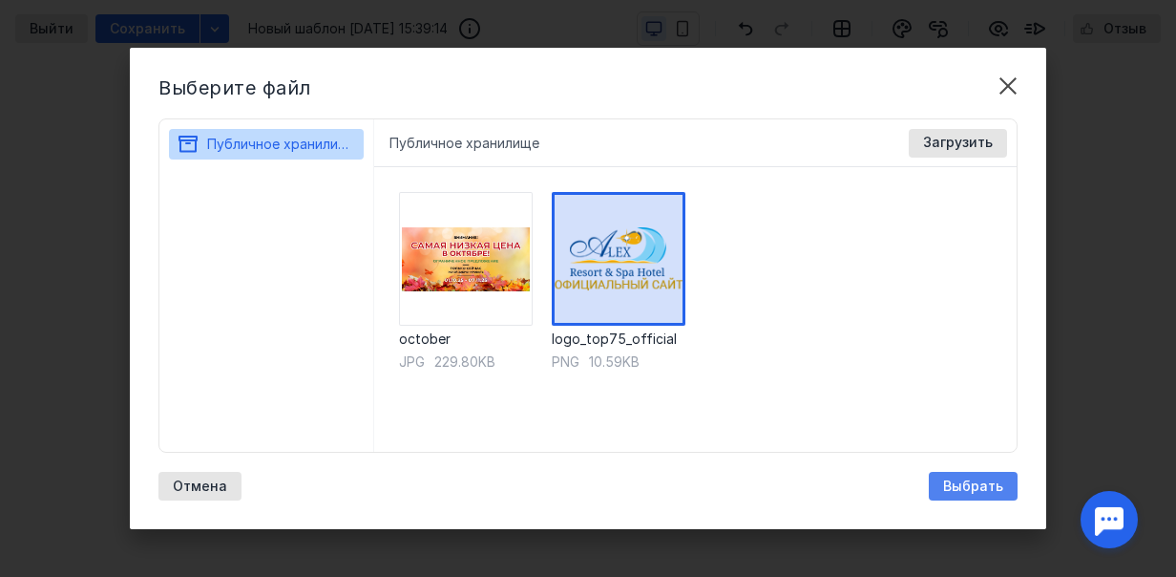
click at [987, 485] on span "Выбрать" at bounding box center [973, 486] width 60 height 16
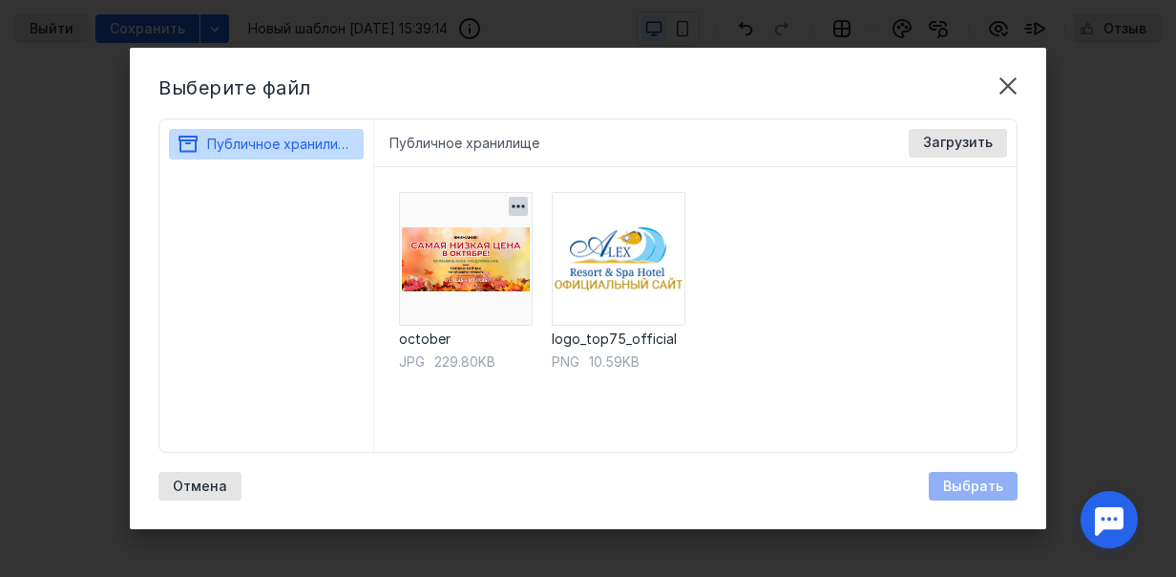
click at [463, 262] on img at bounding box center [466, 259] width 134 height 134
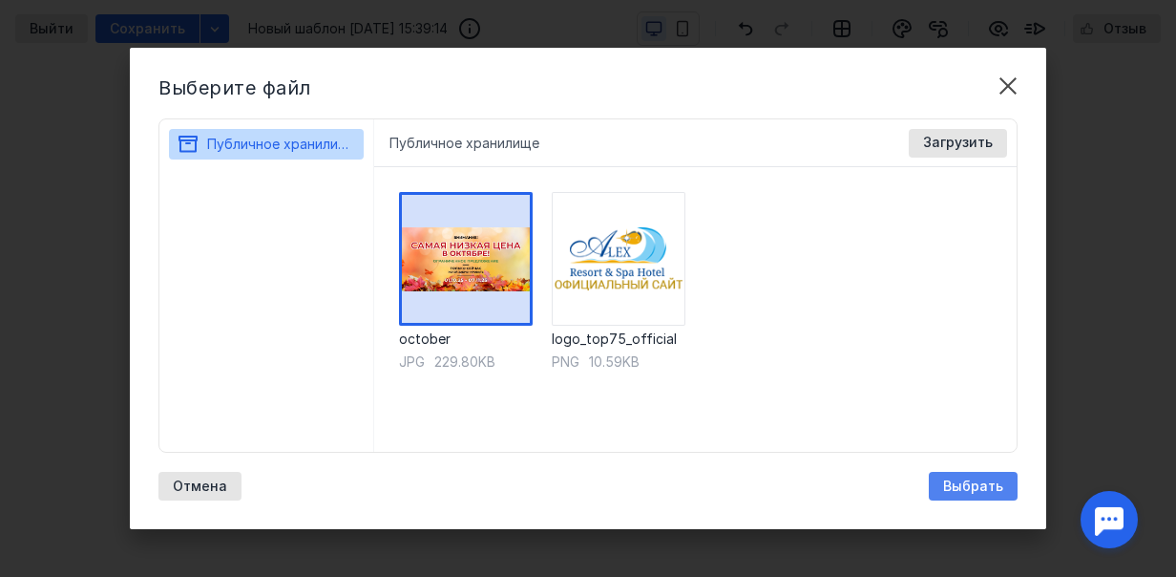
click at [974, 489] on span "Выбрать" at bounding box center [973, 486] width 60 height 16
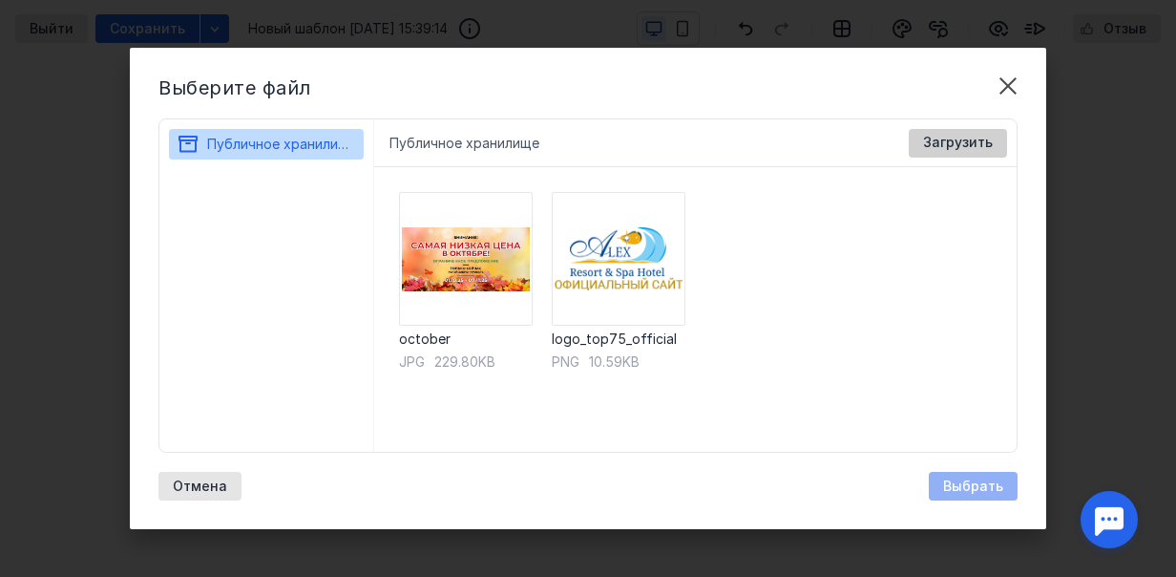
click at [965, 150] on span "Загрузить" at bounding box center [958, 143] width 70 height 16
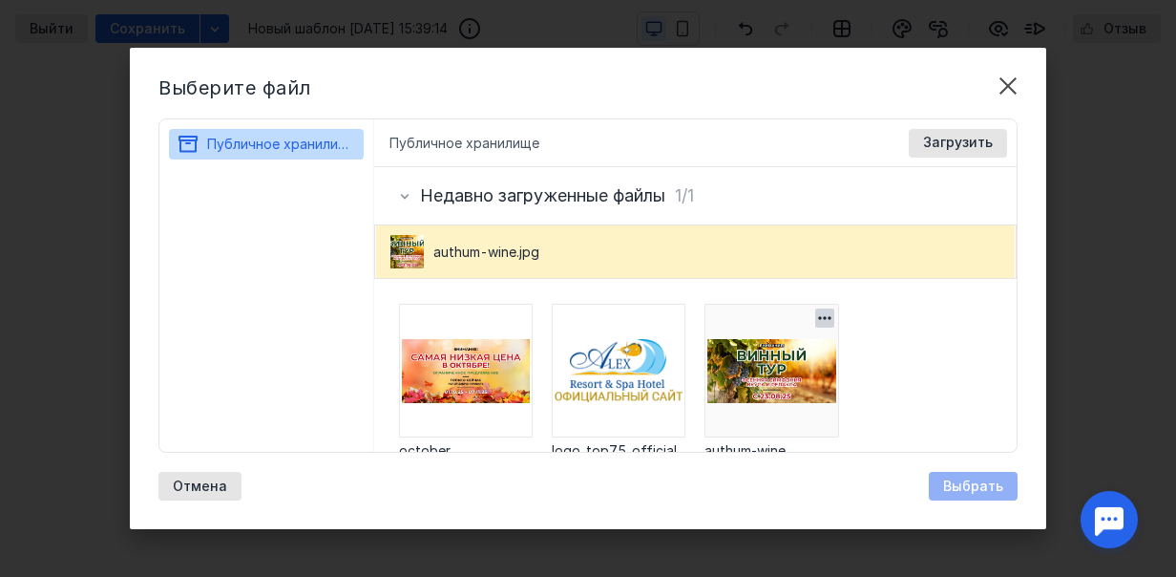
click at [754, 370] on img at bounding box center [772, 371] width 134 height 134
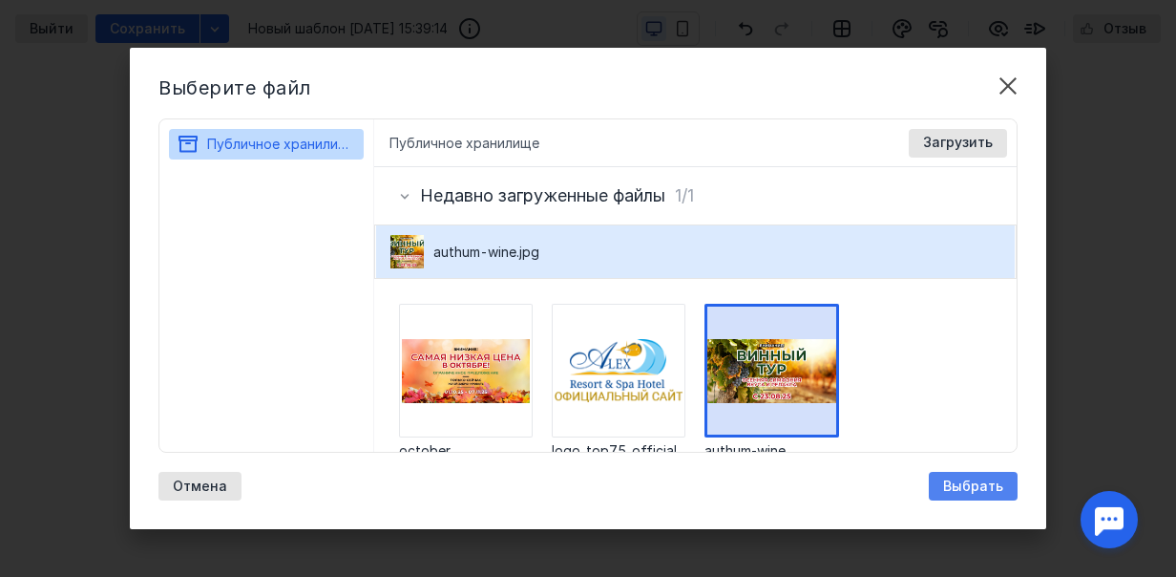
click at [983, 478] on span "Выбрать" at bounding box center [973, 486] width 60 height 16
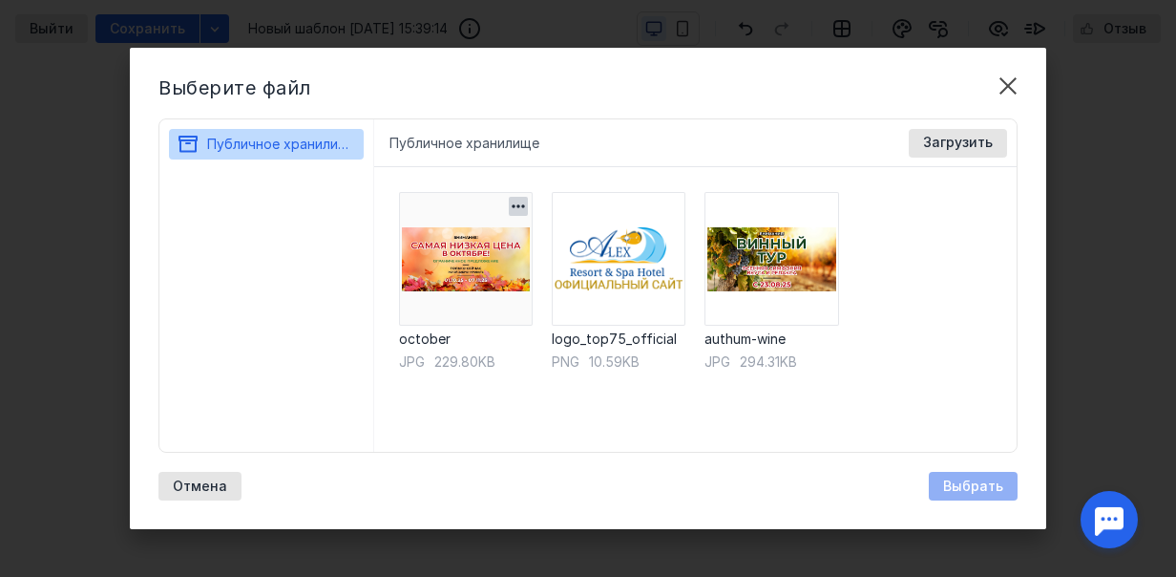
click at [458, 262] on img at bounding box center [466, 259] width 134 height 134
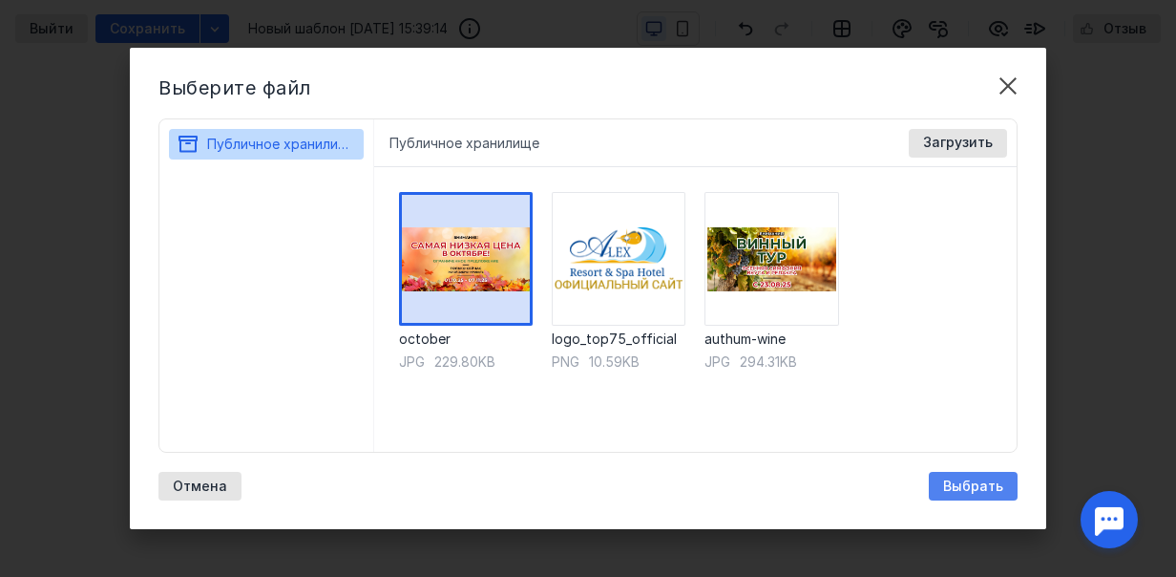
click at [990, 497] on div "Выбрать" at bounding box center [973, 486] width 89 height 29
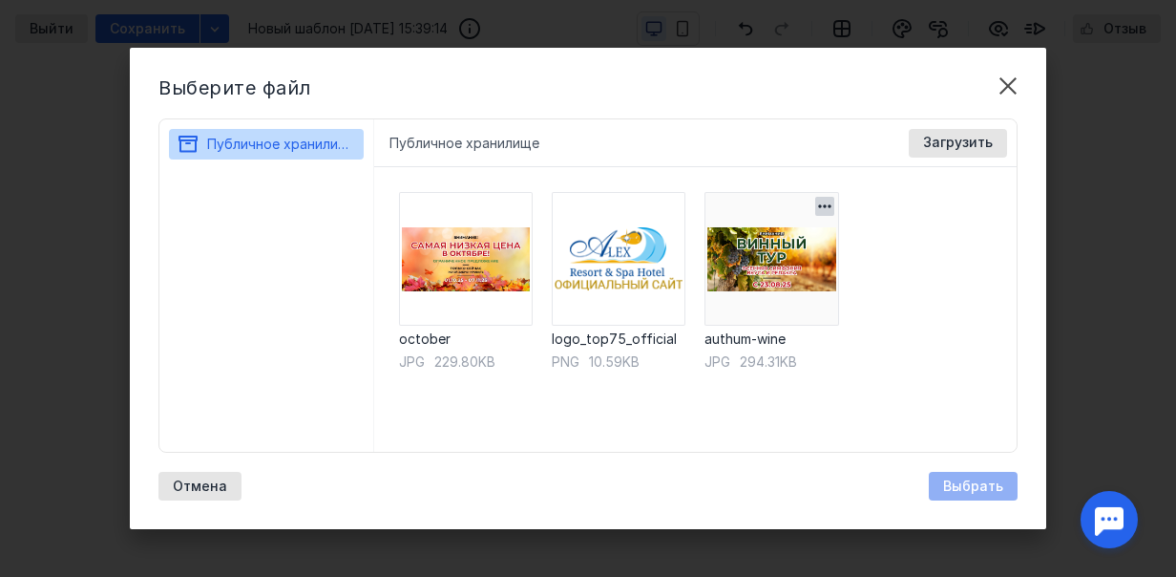
click at [791, 286] on img at bounding box center [772, 259] width 134 height 134
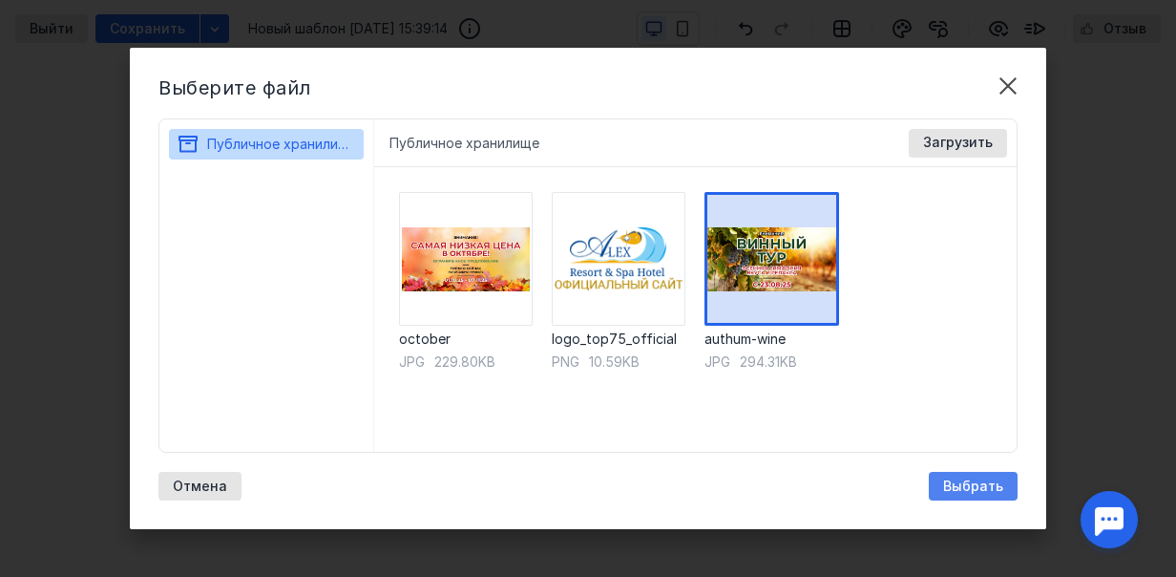
click at [962, 479] on span "Выбрать" at bounding box center [973, 486] width 60 height 16
